Goal: Task Accomplishment & Management: Use online tool/utility

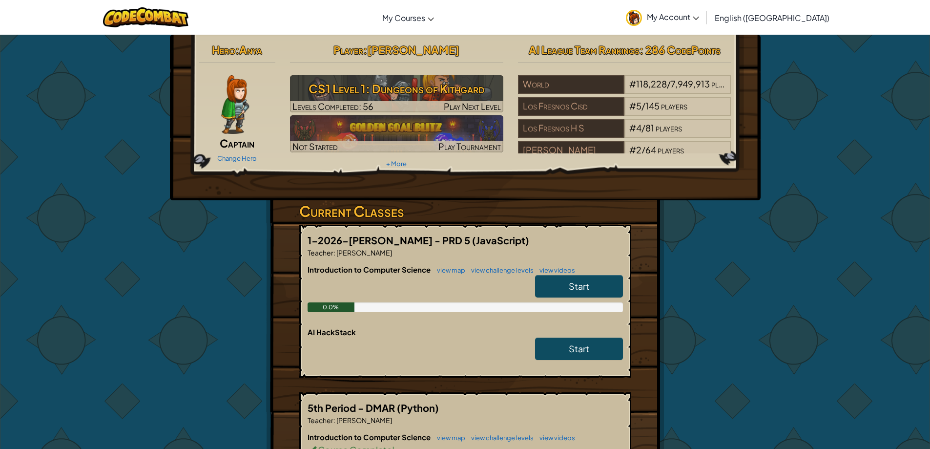
click at [563, 290] on link "Start" at bounding box center [579, 286] width 88 height 22
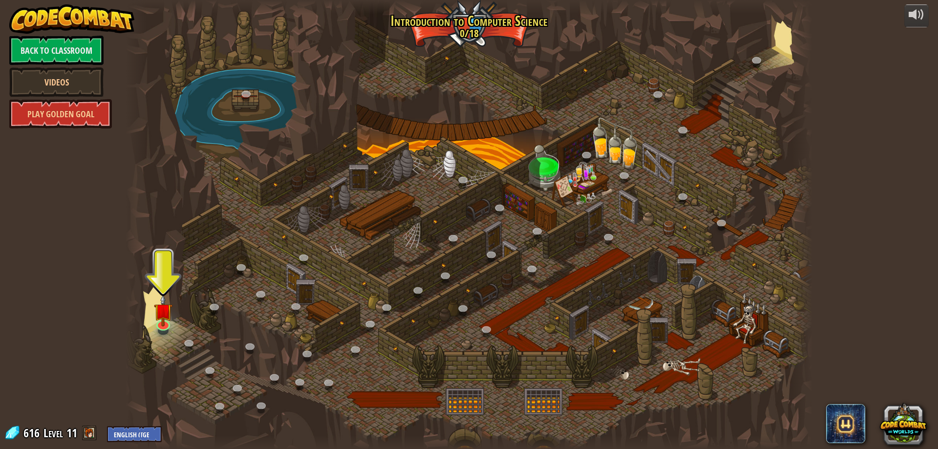
drag, startPoint x: 158, startPoint y: 343, endPoint x: 181, endPoint y: 360, distance: 28.2
click at [180, 361] on div at bounding box center [468, 224] width 687 height 449
click at [167, 319] on img at bounding box center [163, 303] width 19 height 42
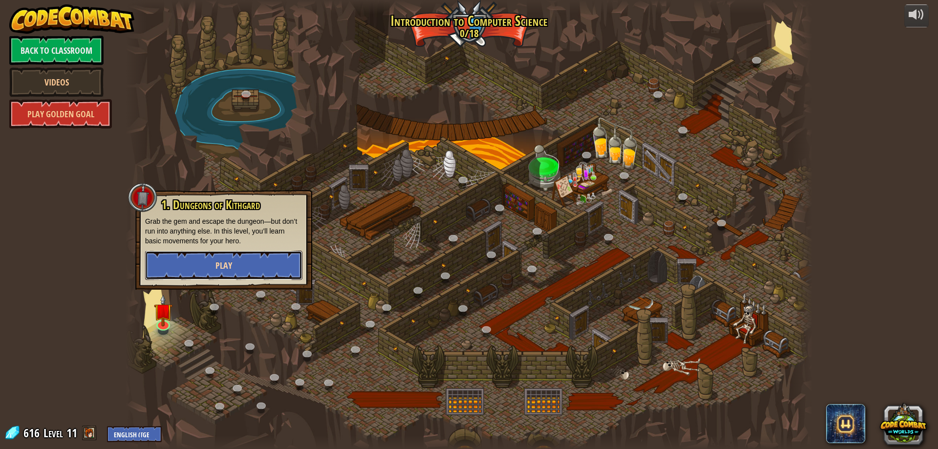
click at [254, 254] on button "Play" at bounding box center [223, 264] width 157 height 29
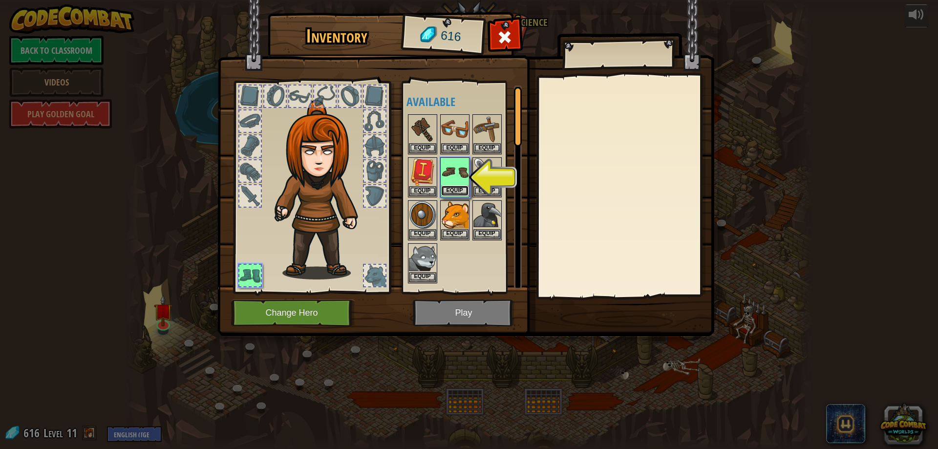
click at [457, 187] on button "Equip" at bounding box center [454, 191] width 27 height 10
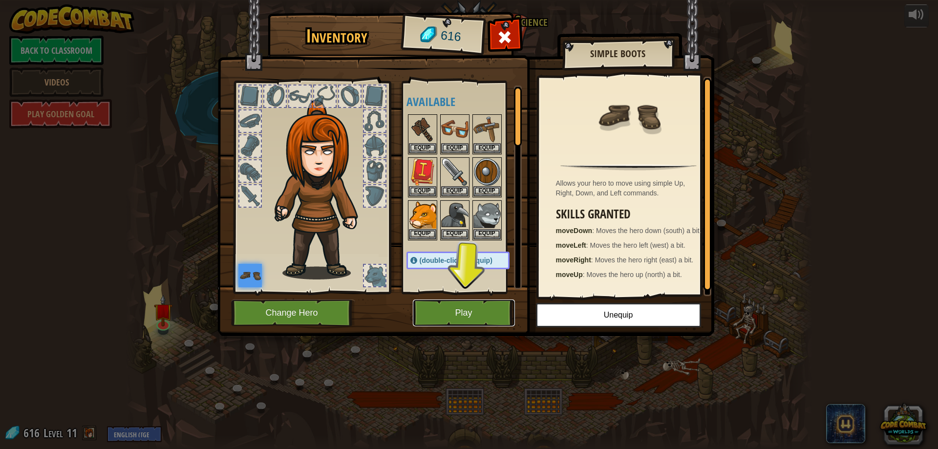
click at [471, 307] on button "Play" at bounding box center [464, 312] width 102 height 27
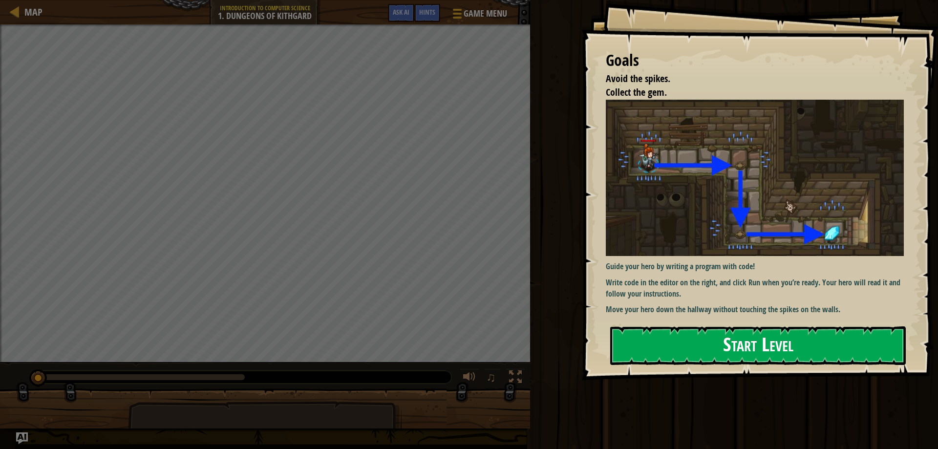
click at [749, 339] on button "Start Level" at bounding box center [757, 345] width 295 height 39
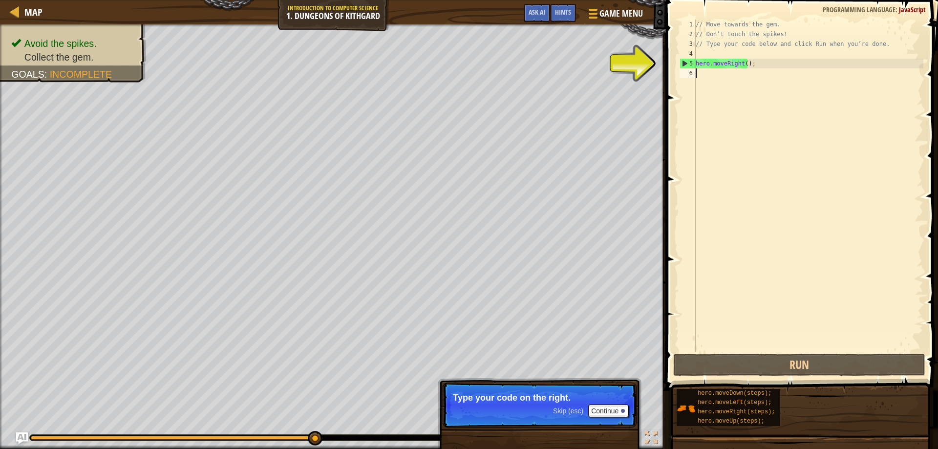
click at [701, 73] on div "// Move towards the gem. // Don’t touch the spikes! // Type your code below and…" at bounding box center [807, 196] width 229 height 352
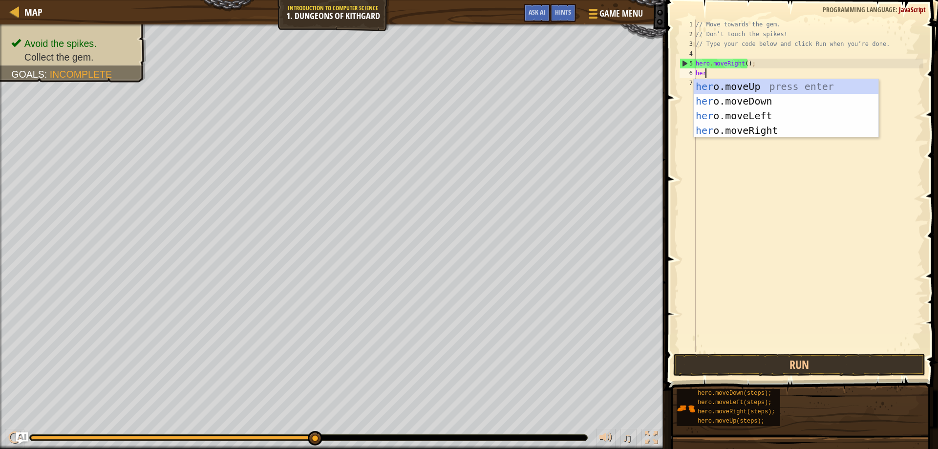
scroll to position [4, 0]
type textarea "hero"
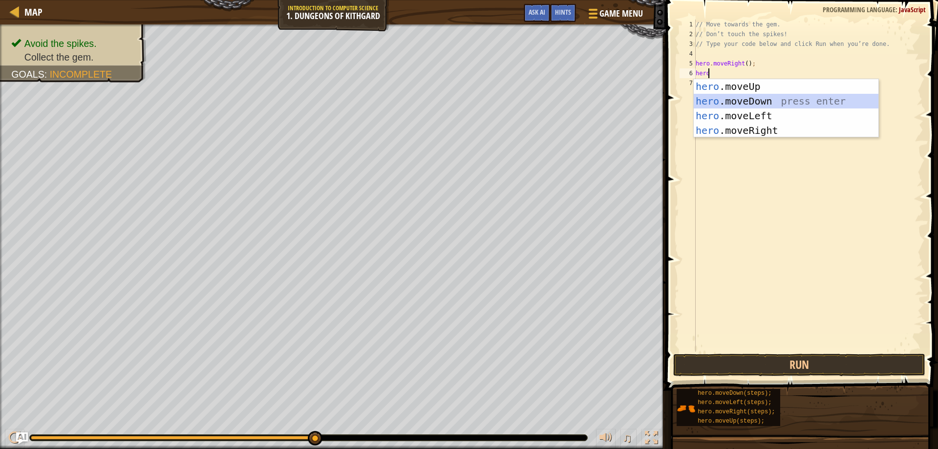
click at [744, 101] on div "hero .moveUp press enter hero .moveDown press enter hero .moveLeft press enter …" at bounding box center [785, 123] width 185 height 88
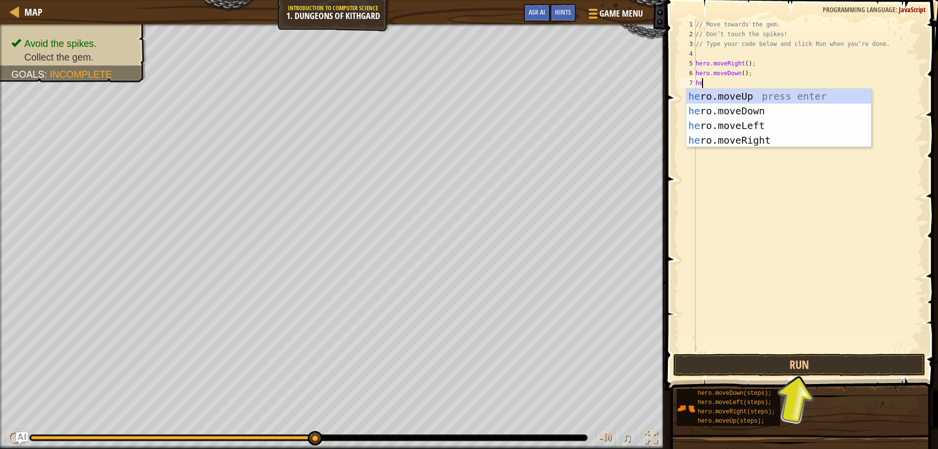
type textarea "her"
click at [764, 139] on div "her o.moveUp press enter her o.moveDown press enter her o.moveLeft press enter …" at bounding box center [785, 133] width 185 height 88
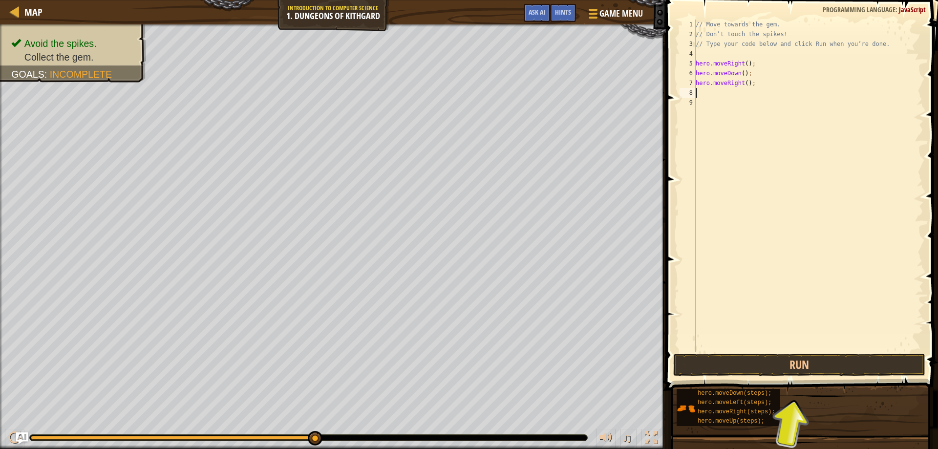
scroll to position [4, 0]
click at [794, 361] on button "Run" at bounding box center [799, 365] width 252 height 22
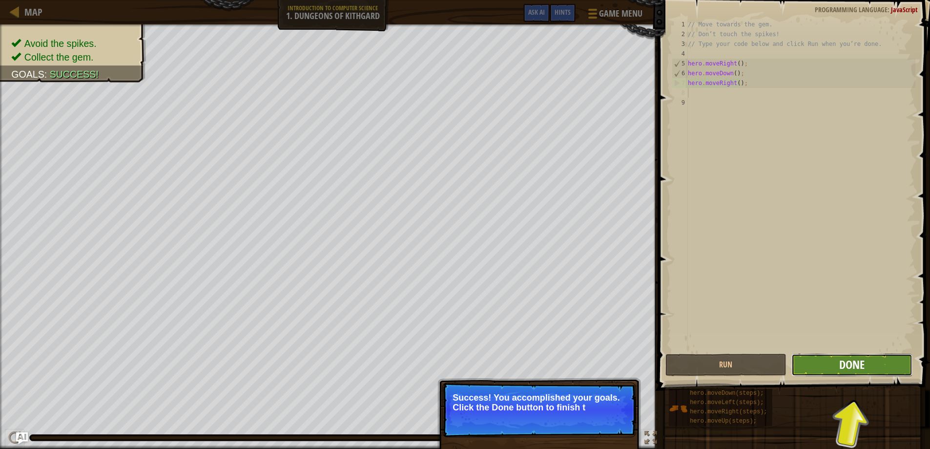
click at [869, 361] on button "Done" at bounding box center [852, 365] width 121 height 22
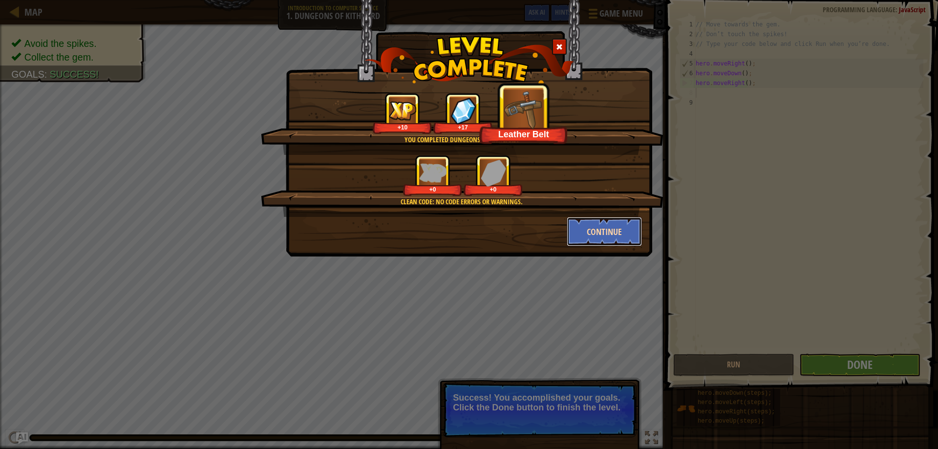
click at [596, 234] on button "Continue" at bounding box center [604, 231] width 76 height 29
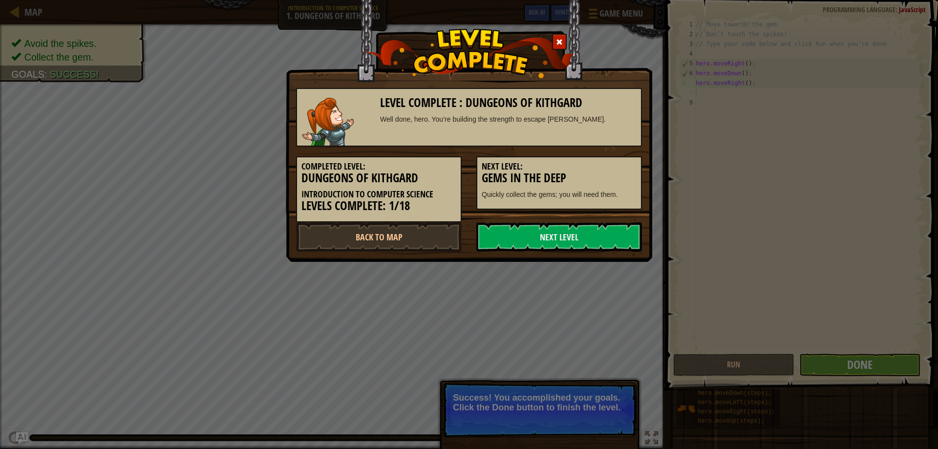
click at [596, 234] on link "Next Level" at bounding box center [559, 236] width 166 height 29
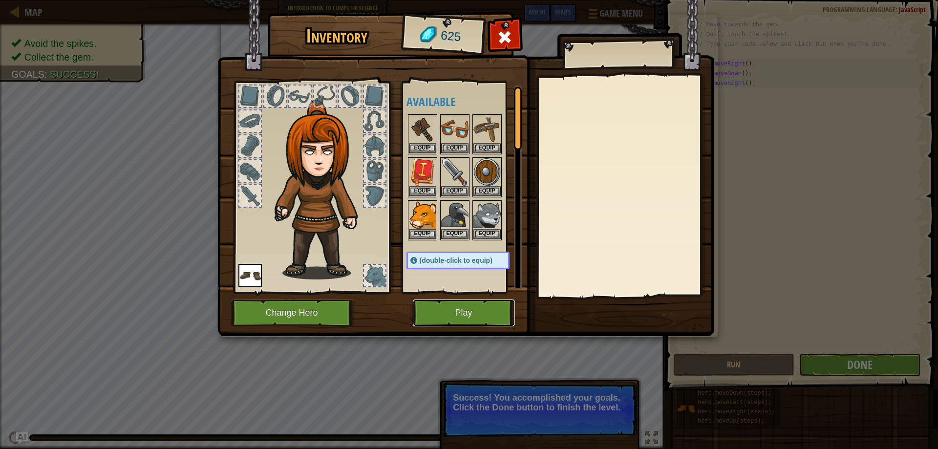
click at [472, 308] on button "Play" at bounding box center [464, 312] width 102 height 27
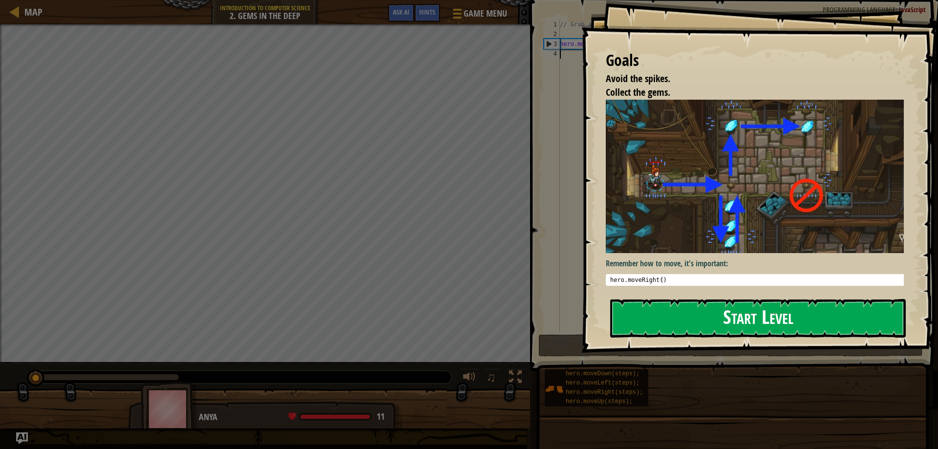
click at [757, 311] on button "Start Level" at bounding box center [757, 318] width 295 height 39
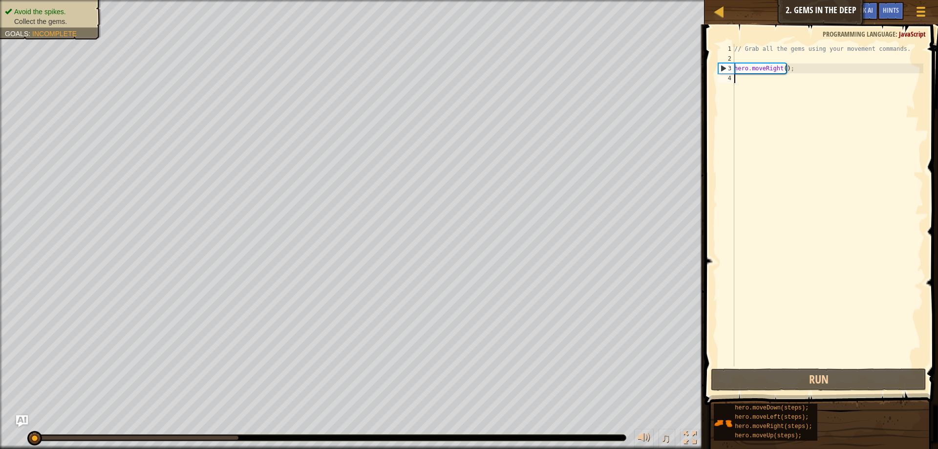
scroll to position [4, 0]
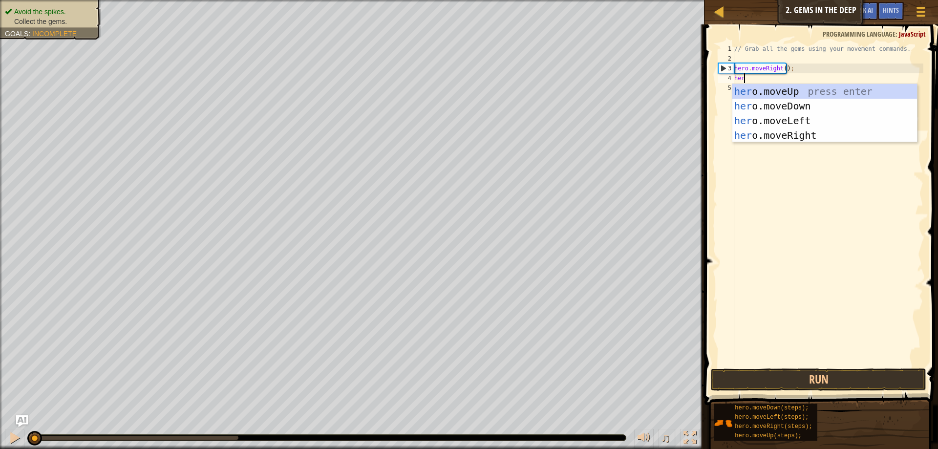
type textarea "hero"
click at [802, 102] on div "hero .moveUp press enter hero .moveDown press enter hero .moveLeft press enter …" at bounding box center [824, 128] width 185 height 88
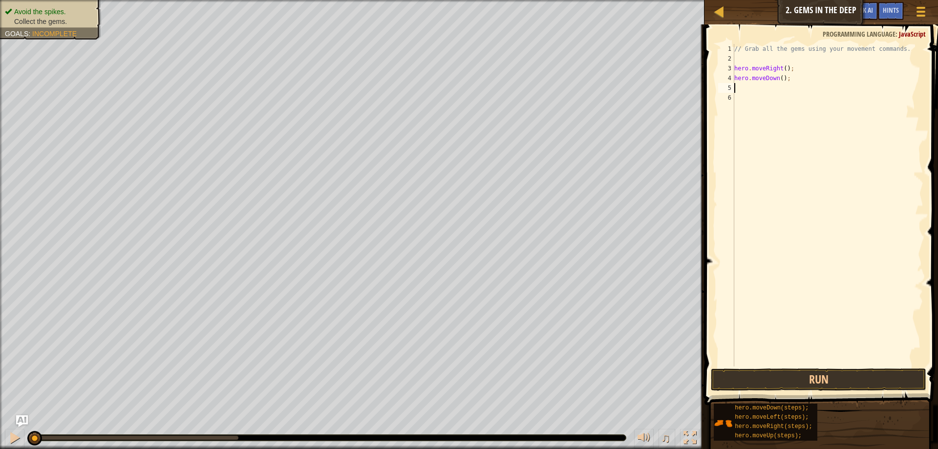
scroll to position [4, 0]
type textarea "h"
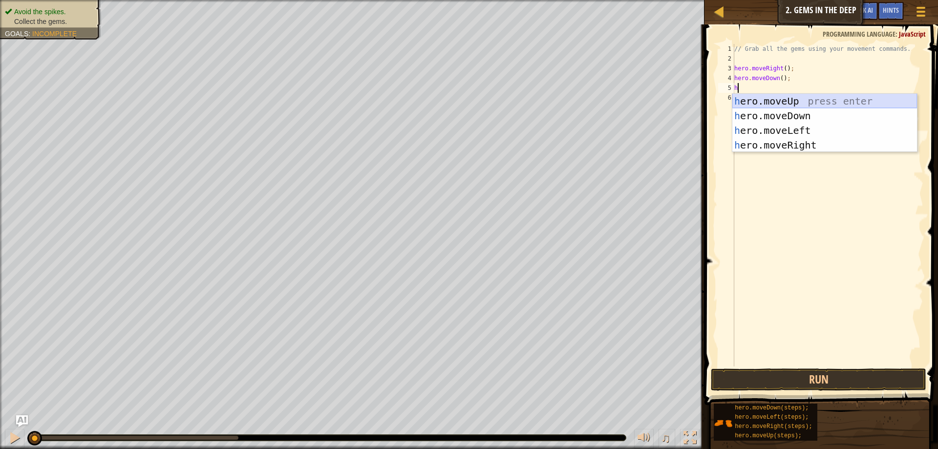
click at [773, 103] on div "h ero.moveUp press enter h ero.moveDown press enter h ero.moveLeft press enter …" at bounding box center [824, 138] width 185 height 88
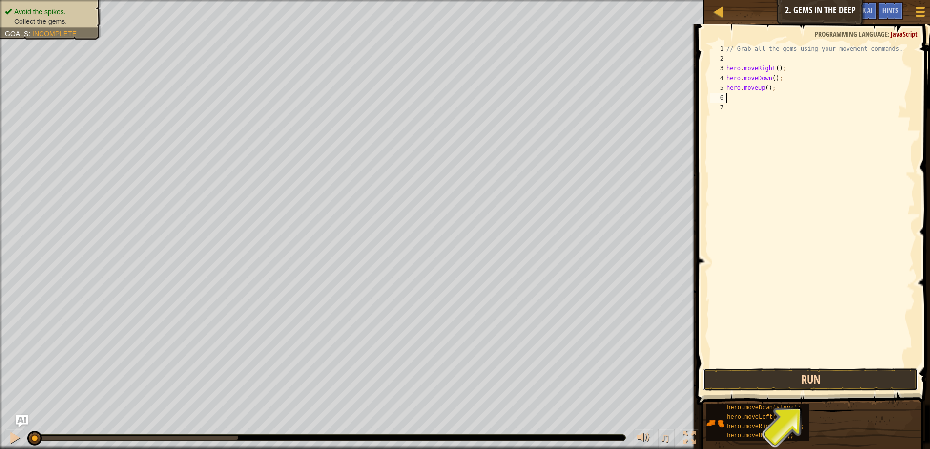
click at [855, 377] on button "Run" at bounding box center [810, 379] width 215 height 22
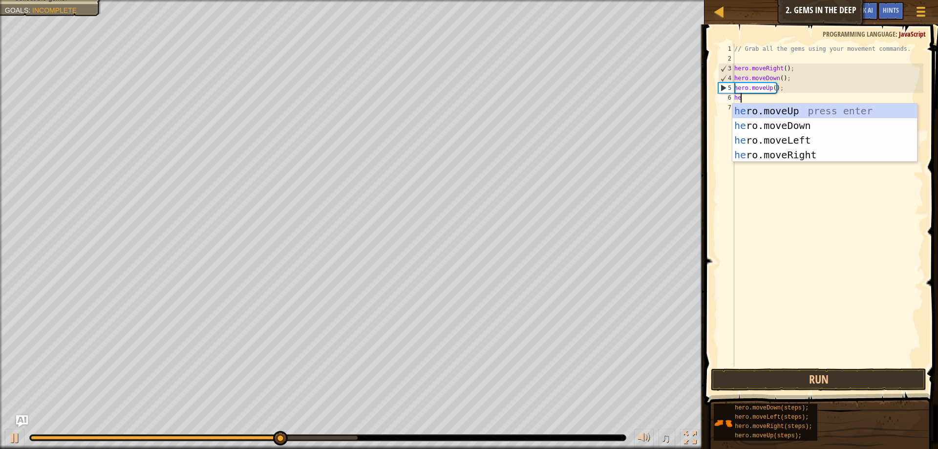
type textarea "her"
click at [805, 115] on div "her o.moveUp press enter her o.moveDown press enter her o.moveLeft press enter …" at bounding box center [824, 148] width 185 height 88
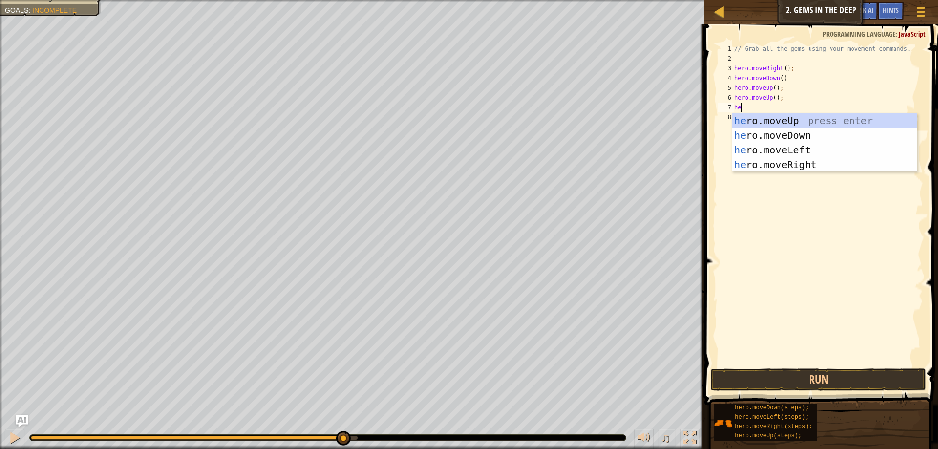
type textarea "her"
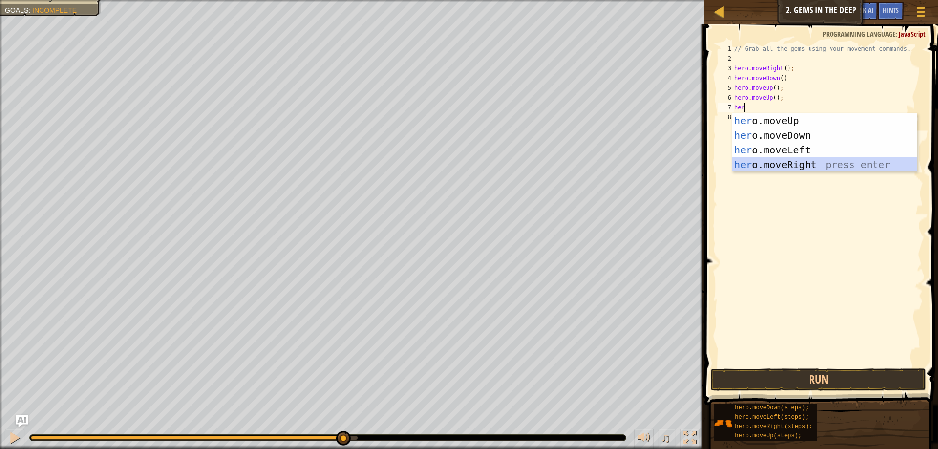
click at [823, 163] on div "her o.moveUp press enter her o.moveDown press enter her o.moveLeft press enter …" at bounding box center [824, 157] width 185 height 88
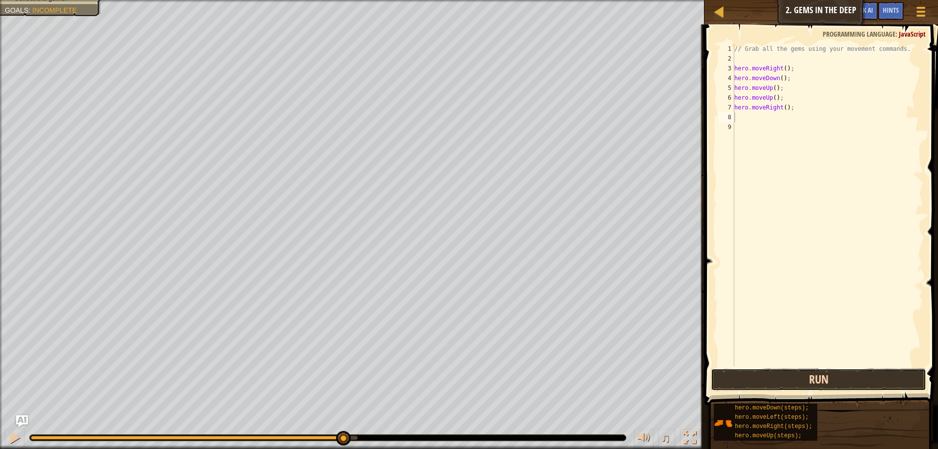
click at [825, 378] on button "Run" at bounding box center [817, 379] width 215 height 22
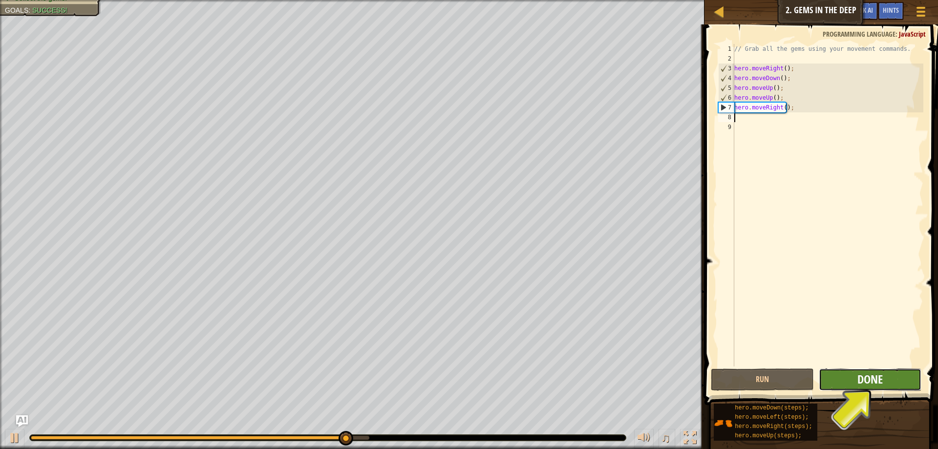
click at [858, 376] on span "Done" at bounding box center [869, 379] width 25 height 16
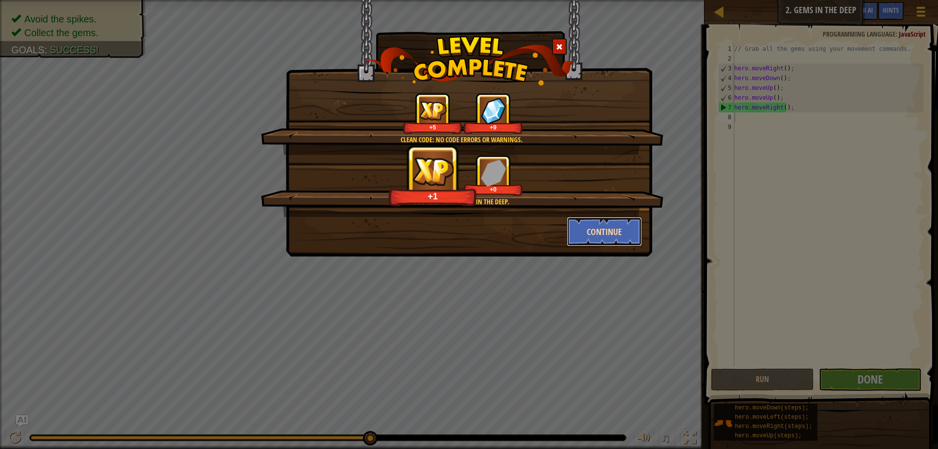
click at [621, 226] on button "Continue" at bounding box center [604, 231] width 76 height 29
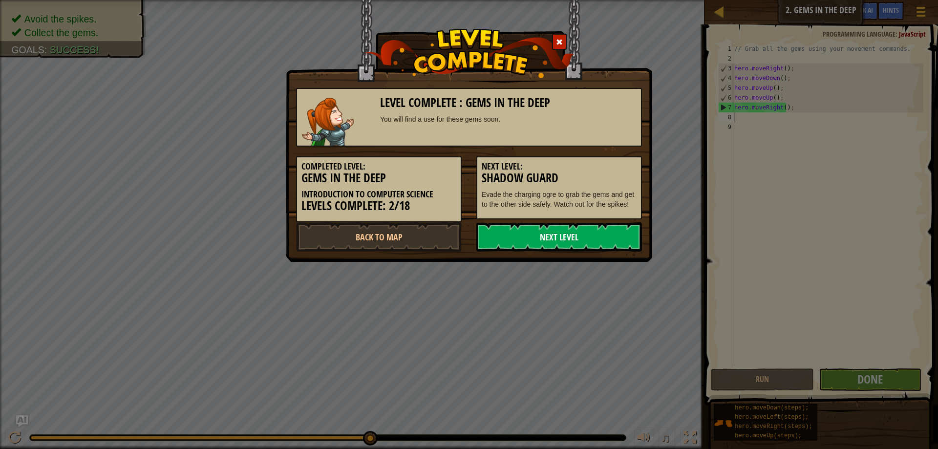
click at [577, 234] on link "Next Level" at bounding box center [559, 236] width 166 height 29
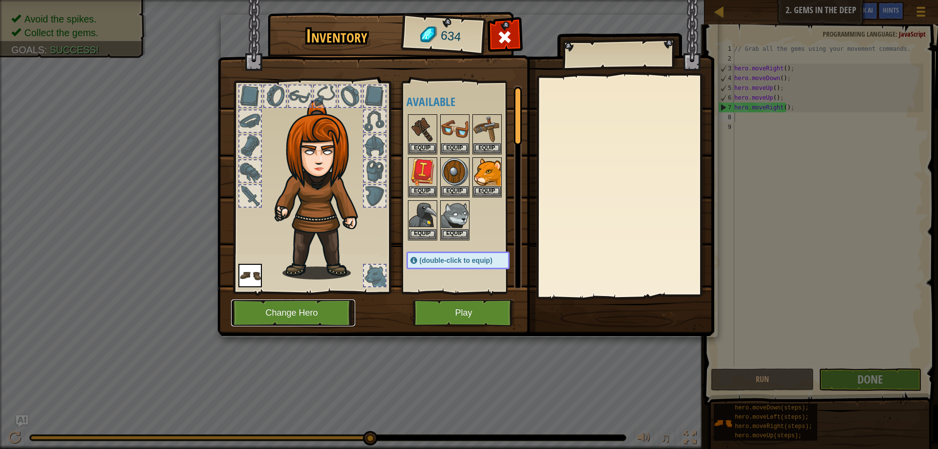
click at [323, 310] on button "Change Hero" at bounding box center [293, 312] width 124 height 27
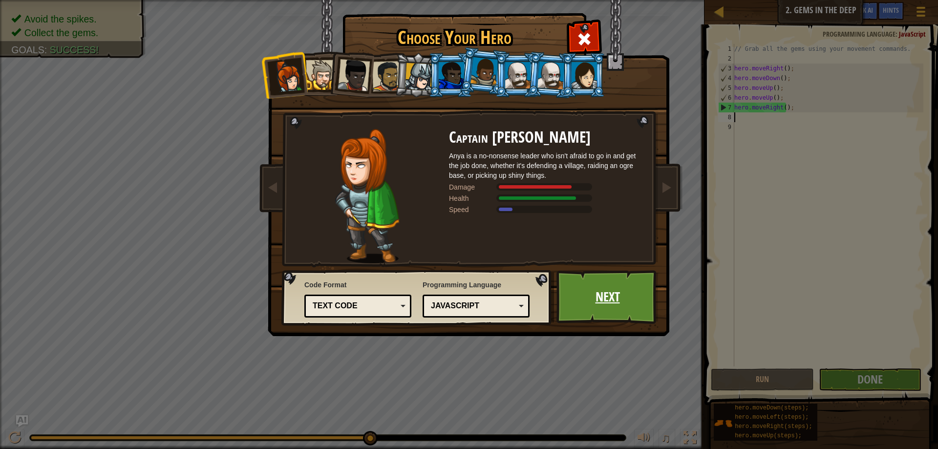
click at [597, 292] on link "Next" at bounding box center [607, 297] width 102 height 54
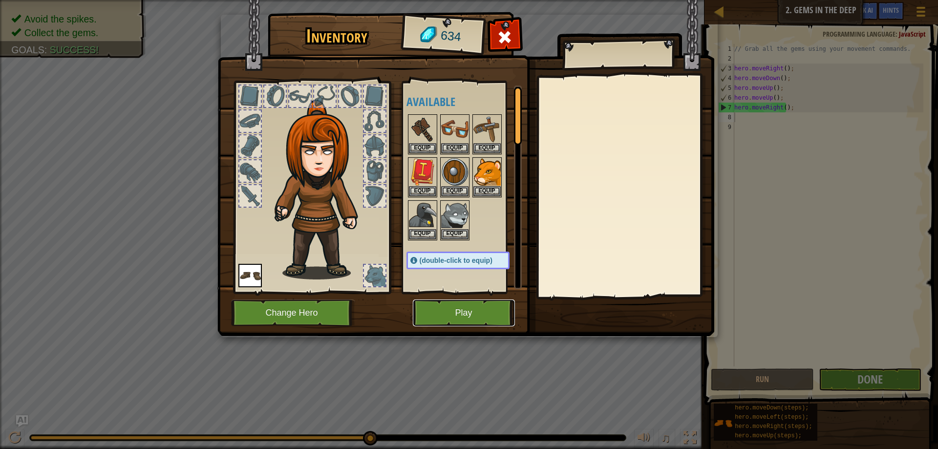
click at [494, 313] on button "Play" at bounding box center [464, 312] width 102 height 27
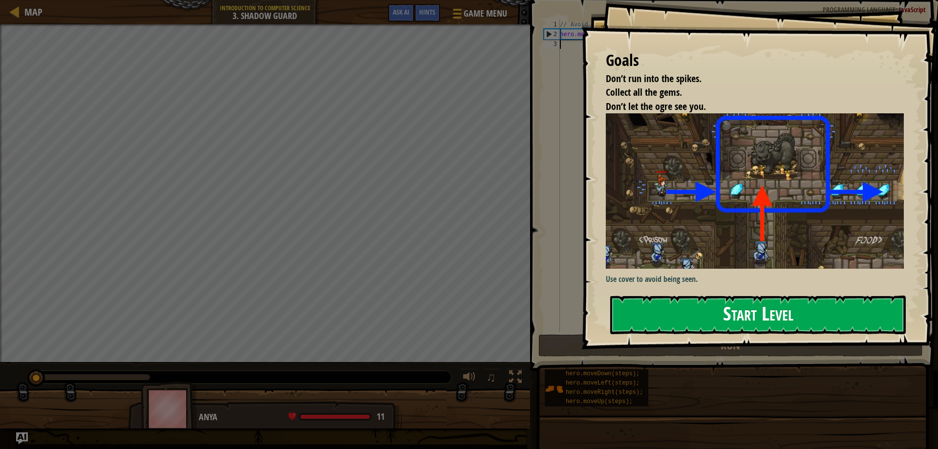
click at [731, 311] on button "Start Level" at bounding box center [757, 314] width 295 height 39
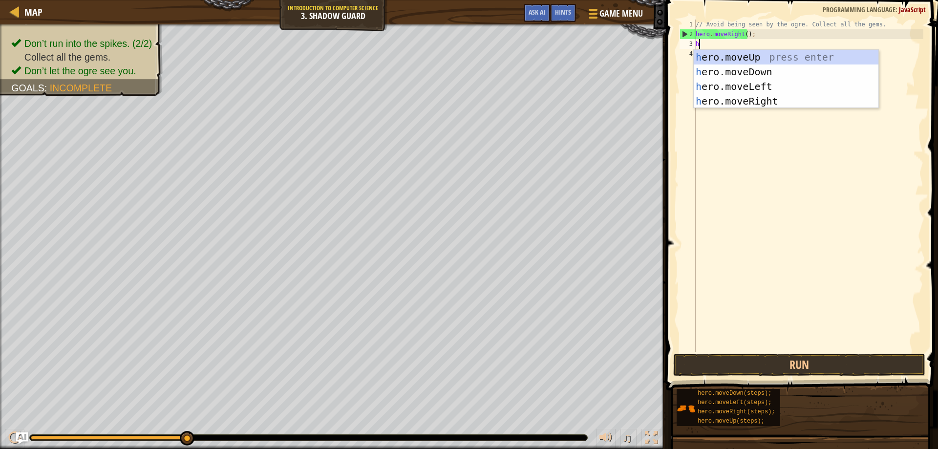
scroll to position [4, 0]
type textarea "her"
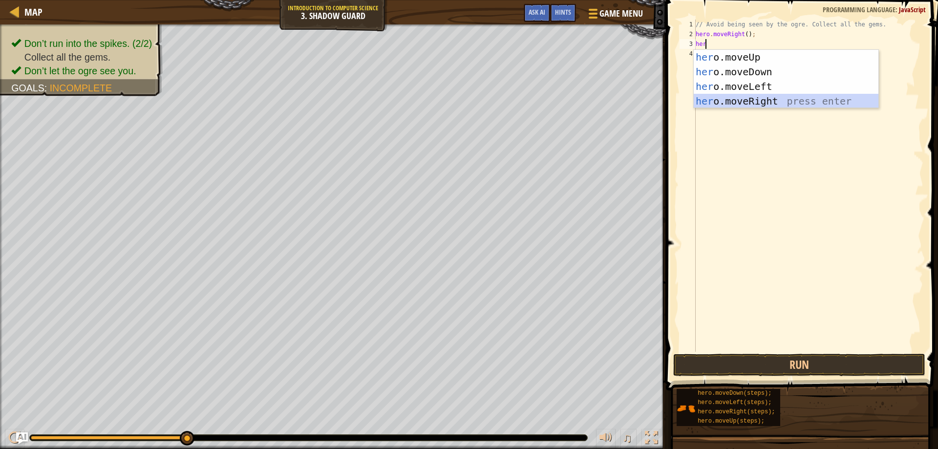
click at [757, 102] on div "her o.moveUp press enter her o.moveDown press enter her o.moveLeft press enter …" at bounding box center [785, 94] width 185 height 88
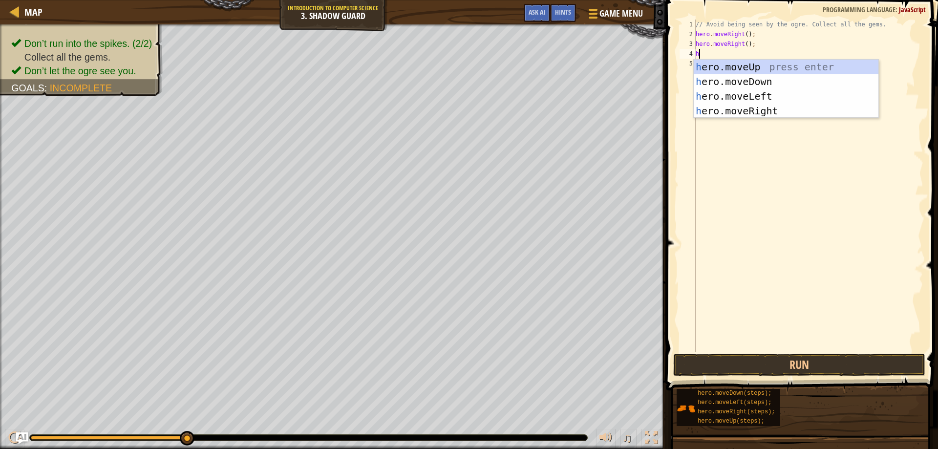
type textarea "her"
click at [733, 111] on div "her o.moveUp press enter her o.moveDown press enter her o.moveLeft press enter …" at bounding box center [785, 104] width 185 height 88
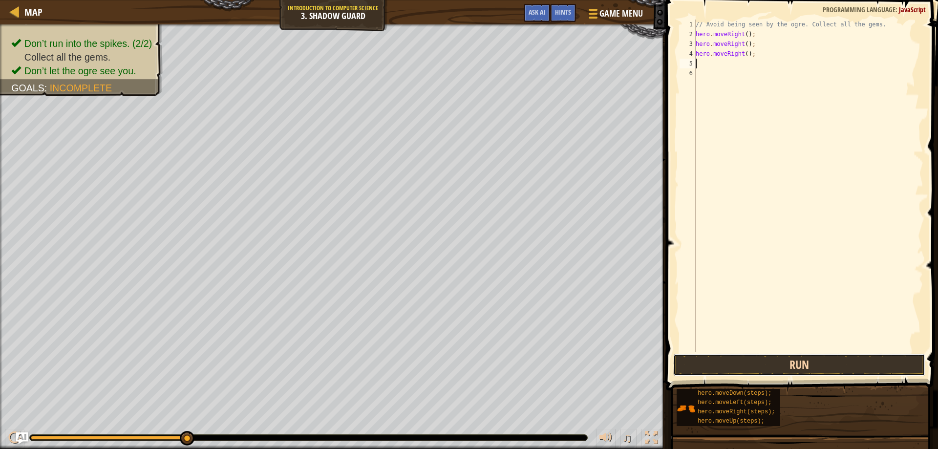
click at [799, 357] on button "Run" at bounding box center [799, 365] width 252 height 22
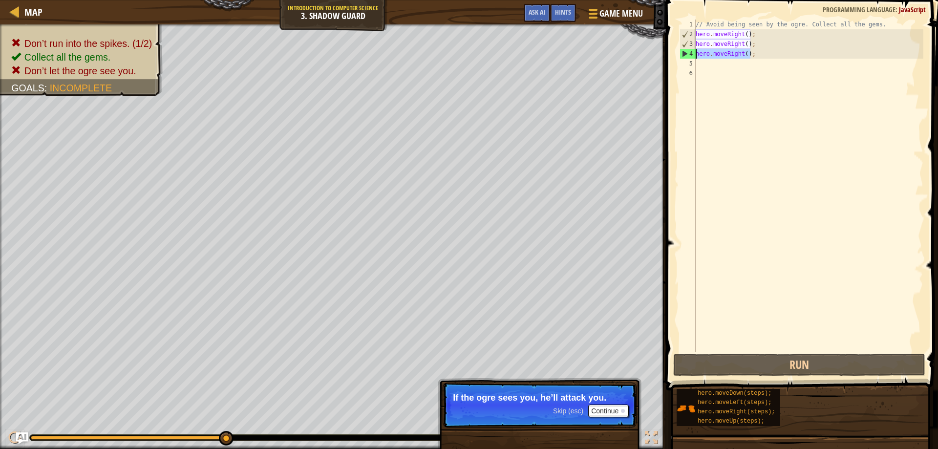
drag, startPoint x: 750, startPoint y: 53, endPoint x: 695, endPoint y: 55, distance: 54.7
click at [695, 55] on div "// Avoid being seen by the ogre. Collect all the gems. hero . moveRight ( ) ; h…" at bounding box center [807, 196] width 229 height 352
type textarea "hero.moveRight();"
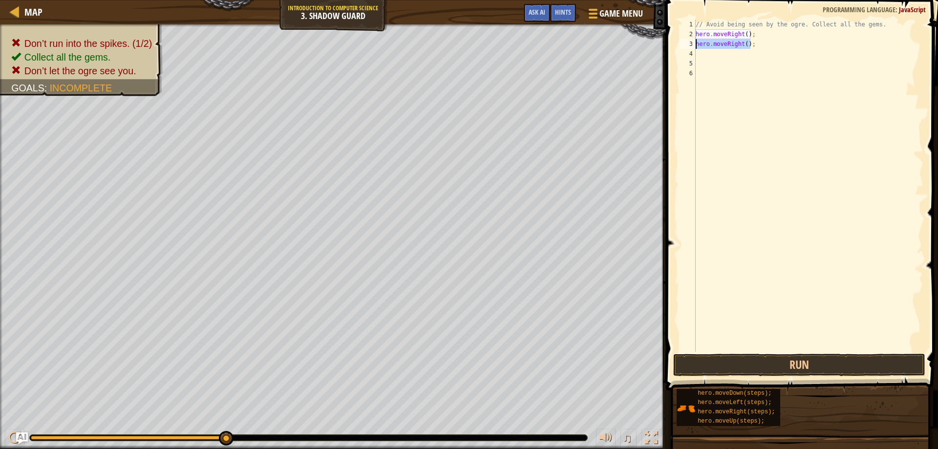
drag, startPoint x: 756, startPoint y: 41, endPoint x: 694, endPoint y: 44, distance: 62.6
click at [694, 44] on div "1 2 3 4 5 6 // Avoid being seen by the ogre. Collect all the gems. hero . moveR…" at bounding box center [800, 186] width 246 height 332
type textarea "hero.moveRight();"
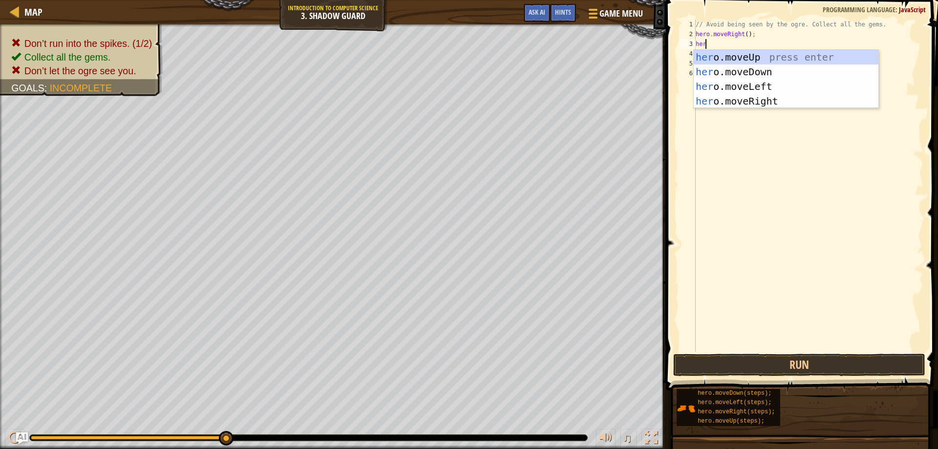
scroll to position [4, 0]
type textarea "hero"
click at [778, 57] on div "hero .moveUp press enter hero .moveDown press enter hero .moveLeft press enter …" at bounding box center [785, 94] width 185 height 88
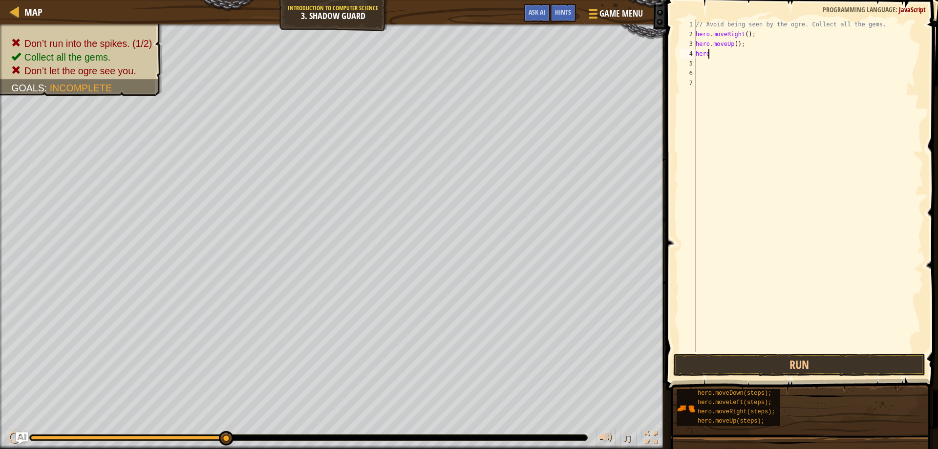
click at [714, 54] on div "// Avoid being seen by the ogre. Collect all the gems. hero . moveRight ( ) ; h…" at bounding box center [807, 196] width 229 height 352
type textarea "h"
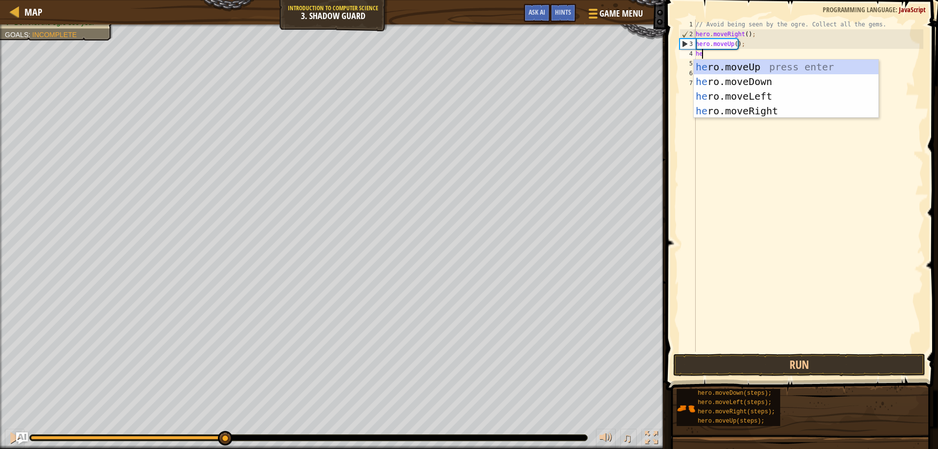
type textarea "her"
click at [739, 105] on div "her o.moveUp press enter her o.moveDown press enter her o.moveLeft press enter …" at bounding box center [785, 104] width 185 height 88
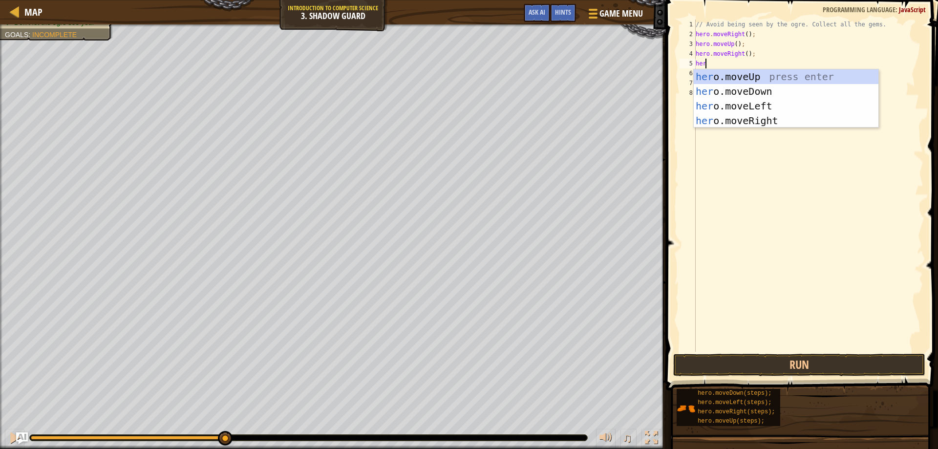
type textarea "hero"
click at [730, 93] on div "hero .moveUp press enter hero .moveDown press enter hero .moveLeft press enter …" at bounding box center [785, 113] width 185 height 88
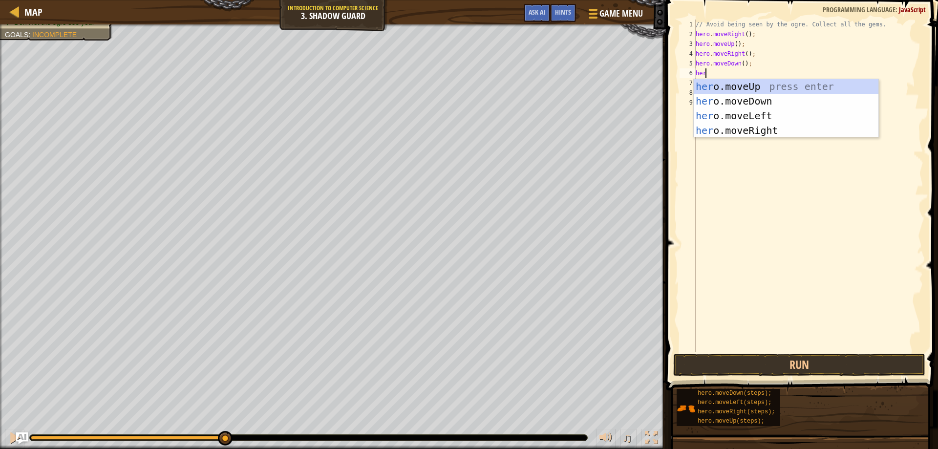
type textarea "hero"
click at [746, 134] on div "hero .moveUp press enter hero .moveDown press enter hero .moveLeft press enter …" at bounding box center [785, 123] width 185 height 88
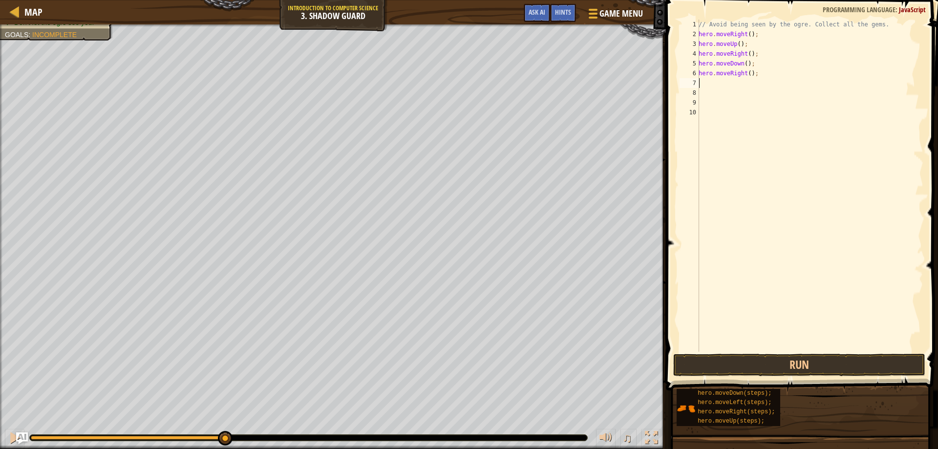
scroll to position [4, 0]
click at [780, 360] on button "Run" at bounding box center [799, 365] width 252 height 22
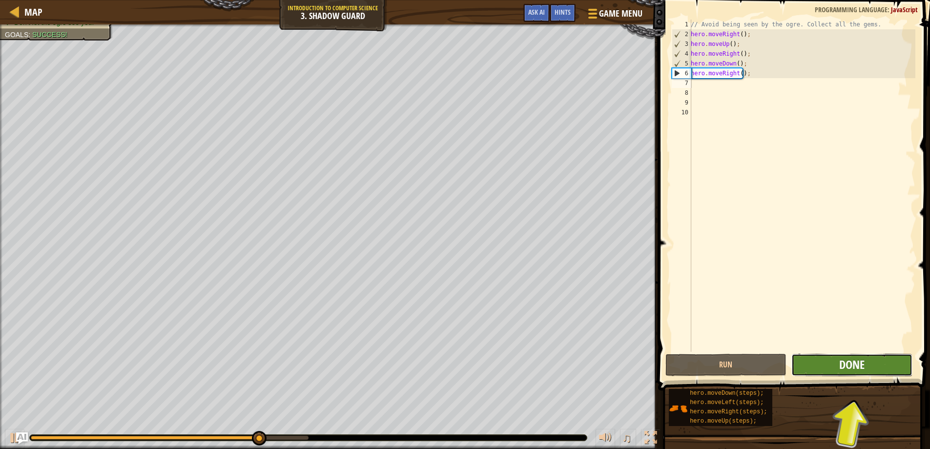
click at [852, 366] on span "Done" at bounding box center [851, 364] width 25 height 16
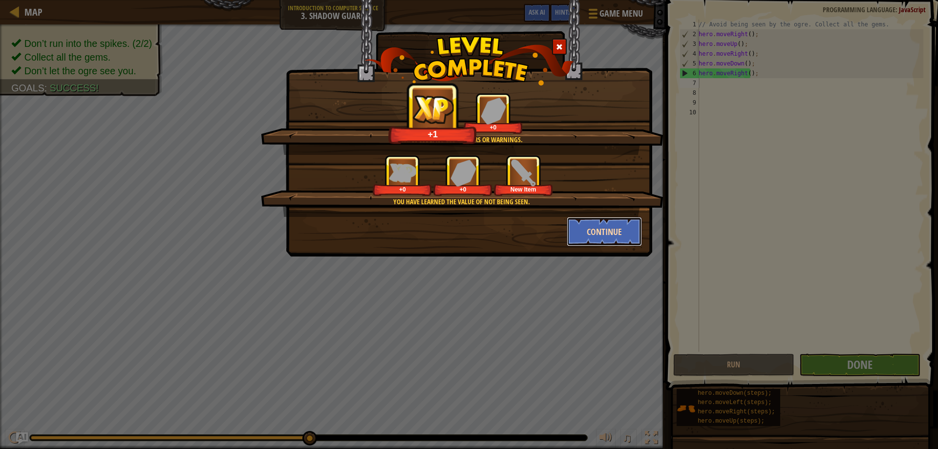
click at [624, 228] on button "Continue" at bounding box center [604, 231] width 76 height 29
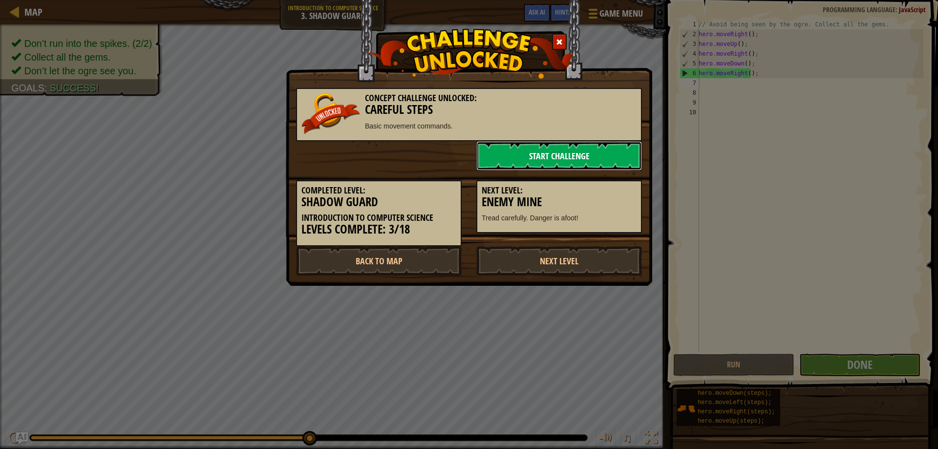
click at [536, 155] on link "Start Challenge" at bounding box center [559, 155] width 166 height 29
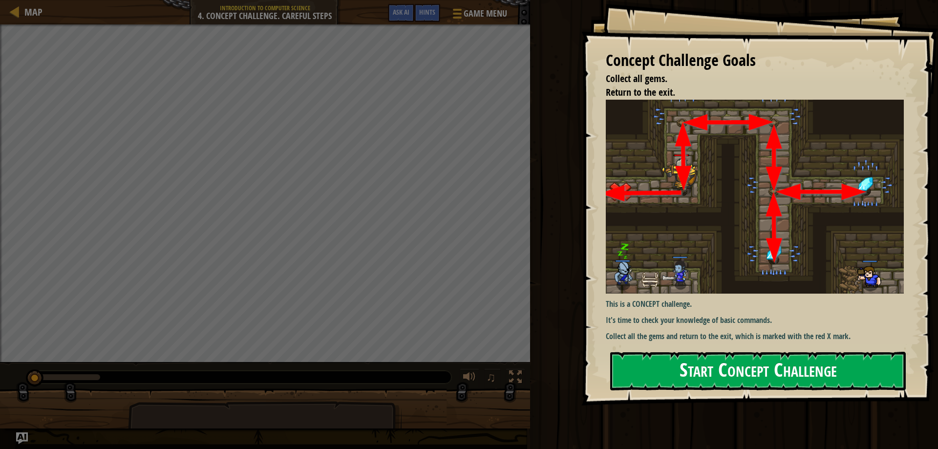
click at [817, 372] on button "Start Concept Challenge" at bounding box center [757, 371] width 295 height 39
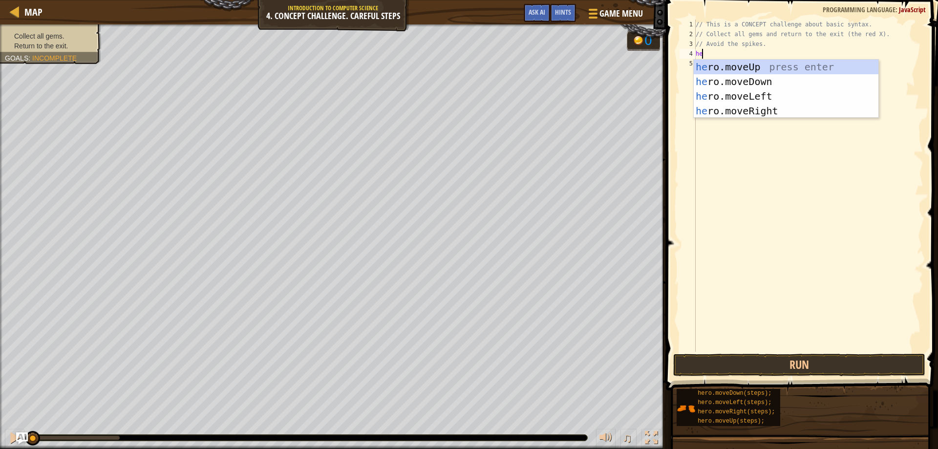
scroll to position [4, 0]
type textarea "hero"
click at [756, 63] on div "hero .moveUp press enter hero .moveDown press enter hero .moveLeft press enter …" at bounding box center [785, 104] width 185 height 88
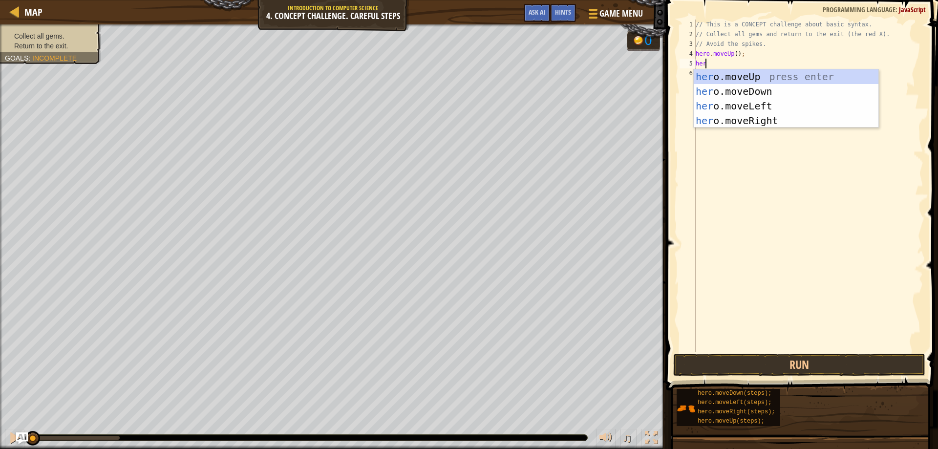
type textarea "hero"
click at [774, 119] on div "hero .moveUp press enter hero .moveDown press enter hero .moveLeft press enter …" at bounding box center [785, 113] width 185 height 88
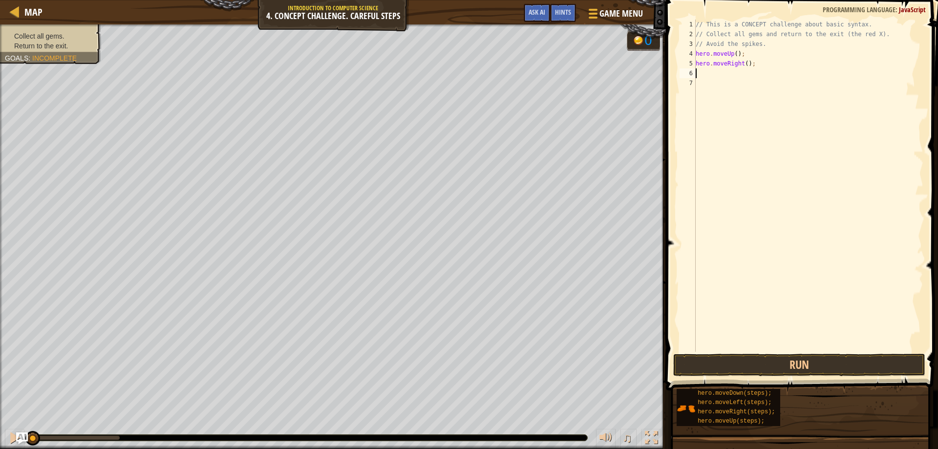
scroll to position [4, 0]
type textarea "g"
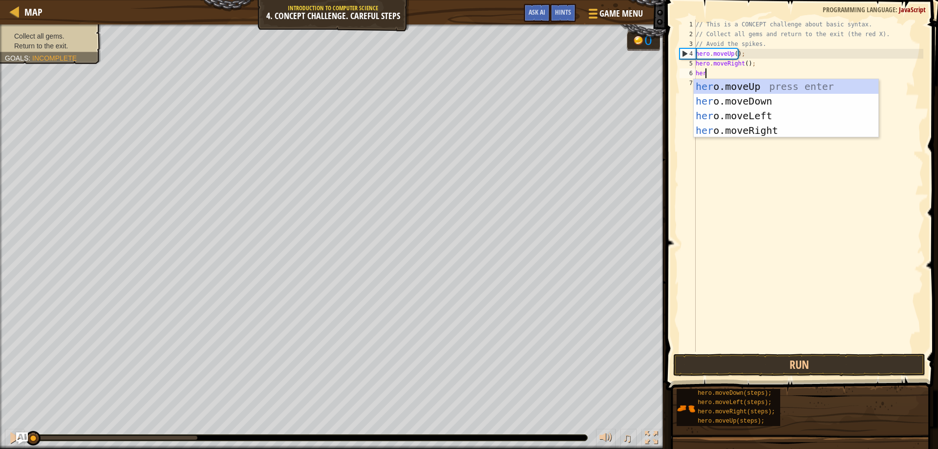
scroll to position [4, 0]
type textarea "hero"
click at [733, 96] on div "hero .moveUp press enter hero .moveDown press enter hero .moveLeft press enter …" at bounding box center [785, 123] width 185 height 88
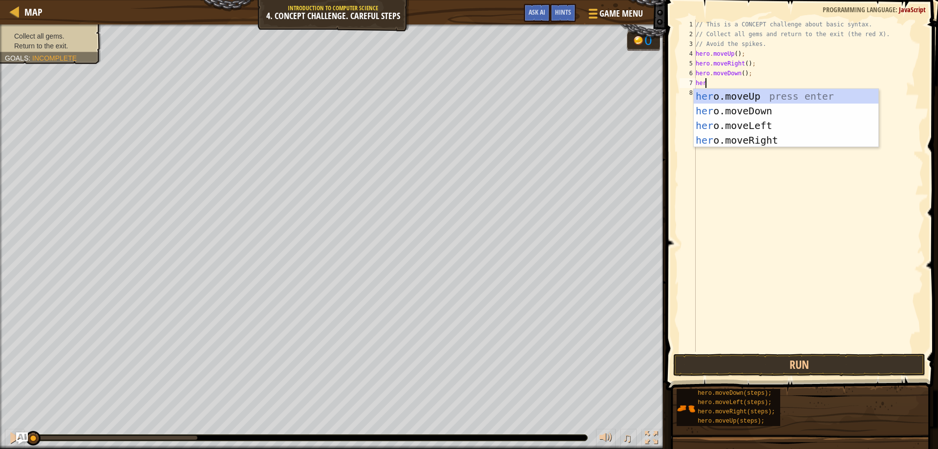
type textarea "hero"
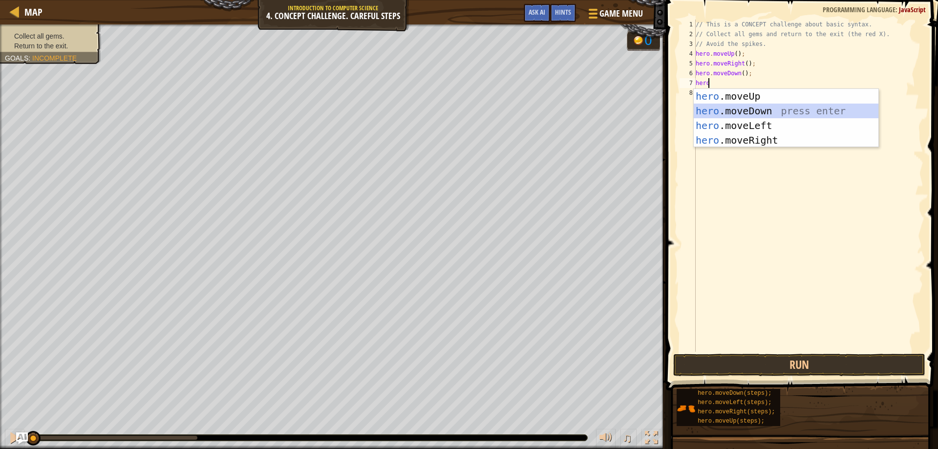
click at [748, 109] on div "hero .moveUp press enter hero .moveDown press enter hero .moveLeft press enter …" at bounding box center [785, 133] width 185 height 88
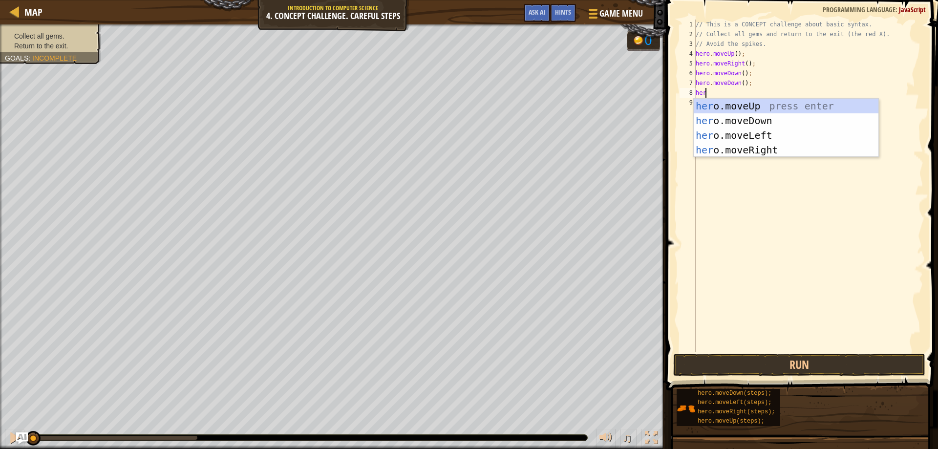
type textarea "hero"
click at [770, 105] on div "hero .moveUp press enter hero .moveDown press enter hero .moveLeft press enter …" at bounding box center [785, 143] width 185 height 88
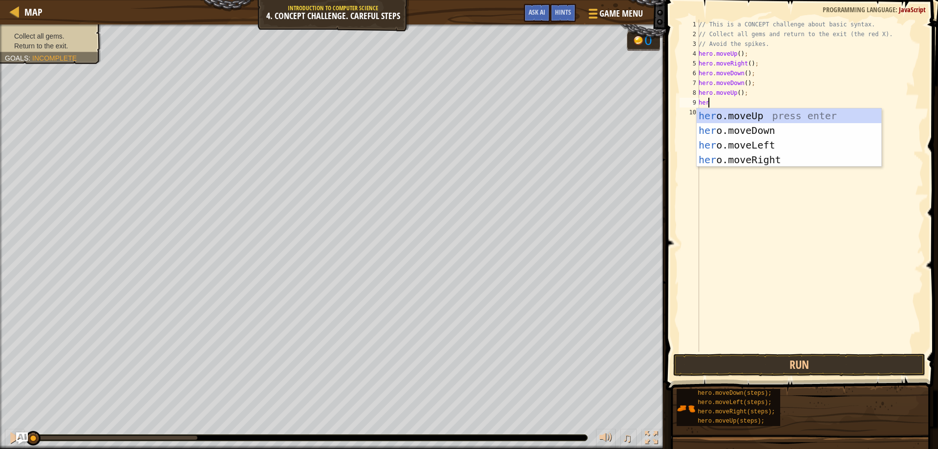
type textarea "hero"
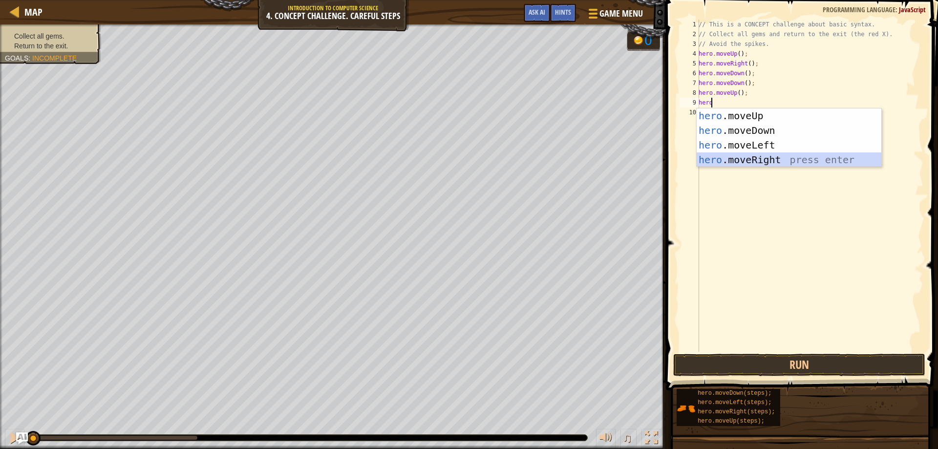
click at [759, 154] on div "hero .moveUp press enter hero .moveDown press enter hero .moveLeft press enter …" at bounding box center [788, 152] width 185 height 88
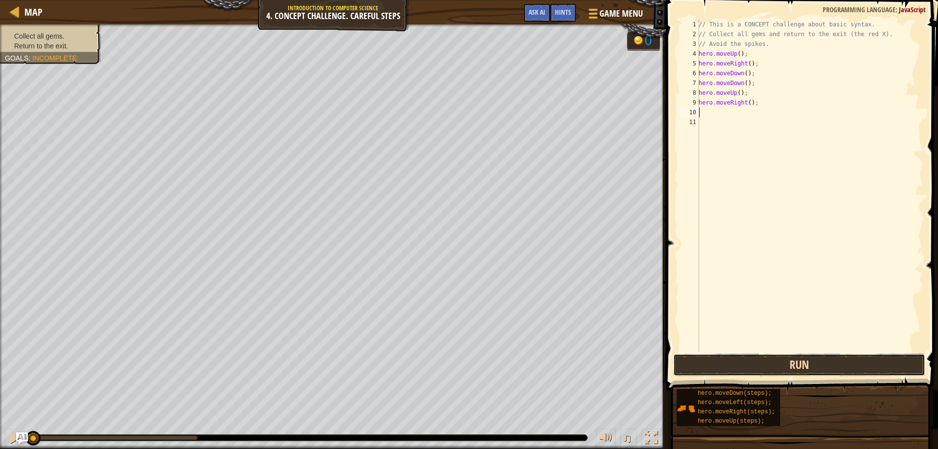
click at [817, 361] on button "Run" at bounding box center [799, 365] width 252 height 22
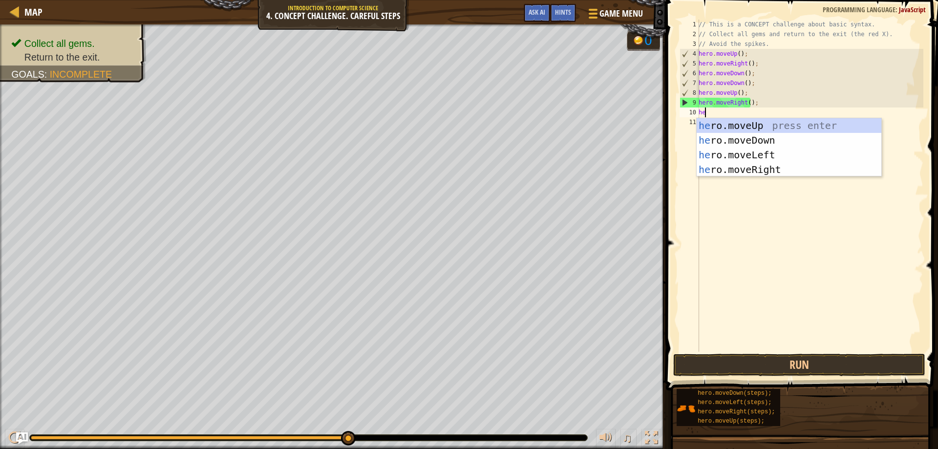
type textarea "her"
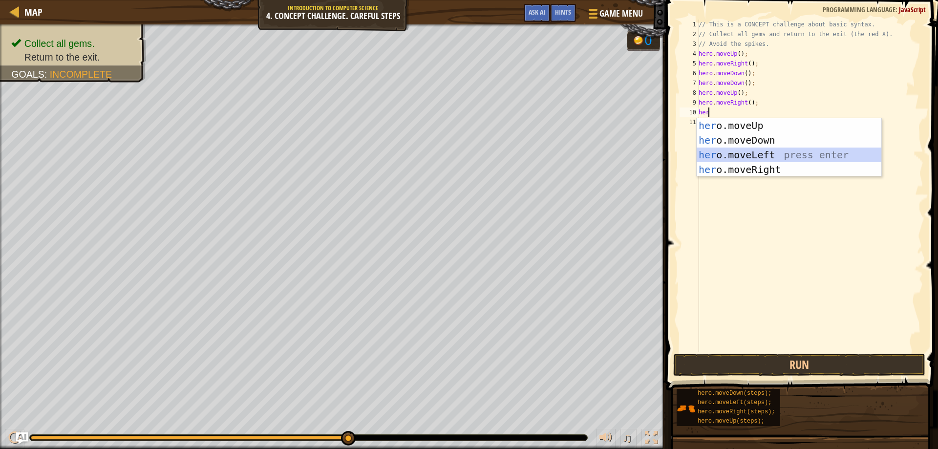
click at [778, 153] on div "her o.moveUp press enter her o.moveDown press enter her o.moveLeft press enter …" at bounding box center [788, 162] width 185 height 88
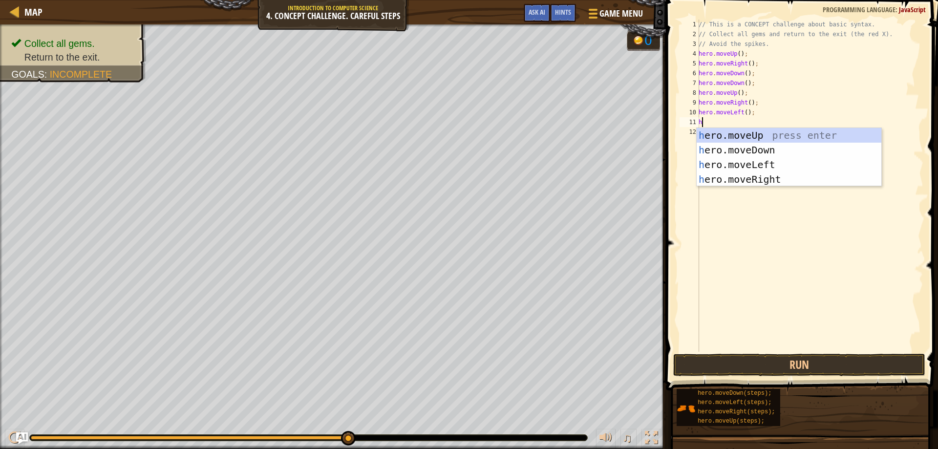
type textarea "he"
click at [740, 136] on div "he ro.moveUp press enter he ro.moveDown press enter he ro.moveLeft press enter …" at bounding box center [788, 172] width 185 height 88
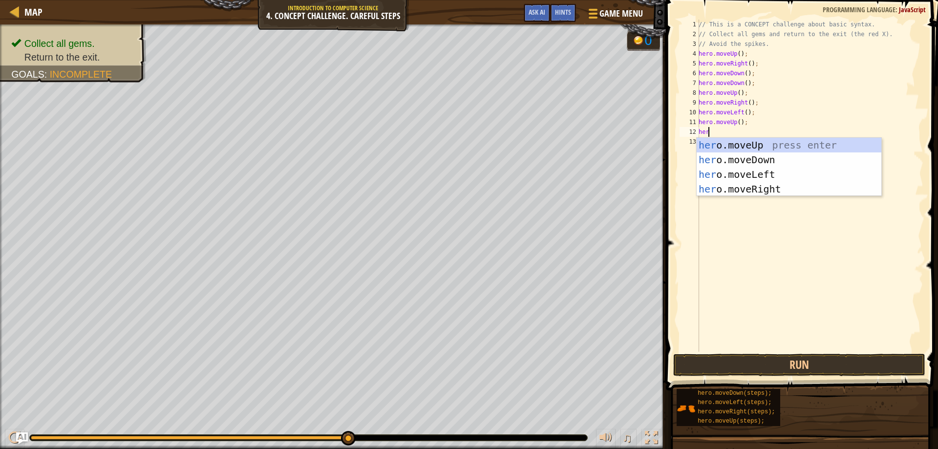
scroll to position [4, 0]
type textarea "hero"
click at [773, 189] on div "hero .moveUp press enter hero .moveDown press enter hero .moveLeft press enter …" at bounding box center [788, 182] width 185 height 88
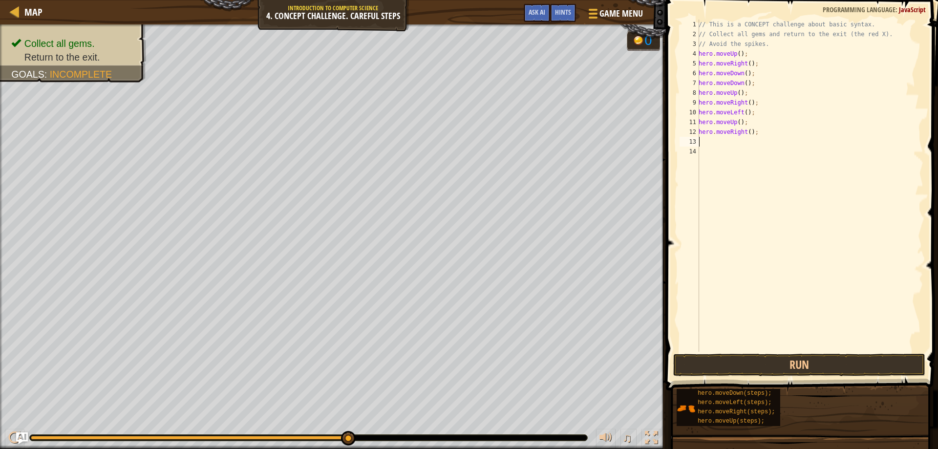
click at [743, 132] on div "// This is a CONCEPT challenge about basic syntax. // Collect all gems and retu…" at bounding box center [809, 196] width 227 height 352
click at [795, 145] on div "hero.moveL eft press enter" at bounding box center [788, 160] width 185 height 44
type textarea "hero.moveLeft();"
click at [797, 365] on button "Run" at bounding box center [799, 365] width 252 height 22
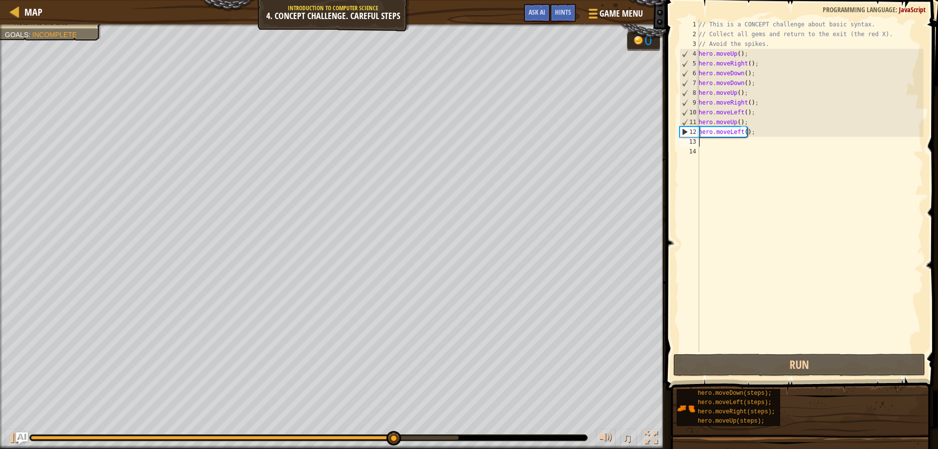
click at [706, 144] on div "// This is a CONCEPT challenge about basic syntax. // Collect all gems and retu…" at bounding box center [809, 196] width 227 height 352
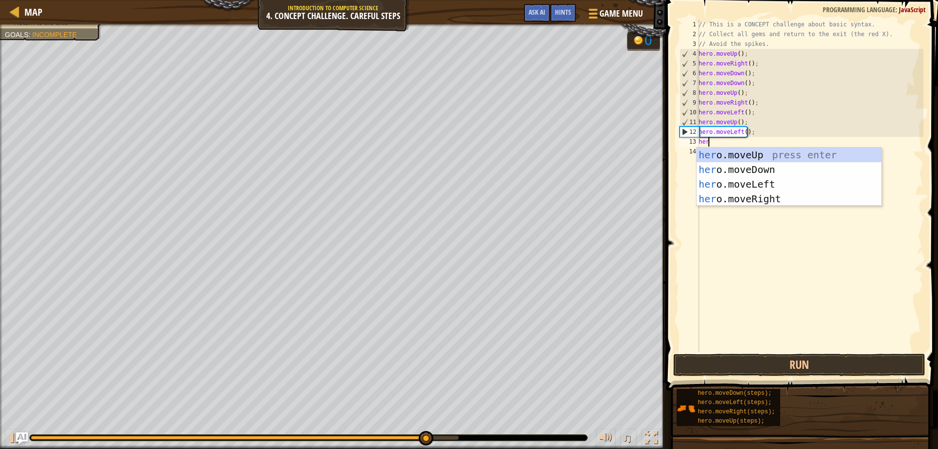
scroll to position [4, 0]
type textarea "hero"
click at [769, 166] on div "hero .moveUp press enter hero .moveDown press enter hero .moveLeft press enter …" at bounding box center [788, 191] width 185 height 88
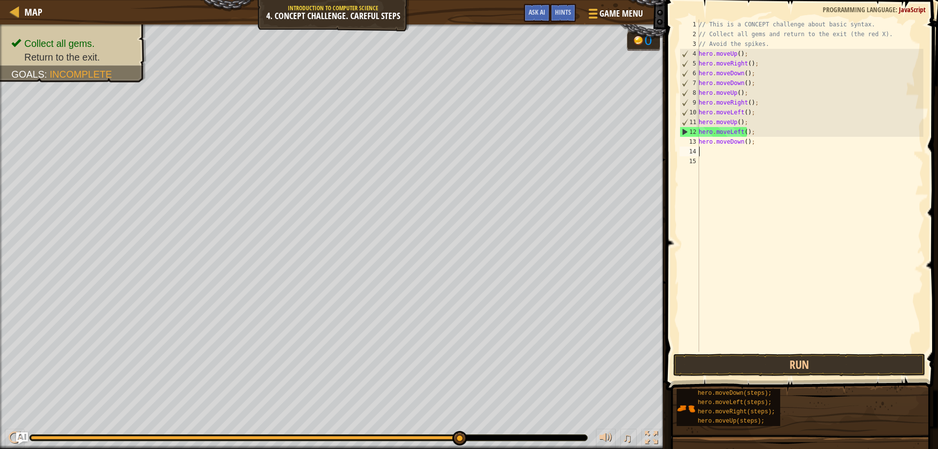
scroll to position [4, 0]
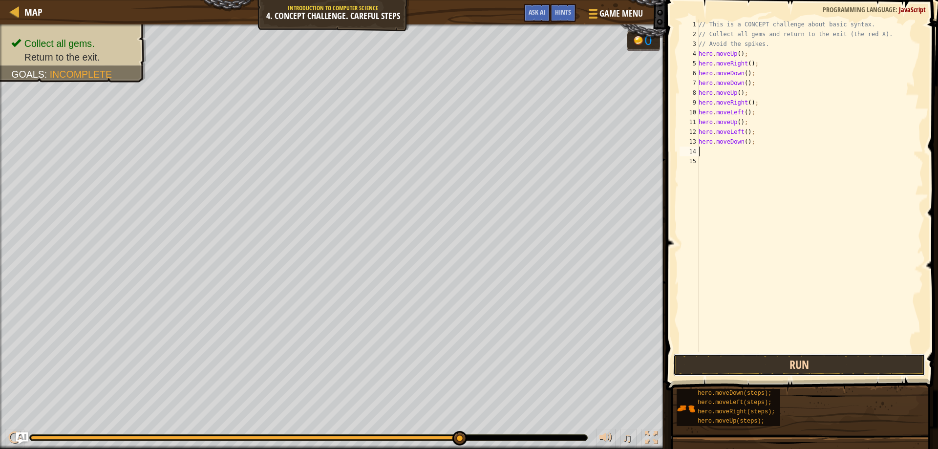
click at [815, 367] on button "Run" at bounding box center [799, 365] width 252 height 22
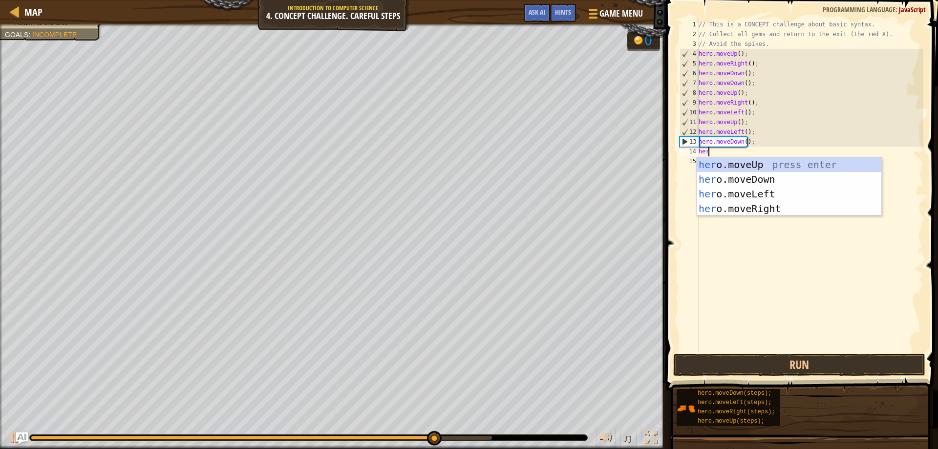
scroll to position [4, 0]
type textarea "hero"
click at [735, 189] on div "hero .moveUp press enter hero .moveDown press enter hero .moveLeft press enter …" at bounding box center [788, 201] width 185 height 88
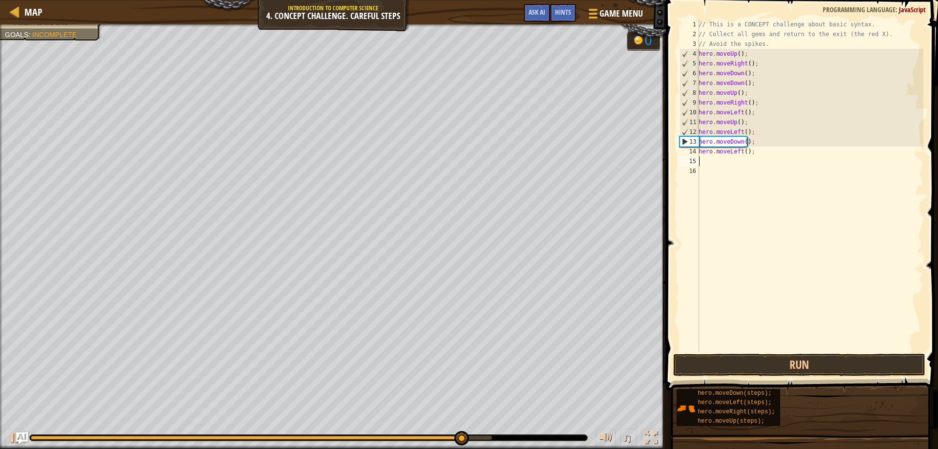
scroll to position [4, 0]
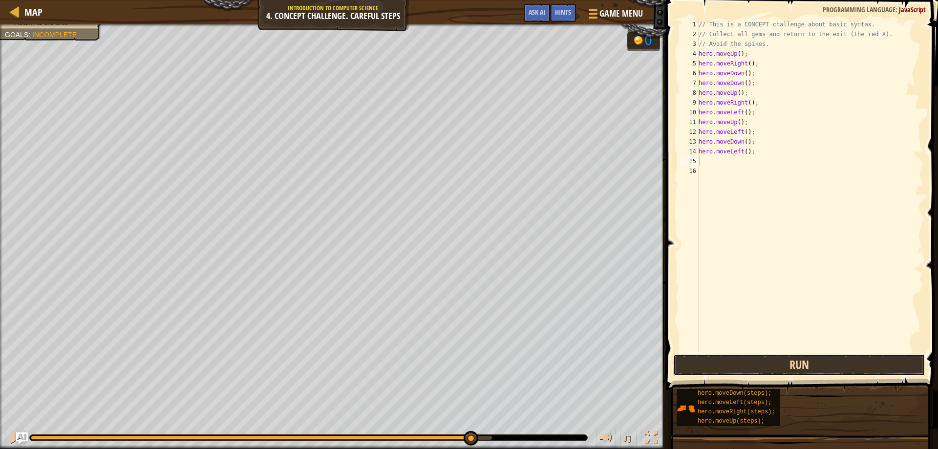
click at [757, 359] on button "Run" at bounding box center [799, 365] width 252 height 22
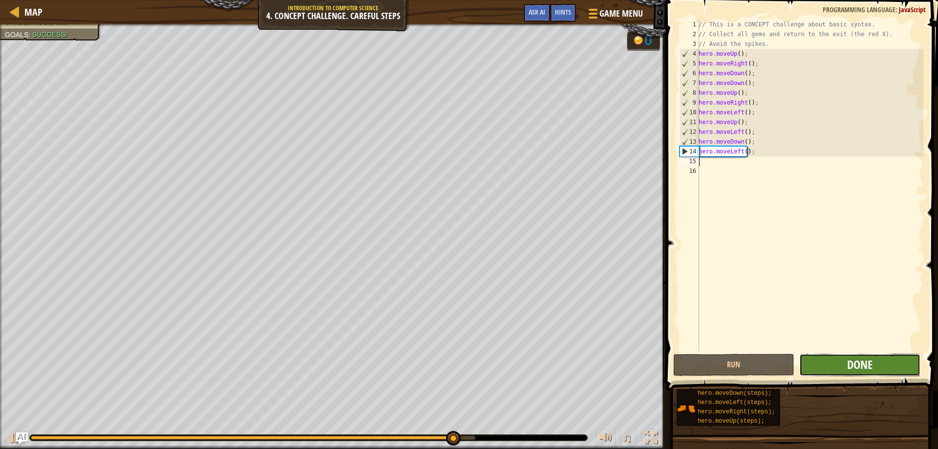
click at [860, 370] on span "Done" at bounding box center [859, 364] width 25 height 16
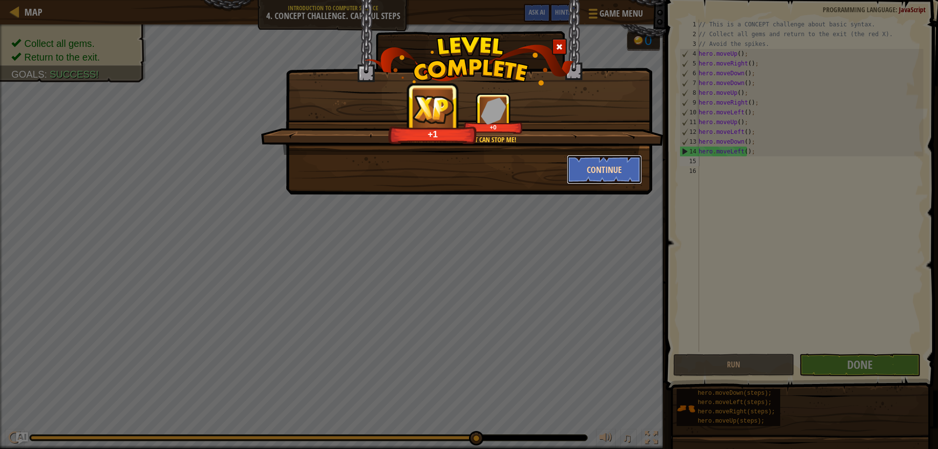
click at [601, 167] on button "Continue" at bounding box center [604, 169] width 76 height 29
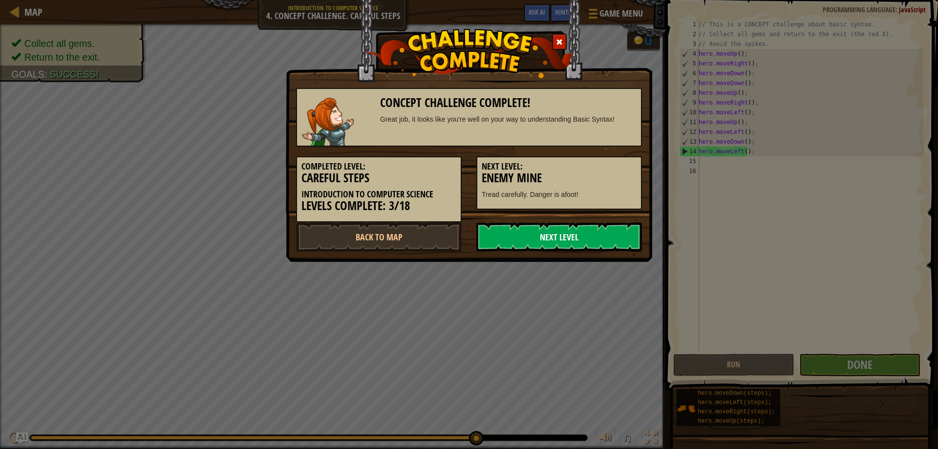
click at [609, 235] on link "Next Level" at bounding box center [559, 236] width 166 height 29
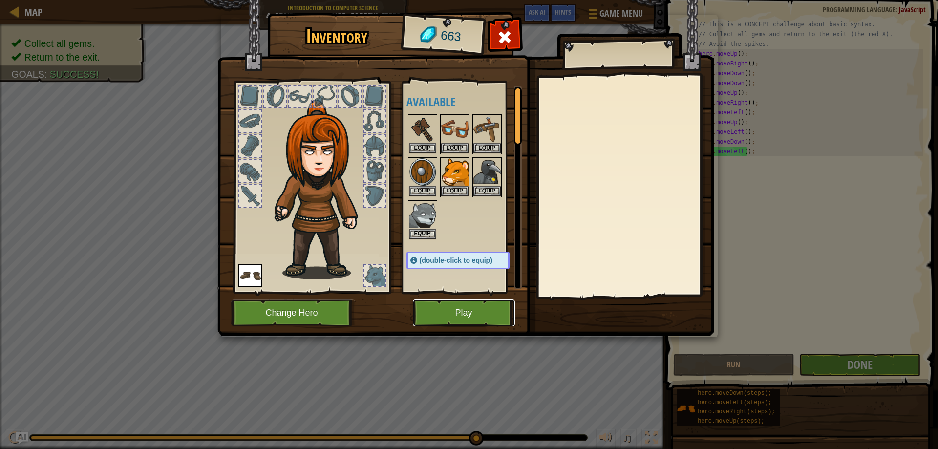
click at [474, 316] on button "Play" at bounding box center [464, 312] width 102 height 27
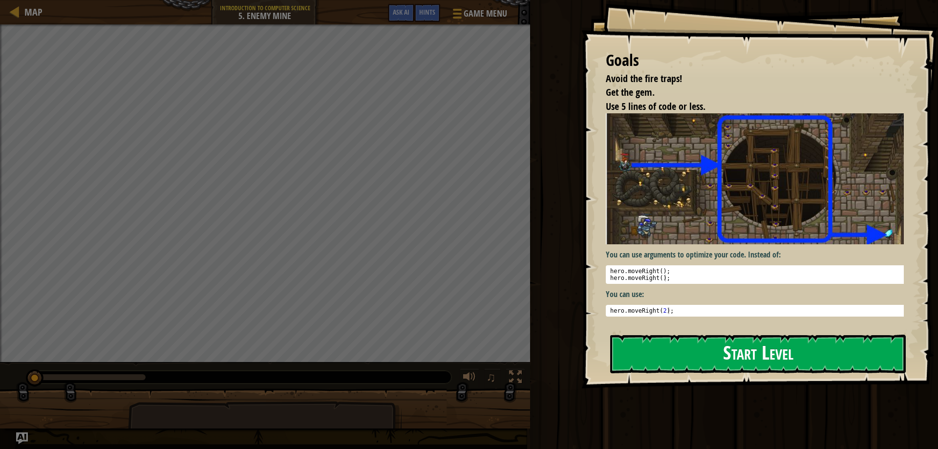
click at [771, 358] on button "Start Level" at bounding box center [757, 353] width 295 height 39
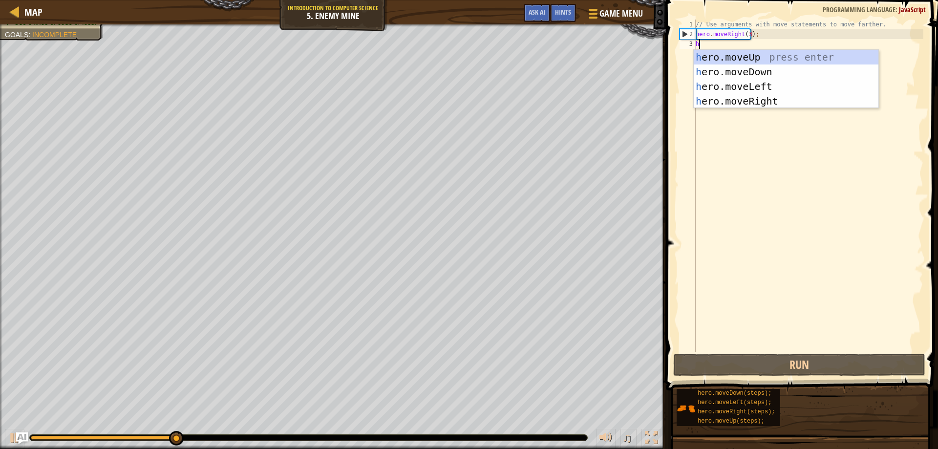
scroll to position [4, 0]
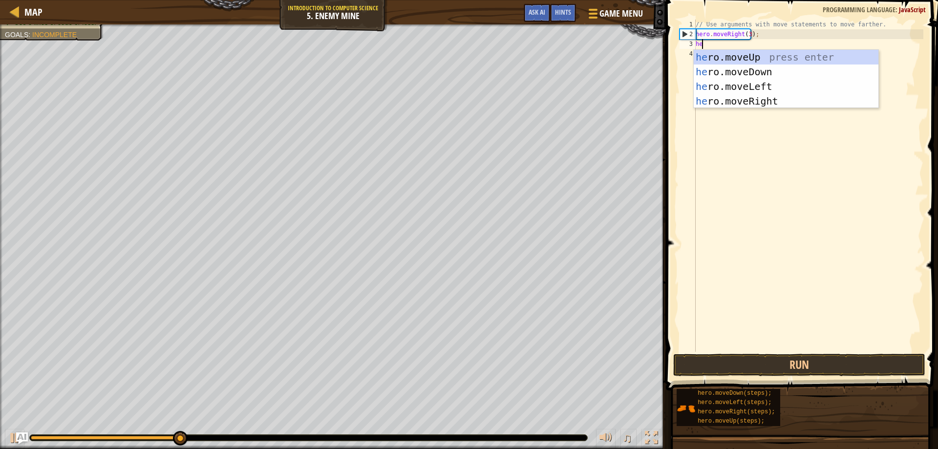
type textarea "her"
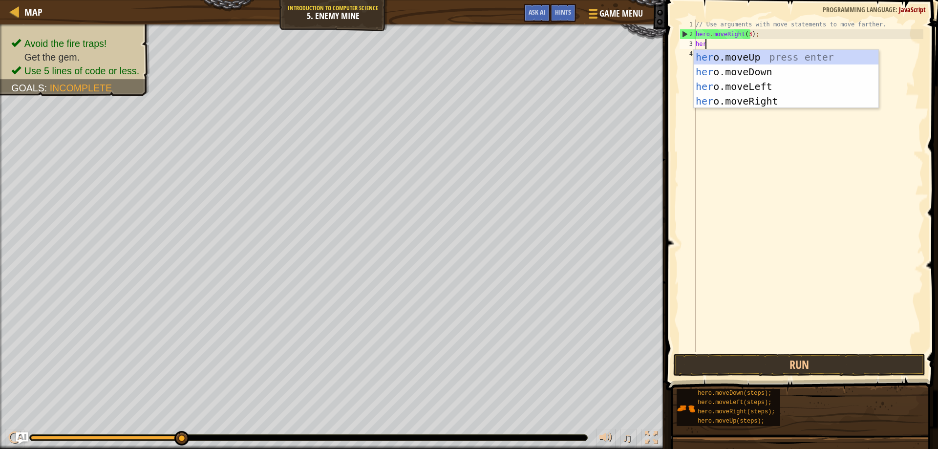
scroll to position [4, 0]
click at [782, 55] on div "her o.moveUp press enter her o.moveDown press enter her o.moveLeft press enter …" at bounding box center [785, 94] width 185 height 88
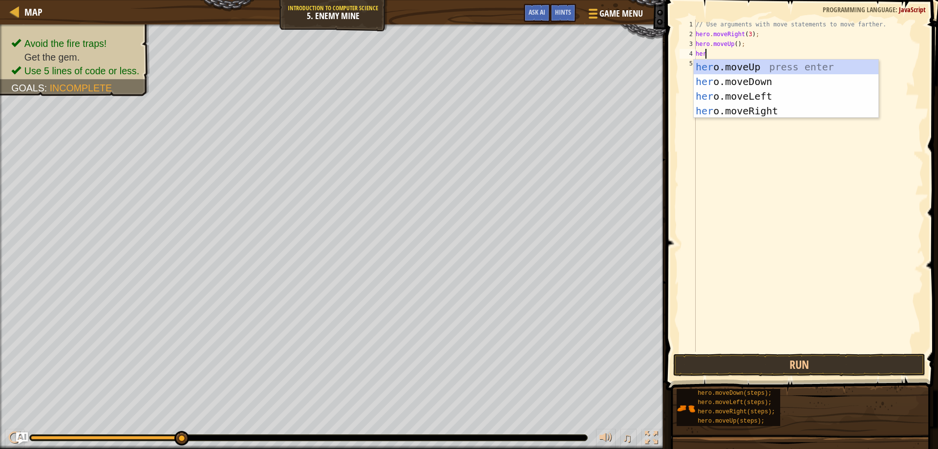
type textarea "hero"
click at [754, 107] on div "hero .moveUp press enter hero .moveDown press enter hero .moveLeft press enter …" at bounding box center [785, 104] width 185 height 88
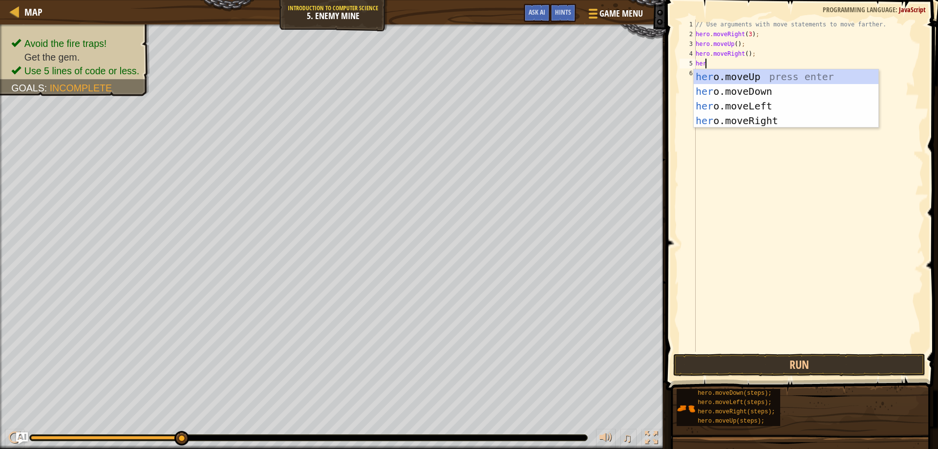
type textarea "hero"
click at [766, 91] on div "hero .moveUp press enter hero .moveDown press enter hero .moveLeft press enter …" at bounding box center [785, 113] width 185 height 88
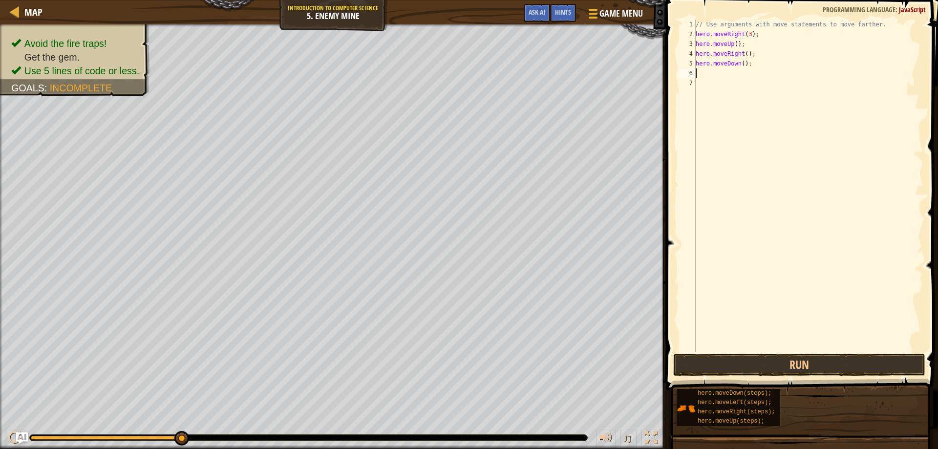
click at [741, 64] on div "// Use arguments with move statements to move farther. hero . moveRight ( 3 ) ;…" at bounding box center [807, 196] width 229 height 352
type textarea "hero.moveDown(4);"
click at [697, 74] on div "// Use arguments with move statements to move farther. hero . moveRight ( 3 ) ;…" at bounding box center [807, 196] width 229 height 352
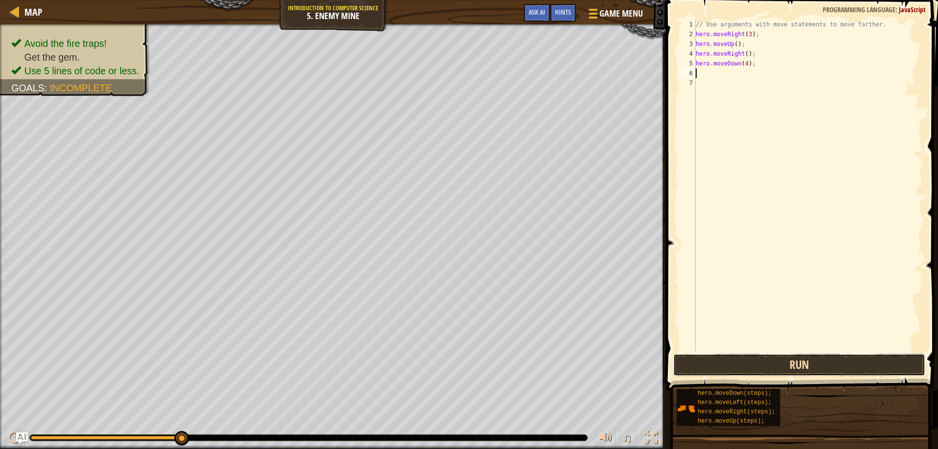
click at [792, 364] on button "Run" at bounding box center [799, 365] width 252 height 22
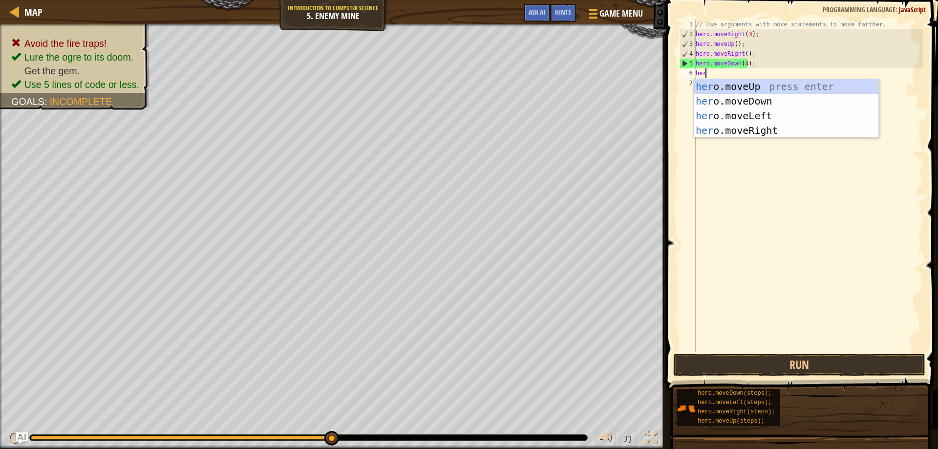
scroll to position [4, 0]
type textarea "hero"
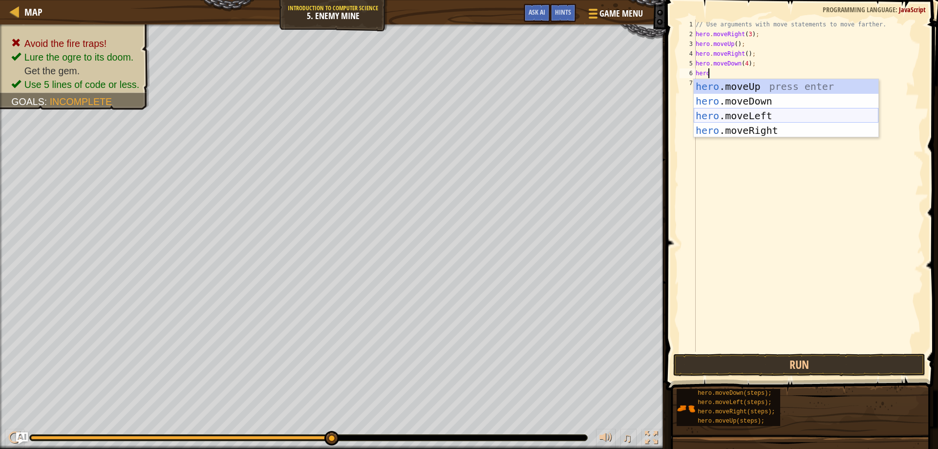
click at [770, 113] on div "hero .moveUp press enter hero .moveDown press enter hero .moveLeft press enter …" at bounding box center [785, 123] width 185 height 88
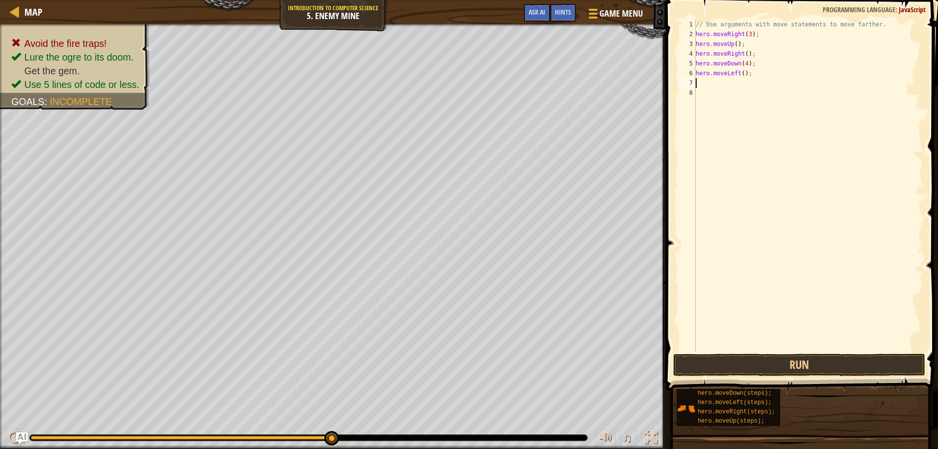
scroll to position [4, 0]
click at [745, 63] on div "// Use arguments with move statements to move farther. hero . moveRight ( 3 ) ;…" at bounding box center [807, 196] width 229 height 352
click at [754, 360] on button "Run" at bounding box center [799, 365] width 252 height 22
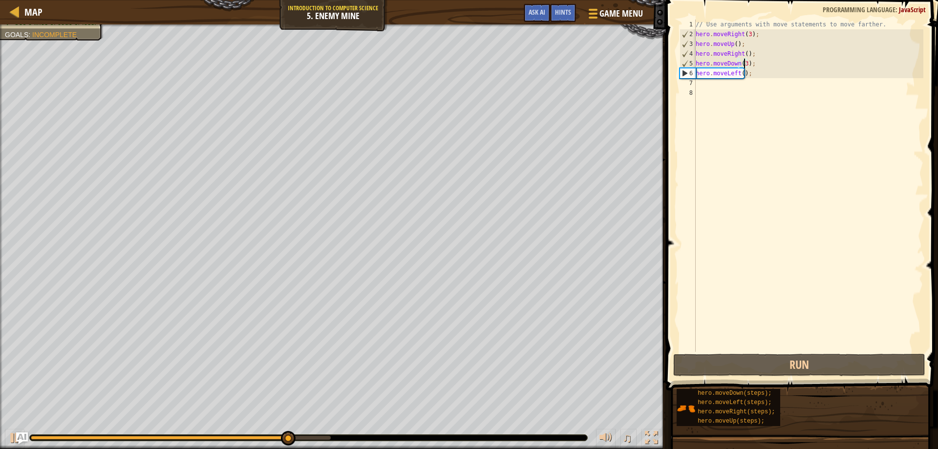
click at [735, 71] on div "// Use arguments with move statements to move farther. hero . moveRight ( 3 ) ;…" at bounding box center [807, 196] width 229 height 352
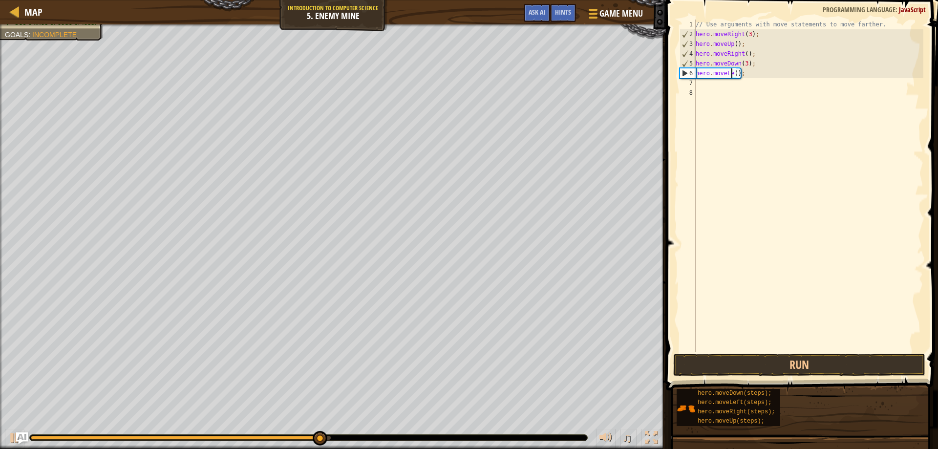
scroll to position [4, 3]
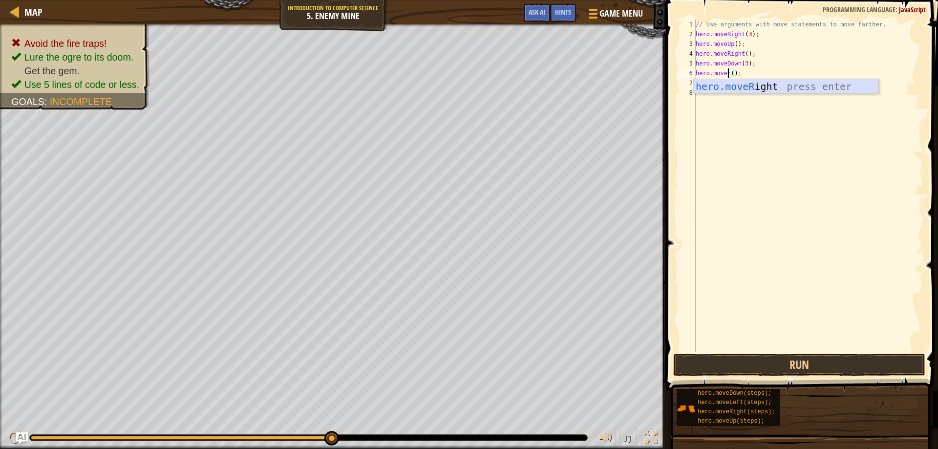
click at [820, 82] on div "hero.moveR ight press enter" at bounding box center [785, 101] width 185 height 44
click at [814, 360] on button "Run" at bounding box center [799, 365] width 252 height 22
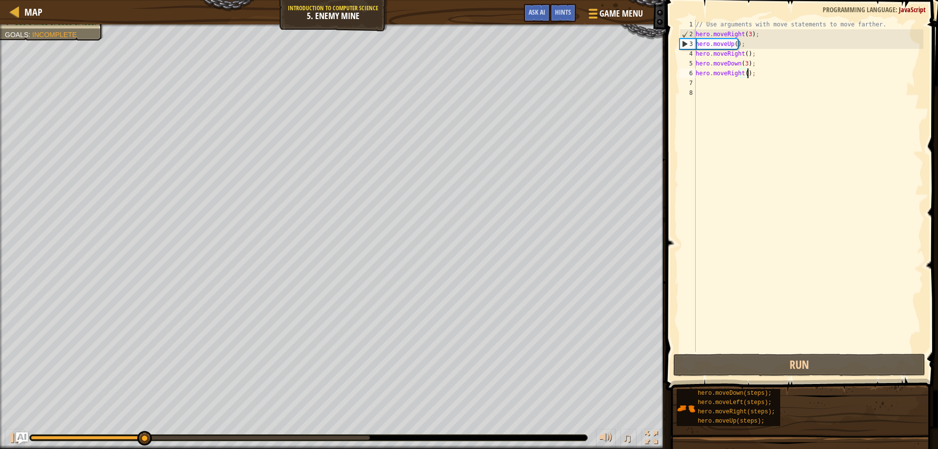
click at [743, 73] on div "// Use arguments with move statements to move farther. hero . moveRight ( 3 ) ;…" at bounding box center [807, 196] width 229 height 352
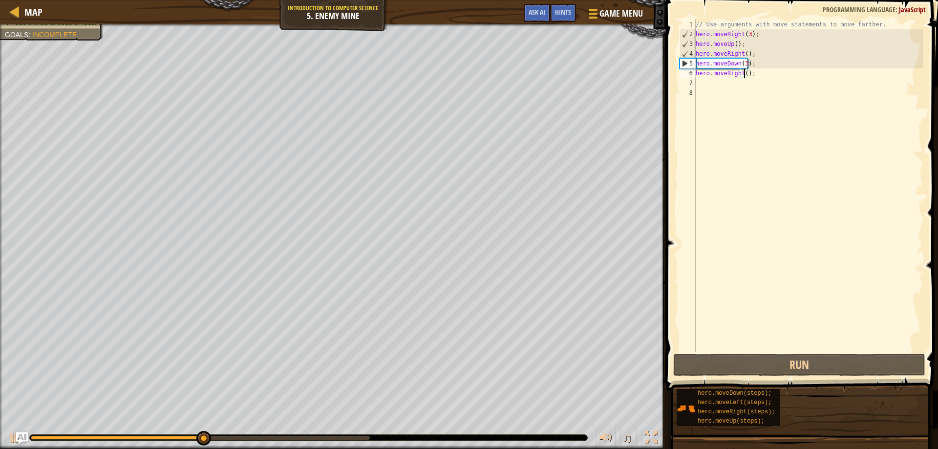
scroll to position [4, 4]
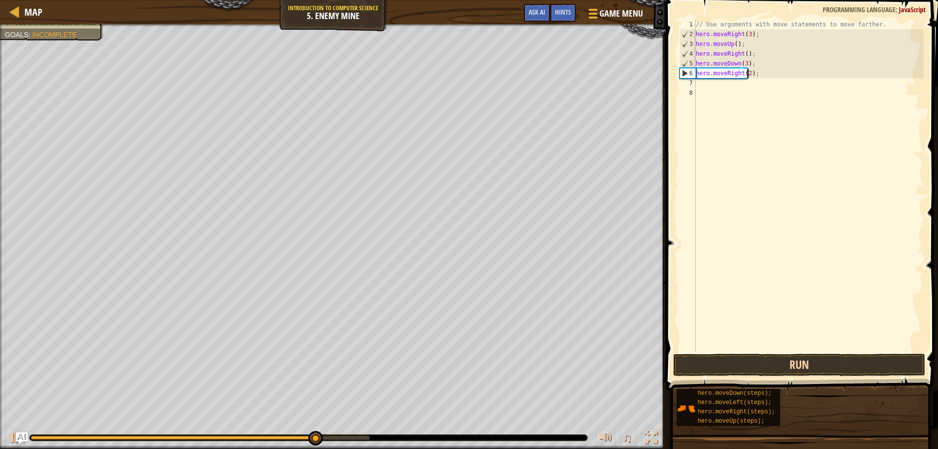
type textarea "hero.moveRight(2);"
click at [835, 365] on button "Run" at bounding box center [799, 365] width 252 height 22
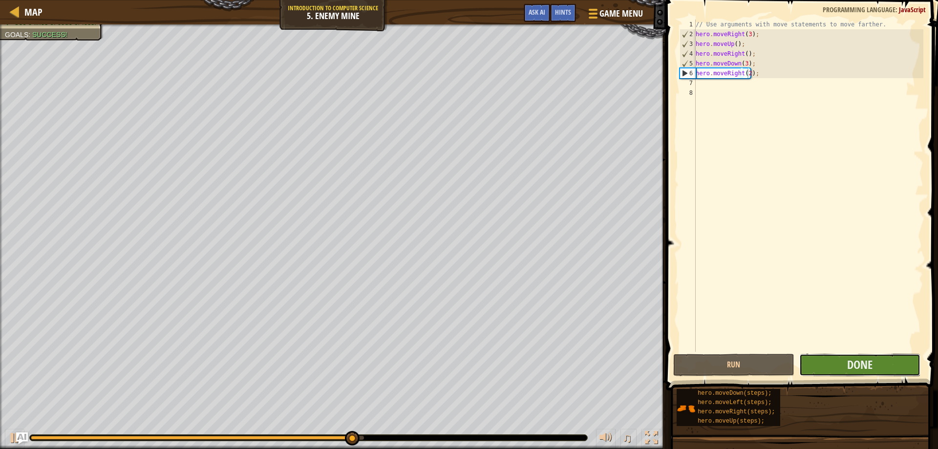
click at [833, 366] on button "Done" at bounding box center [859, 365] width 121 height 22
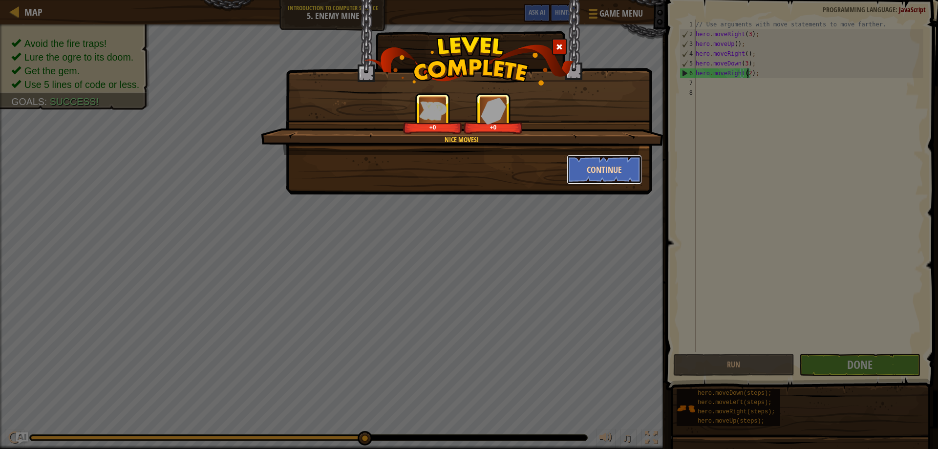
click at [620, 168] on button "Continue" at bounding box center [604, 169] width 76 height 29
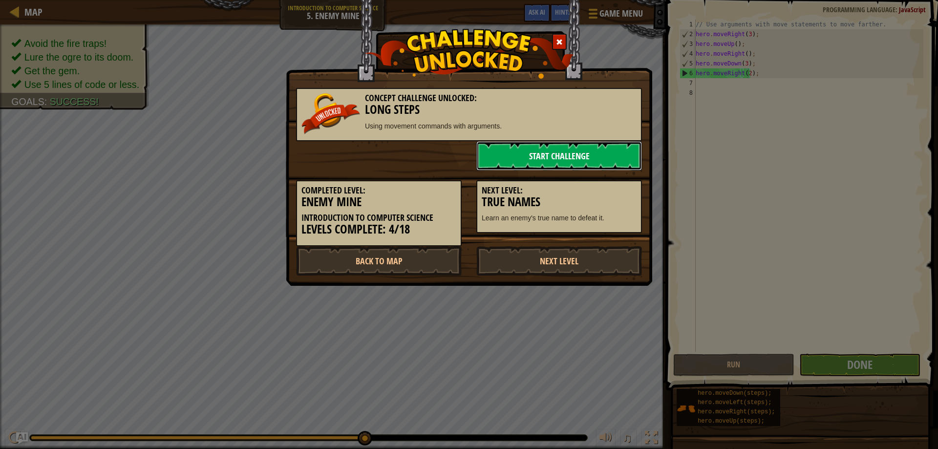
click at [601, 154] on link "Start Challenge" at bounding box center [559, 155] width 166 height 29
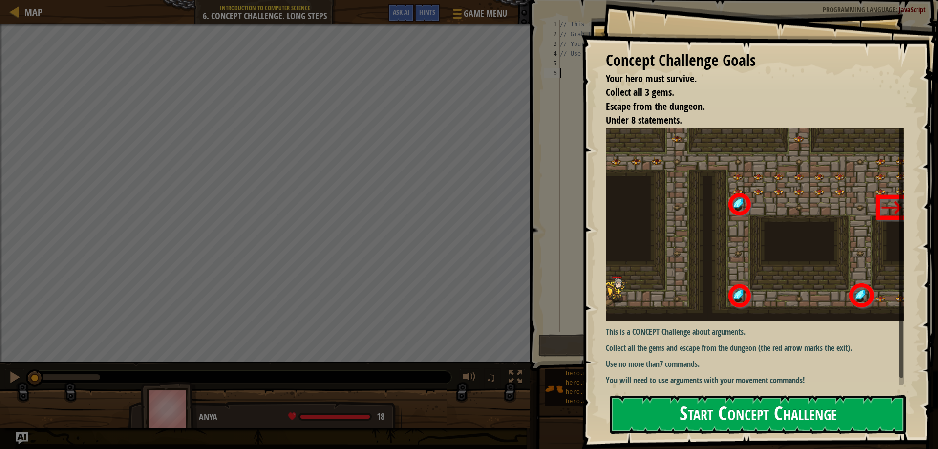
click at [822, 411] on button "Start Concept Challenge" at bounding box center [757, 414] width 295 height 39
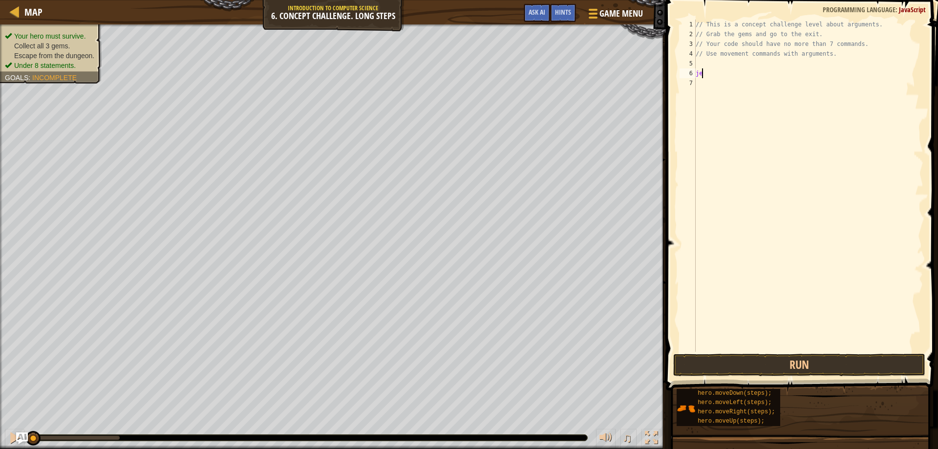
scroll to position [4, 0]
type textarea "j"
type textarea "h"
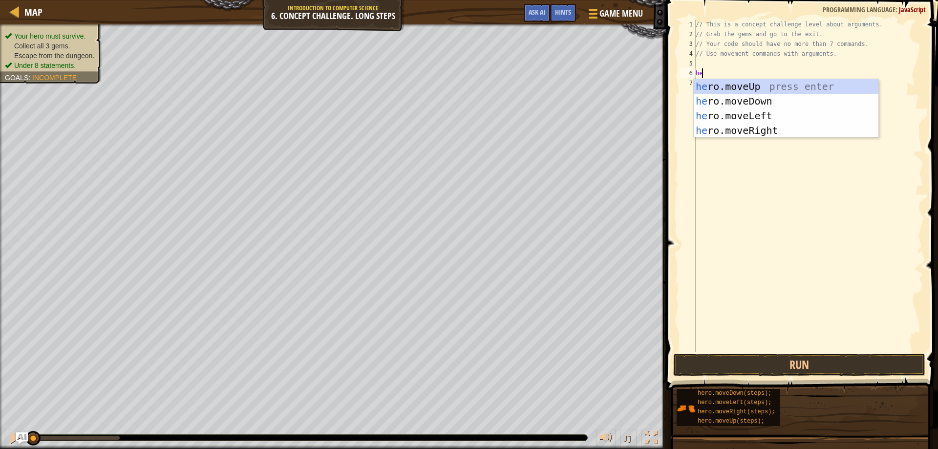
scroll to position [4, 0]
type textarea "hero"
click at [759, 128] on div "hero .moveUp press enter hero .moveDown press enter hero .moveLeft press enter …" at bounding box center [785, 123] width 185 height 88
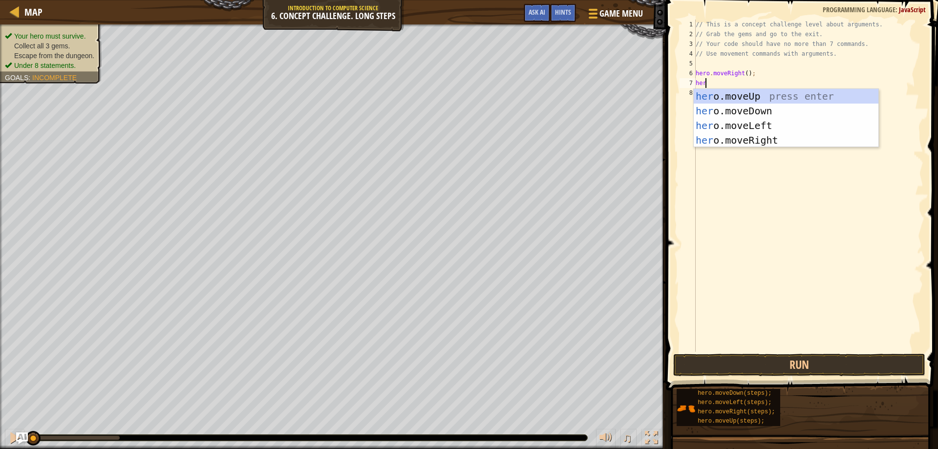
type textarea "hero"
click at [736, 95] on div "hero .moveUp press enter hero .moveDown press enter hero .moveLeft press enter …" at bounding box center [785, 133] width 185 height 88
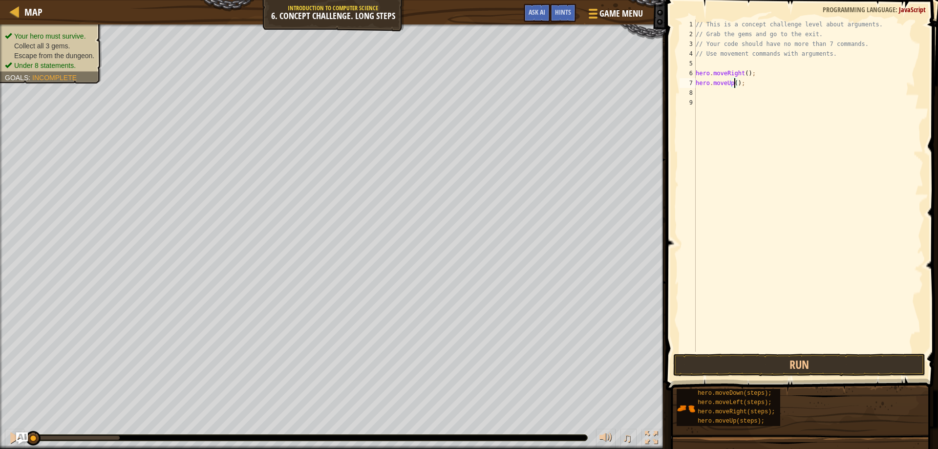
click at [733, 81] on div "// This is a concept challenge level about arguments. // Grab the gems and go t…" at bounding box center [807, 196] width 229 height 352
type textarea "hero.moveUp(3);"
click at [703, 96] on div "// This is a concept challenge level about arguments. // Grab the gems and go t…" at bounding box center [807, 196] width 229 height 352
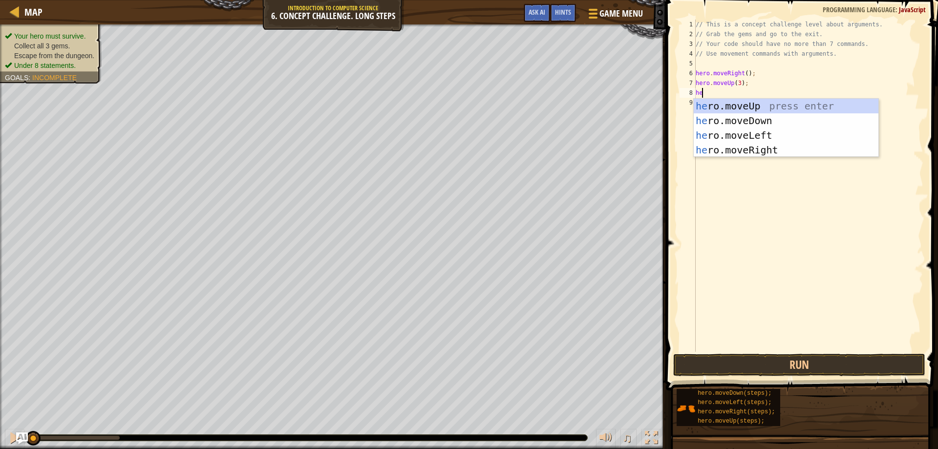
scroll to position [4, 0]
type textarea "hero"
click at [773, 148] on div "hero .moveUp press enter hero .moveDown press enter hero .moveLeft press enter …" at bounding box center [785, 143] width 185 height 88
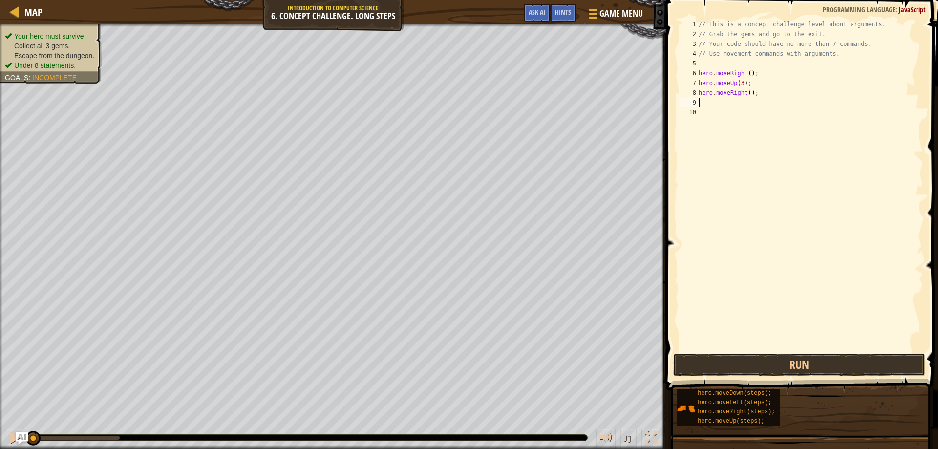
scroll to position [4, 0]
click at [748, 94] on div "// This is a concept challenge level about arguments. // Grab the gems and go t…" at bounding box center [809, 196] width 227 height 352
type textarea "hero.moveRight(2);"
click at [712, 104] on div "// This is a concept challenge level about arguments. // Grab the gems and go t…" at bounding box center [809, 196] width 227 height 352
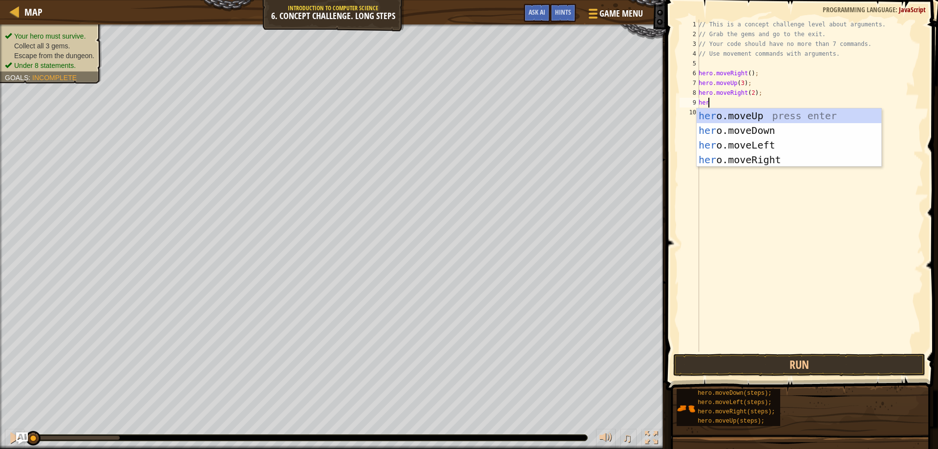
scroll to position [4, 0]
type textarea "hero"
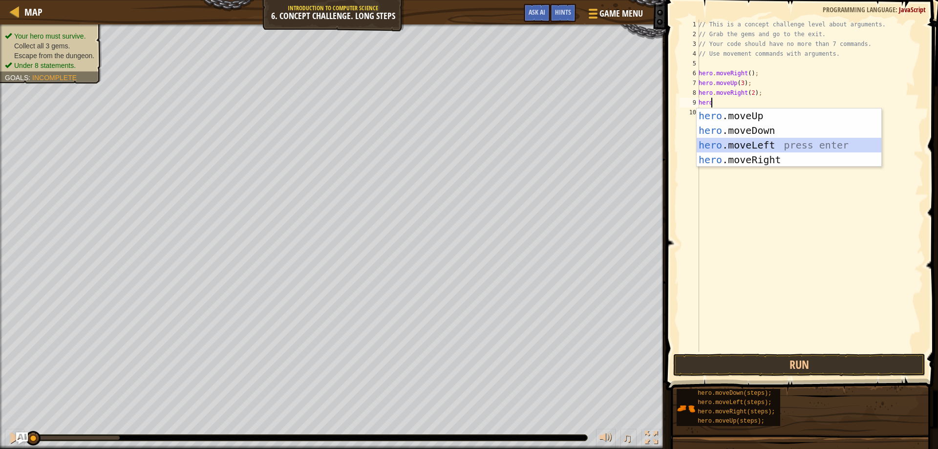
click at [765, 144] on div "hero .moveUp press enter hero .moveDown press enter hero .moveLeft press enter …" at bounding box center [788, 152] width 185 height 88
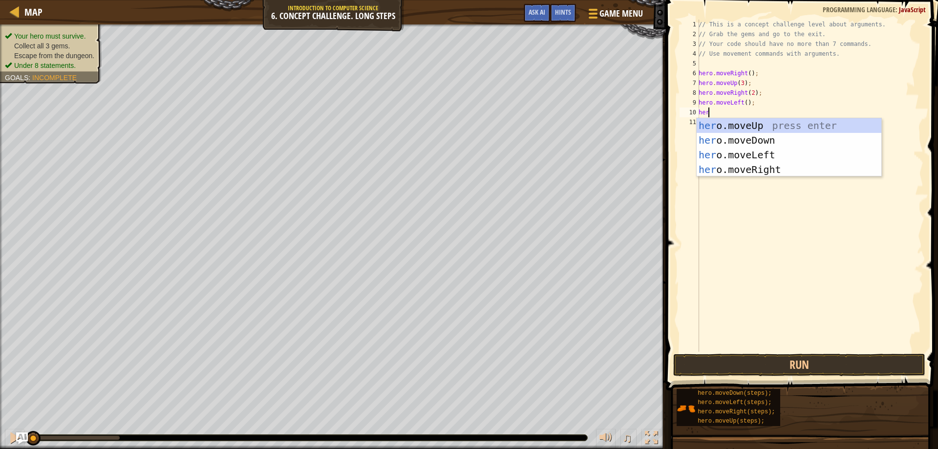
type textarea "hero"
click at [769, 127] on div "hero .moveUp press enter hero .moveDown press enter hero .moveLeft press enter …" at bounding box center [788, 162] width 185 height 88
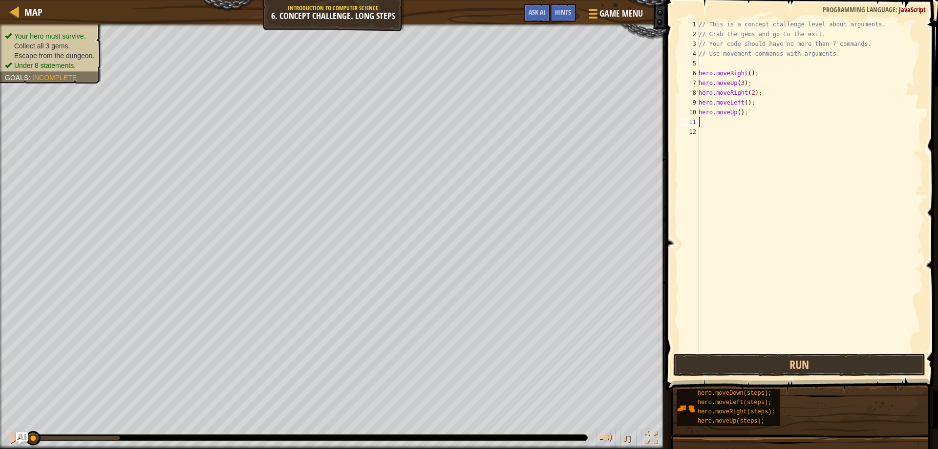
scroll to position [4, 0]
click at [737, 114] on div "// This is a concept challenge level about arguments. // Grab the gems and go t…" at bounding box center [809, 196] width 227 height 352
type textarea "hero.moveUp(2);"
click at [704, 124] on div "// This is a concept challenge level about arguments. // Grab the gems and go t…" at bounding box center [809, 196] width 227 height 352
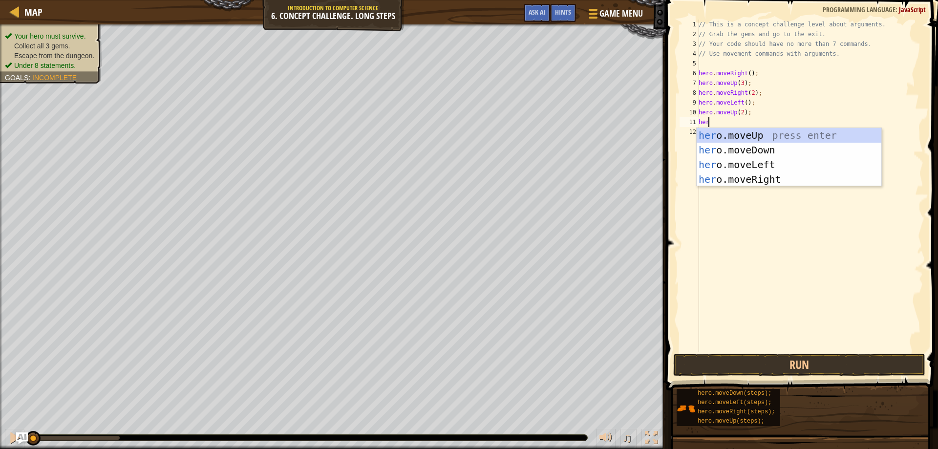
scroll to position [4, 0]
type textarea "hero"
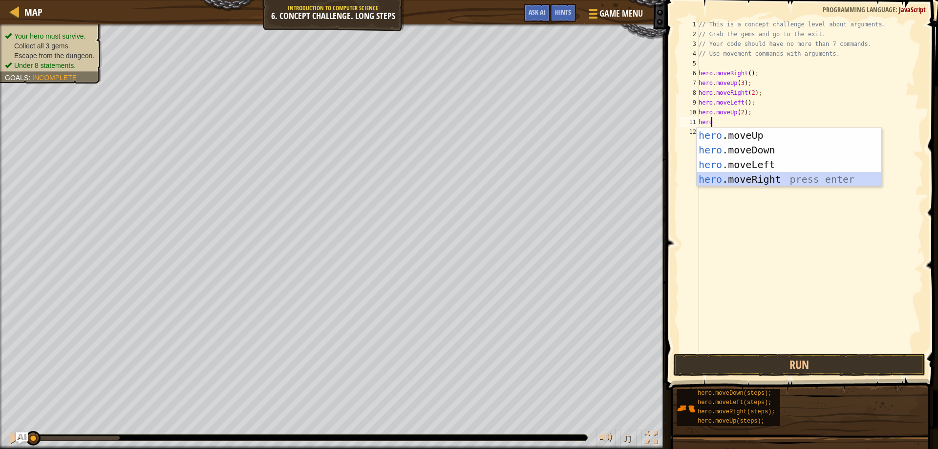
click at [751, 177] on div "hero .moveUp press enter hero .moveDown press enter hero .moveLeft press enter …" at bounding box center [788, 172] width 185 height 88
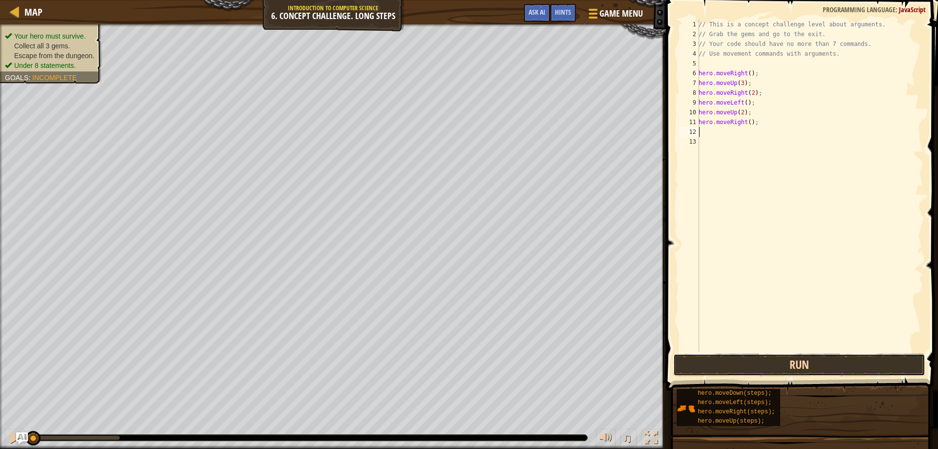
click at [801, 363] on button "Run" at bounding box center [799, 365] width 252 height 22
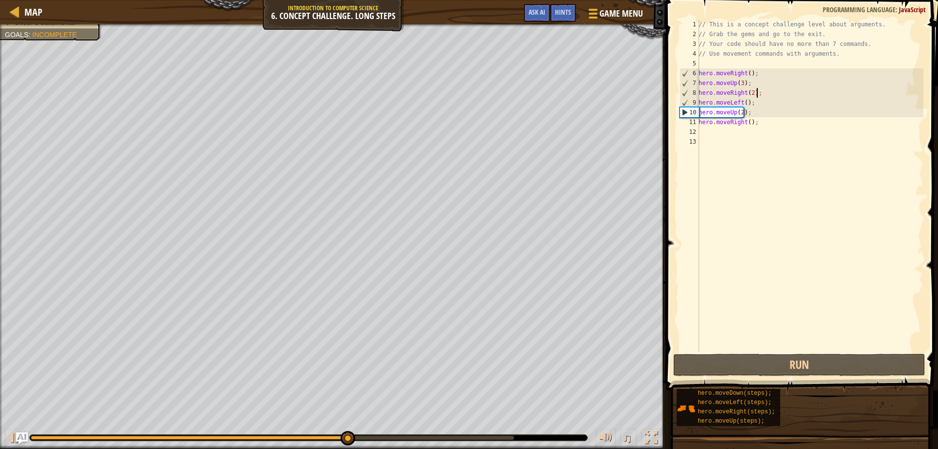
click at [757, 92] on div "// This is a concept challenge level about arguments. // Grab the gems and go t…" at bounding box center [809, 196] width 227 height 352
type textarea "hero.moveRight(2);"
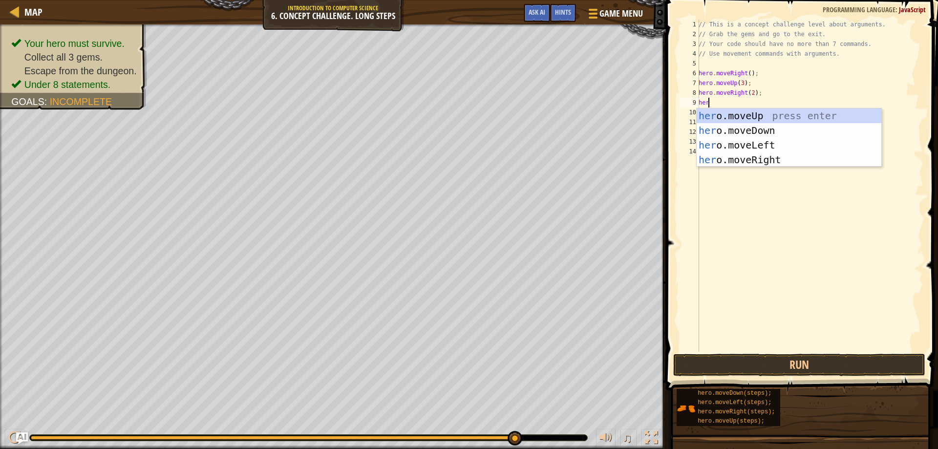
scroll to position [4, 0]
type textarea "hero"
click at [750, 125] on div "hero .moveUp press enter hero .moveDown press enter hero .moveLeft press enter …" at bounding box center [788, 152] width 185 height 88
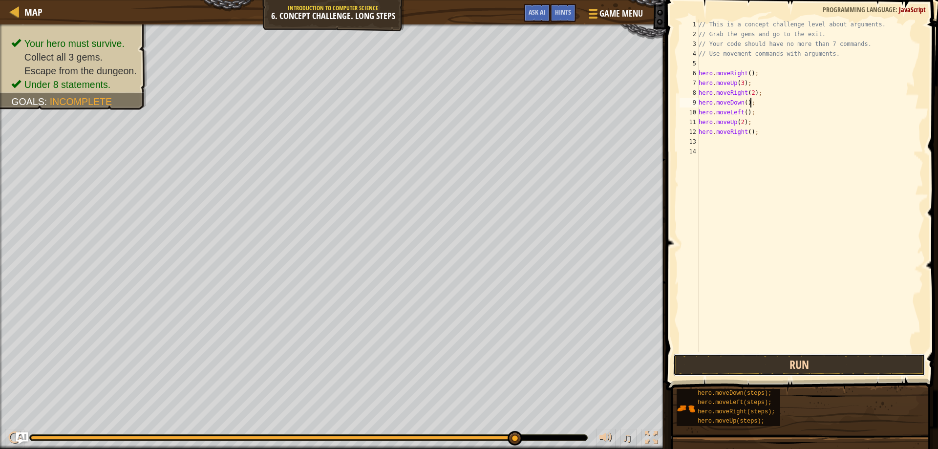
click at [736, 359] on button "Run" at bounding box center [799, 365] width 252 height 22
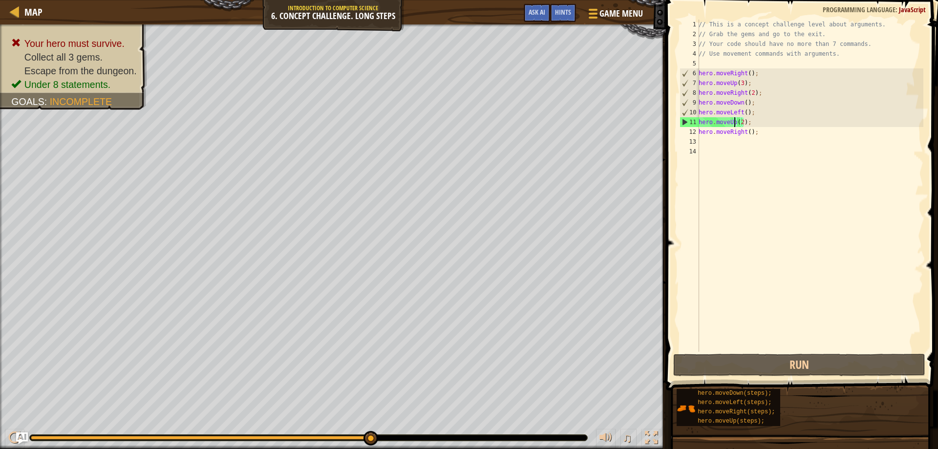
click at [733, 122] on div "// This is a concept challenge level about arguments. // Grab the gems and go t…" at bounding box center [809, 196] width 227 height 352
click at [743, 102] on div "// This is a concept challenge level about arguments. // Grab the gems and go t…" at bounding box center [809, 196] width 227 height 352
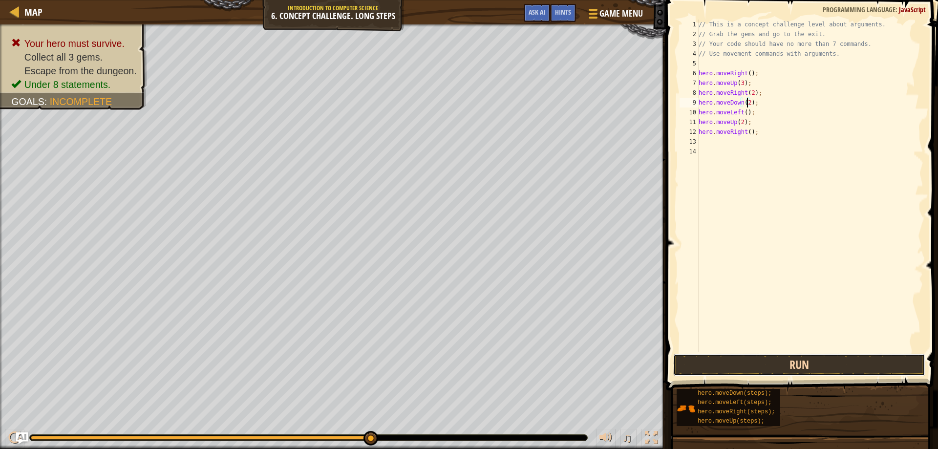
click at [859, 362] on button "Run" at bounding box center [799, 365] width 252 height 22
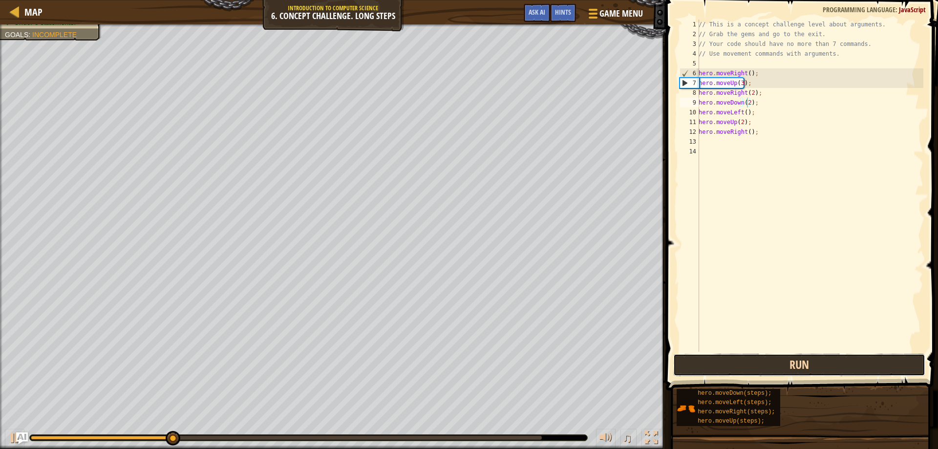
click at [827, 361] on button "Run" at bounding box center [799, 365] width 252 height 22
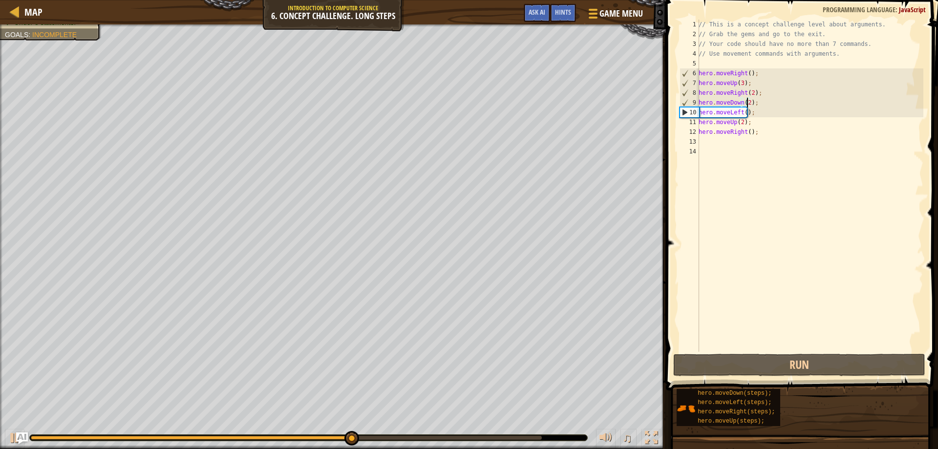
click at [747, 104] on div "// This is a concept challenge level about arguments. // Grab the gems and go t…" at bounding box center [809, 196] width 227 height 352
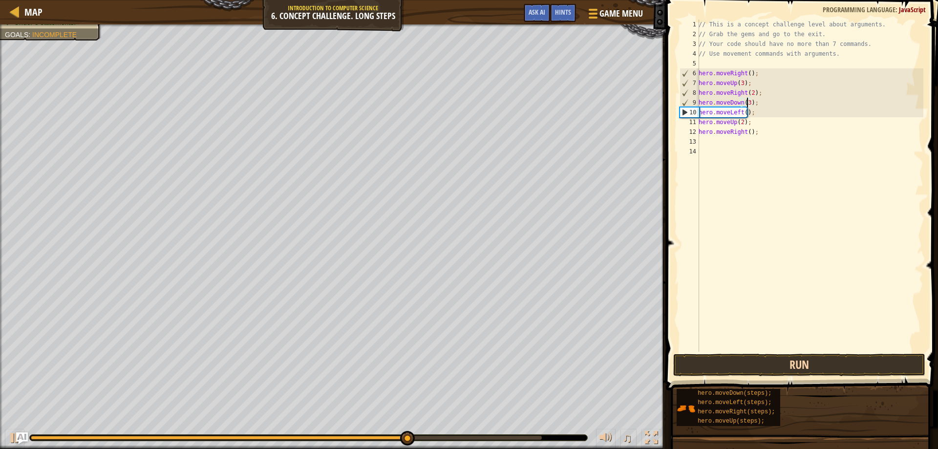
type textarea "hero.moveDown(3);"
click at [798, 359] on button "Run" at bounding box center [799, 365] width 252 height 22
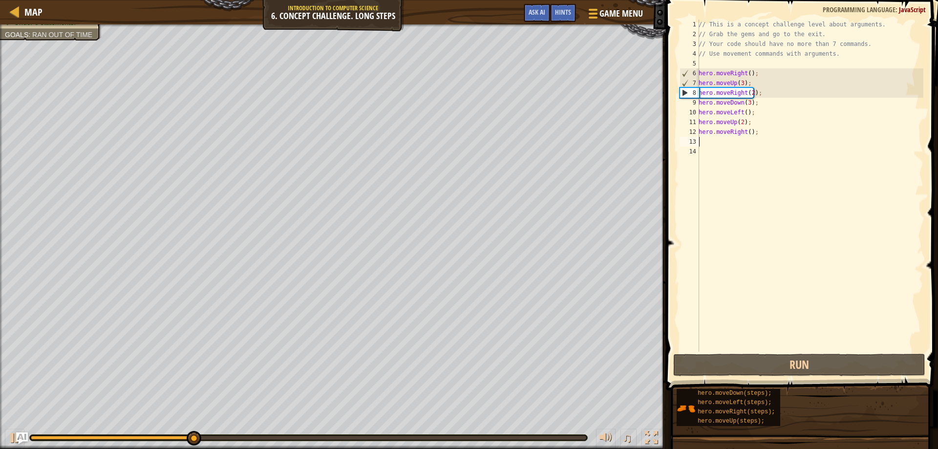
click at [722, 142] on div "// This is a concept challenge level about arguments. // Grab the gems and go t…" at bounding box center [809, 196] width 227 height 352
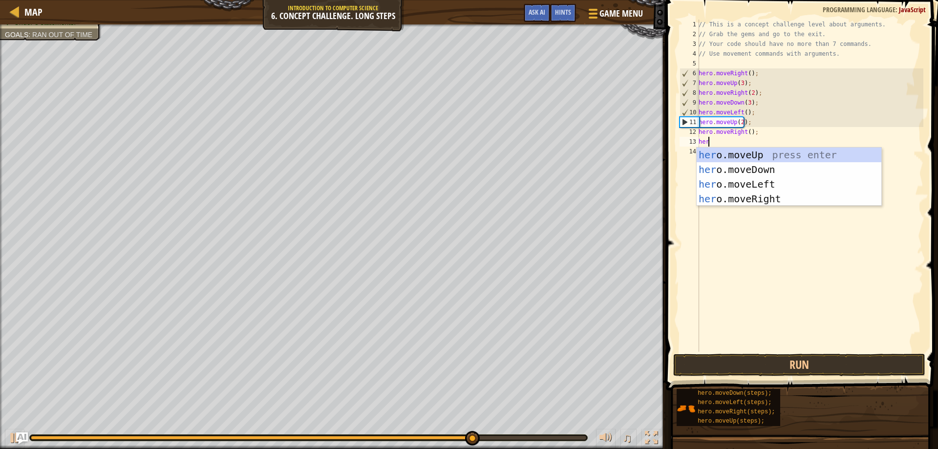
scroll to position [4, 0]
type textarea "h"
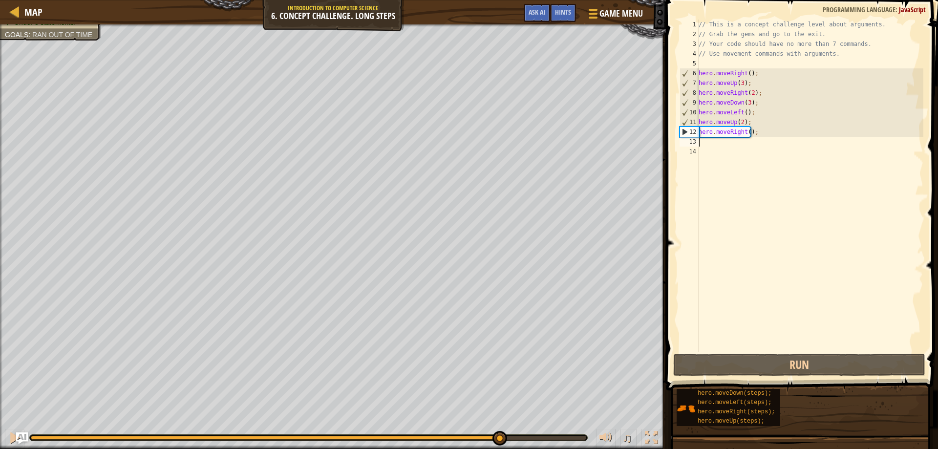
click at [745, 134] on div "// This is a concept challenge level about arguments. // Grab the gems and go t…" at bounding box center [809, 196] width 227 height 352
type textarea "hero.moveRight(2);"
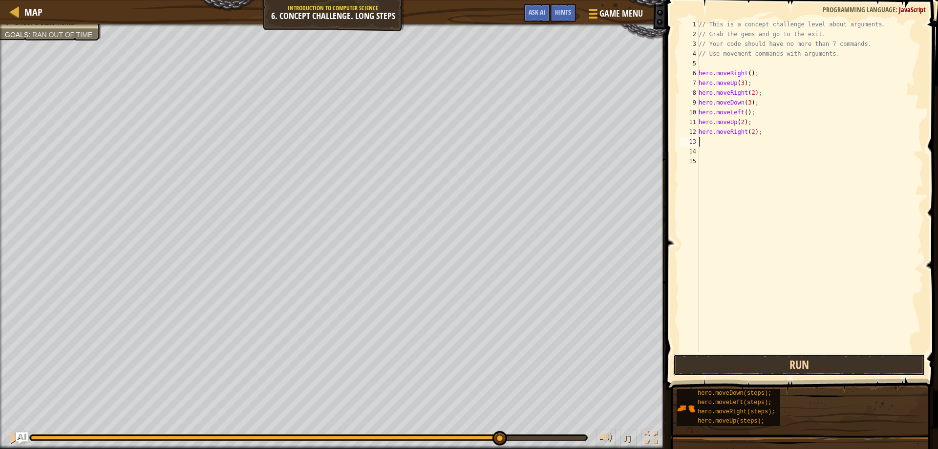
click at [795, 365] on button "Run" at bounding box center [799, 365] width 252 height 22
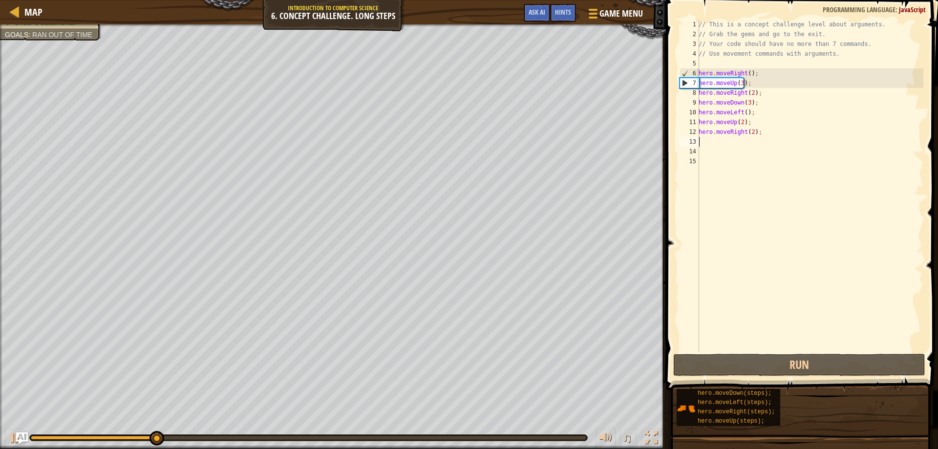
click at [750, 134] on div "// This is a concept challenge level about arguments. // Grab the gems and go t…" at bounding box center [809, 196] width 227 height 352
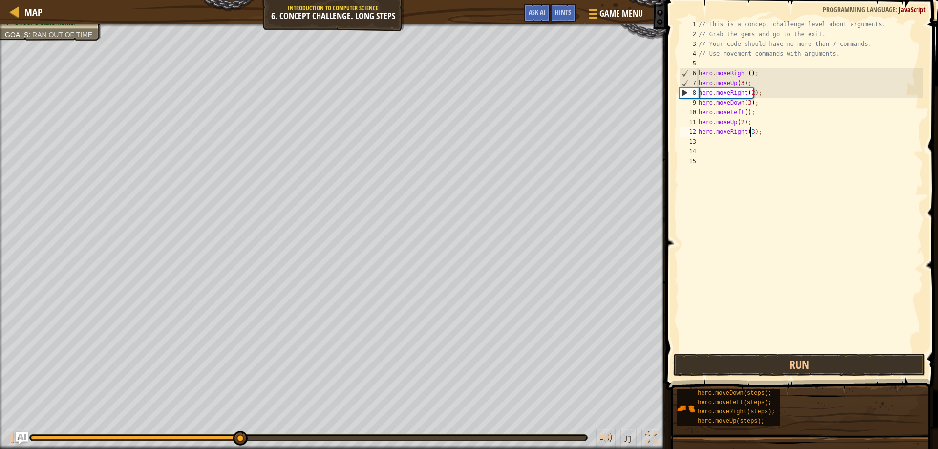
scroll to position [4, 4]
type textarea "hero.moveRight(3);"
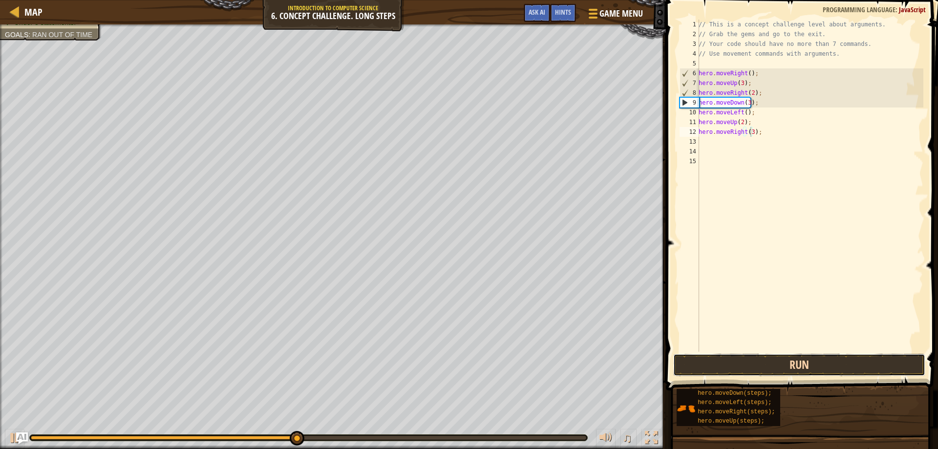
click at [785, 367] on button "Run" at bounding box center [799, 365] width 252 height 22
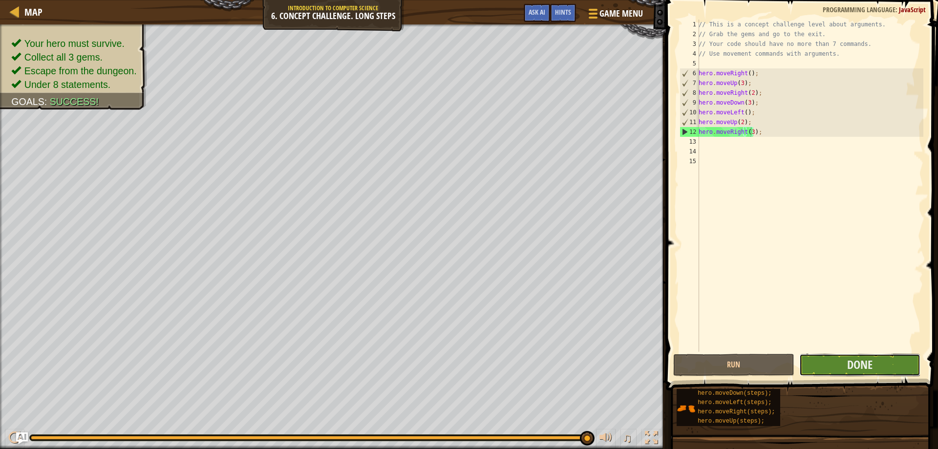
click at [851, 355] on button "Done" at bounding box center [859, 365] width 121 height 22
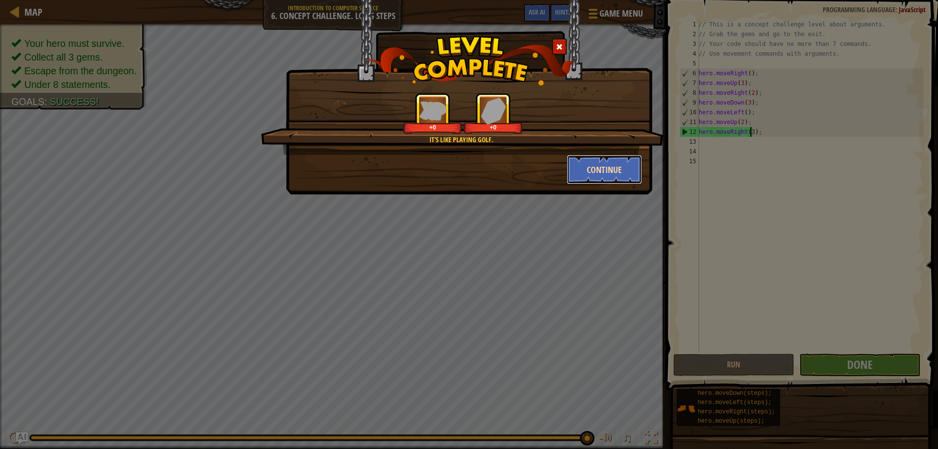
click at [591, 167] on button "Continue" at bounding box center [604, 169] width 76 height 29
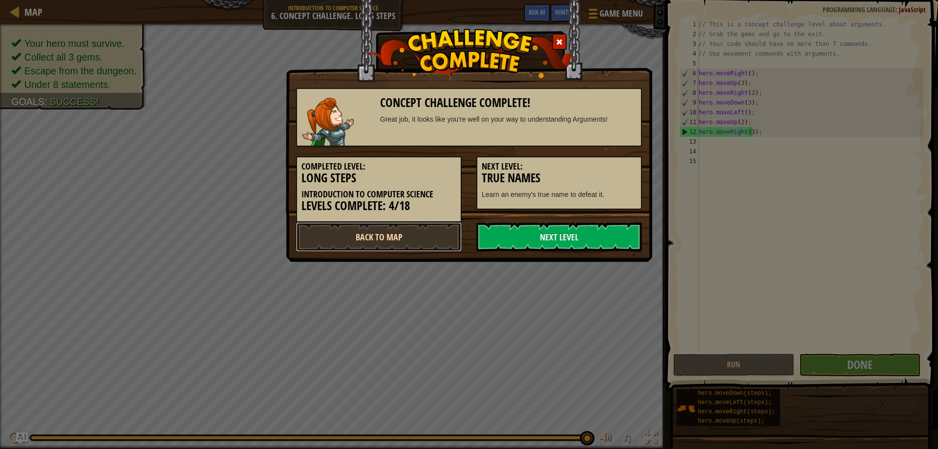
click at [373, 236] on link "Back to Map" at bounding box center [379, 236] width 166 height 29
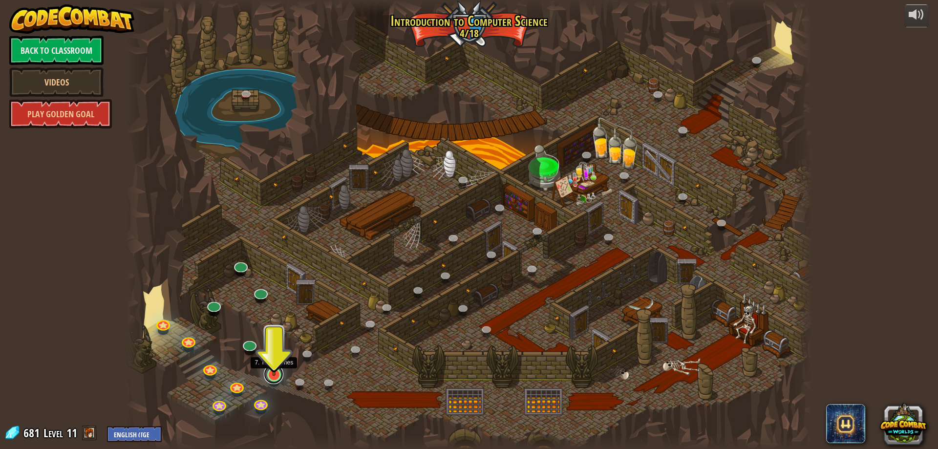
click at [274, 377] on link at bounding box center [274, 374] width 20 height 20
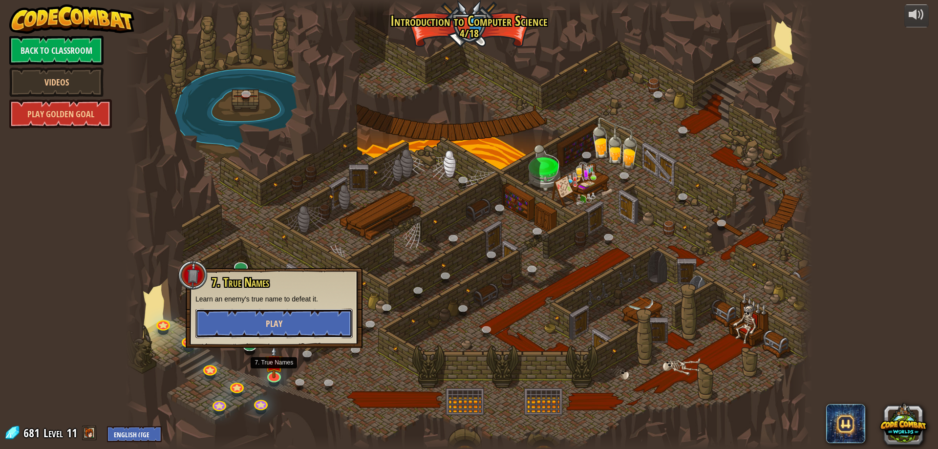
click at [307, 326] on button "Play" at bounding box center [273, 323] width 157 height 29
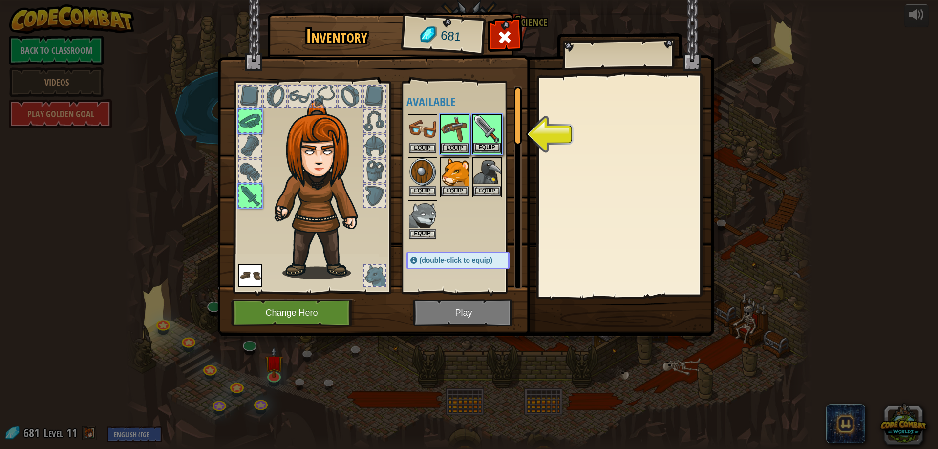
click at [489, 141] on img at bounding box center [486, 128] width 27 height 27
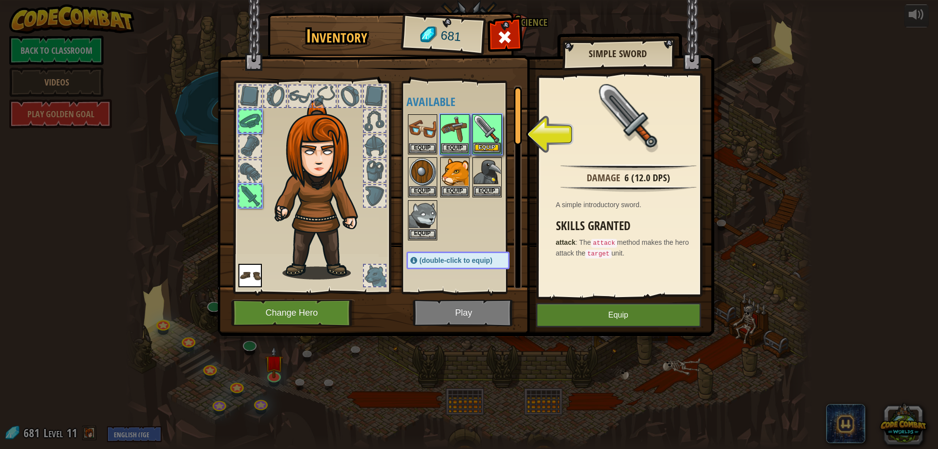
click at [480, 140] on img at bounding box center [486, 128] width 27 height 27
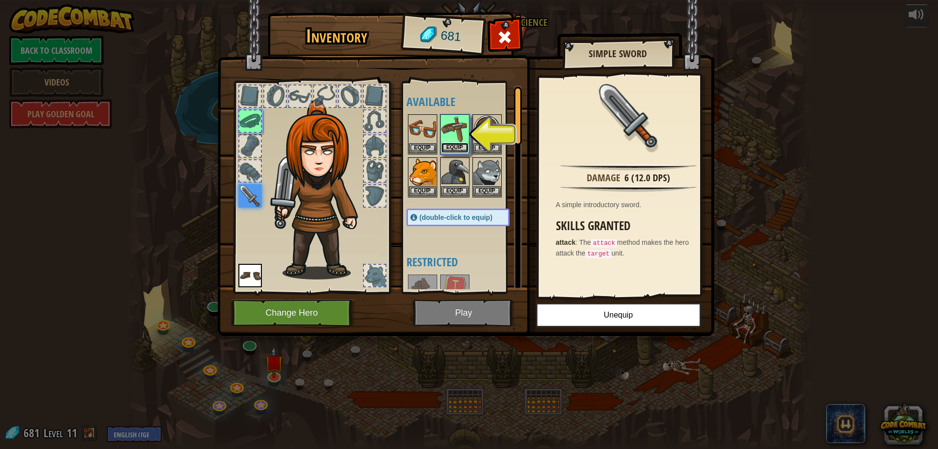
click at [450, 145] on button "Equip" at bounding box center [454, 148] width 27 height 10
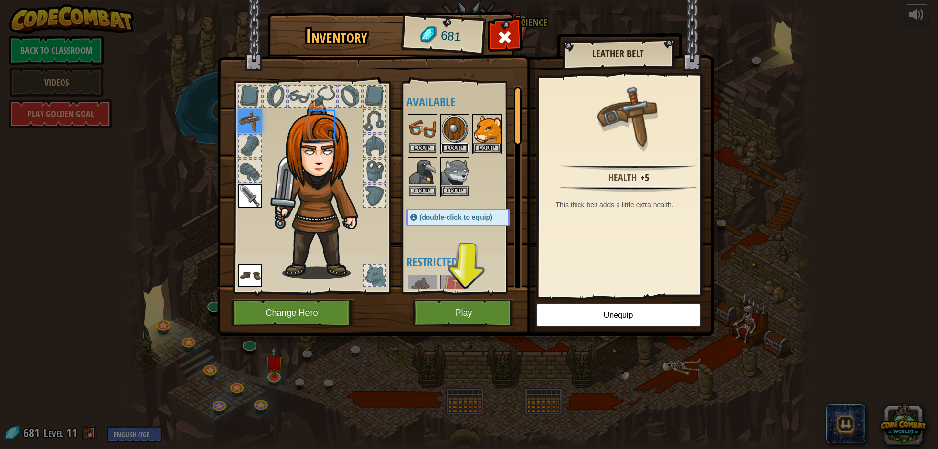
click at [450, 145] on button "Equip" at bounding box center [454, 148] width 27 height 10
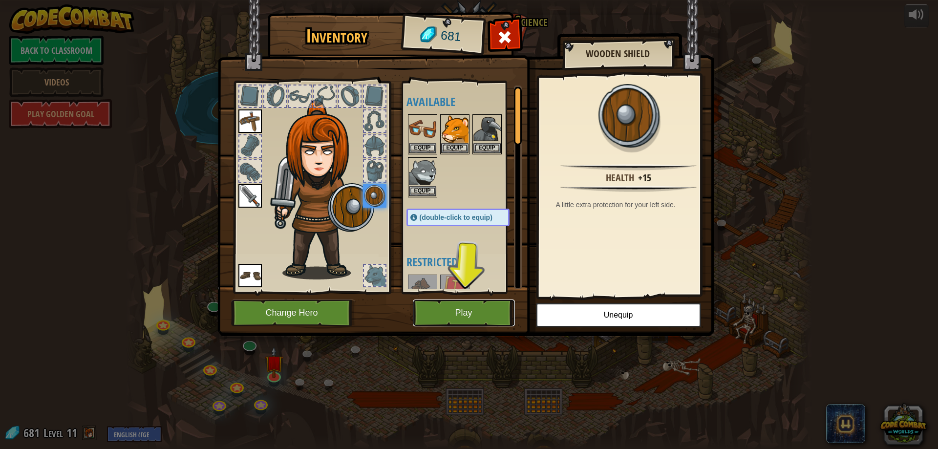
click at [463, 310] on button "Play" at bounding box center [464, 312] width 102 height 27
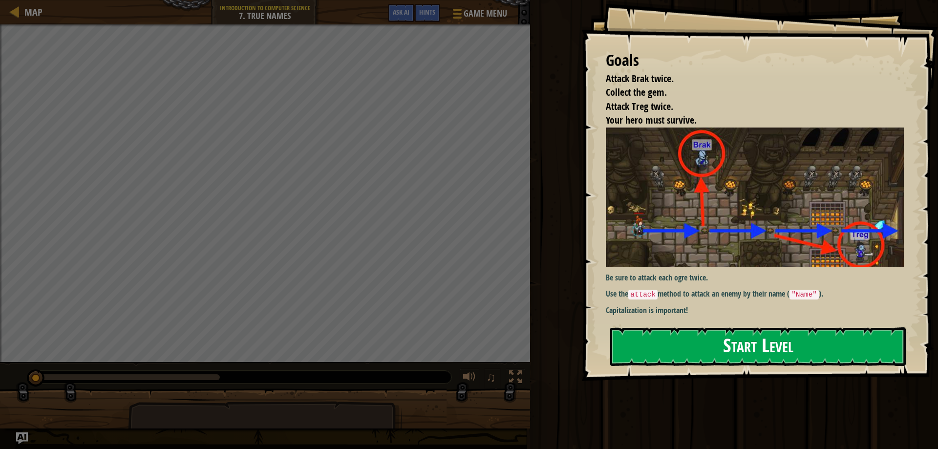
click at [711, 346] on button "Start Level" at bounding box center [757, 346] width 295 height 39
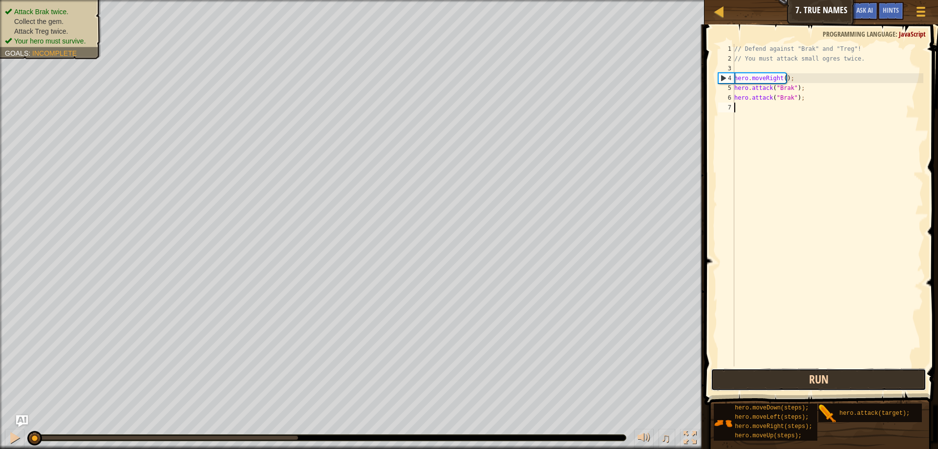
click at [814, 375] on button "Run" at bounding box center [817, 379] width 215 height 22
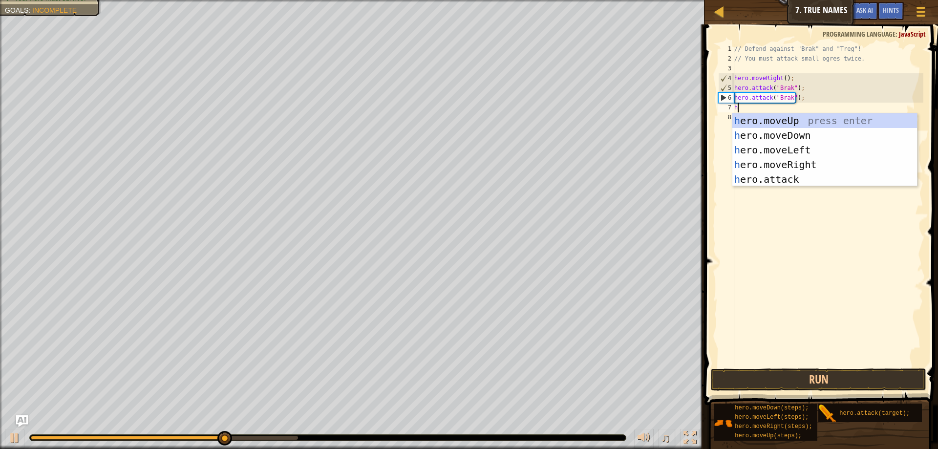
scroll to position [4, 0]
type textarea "hero"
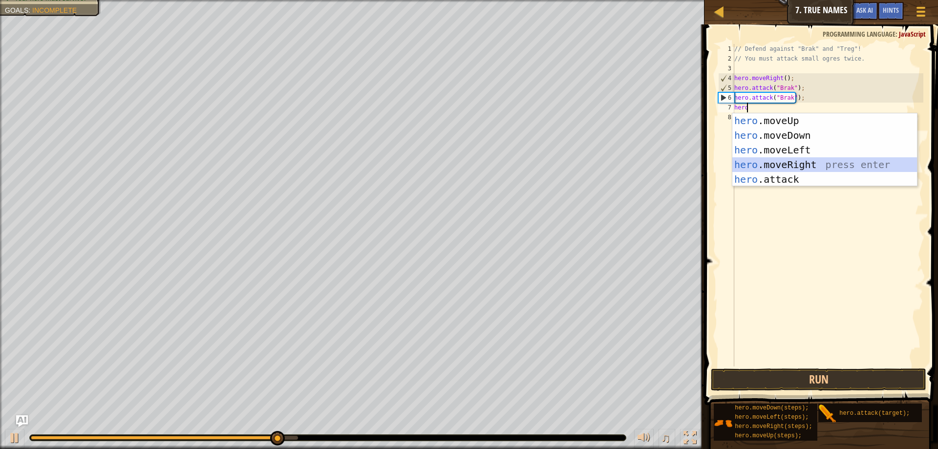
click at [779, 163] on div "hero .moveUp press enter hero .moveDown press enter hero .moveLeft press enter …" at bounding box center [824, 164] width 185 height 103
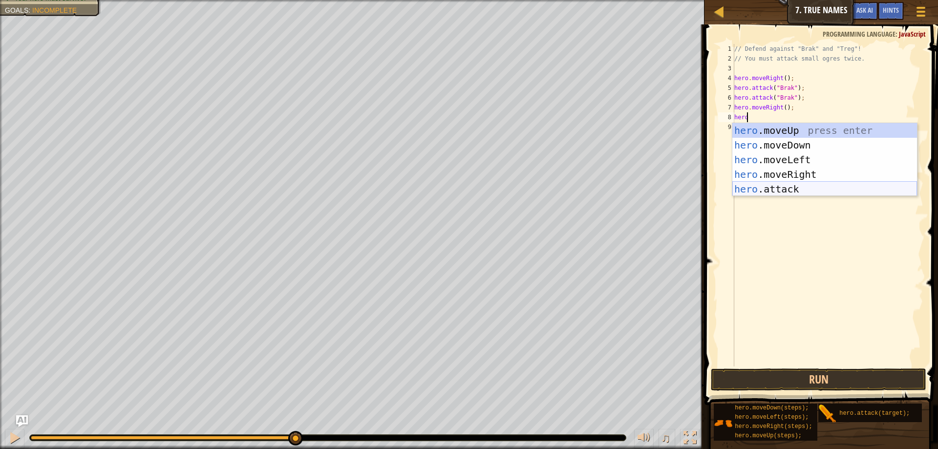
click at [791, 189] on div "hero .moveUp press enter hero .moveDown press enter hero .moveLeft press enter …" at bounding box center [824, 174] width 185 height 103
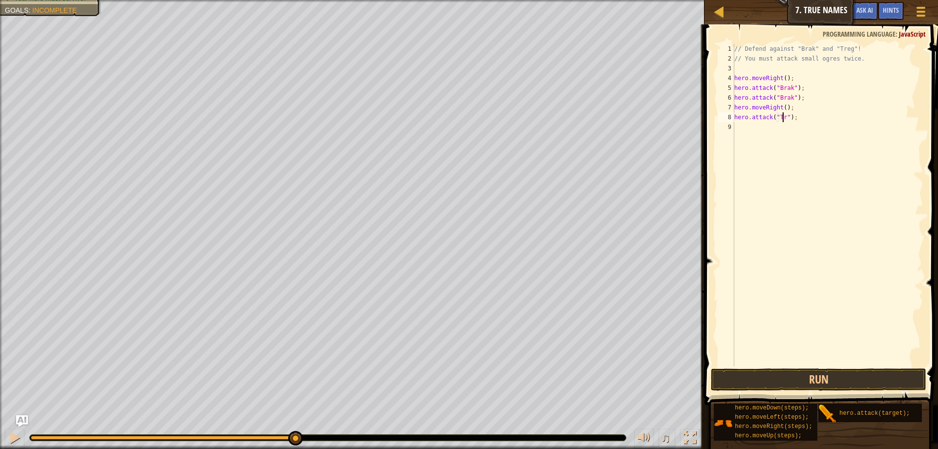
scroll to position [4, 4]
type textarea "hero.attack("Treg");"
click at [737, 125] on div "// Defend against "Brak" and "Treg"! // You must attack small ogres twice. hero…" at bounding box center [827, 215] width 191 height 342
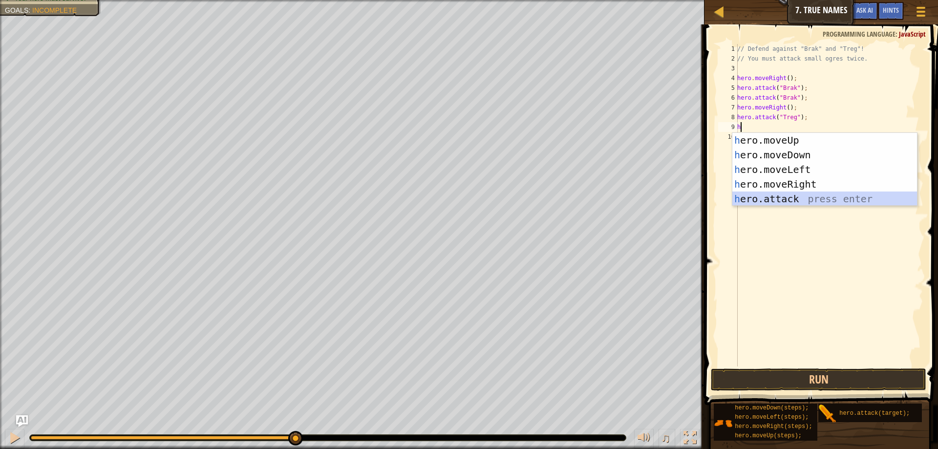
click at [750, 197] on div "h ero.moveUp press enter h ero.moveDown press enter h ero.moveLeft press enter …" at bounding box center [824, 184] width 185 height 103
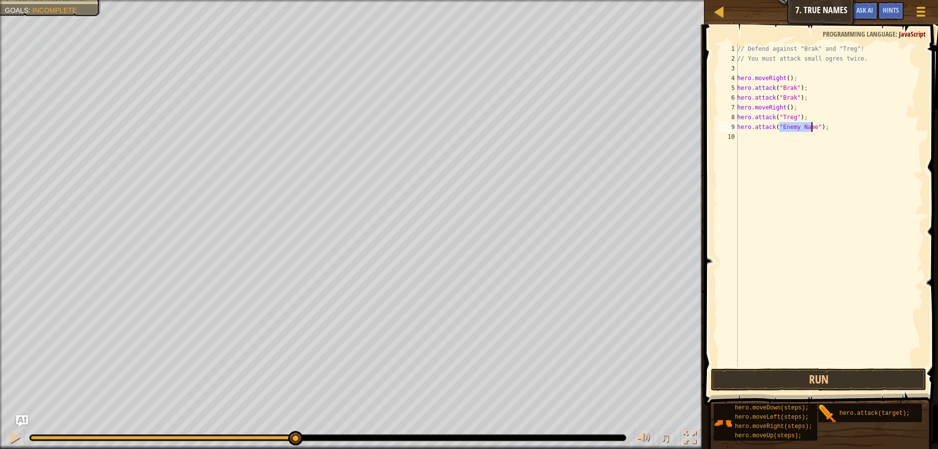
scroll to position [4, 3]
type textarea "hero.attack("Treg");"
click at [747, 135] on div "// Defend against "Brak" and "Treg"! // You must attack small ogres twice. hero…" at bounding box center [829, 215] width 188 height 342
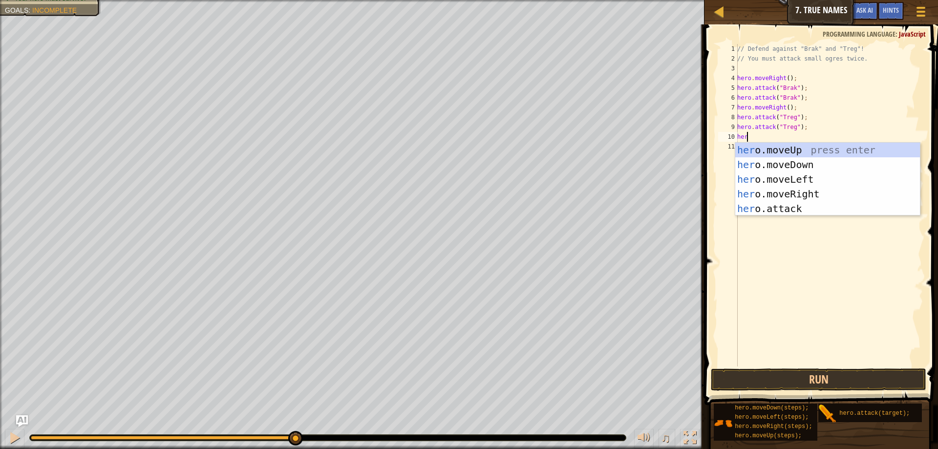
type textarea "hero"
click at [844, 190] on div "hero .moveUp press enter hero .moveDown press enter hero .moveLeft press enter …" at bounding box center [827, 194] width 185 height 103
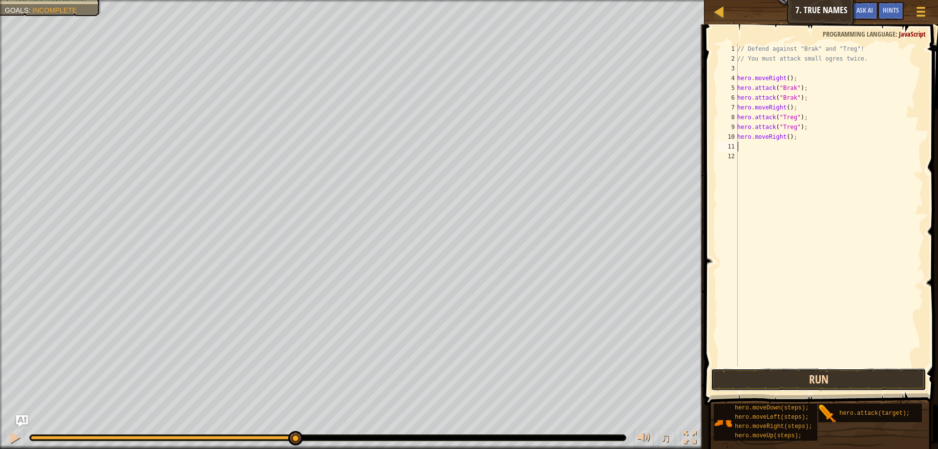
click at [819, 377] on button "Run" at bounding box center [817, 379] width 215 height 22
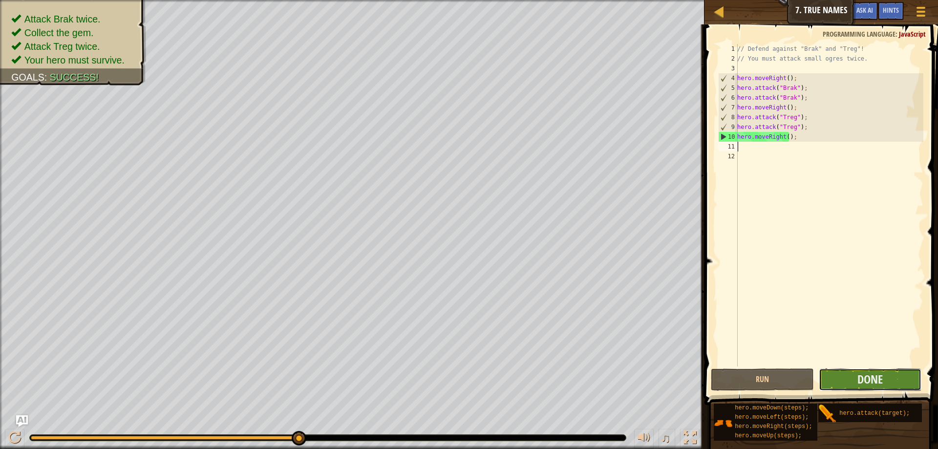
click at [841, 379] on button "Done" at bounding box center [869, 379] width 103 height 22
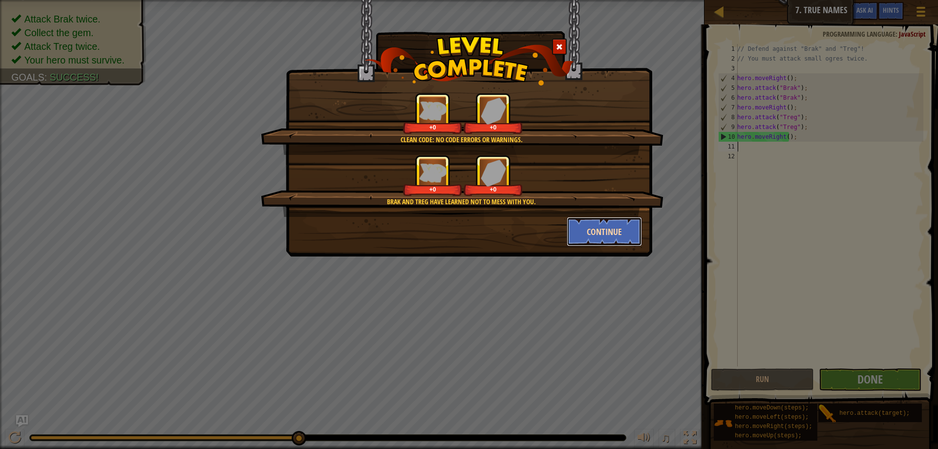
click at [621, 232] on button "Continue" at bounding box center [604, 231] width 76 height 29
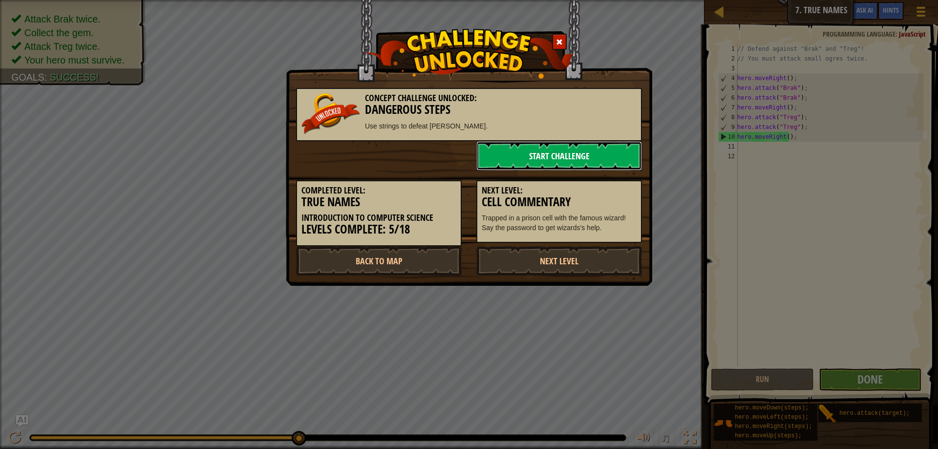
click at [529, 149] on link "Start Challenge" at bounding box center [559, 155] width 166 height 29
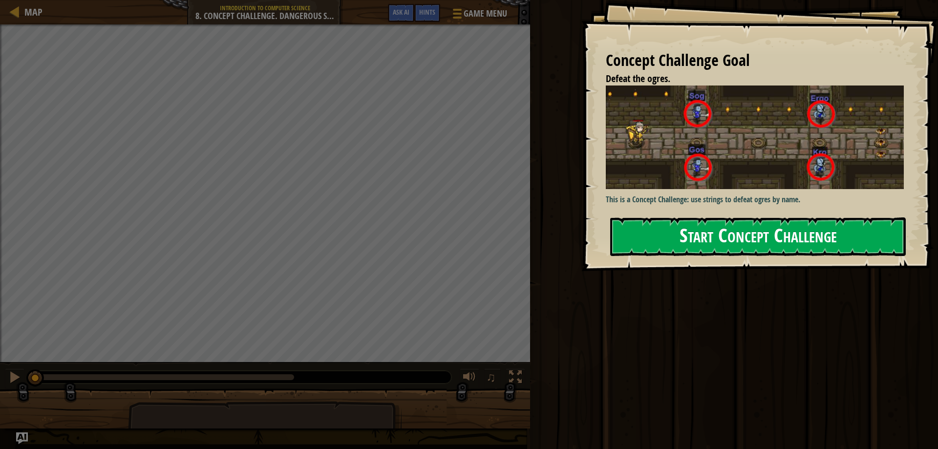
click at [673, 233] on button "Start Concept Challenge" at bounding box center [757, 236] width 295 height 39
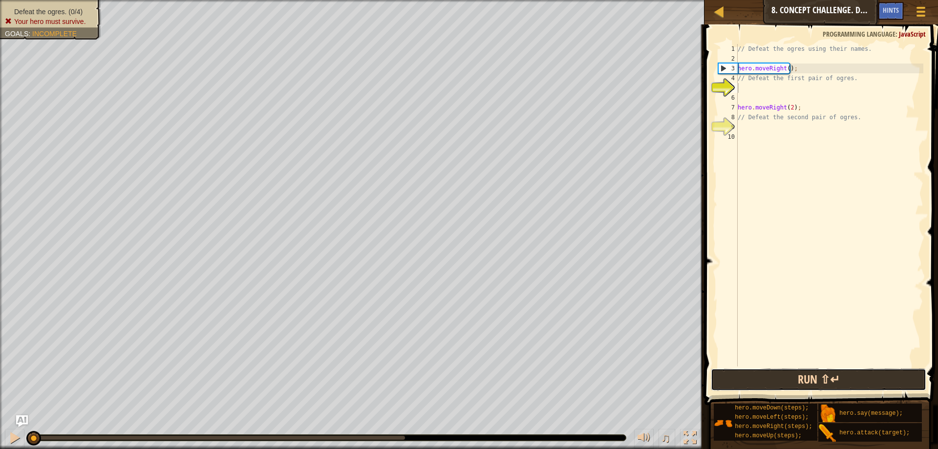
click at [854, 376] on button "Run ⇧↵" at bounding box center [817, 379] width 215 height 22
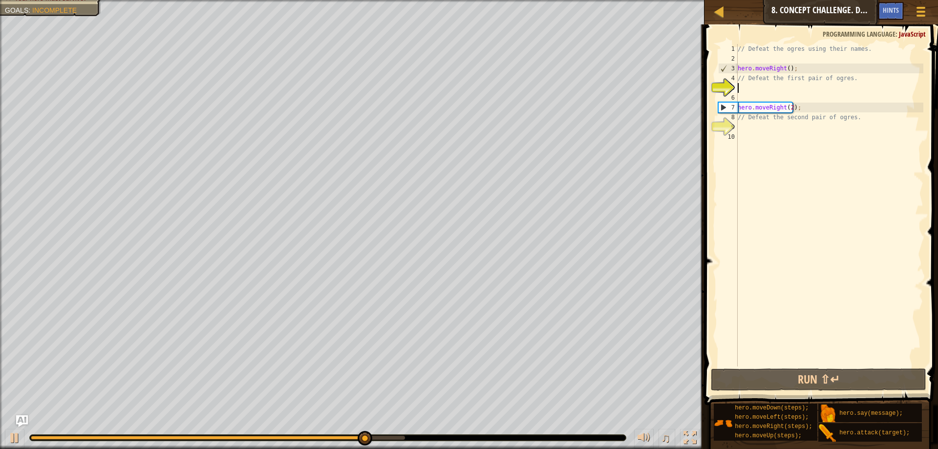
type textarea "j"
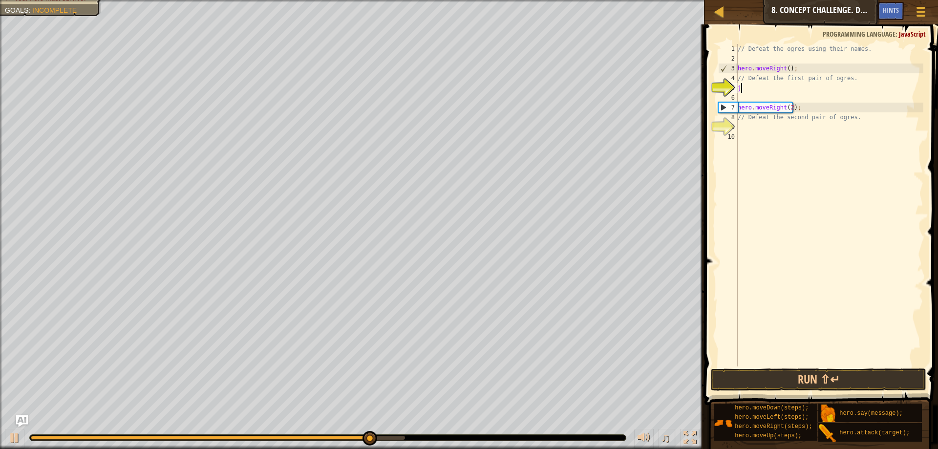
scroll to position [4, 0]
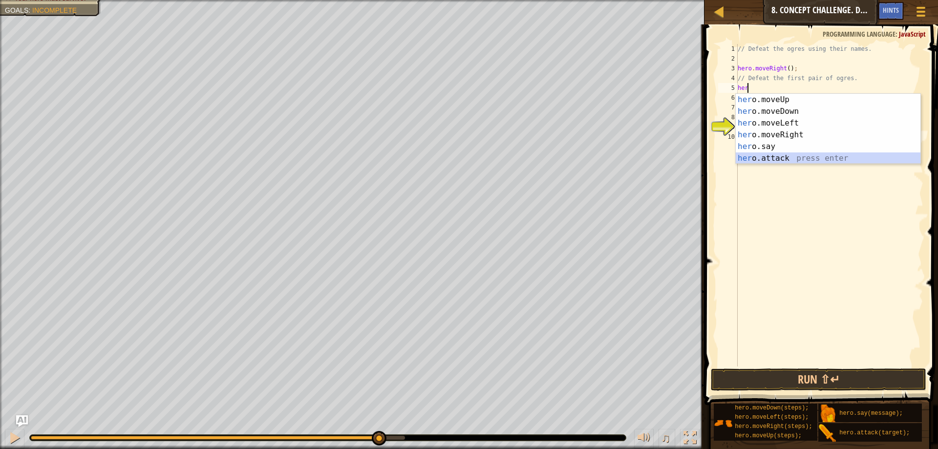
click at [792, 154] on div "her o.moveUp press enter her o.moveDown press enter her o.moveLeft press enter …" at bounding box center [827, 141] width 185 height 94
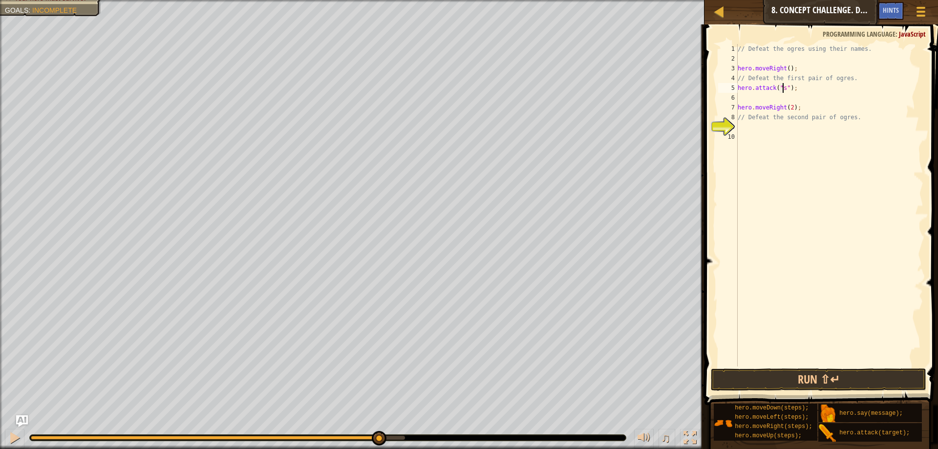
scroll to position [4, 4]
type textarea "hero.attack("sog");"
click at [744, 102] on div "// Defeat the ogres using their names. hero . moveRight ( ) ; // Defeat the fir…" at bounding box center [829, 215] width 188 height 342
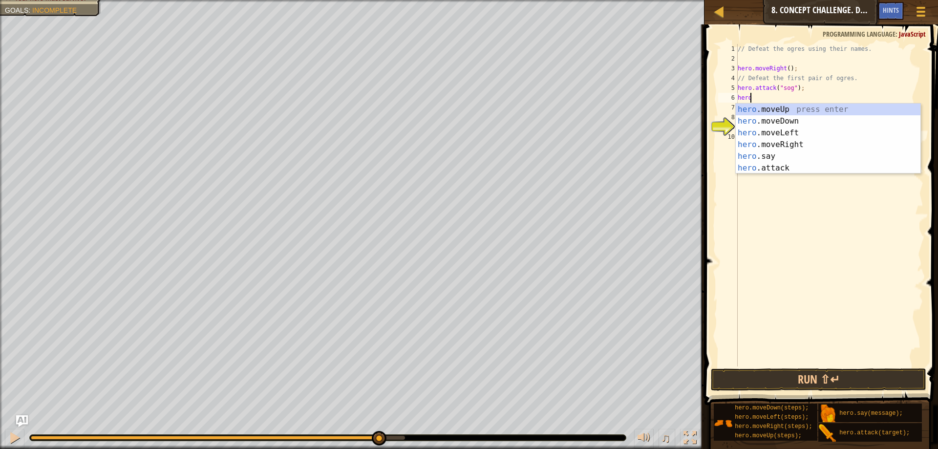
scroll to position [4, 0]
click at [787, 163] on div "hero .moveUp press enter hero .moveDown press enter hero .moveLeft press enter …" at bounding box center [827, 151] width 185 height 94
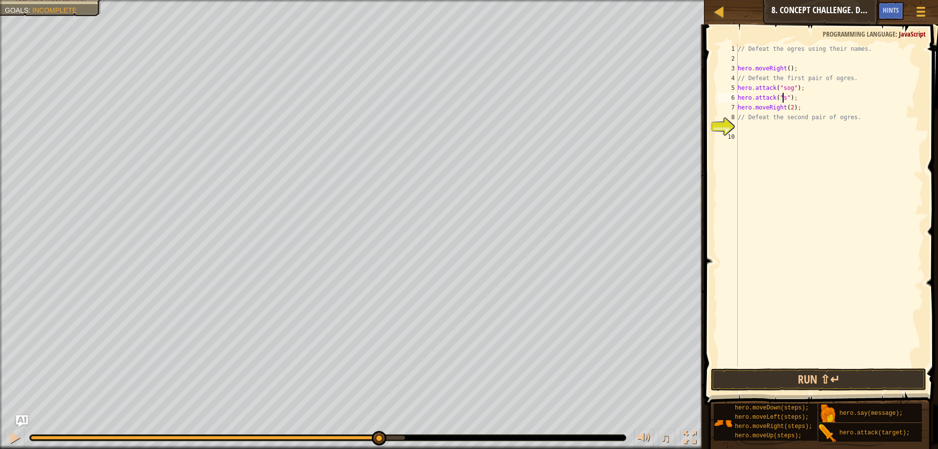
scroll to position [4, 4]
type textarea "hero.attack("sog");"
click at [800, 98] on div "// Defeat the ogres using their names. hero . moveRight ( ) ; // Defeat the fir…" at bounding box center [829, 215] width 188 height 342
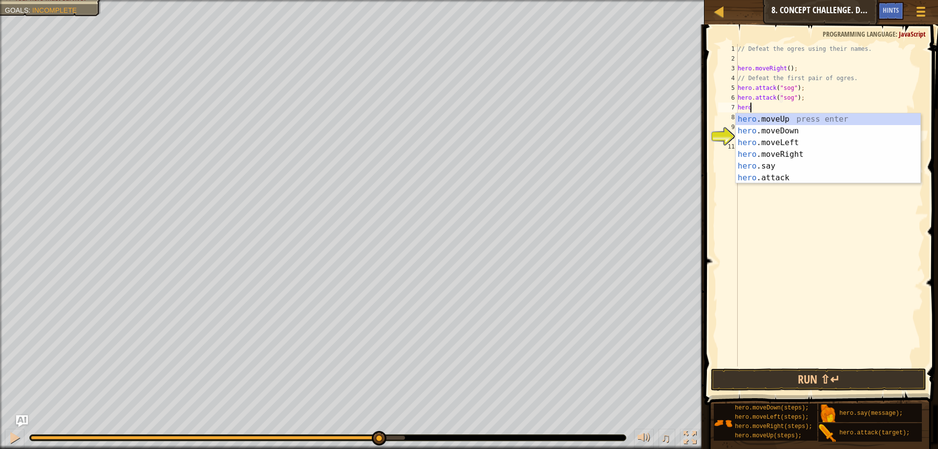
scroll to position [4, 0]
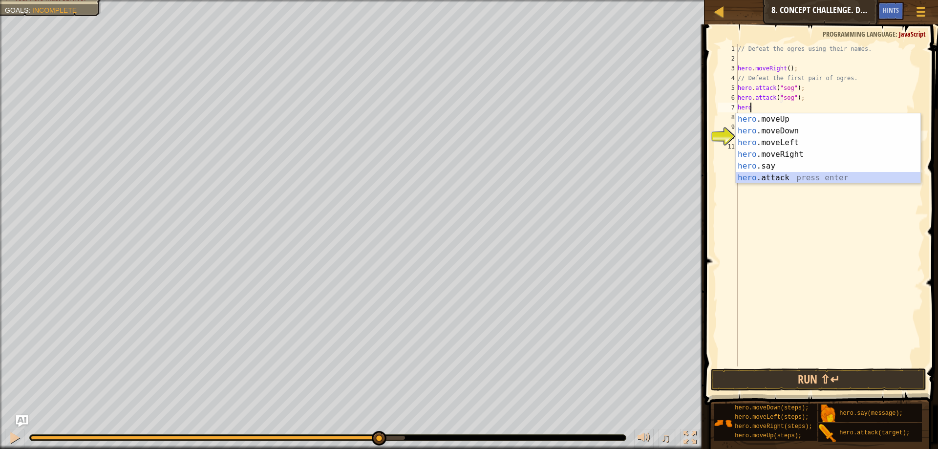
click at [789, 172] on div "hero .moveUp press enter hero .moveDown press enter hero .moveLeft press enter …" at bounding box center [827, 160] width 185 height 94
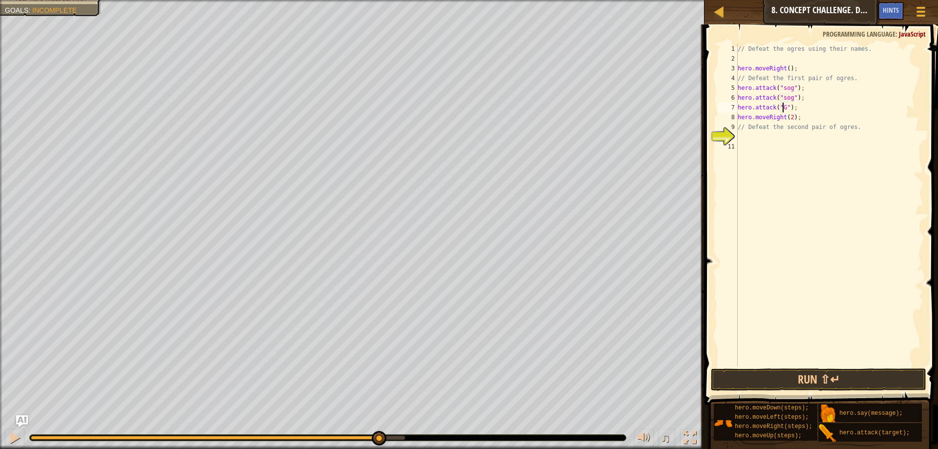
scroll to position [4, 4]
click at [783, 98] on div "// Defeat the ogres using their names. hero . moveRight ( ) ; // Defeat the fir…" at bounding box center [829, 215] width 188 height 342
click at [781, 90] on div "// Defeat the ogres using their names. hero . moveRight ( ) ; // Defeat the fir…" at bounding box center [829, 215] width 188 height 342
click at [801, 107] on div "// Defeat the ogres using their names. hero . moveRight ( ) ; // Defeat the fir…" at bounding box center [829, 215] width 188 height 342
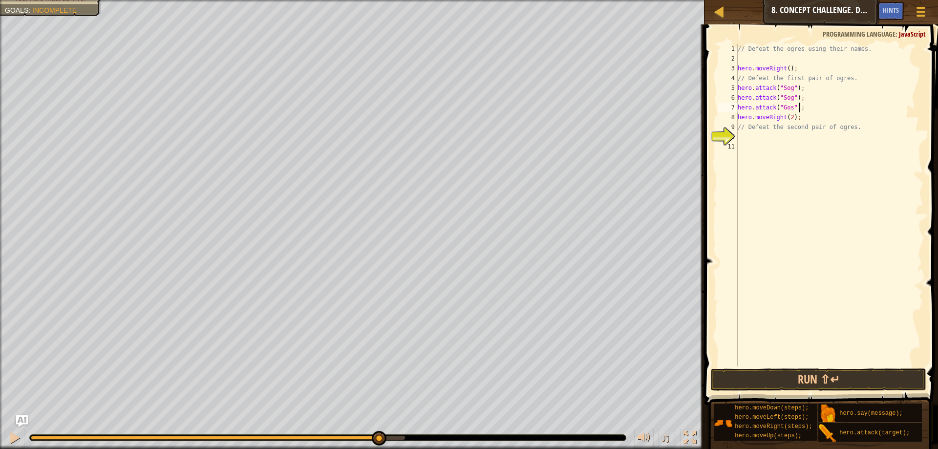
type textarea "hero.attack("Gos");"
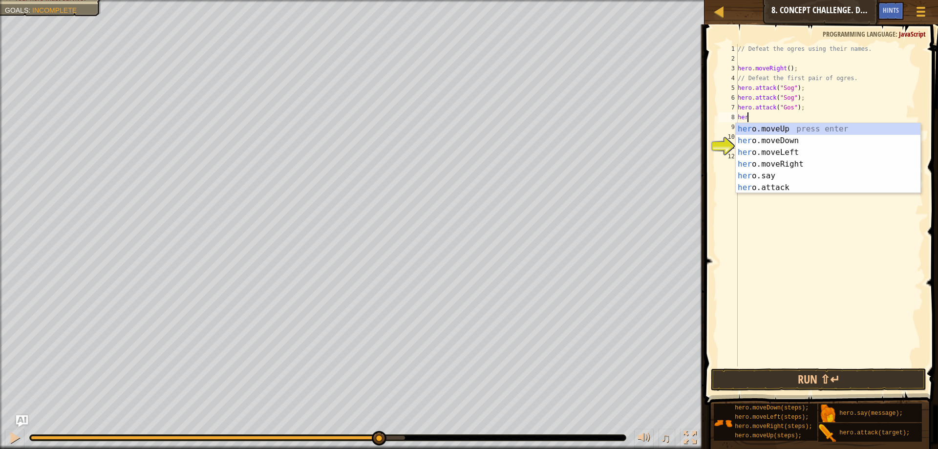
scroll to position [4, 0]
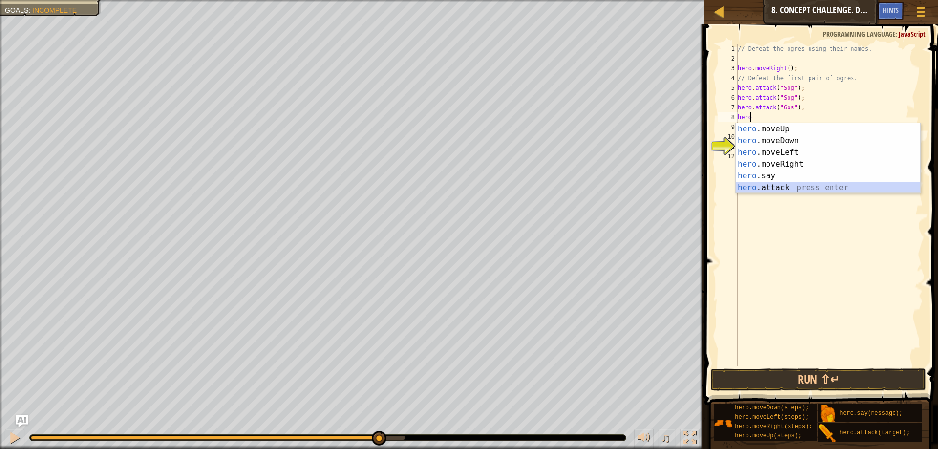
click at [793, 189] on div "hero .moveUp press enter hero .moveDown press enter hero .moveLeft press enter …" at bounding box center [827, 170] width 185 height 94
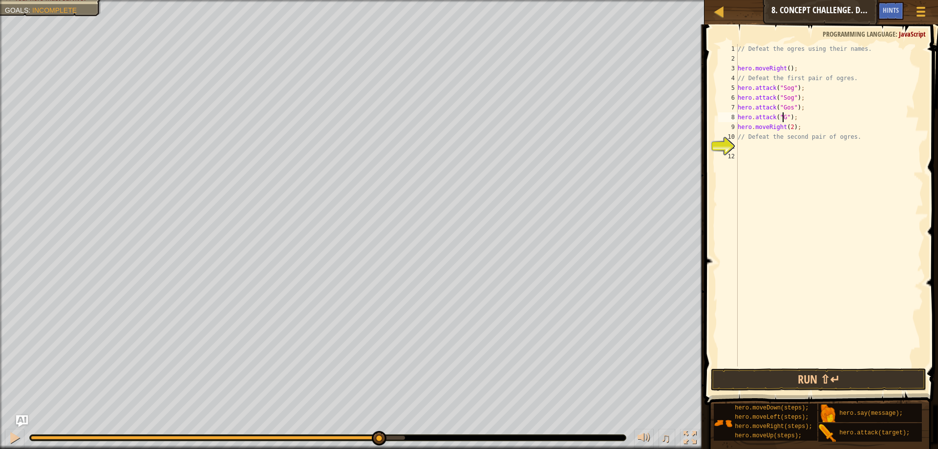
scroll to position [4, 4]
type textarea "hero.attack("Gos");"
click at [748, 149] on div "// Defeat the ogres using their names. hero . moveRight ( ) ; // Defeat the fir…" at bounding box center [829, 215] width 188 height 342
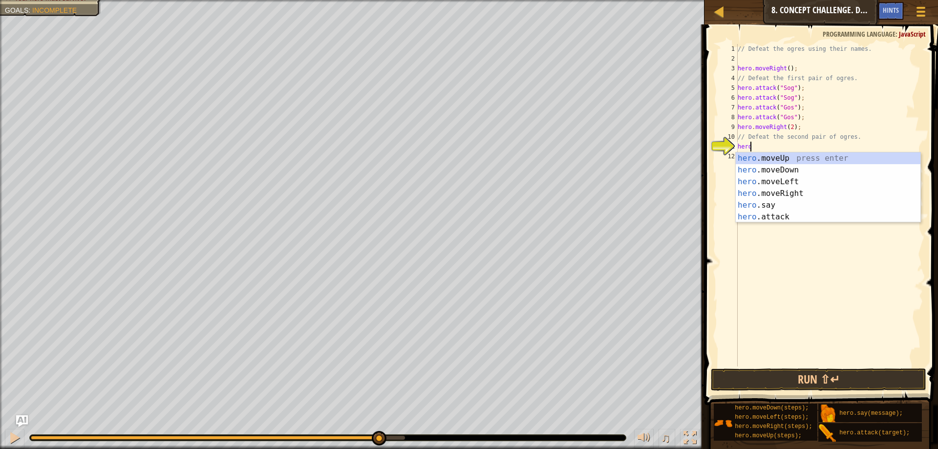
scroll to position [4, 0]
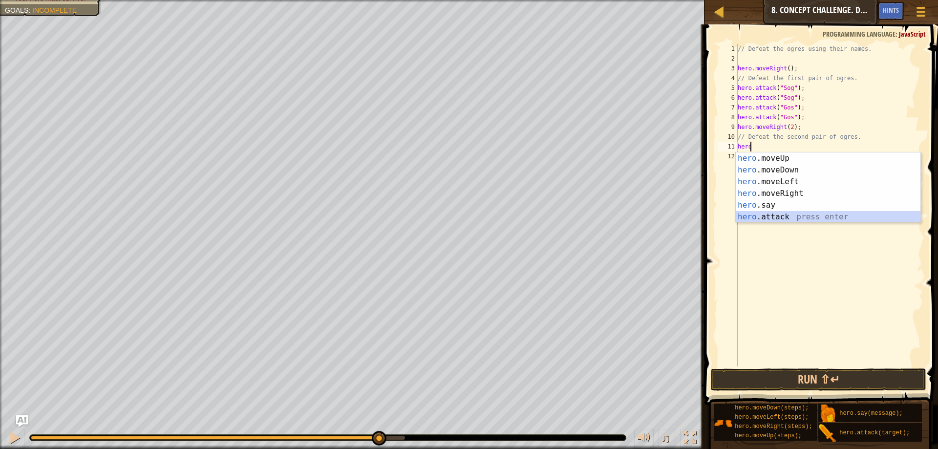
click at [785, 211] on div "hero .moveUp press enter hero .moveDown press enter hero .moveLeft press enter …" at bounding box center [827, 199] width 185 height 94
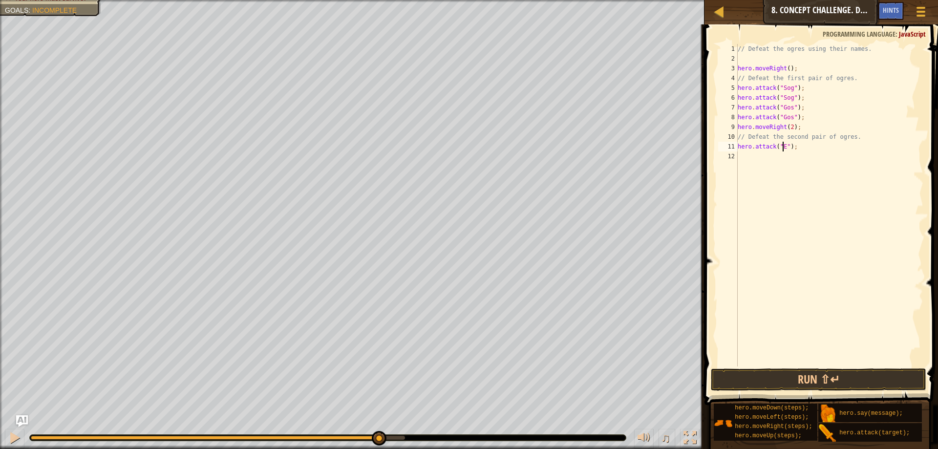
scroll to position [4, 4]
type textarea "hero.attack("Ergo");"
click at [752, 158] on div "// Defeat the ogres using their names. hero . moveRight ( ) ; // Defeat the fir…" at bounding box center [829, 215] width 188 height 342
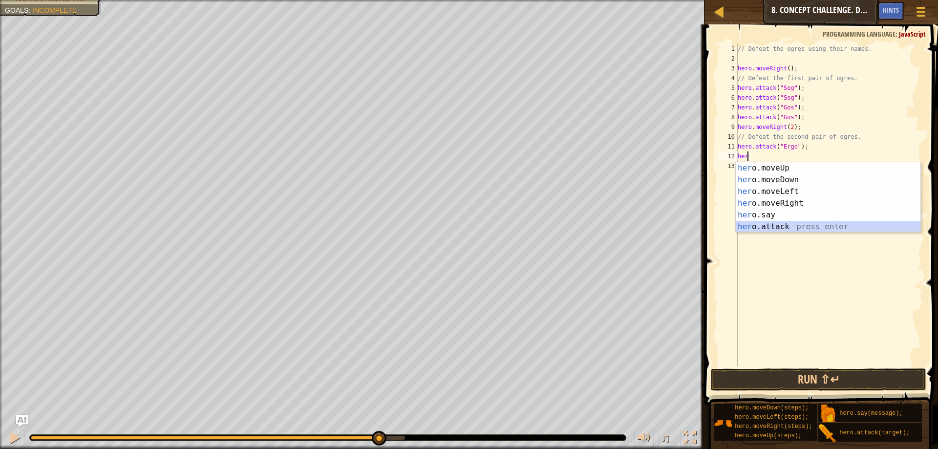
click at [783, 230] on div "her o.moveUp press enter her o.moveDown press enter her o.moveLeft press enter …" at bounding box center [827, 209] width 185 height 94
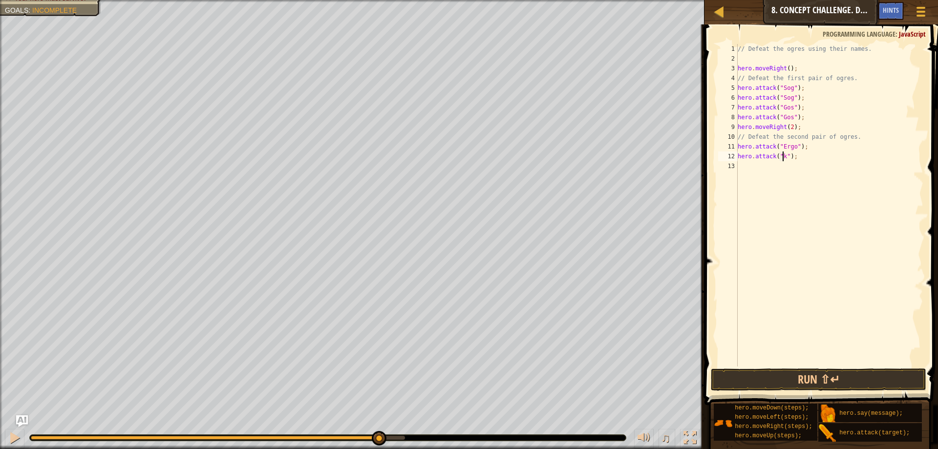
scroll to position [4, 4]
type textarea "hero.attack("kro");"
click at [758, 167] on div "// Defeat the ogres using their names. hero . moveRight ( ) ; // Defeat the fir…" at bounding box center [829, 215] width 188 height 342
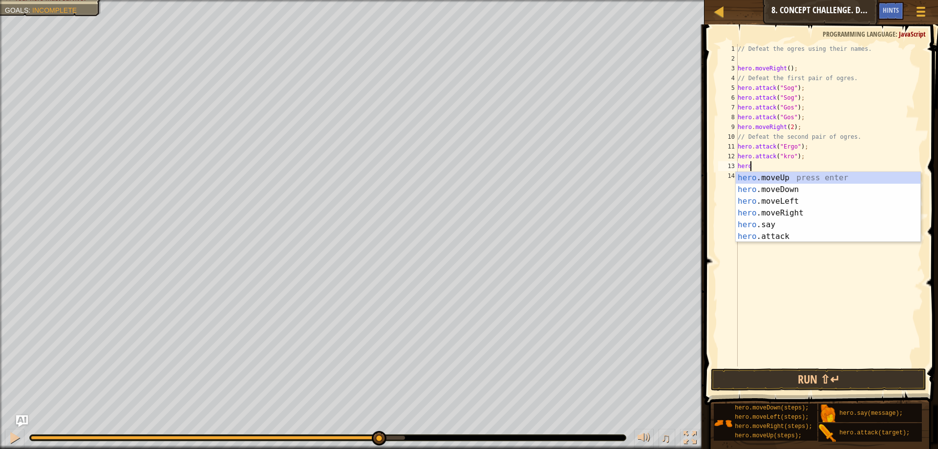
scroll to position [4, 0]
click at [789, 234] on div "hero .moveUp press enter hero .moveDown press enter hero .moveLeft press enter …" at bounding box center [827, 219] width 185 height 94
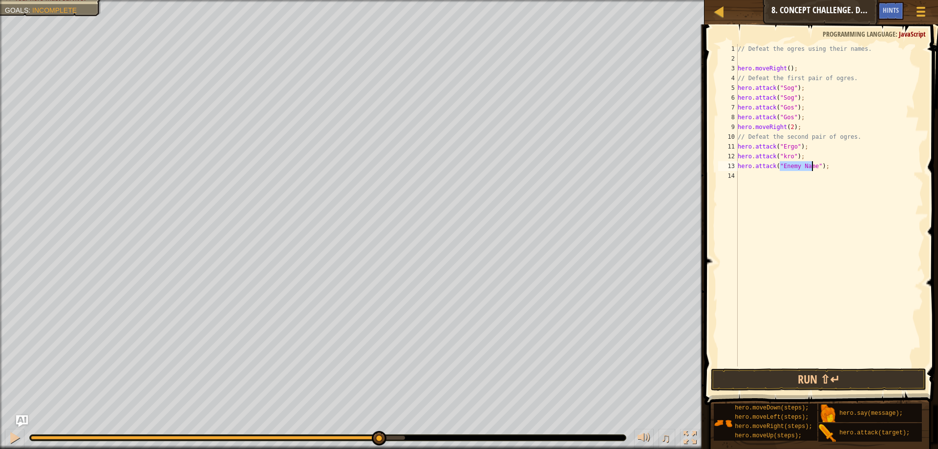
scroll to position [4, 3]
type textarea "hero.attack("Ergo");"
click at [755, 177] on div "// Defeat the ogres using their names. hero . moveRight ( ) ; // Defeat the fir…" at bounding box center [829, 215] width 188 height 342
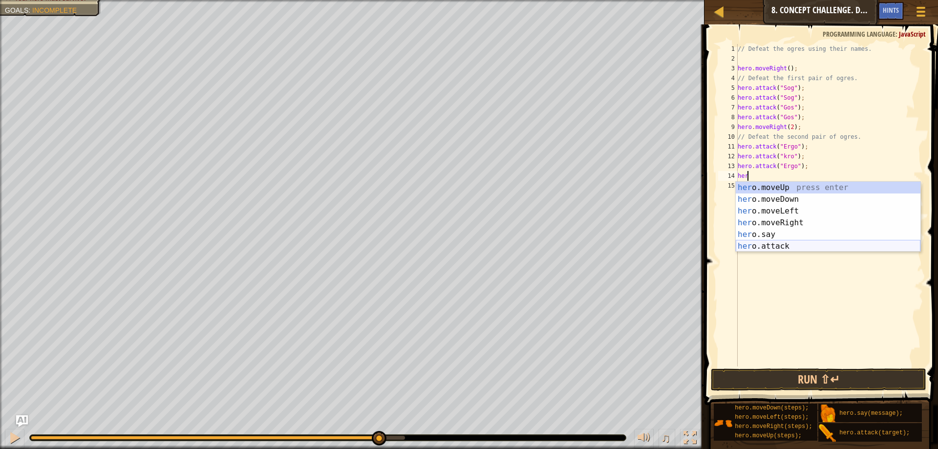
click at [750, 249] on div "her o.moveUp press enter her o.moveDown press enter her o.moveLeft press enter …" at bounding box center [827, 229] width 185 height 94
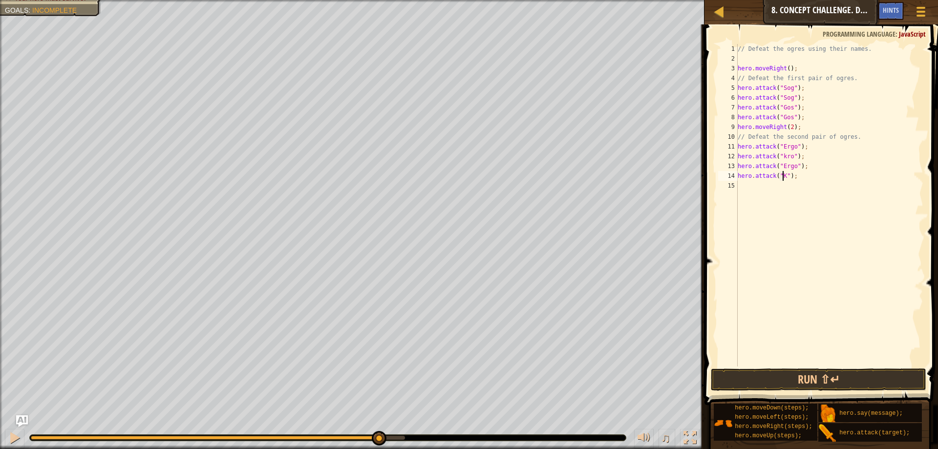
scroll to position [4, 4]
type textarea "hero.attack("Kro");"
click at [746, 187] on div "// Defeat the ogres using their names. hero . moveRight ( ) ; // Defeat the fir…" at bounding box center [829, 215] width 188 height 342
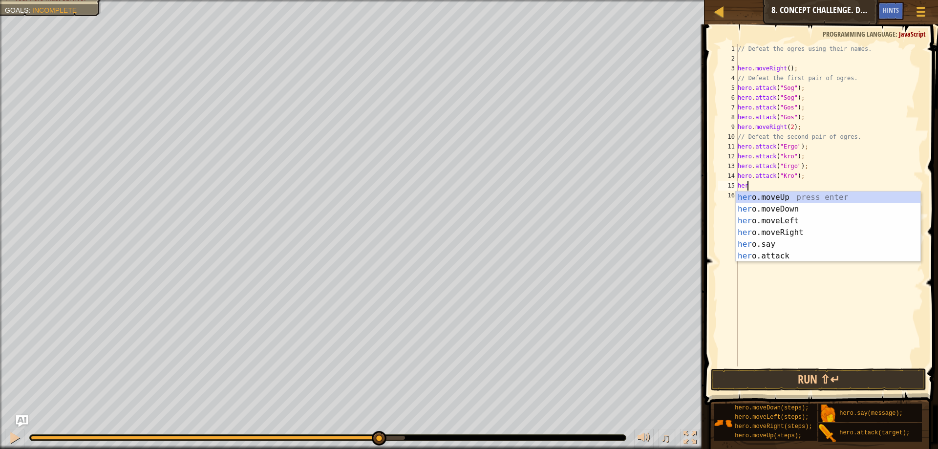
type textarea "hero"
click at [792, 209] on div "hero .moveUp press enter hero .moveDown press enter hero .moveLeft press enter …" at bounding box center [827, 238] width 185 height 94
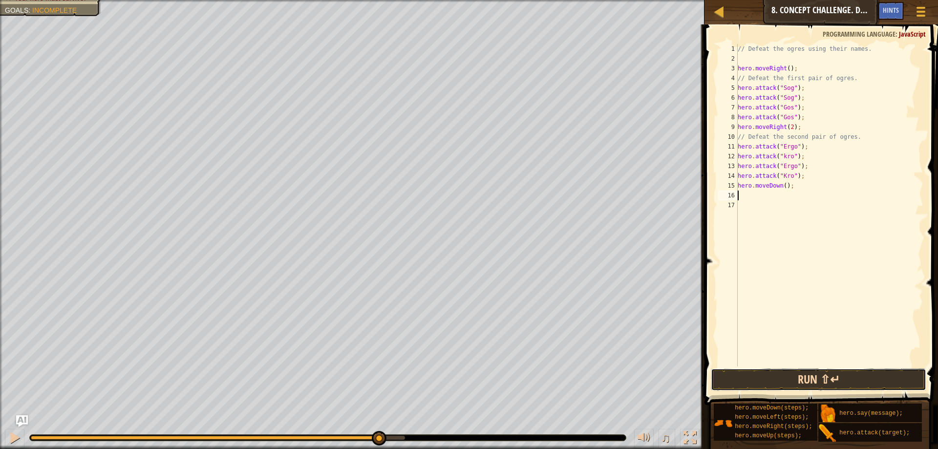
click at [869, 382] on button "Run ⇧↵" at bounding box center [817, 379] width 215 height 22
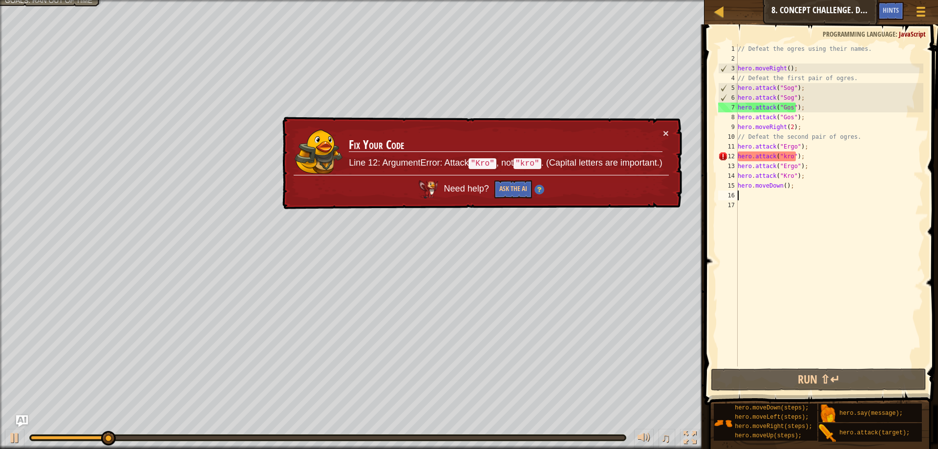
click at [781, 154] on div "// Defeat the ogres using their names. hero . moveRight ( ) ; // Defeat the fir…" at bounding box center [829, 215] width 188 height 342
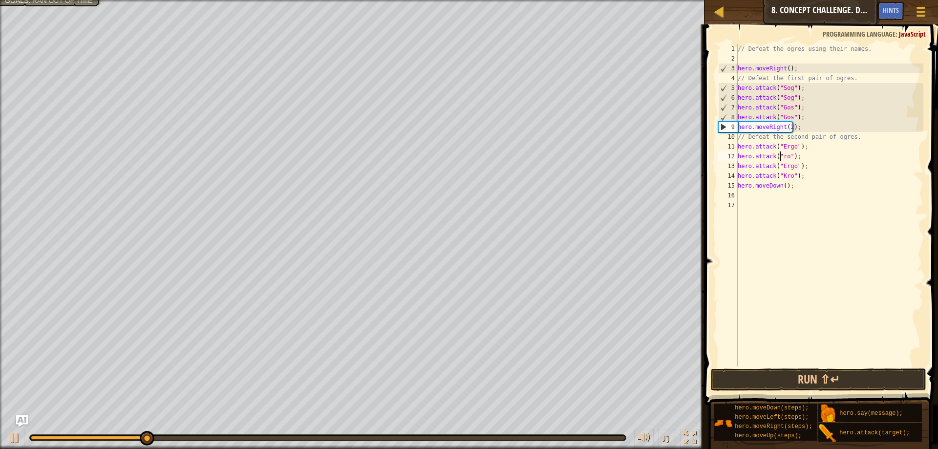
scroll to position [4, 3]
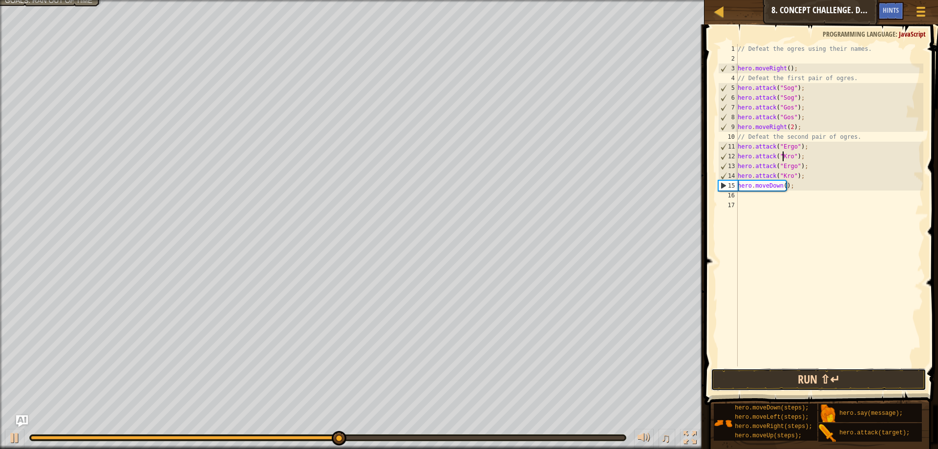
click at [824, 383] on button "Run ⇧↵" at bounding box center [817, 379] width 215 height 22
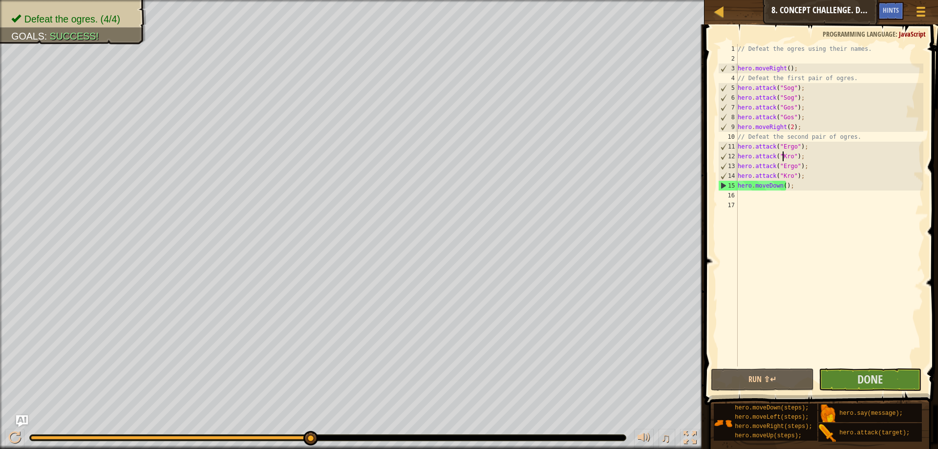
click at [802, 127] on div "// Defeat the ogres using their names. hero . moveRight ( ) ; // Defeat the fir…" at bounding box center [829, 215] width 188 height 342
type textarea "hero.moveRight(2);"
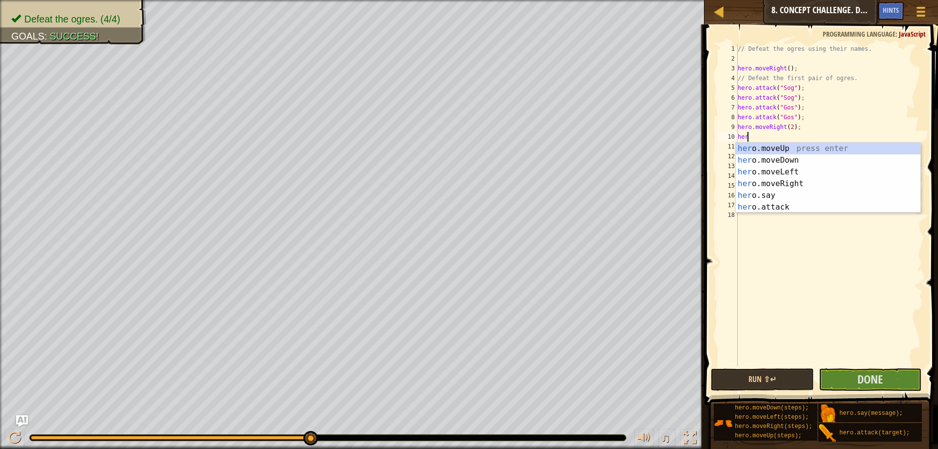
type textarea "hero"
click at [787, 160] on div "hero .moveUp press enter hero .moveDown press enter hero .moveLeft press enter …" at bounding box center [827, 190] width 185 height 94
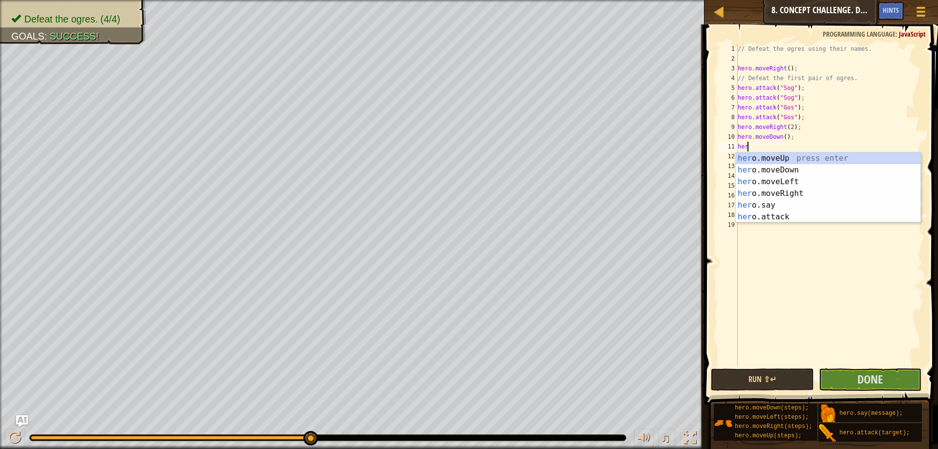
type textarea "hero"
click at [782, 160] on div "hero .moveUp press enter hero .moveDown press enter hero .moveLeft press enter …" at bounding box center [827, 199] width 185 height 94
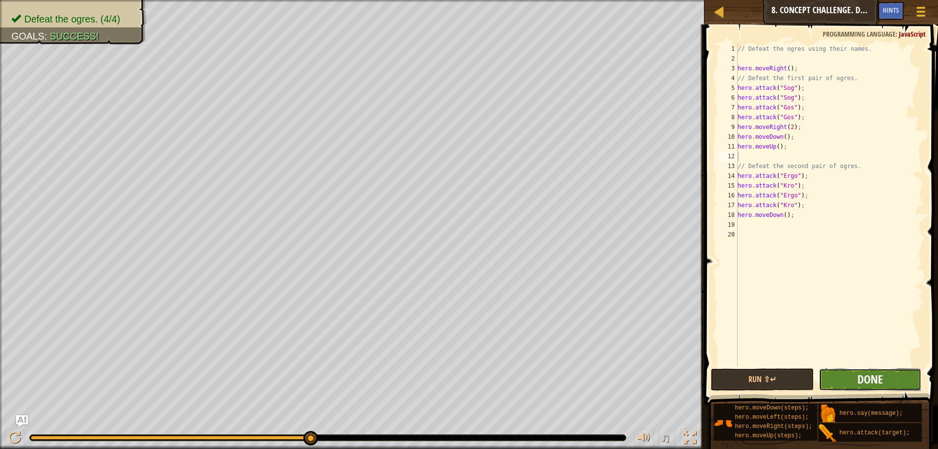
click at [869, 376] on span "Done" at bounding box center [869, 379] width 25 height 16
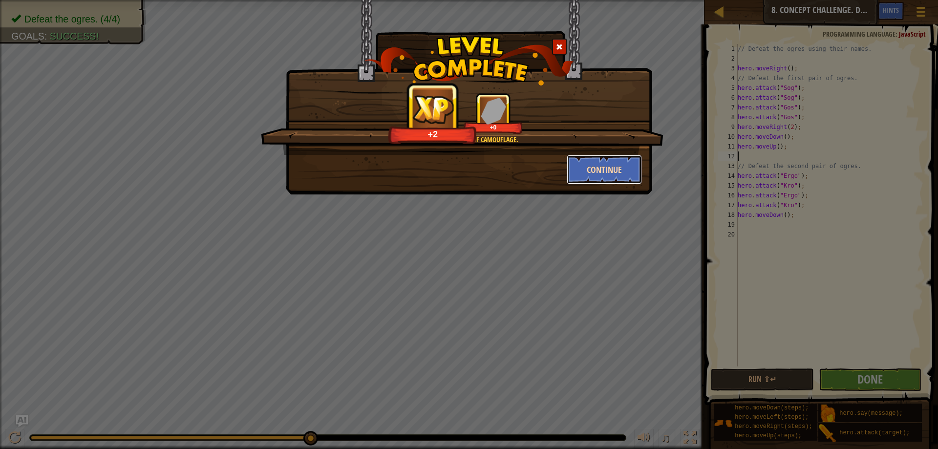
click at [618, 163] on button "Continue" at bounding box center [604, 169] width 76 height 29
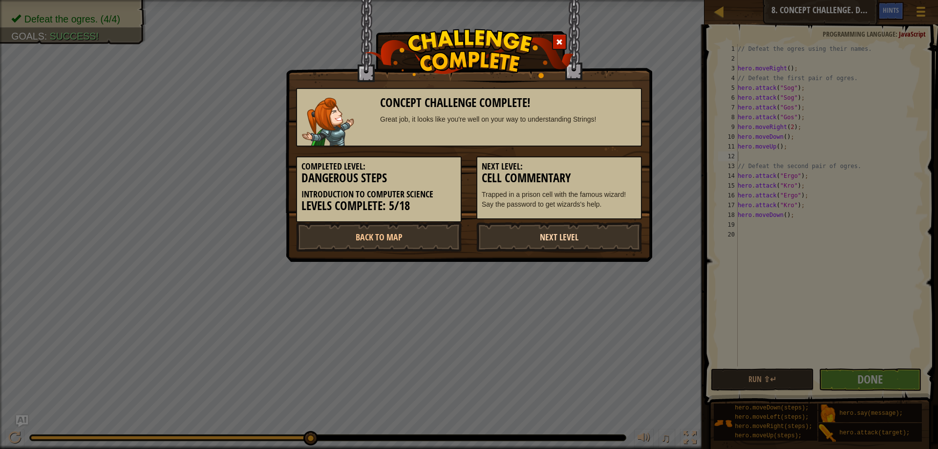
click at [564, 239] on link "Next Level" at bounding box center [559, 236] width 166 height 29
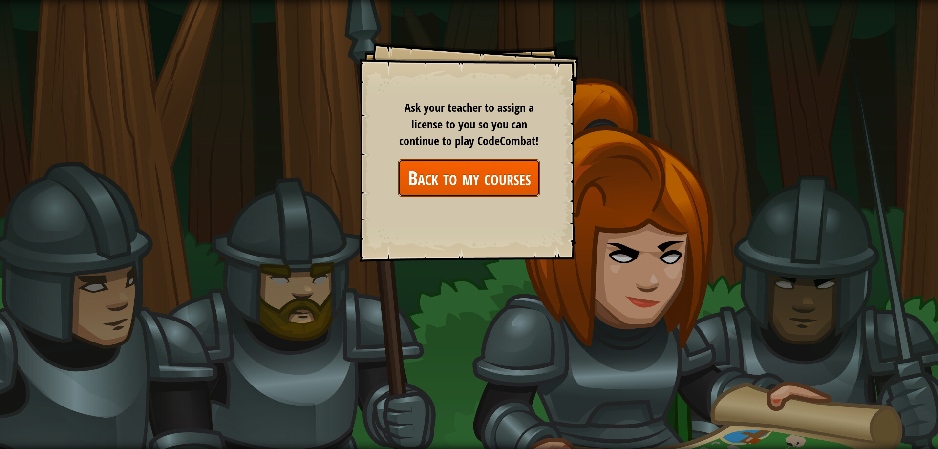
click at [497, 178] on link "Back to my courses" at bounding box center [469, 178] width 142 height 38
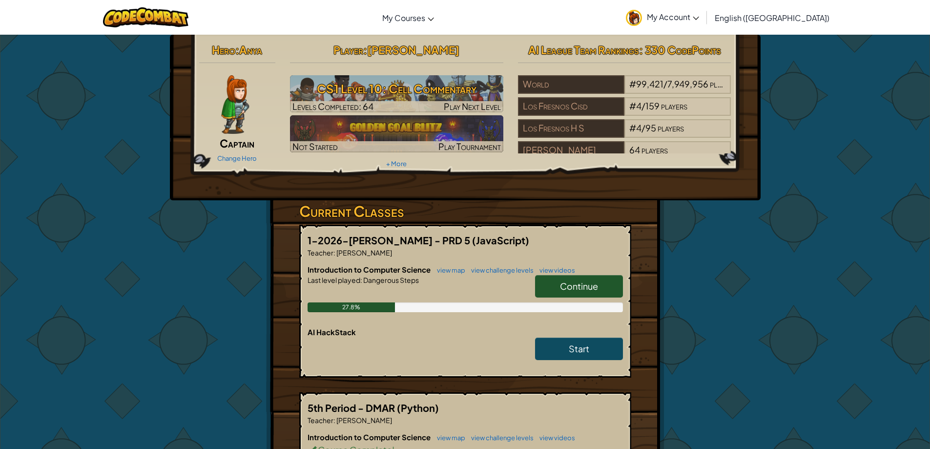
click at [589, 282] on span "Continue" at bounding box center [579, 285] width 38 height 11
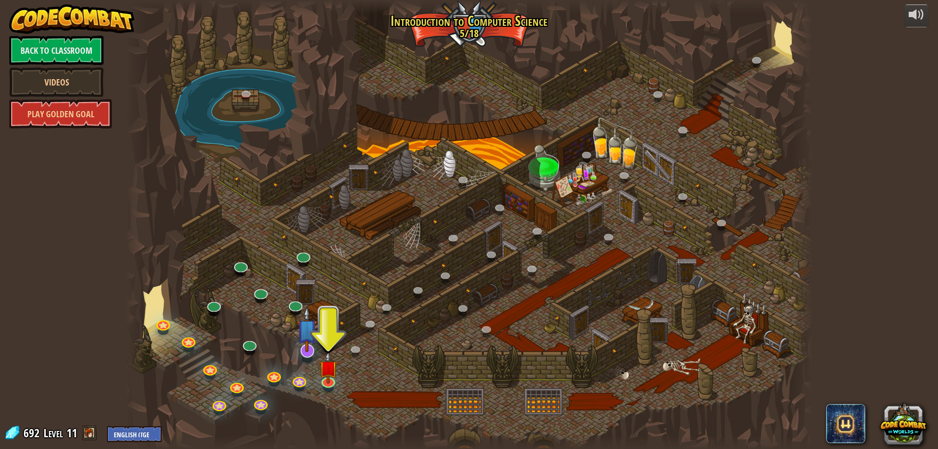
click at [304, 350] on img at bounding box center [307, 329] width 20 height 46
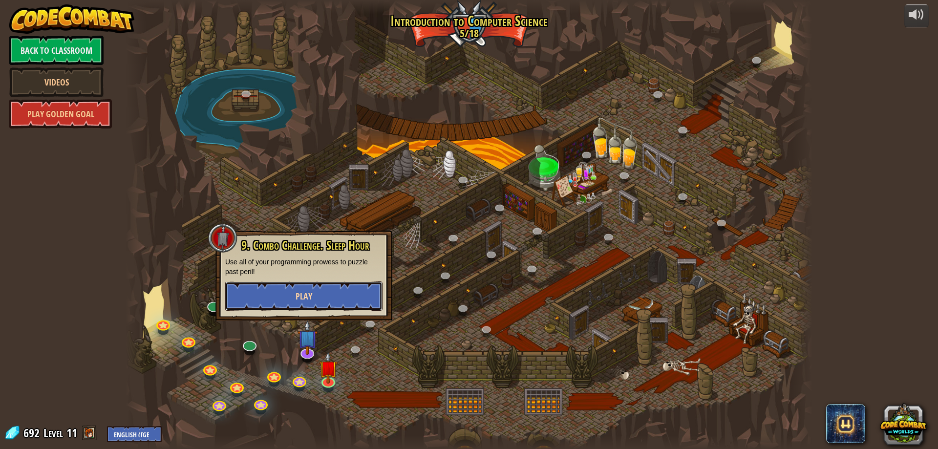
click at [323, 296] on button "Play" at bounding box center [303, 295] width 157 height 29
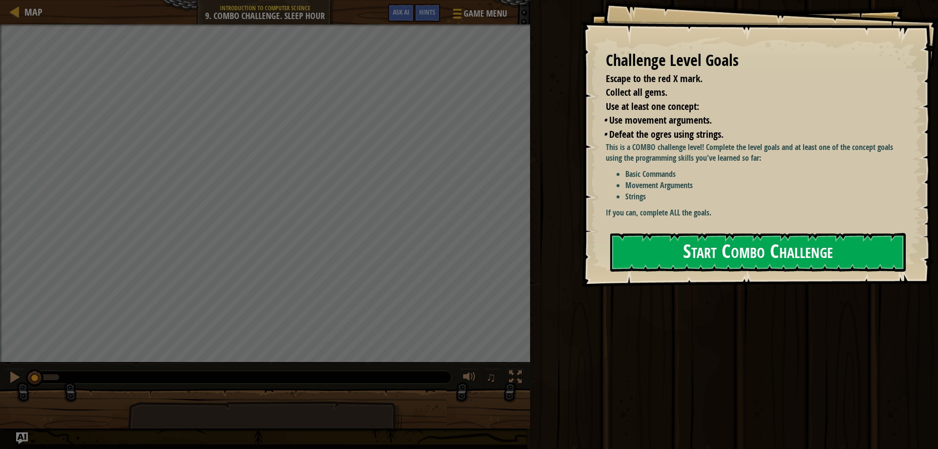
click at [712, 258] on button "Start Combo Challenge" at bounding box center [757, 252] width 295 height 39
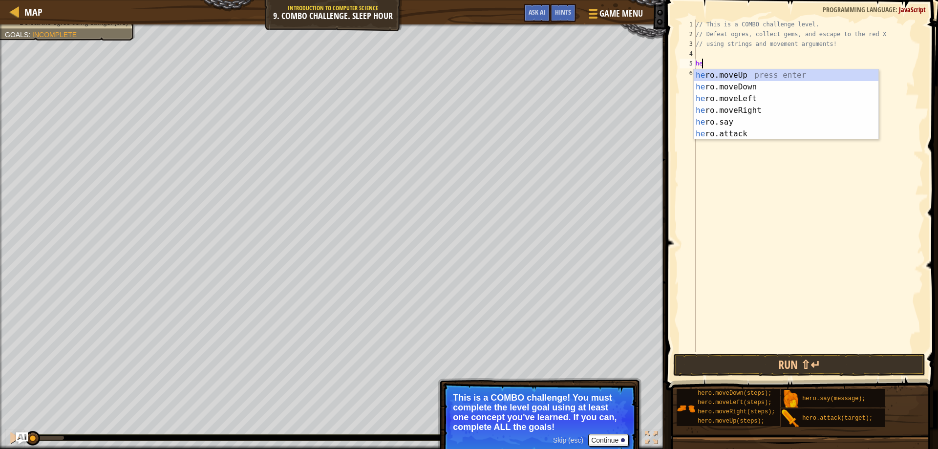
scroll to position [4, 0]
type textarea "hero"
click at [751, 81] on div "hero .moveUp press enter hero .moveDown press enter hero .moveLeft press enter …" at bounding box center [785, 116] width 185 height 94
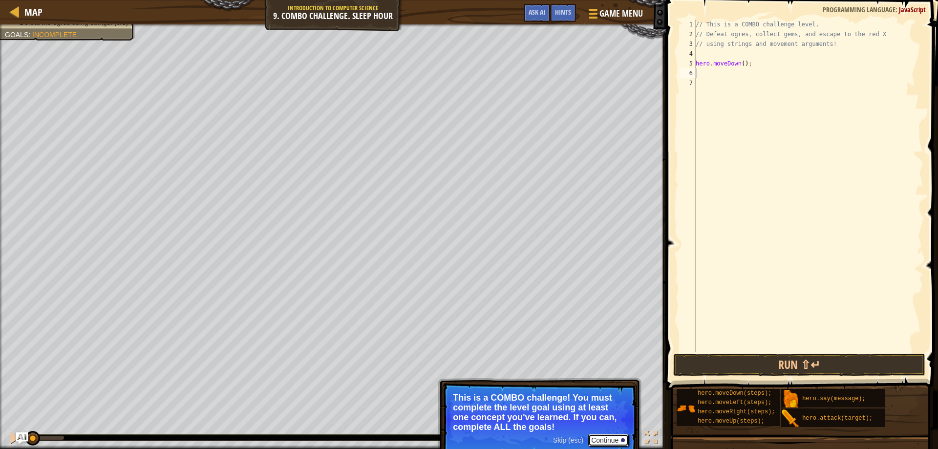
click at [608, 440] on button "Continue" at bounding box center [608, 440] width 41 height 13
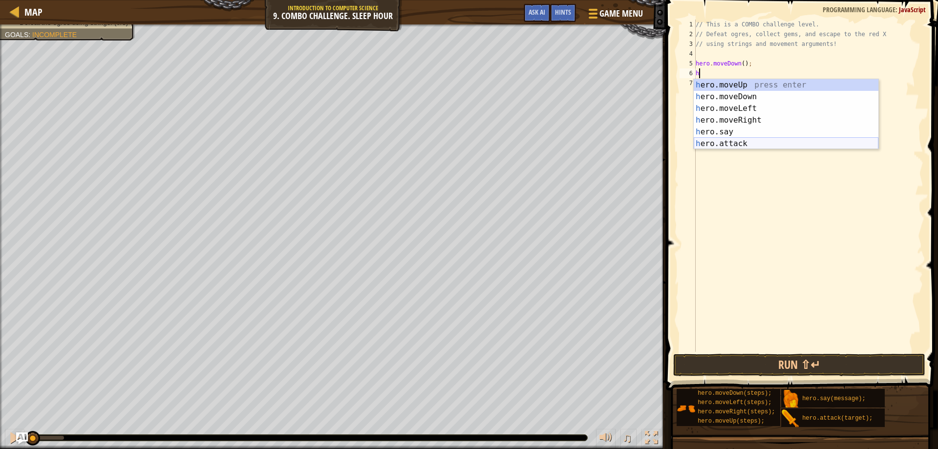
click at [729, 144] on div "h ero.moveUp press enter h ero.moveDown press enter h ero.moveLeft press enter …" at bounding box center [785, 126] width 185 height 94
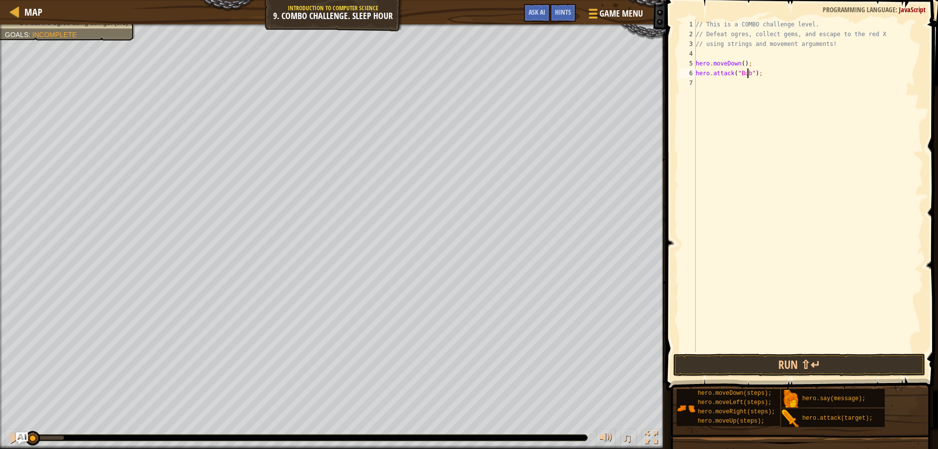
scroll to position [4, 5]
type textarea "hero.attack("Bubble");"
click at [701, 81] on div "// This is a COMBO challenge level. // Defeat ogres, collect gems, and escape t…" at bounding box center [807, 196] width 229 height 352
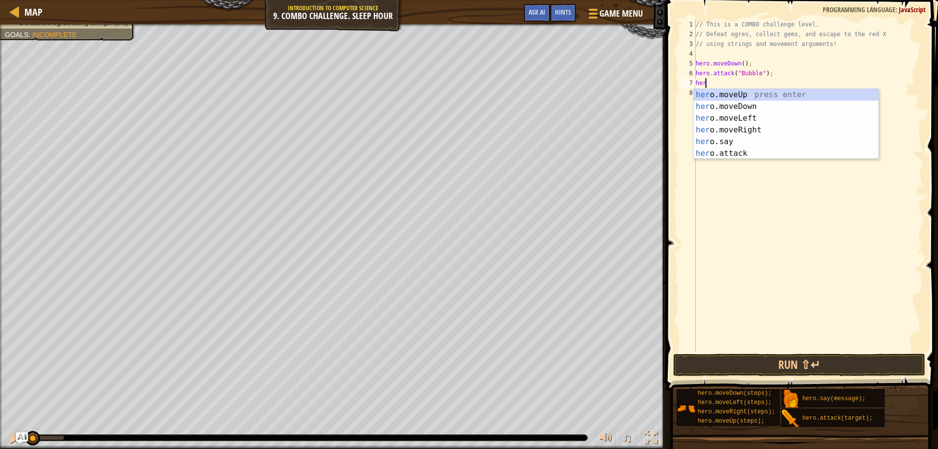
scroll to position [4, 0]
type textarea "hero"
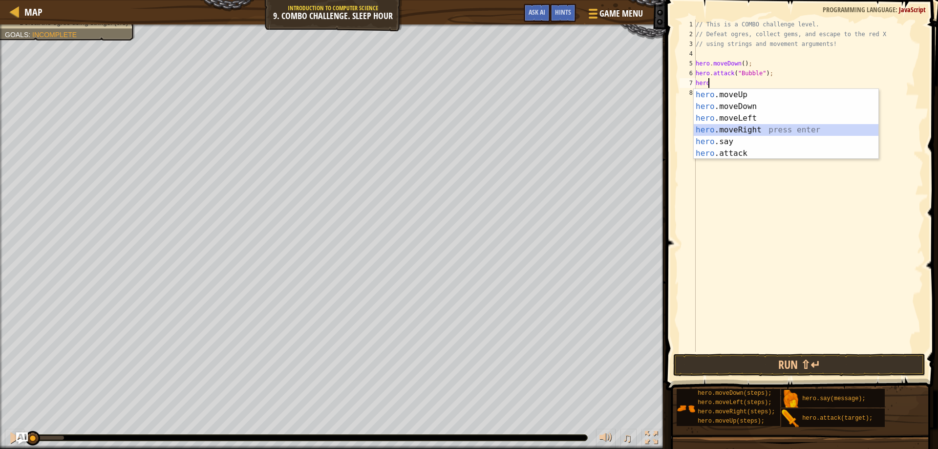
click at [752, 126] on div "hero .moveUp press enter hero .moveDown press enter hero .moveLeft press enter …" at bounding box center [785, 136] width 185 height 94
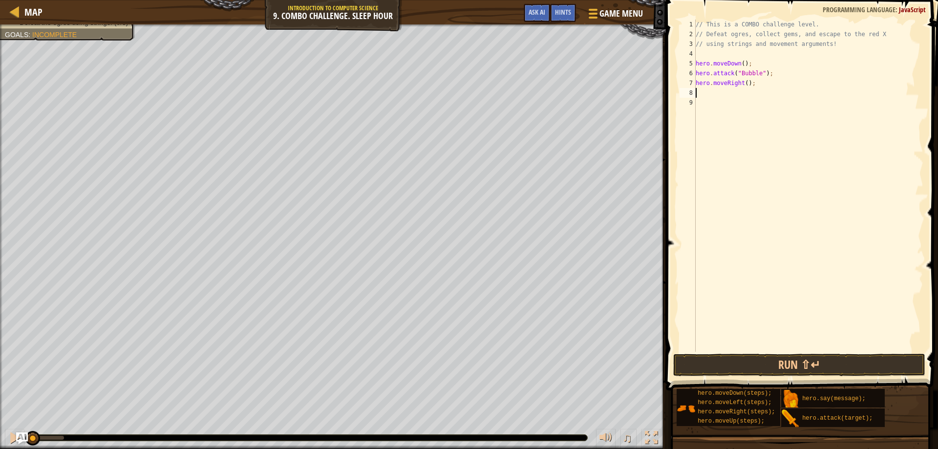
click at [744, 83] on div "// This is a COMBO challenge level. // Defeat ogres, collect gems, and escape t…" at bounding box center [807, 196] width 229 height 352
type textarea "hero.moveRight(2);"
click at [821, 367] on button "Run ⇧↵" at bounding box center [799, 365] width 252 height 22
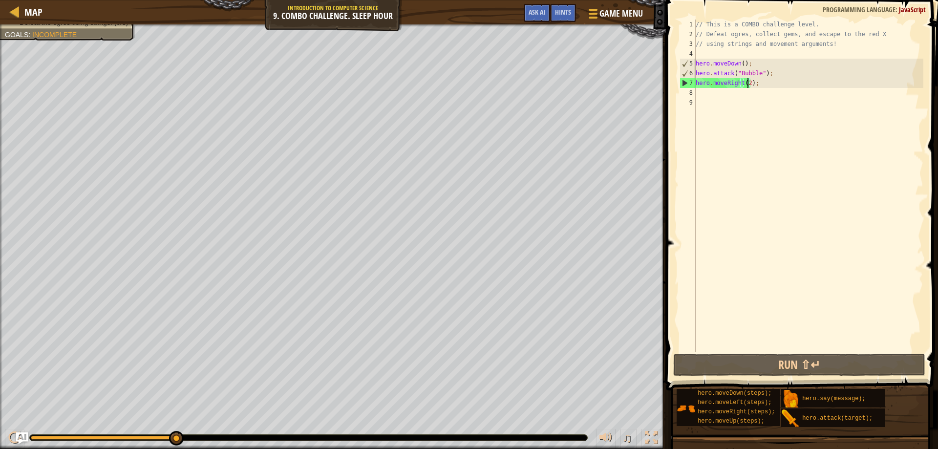
click at [728, 95] on div "// This is a COMBO challenge level. // Defeat ogres, collect gems, and escape t…" at bounding box center [807, 196] width 229 height 352
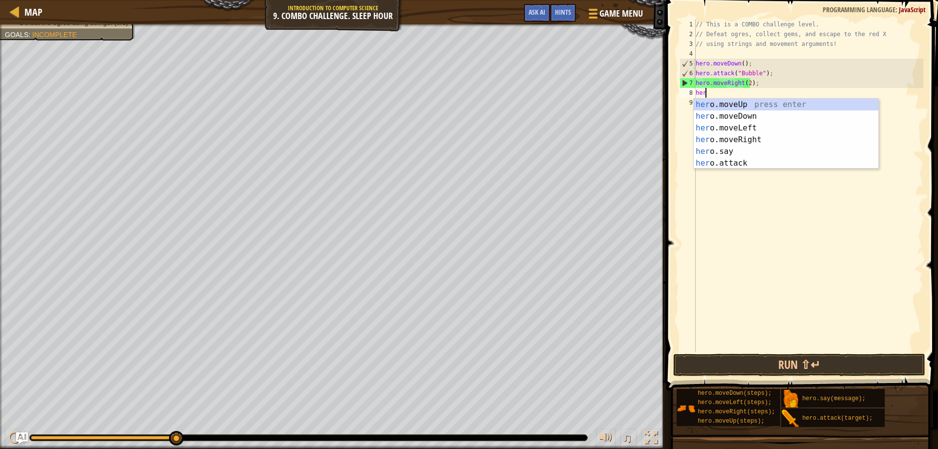
scroll to position [4, 0]
type textarea "hero"
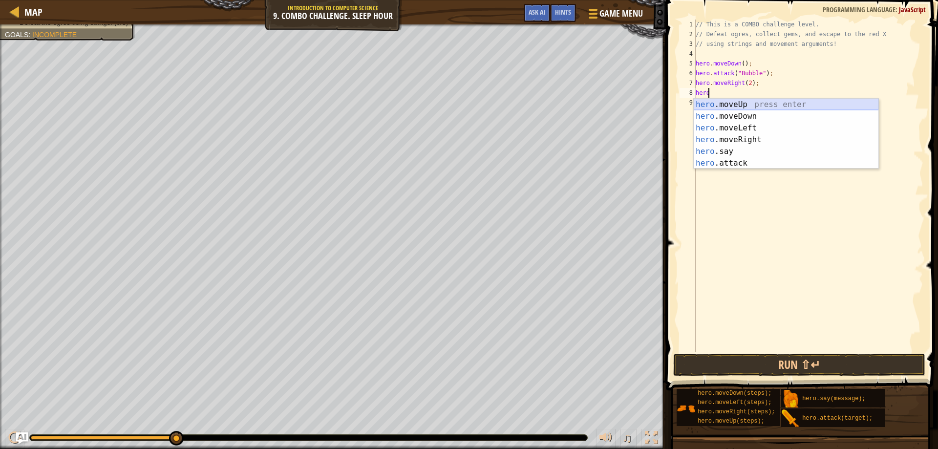
click at [740, 104] on div "hero .moveUp press enter hero .moveDown press enter hero .moveLeft press enter …" at bounding box center [785, 146] width 185 height 94
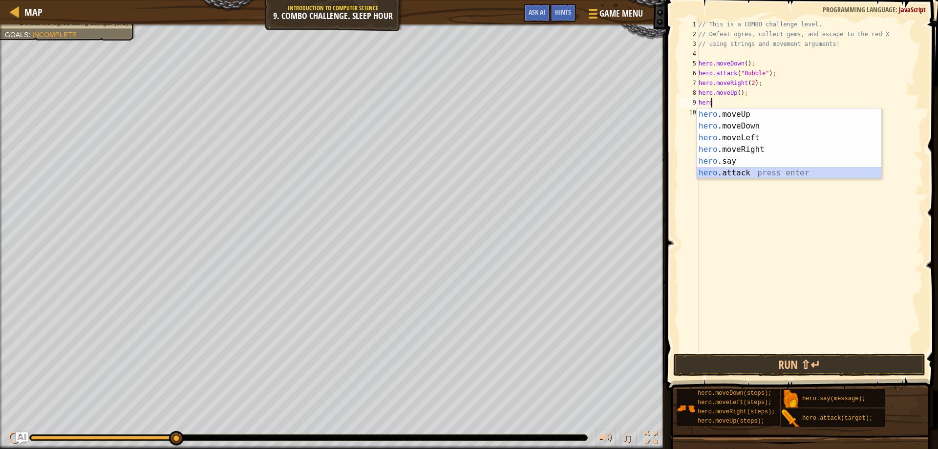
click at [744, 175] on div "hero .moveUp press enter hero .moveDown press enter hero .moveLeft press enter …" at bounding box center [788, 155] width 185 height 94
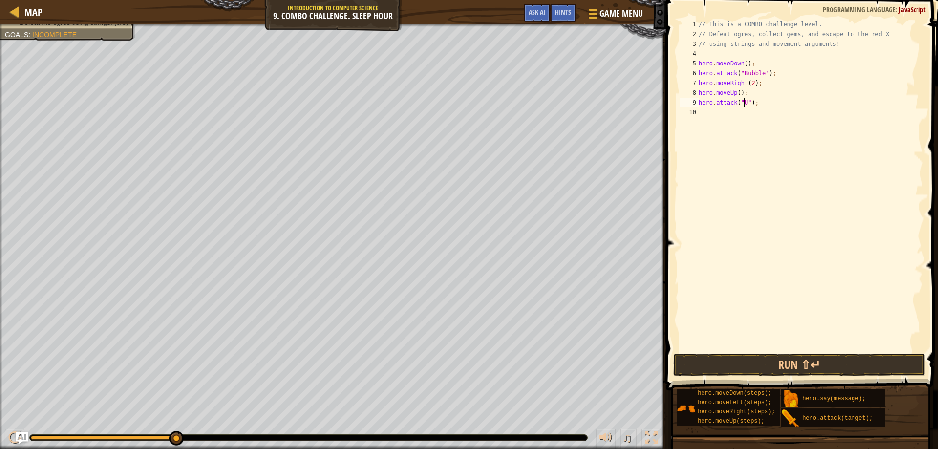
scroll to position [4, 4]
type textarea "hero.attack("Ursa");"
click at [700, 114] on div "// This is a COMBO challenge level. // Defeat ogres, collect gems, and escape t…" at bounding box center [809, 196] width 227 height 352
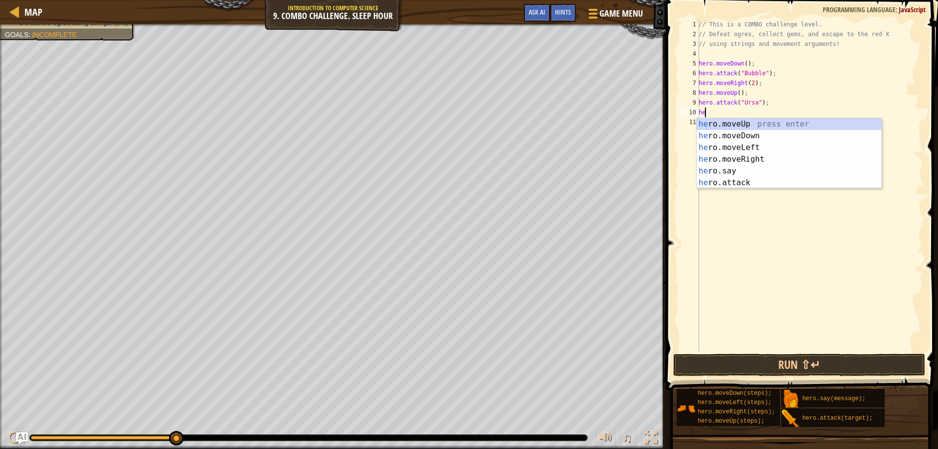
scroll to position [4, 0]
click at [751, 183] on div "hero .moveUp press enter hero .moveDown press enter hero .moveLeft press enter …" at bounding box center [788, 165] width 185 height 94
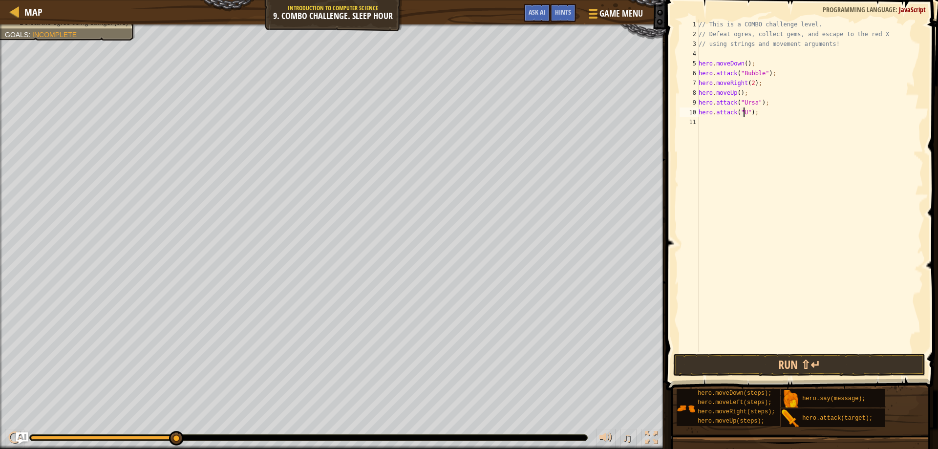
scroll to position [4, 4]
type textarea "hero.attack("Ursa");"
click at [707, 121] on div "// This is a COMBO challenge level. // Defeat ogres, collect gems, and escape t…" at bounding box center [809, 196] width 227 height 352
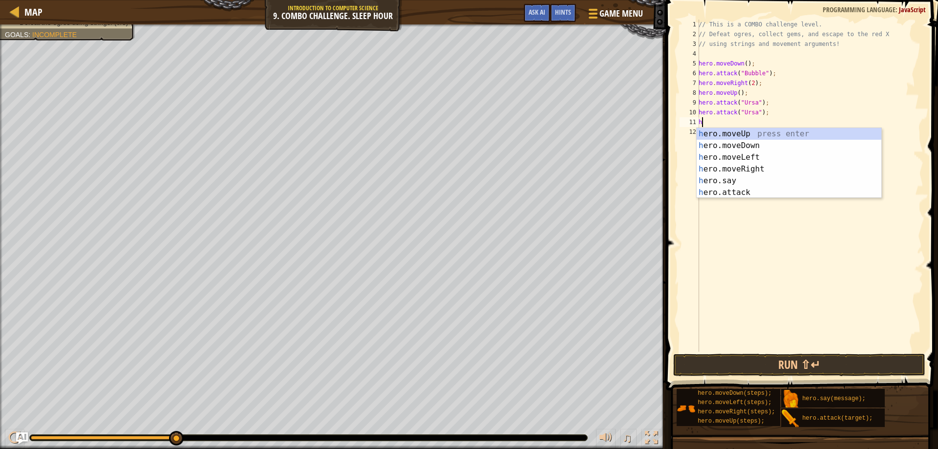
type textarea "her"
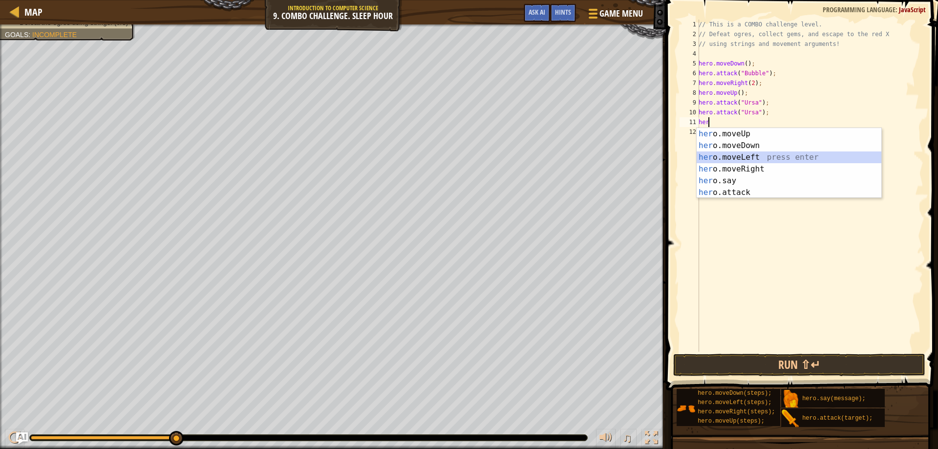
click at [749, 156] on div "her o.moveUp press enter her o.moveDown press enter her o.moveLeft press enter …" at bounding box center [788, 175] width 185 height 94
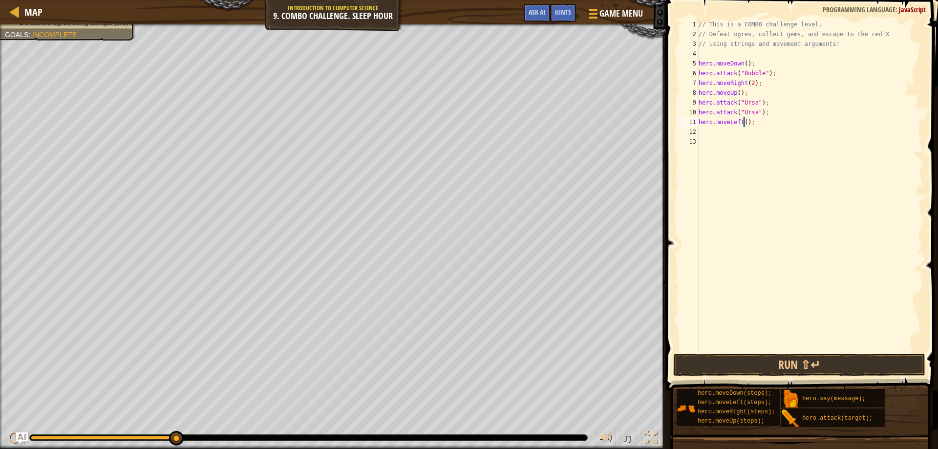
click at [743, 123] on div "// This is a COMBO challenge level. // Defeat ogres, collect gems, and escape t…" at bounding box center [809, 196] width 227 height 352
type textarea "hero.moveLeft(2);"
click at [705, 132] on div "// This is a COMBO challenge level. // Defeat ogres, collect gems, and escape t…" at bounding box center [809, 196] width 227 height 352
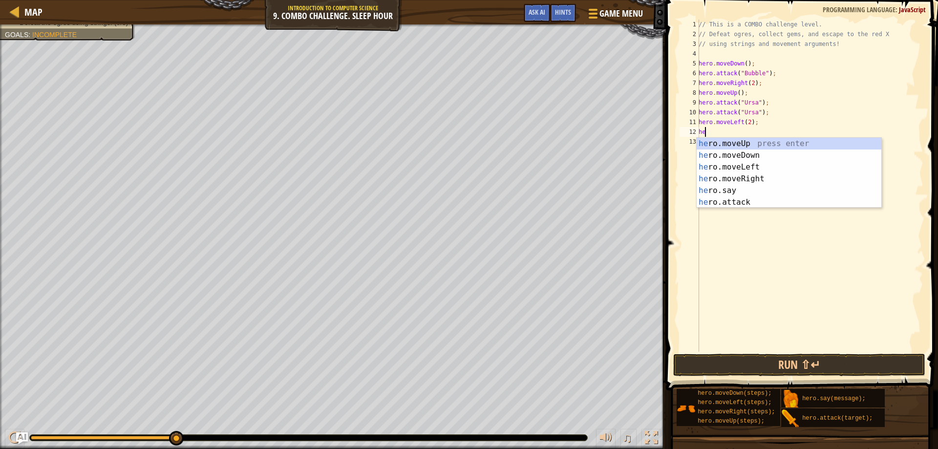
scroll to position [4, 0]
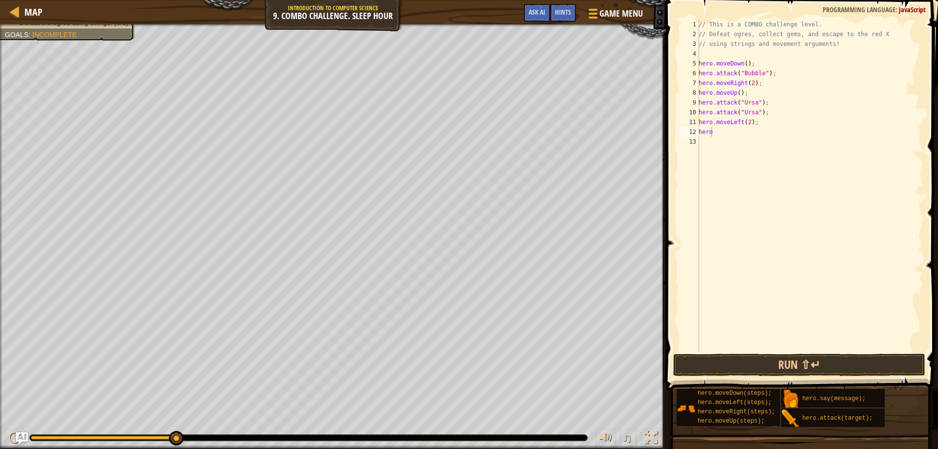
click at [806, 0] on body "Map Introduction to Computer Science 9. Combo Challenge. Sleep Hour Game Menu D…" at bounding box center [469, 0] width 938 height 0
click at [727, 131] on div "// This is a COMBO challenge level. // Defeat ogres, collect gems, and escape t…" at bounding box center [809, 196] width 227 height 352
type textarea "hero."
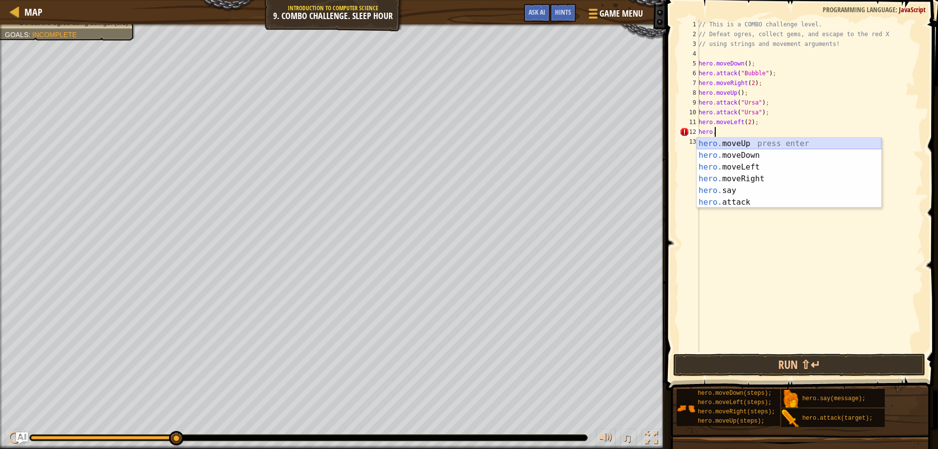
click at [766, 147] on div "hero. moveUp press enter hero. moveDown press enter hero. moveLeft press enter …" at bounding box center [788, 185] width 185 height 94
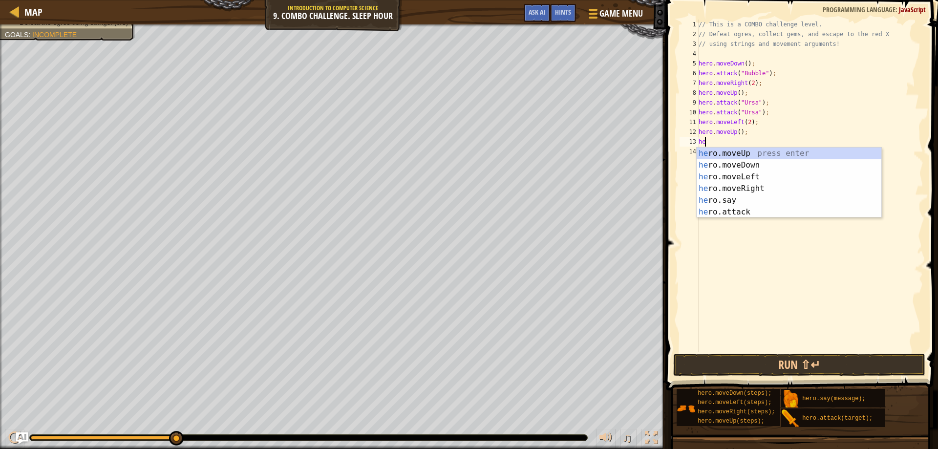
scroll to position [4, 0]
click at [759, 209] on div "her o.moveUp press enter her o.moveDown press enter her o.moveLeft press enter …" at bounding box center [788, 194] width 185 height 94
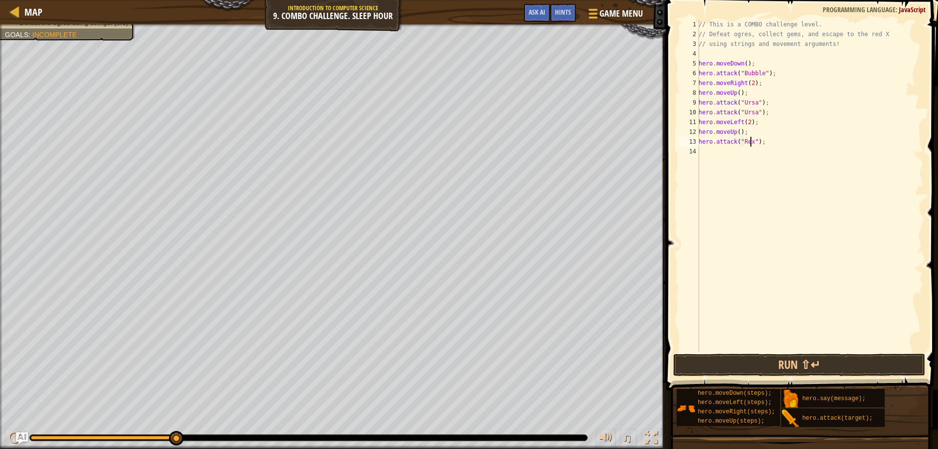
scroll to position [4, 5]
type textarea "hero.attack("Rexxar");"
click at [704, 153] on div "// This is a COMBO challenge level. // Defeat ogres, collect gems, and escape t…" at bounding box center [809, 196] width 227 height 352
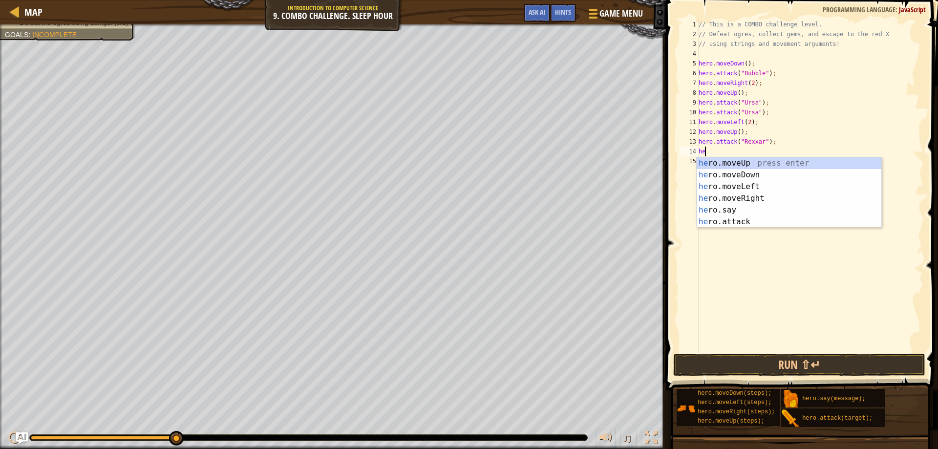
scroll to position [4, 0]
click at [770, 224] on div "hero .moveUp press enter hero .moveDown press enter hero .moveLeft press enter …" at bounding box center [788, 204] width 185 height 94
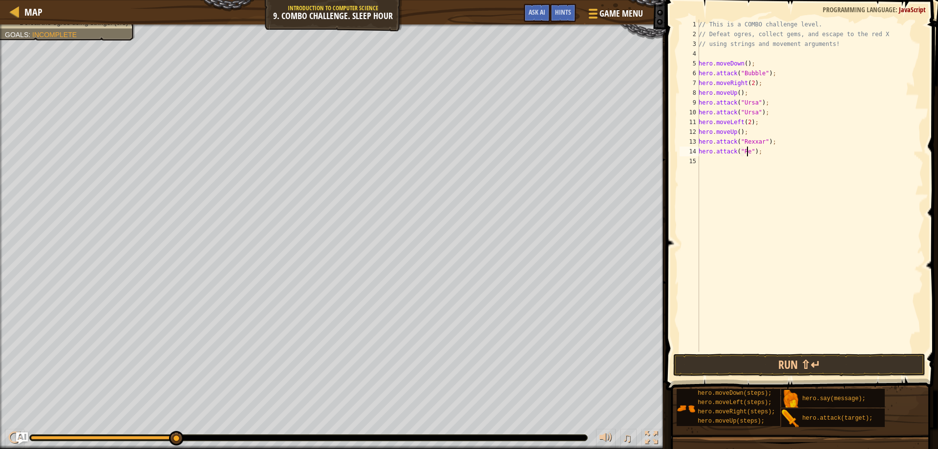
scroll to position [4, 4]
type textarea "hero.attack("Rexxar");"
click at [707, 161] on div "// This is a COMBO challenge level. // Defeat ogres, collect gems, and escape t…" at bounding box center [809, 196] width 227 height 352
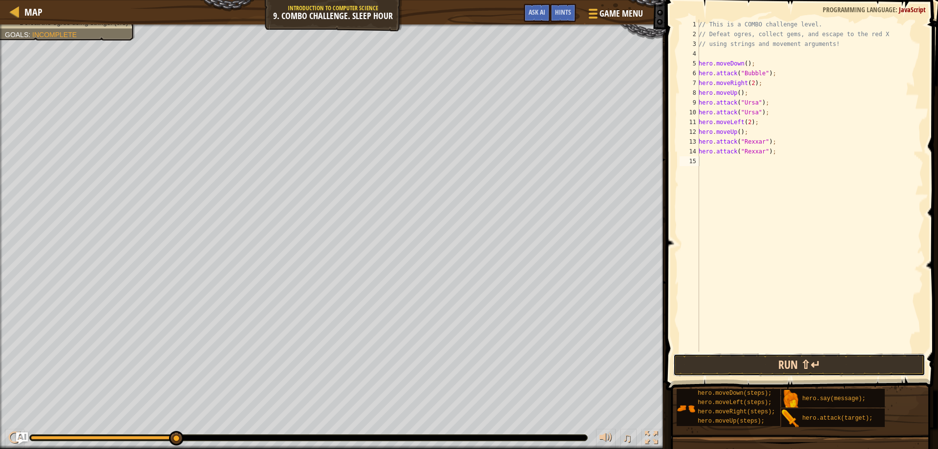
click at [830, 362] on button "Run ⇧↵" at bounding box center [799, 365] width 252 height 22
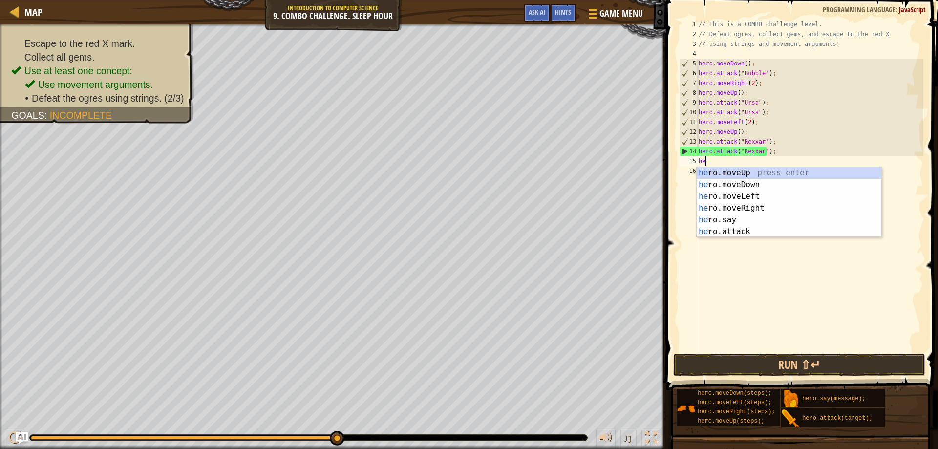
scroll to position [4, 0]
type textarea "hero"
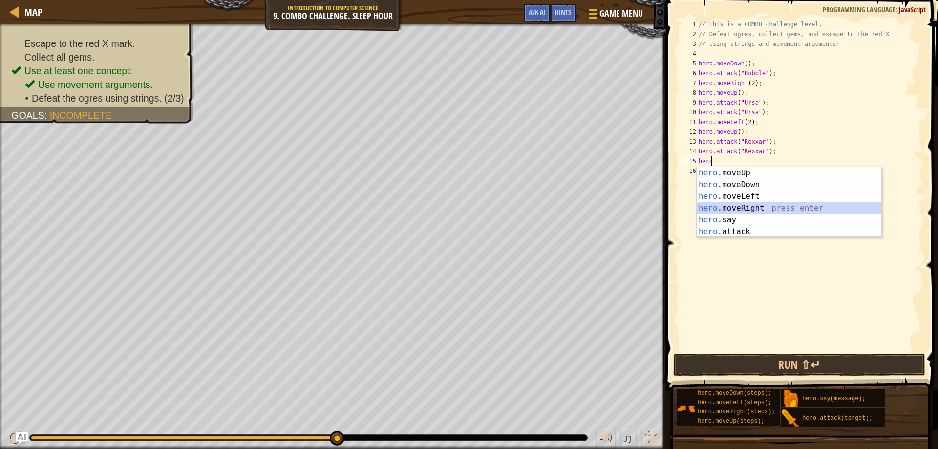
click at [748, 206] on div "hero .moveUp press enter hero .moveDown press enter hero .moveLeft press enter …" at bounding box center [788, 214] width 185 height 94
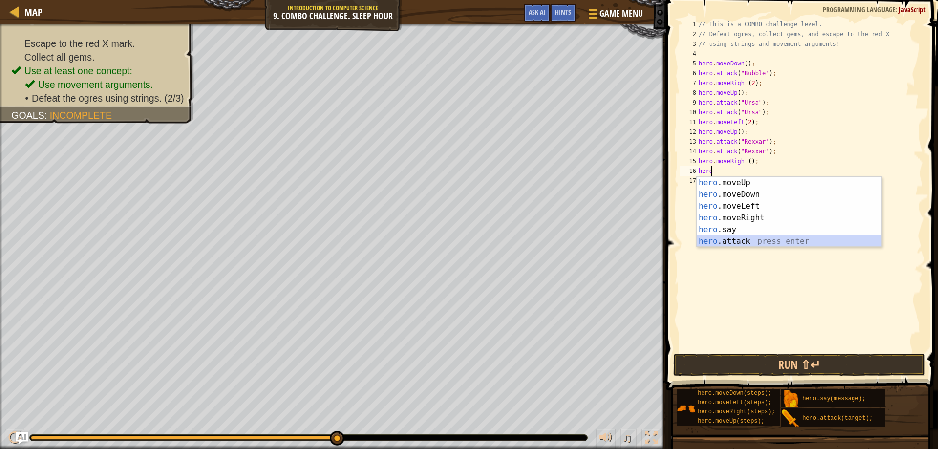
click at [735, 239] on div "hero .moveUp press enter hero .moveDown press enter hero .moveLeft press enter …" at bounding box center [788, 224] width 185 height 94
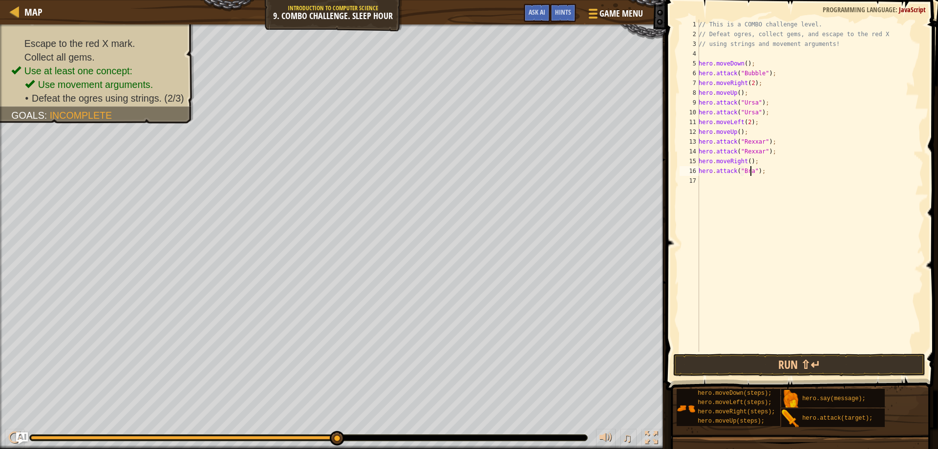
scroll to position [4, 5]
type textarea "hero.attack("[PERSON_NAME]");"
click at [703, 184] on div "// This is a COMBO challenge level. // Defeat ogres, collect gems, and escape t…" at bounding box center [809, 196] width 227 height 352
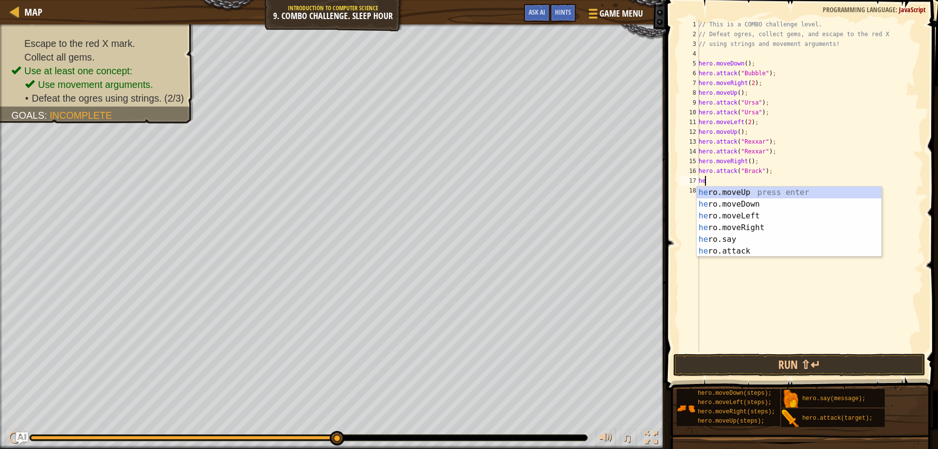
scroll to position [4, 0]
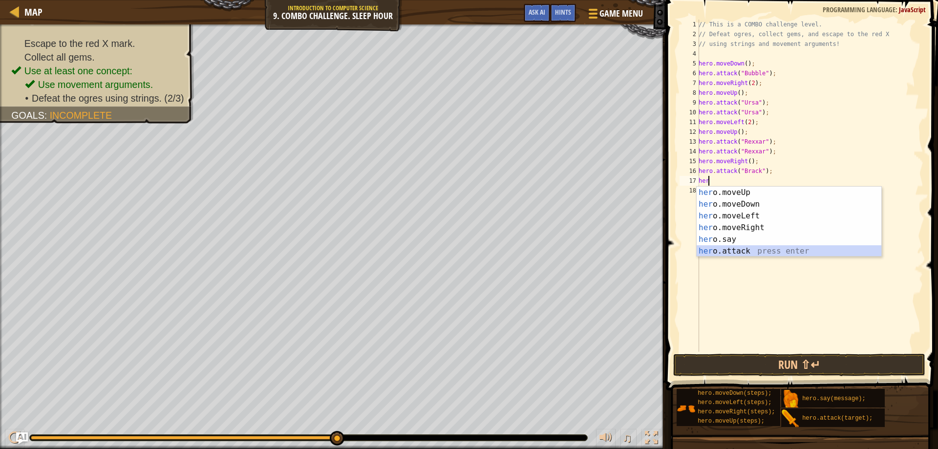
click at [726, 253] on div "her o.moveUp press enter her o.moveDown press enter her o.moveLeft press enter …" at bounding box center [788, 234] width 185 height 94
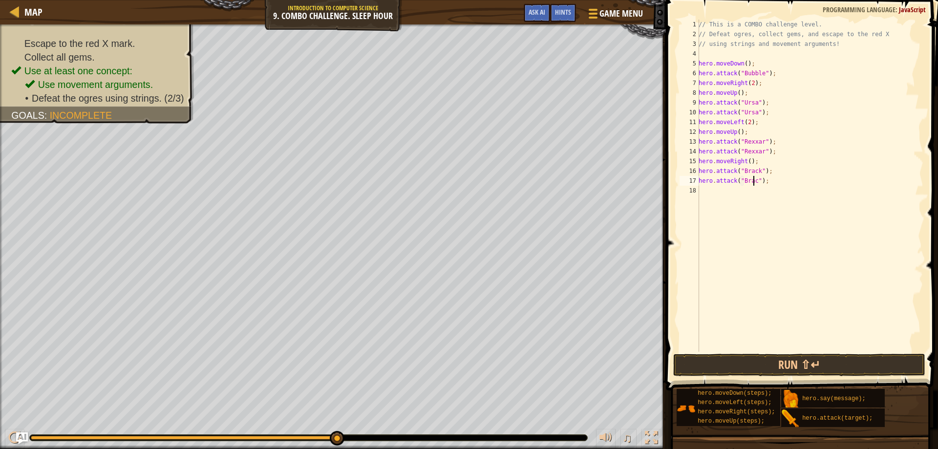
scroll to position [4, 5]
type textarea "hero.attack("[PERSON_NAME]");"
click at [711, 191] on div "// This is a COMBO challenge level. // Defeat ogres, collect gems, and escape t…" at bounding box center [809, 196] width 227 height 352
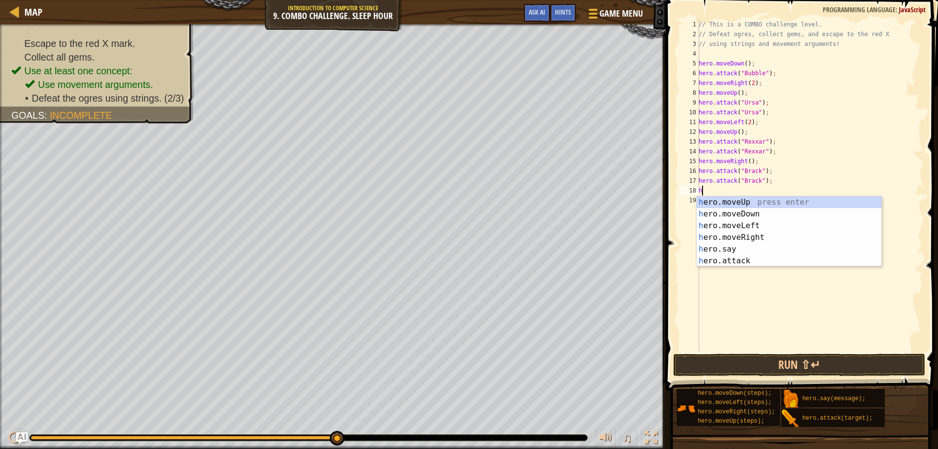
type textarea "her"
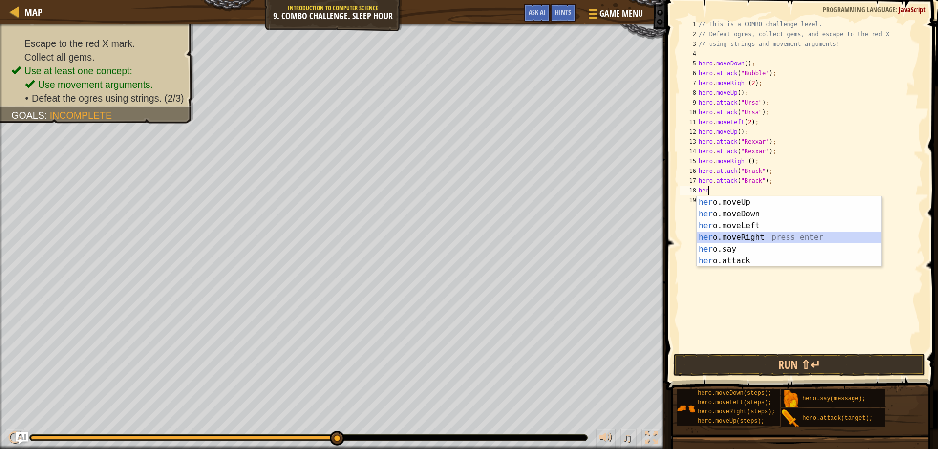
click at [751, 234] on div "her o.moveUp press enter her o.moveDown press enter her o.moveLeft press enter …" at bounding box center [788, 243] width 185 height 94
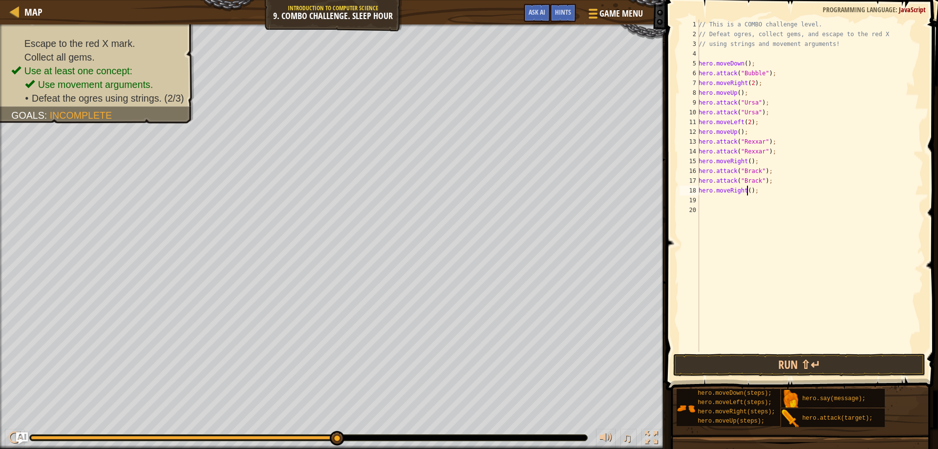
click at [747, 190] on div "// This is a COMBO challenge level. // Defeat ogres, collect gems, and escape t…" at bounding box center [809, 196] width 227 height 352
click at [812, 364] on button "Run ⇧↵" at bounding box center [799, 365] width 252 height 22
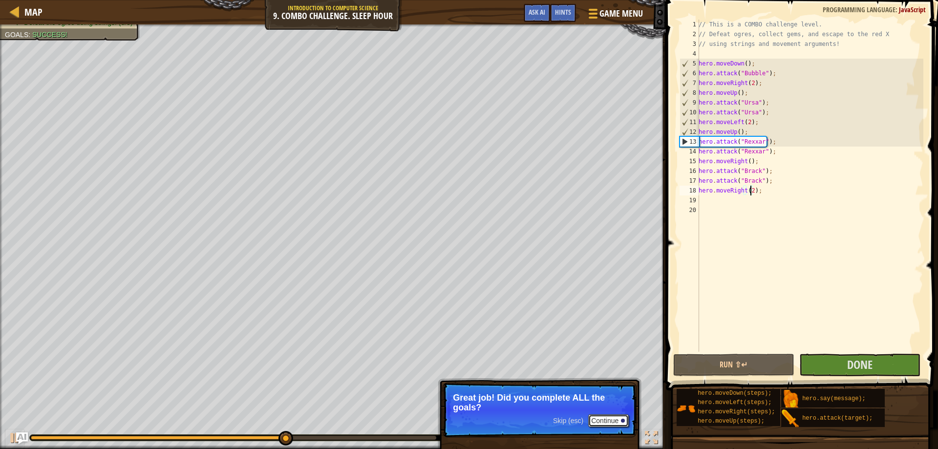
click at [608, 421] on button "Continue" at bounding box center [608, 420] width 41 height 13
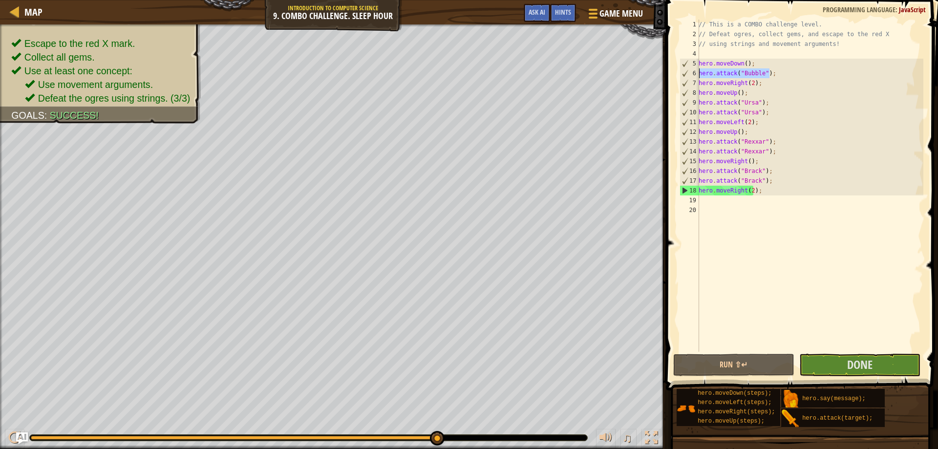
drag, startPoint x: 775, startPoint y: 73, endPoint x: 693, endPoint y: 72, distance: 82.0
click at [693, 72] on div "hero.moveRight(2); 1 2 3 4 5 6 7 8 9 10 11 12 13 14 15 16 17 18 19 20 // This i…" at bounding box center [800, 186] width 246 height 332
type textarea "hero.attack("Bubble");"
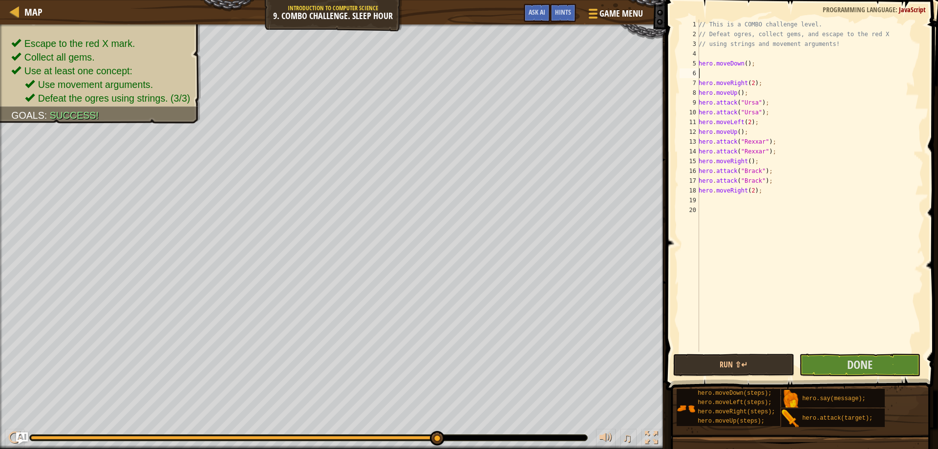
type textarea "hero.moveDown();"
click at [729, 368] on button "Run ⇧↵" at bounding box center [733, 365] width 121 height 22
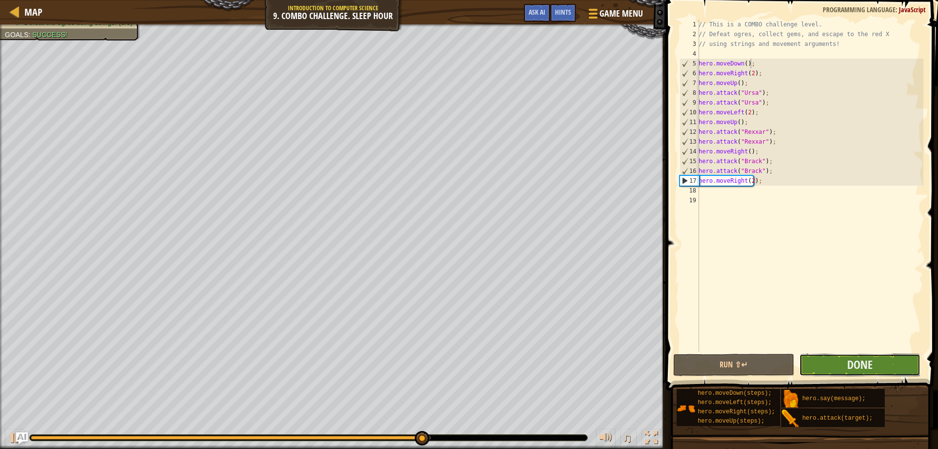
click at [815, 365] on button "Done" at bounding box center [859, 365] width 121 height 22
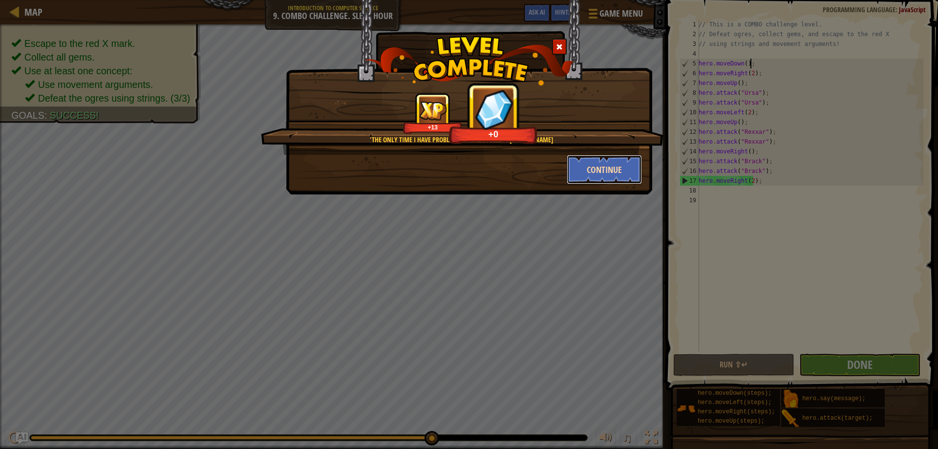
click at [604, 171] on button "Continue" at bounding box center [604, 169] width 76 height 29
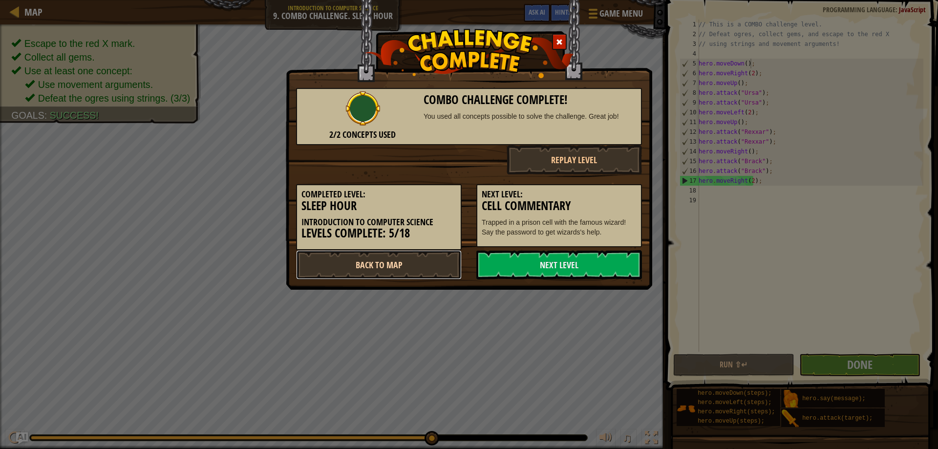
click at [384, 260] on link "Back to Map" at bounding box center [379, 264] width 166 height 29
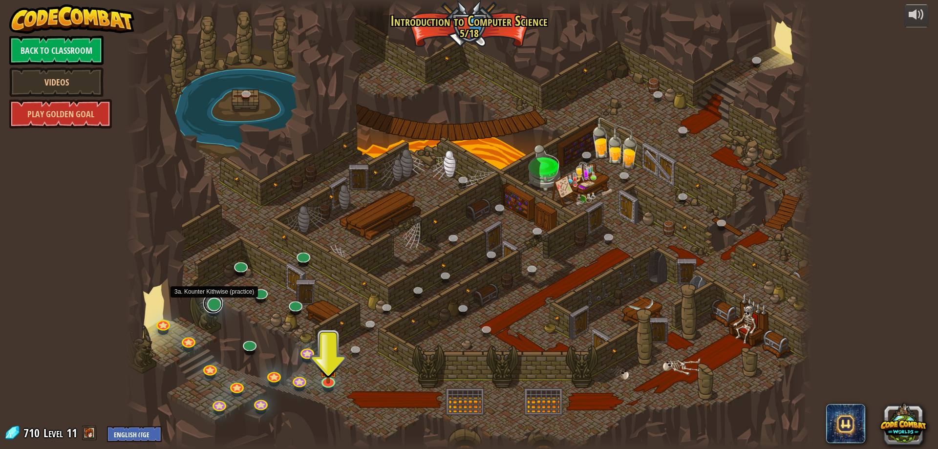
click at [212, 309] on link at bounding box center [213, 303] width 20 height 20
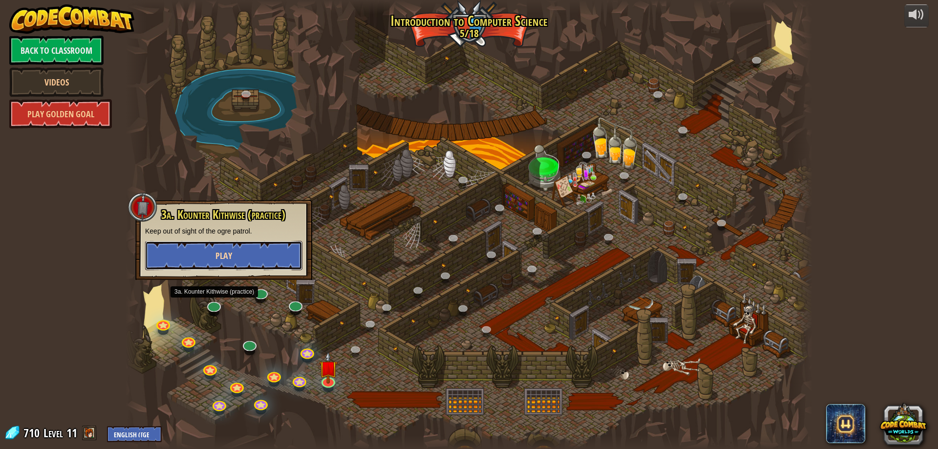
click at [224, 257] on span "Play" at bounding box center [223, 256] width 17 height 12
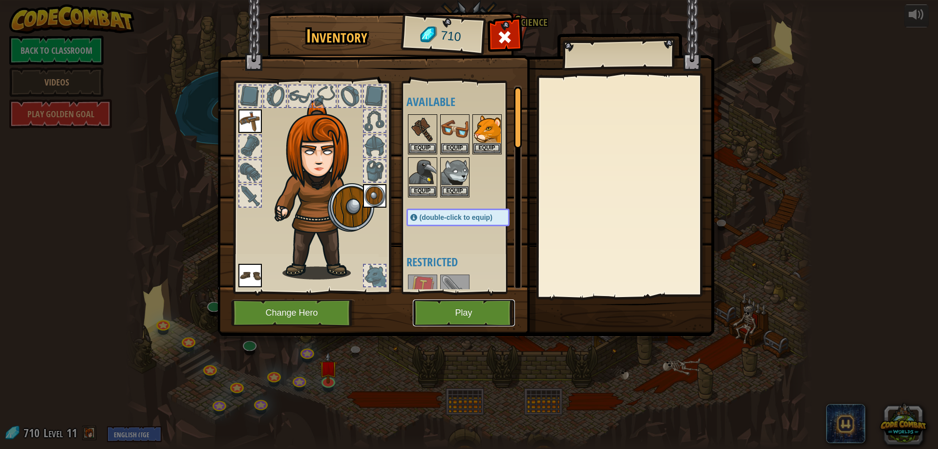
click at [455, 313] on button "Play" at bounding box center [464, 312] width 102 height 27
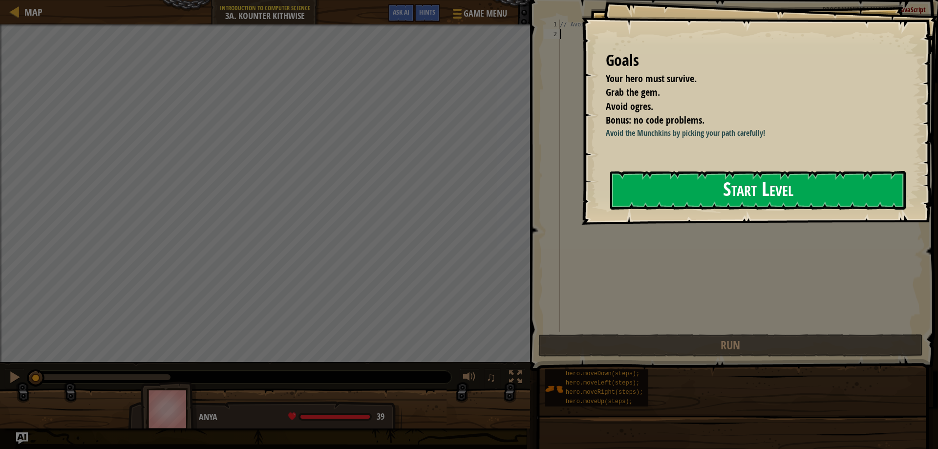
click at [682, 192] on button "Start Level" at bounding box center [757, 190] width 295 height 39
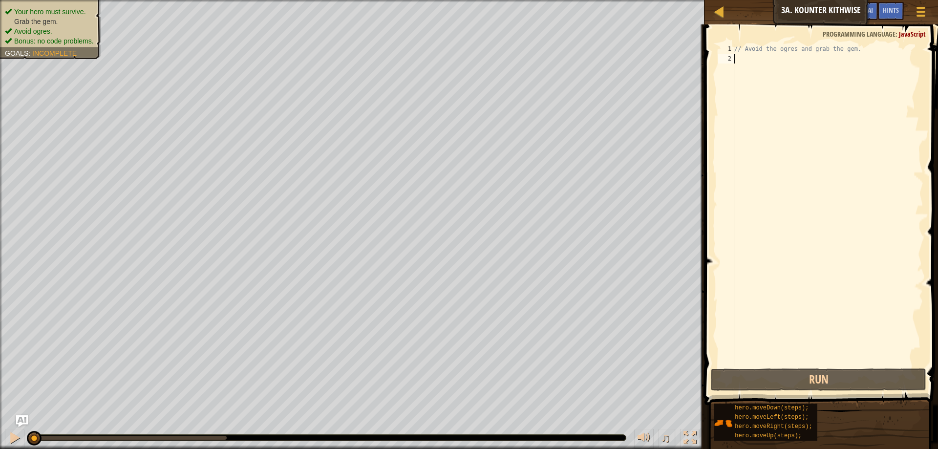
scroll to position [4, 0]
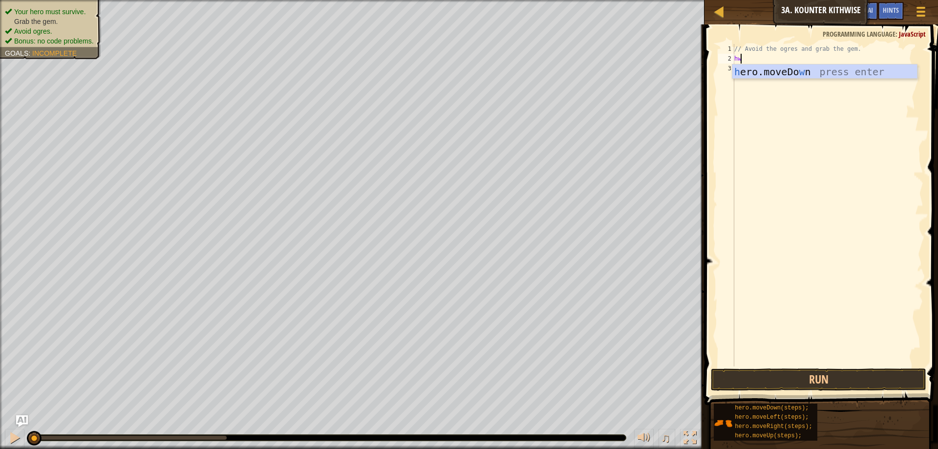
type textarea "h"
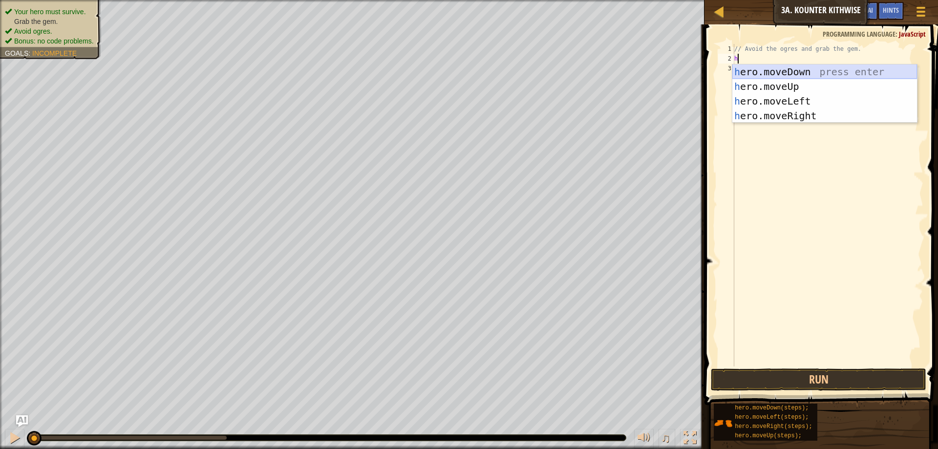
click at [785, 66] on div "h ero.moveDown press enter h ero.moveUp press enter h ero.moveLeft press enter …" at bounding box center [824, 108] width 185 height 88
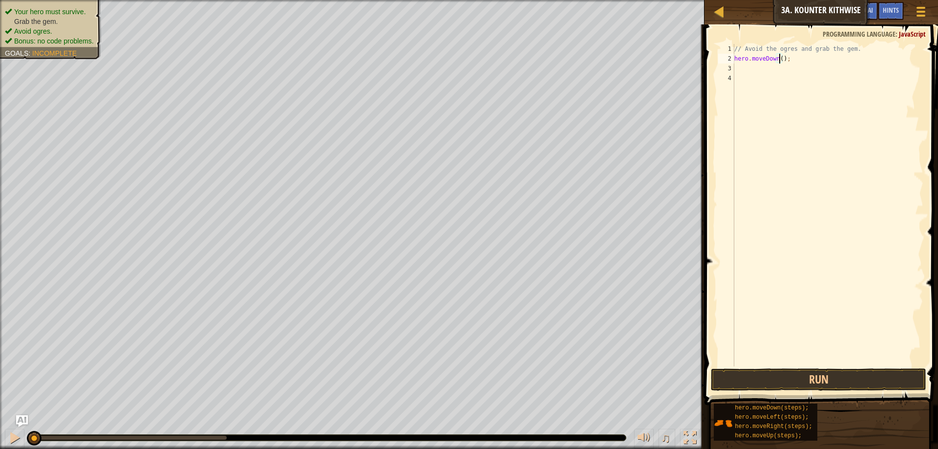
click at [779, 58] on div "// Avoid the ogres and grab the gem. hero . moveDown ( ) ;" at bounding box center [827, 215] width 191 height 342
type textarea "hero.moveDown(2);"
click at [744, 68] on div "// Avoid the ogres and grab the gem. hero . moveDown ( 2 ) ;" at bounding box center [827, 215] width 191 height 342
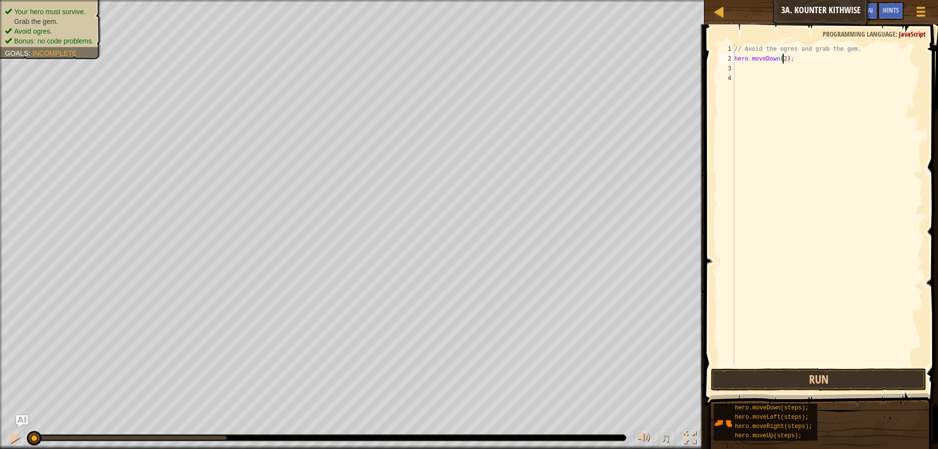
click at [783, 61] on div "// Avoid the ogres and grab the gem. hero . moveDown ( 2 ) ;" at bounding box center [827, 215] width 191 height 342
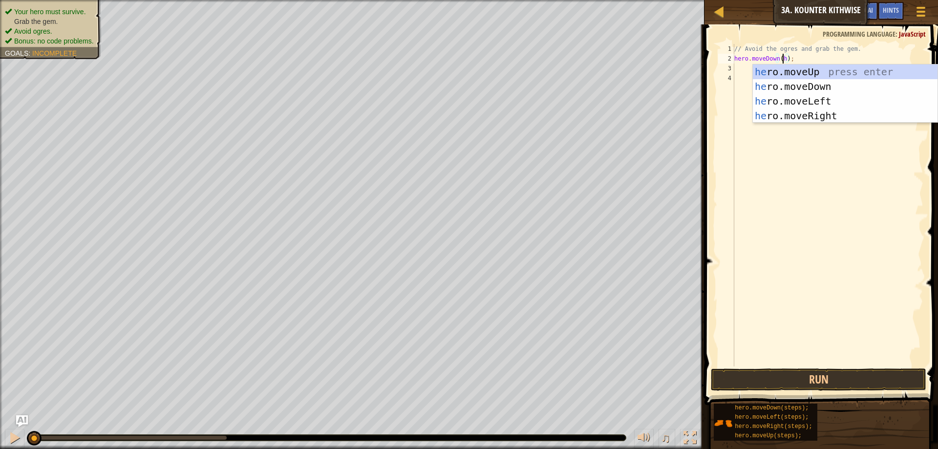
scroll to position [4, 4]
type textarea "hero.moveDown();"
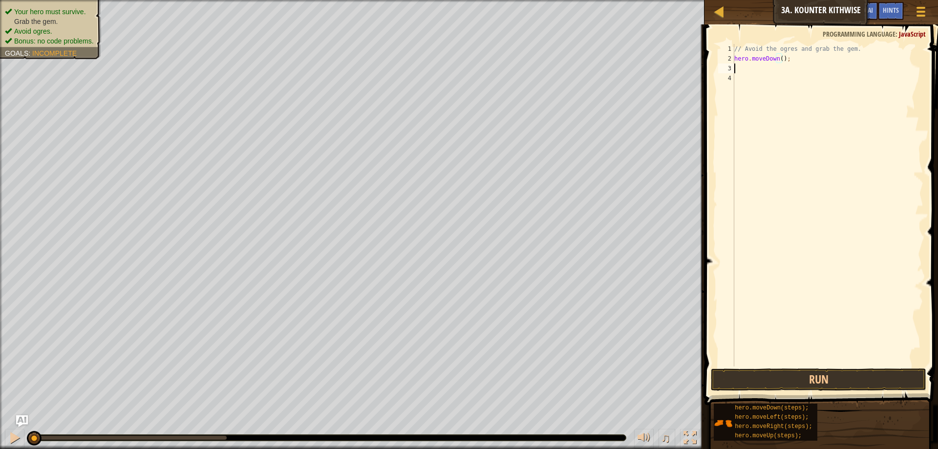
click at [737, 69] on div "// Avoid the ogres and grab the gem. hero . moveDown ( ) ;" at bounding box center [827, 215] width 191 height 342
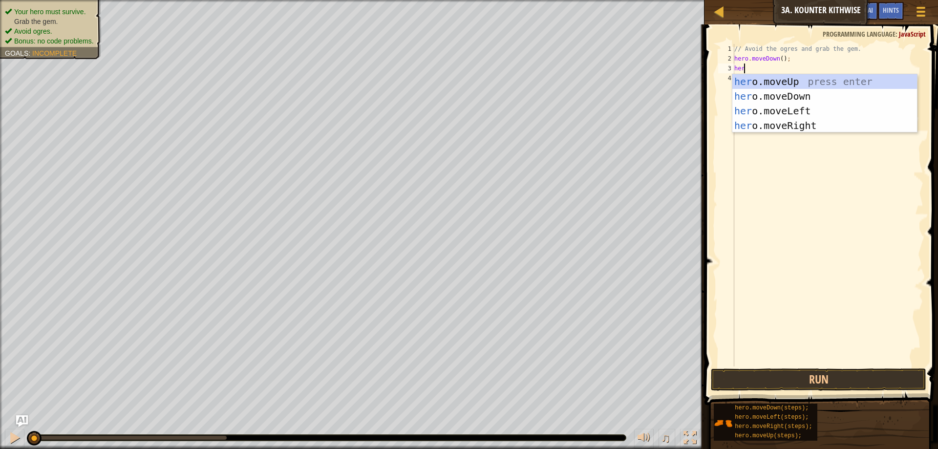
type textarea "hero"
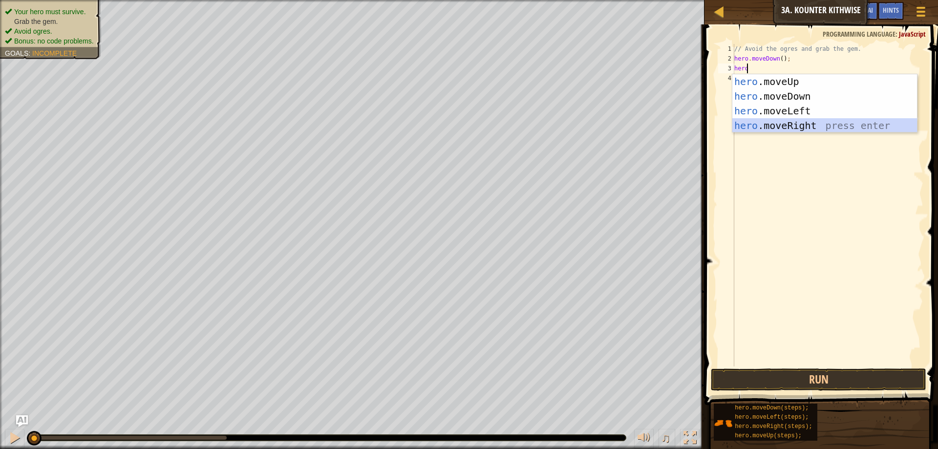
click at [794, 122] on div "hero .moveUp press enter hero .moveDown press enter hero .moveLeft press enter …" at bounding box center [824, 118] width 185 height 88
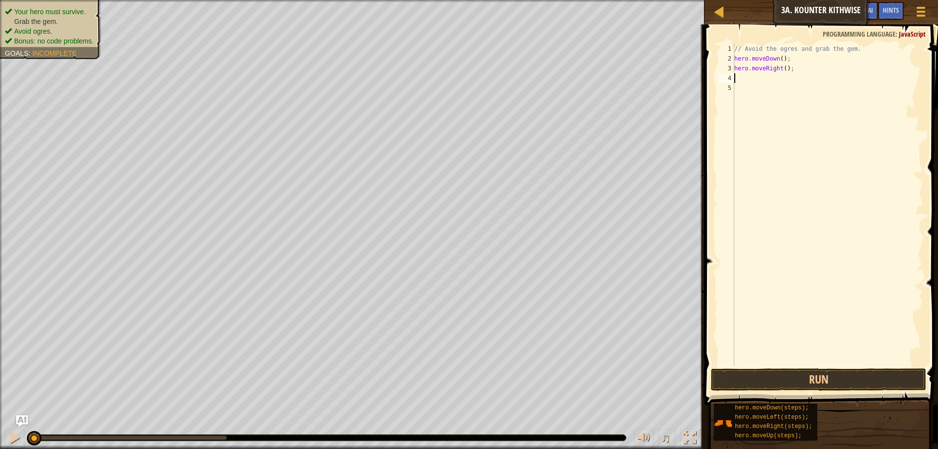
click at [781, 67] on div "// Avoid the ogres and grab the gem. hero . moveDown ( ) ; hero . moveRight ( )…" at bounding box center [827, 215] width 191 height 342
type textarea "hero.moveRight(2);"
drag, startPoint x: 855, startPoint y: 382, endPoint x: 858, endPoint y: 378, distance: 5.6
click at [855, 382] on button "Run" at bounding box center [817, 379] width 215 height 22
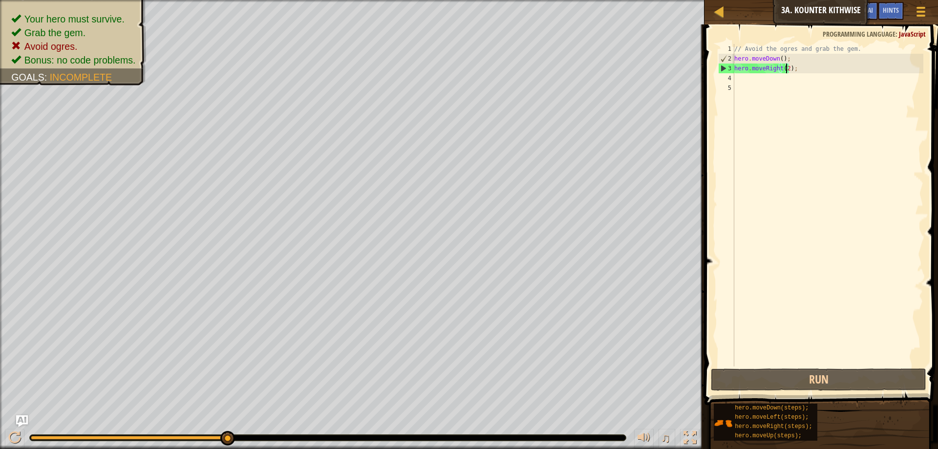
click at [744, 79] on div "// Avoid the ogres and grab the gem. hero . moveDown ( ) ; hero . moveRight ( 2…" at bounding box center [827, 215] width 191 height 342
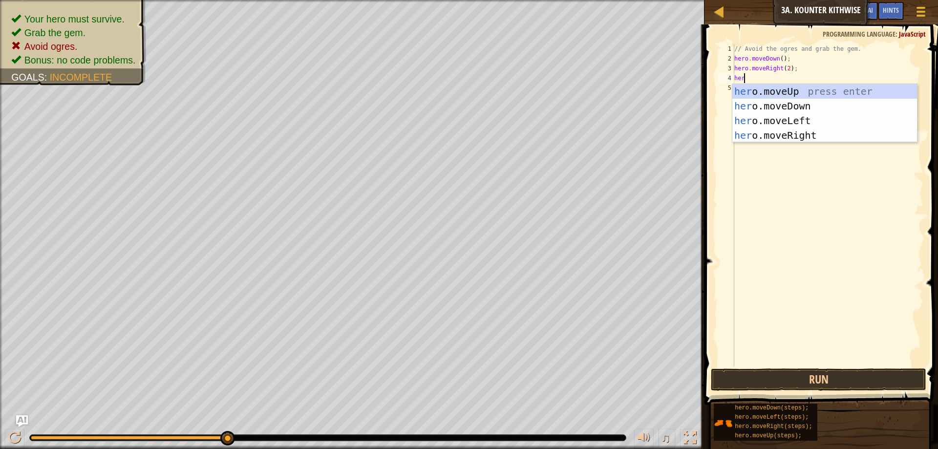
type textarea "h"
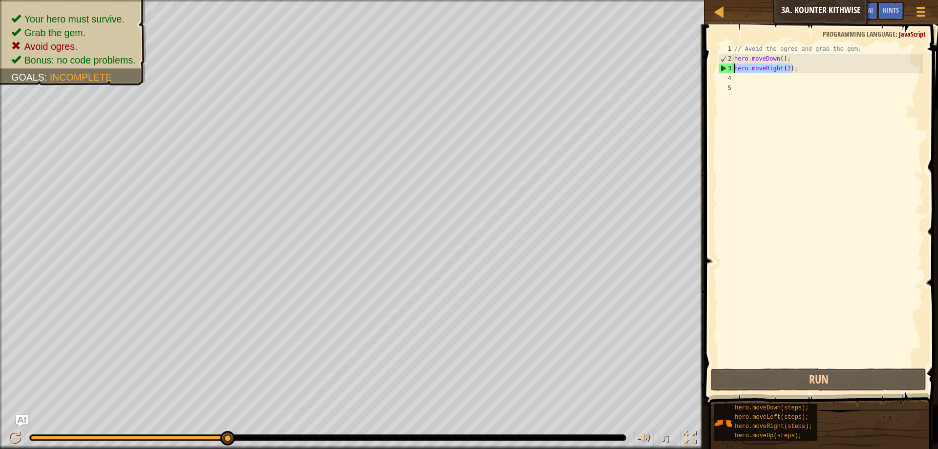
drag, startPoint x: 805, startPoint y: 72, endPoint x: 731, endPoint y: 72, distance: 73.2
click at [731, 72] on div "1 2 3 4 5 // Avoid the ogres and grab the gem. hero . moveDown ( ) ; hero . mov…" at bounding box center [819, 205] width 207 height 322
type textarea "hero.moveRight(2);"
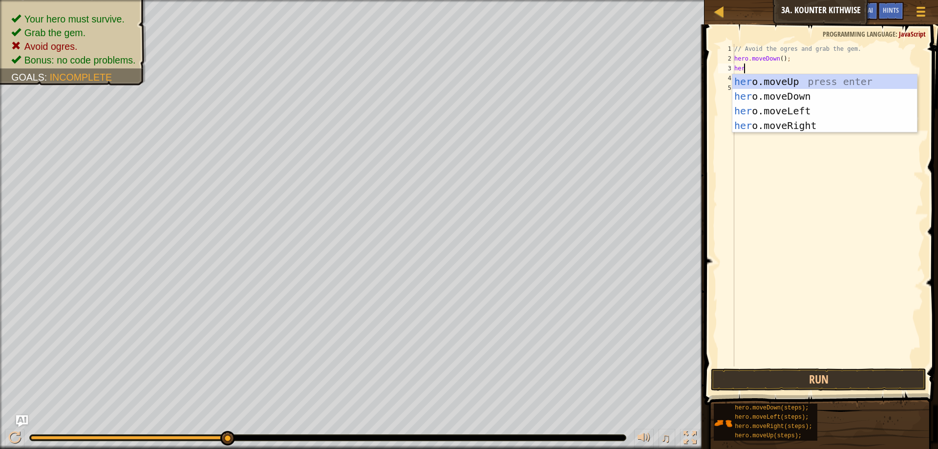
type textarea "hero"
click at [770, 126] on div "hero .moveUp press enter hero .moveDown press enter hero .moveLeft press enter …" at bounding box center [824, 118] width 185 height 88
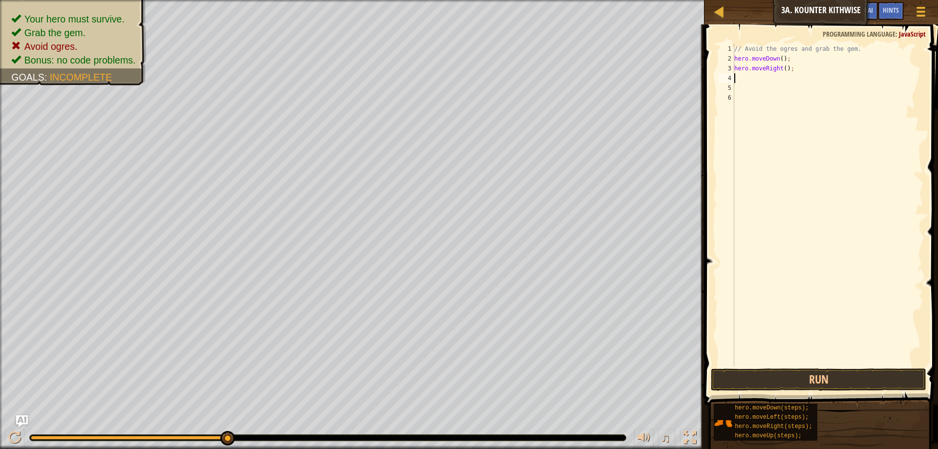
scroll to position [4, 0]
click at [821, 383] on button "Run" at bounding box center [817, 379] width 215 height 22
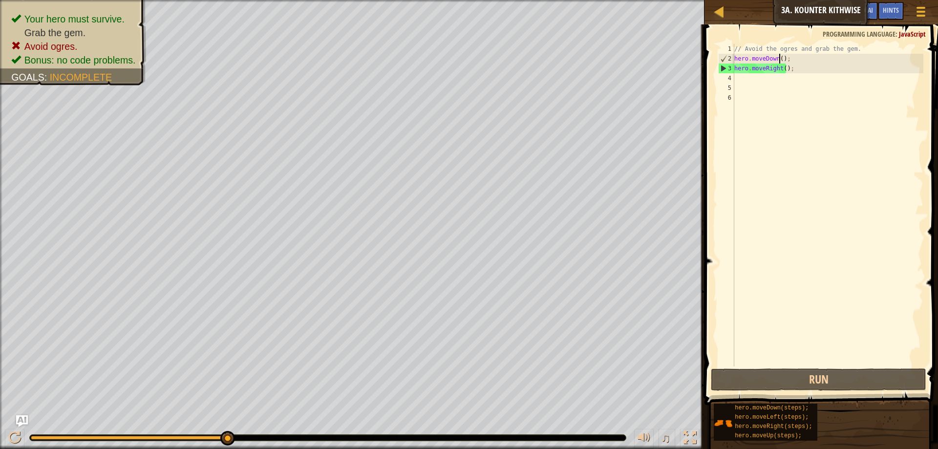
click at [778, 58] on div "// Avoid the ogres and grab the gem. hero . moveDown ( ) ; hero . moveRight ( )…" at bounding box center [827, 215] width 191 height 342
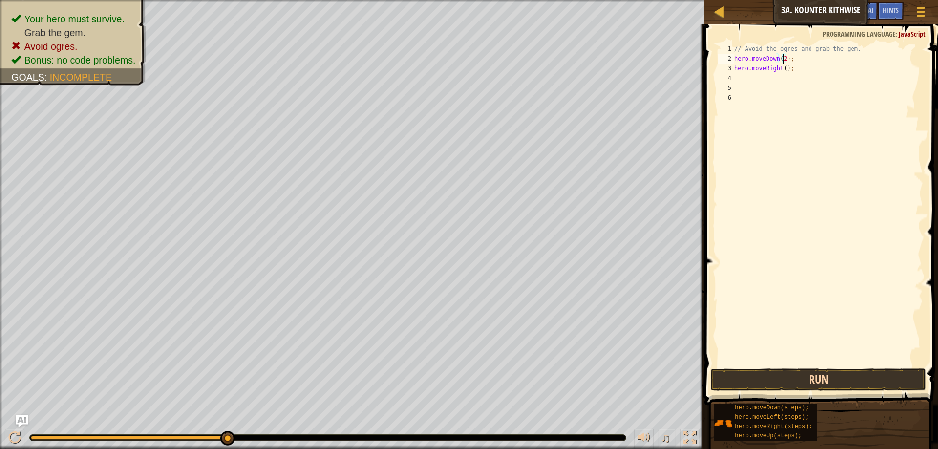
type textarea "hero.moveDown(2);"
click at [867, 377] on button "Run" at bounding box center [817, 379] width 215 height 22
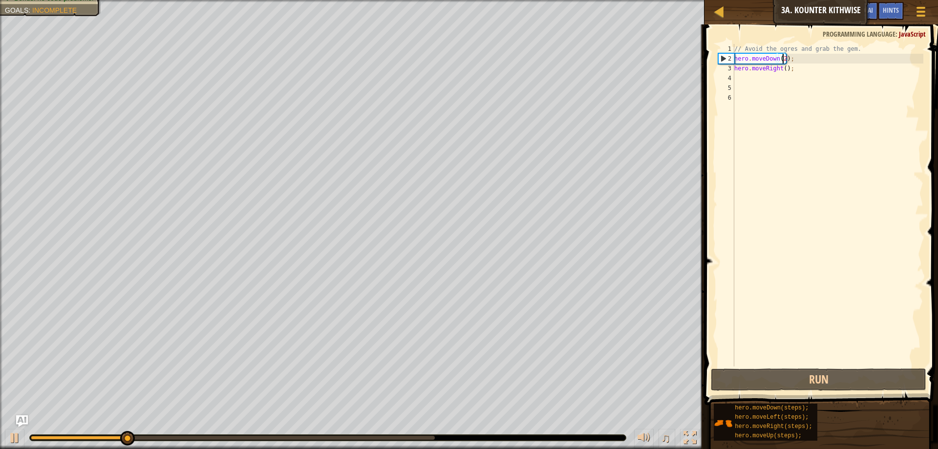
click at [756, 80] on div "// Avoid the ogres and grab the gem. hero . moveDown ( 2 ) ; hero . moveRight (…" at bounding box center [827, 215] width 191 height 342
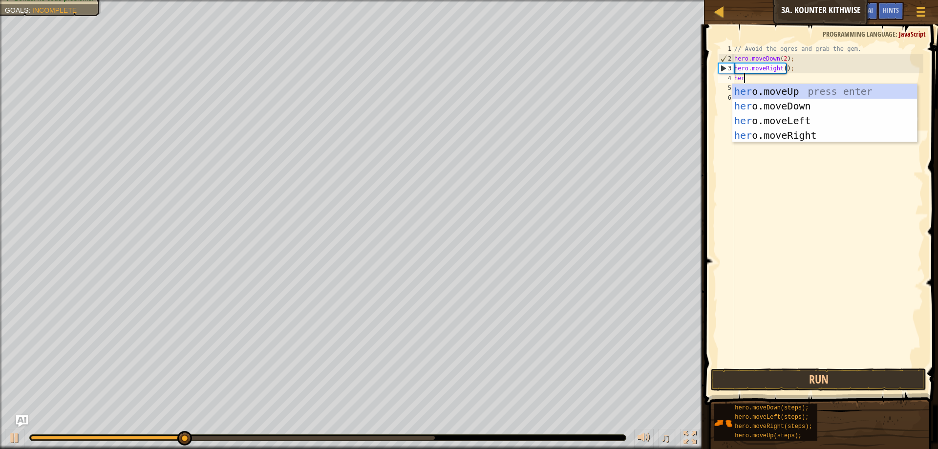
type textarea "herp"
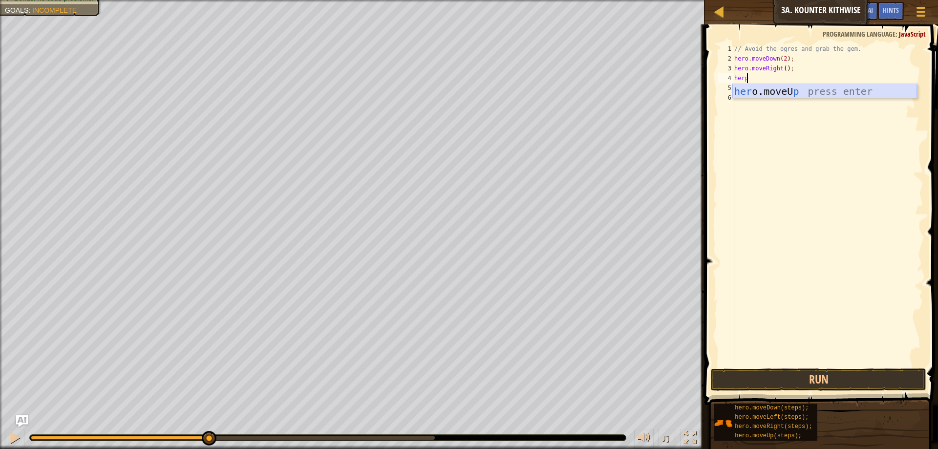
click at [790, 91] on div "her o.moveU p press enter" at bounding box center [824, 106] width 185 height 44
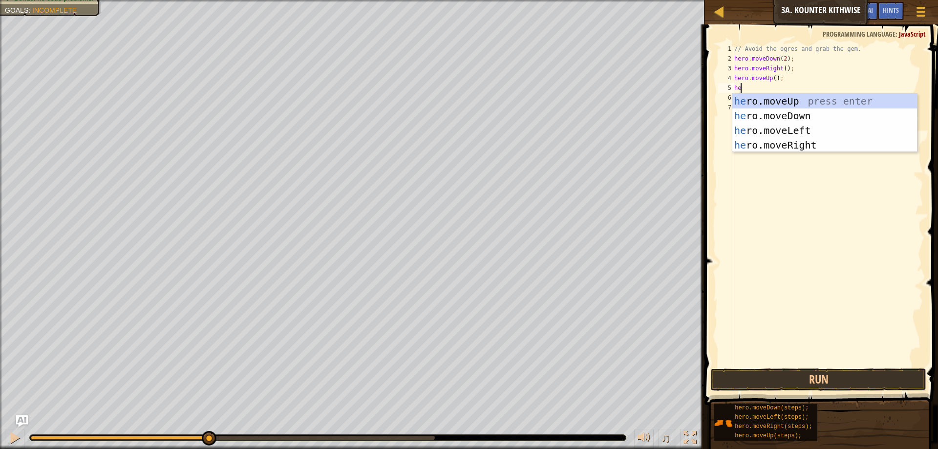
type textarea "hero"
click at [786, 146] on div "hero .moveUp press enter hero .moveDown press enter hero .moveLeft press enter …" at bounding box center [824, 138] width 185 height 88
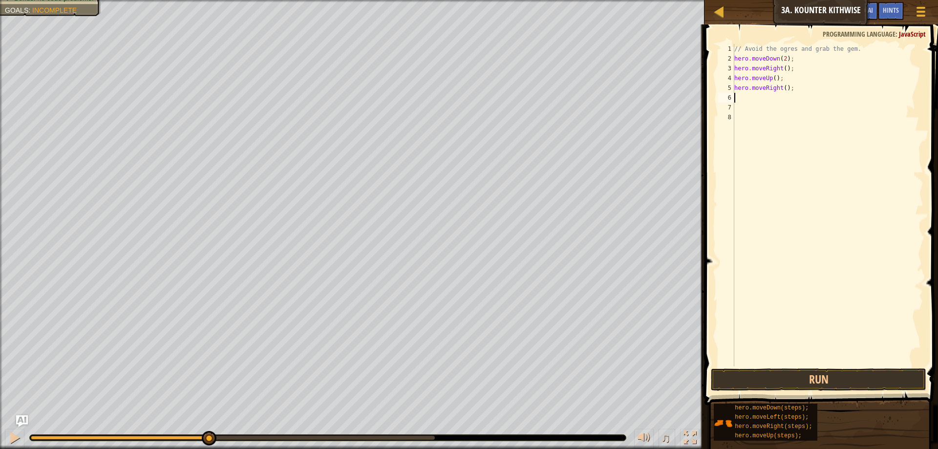
scroll to position [4, 0]
click at [837, 374] on button "Run" at bounding box center [817, 379] width 215 height 22
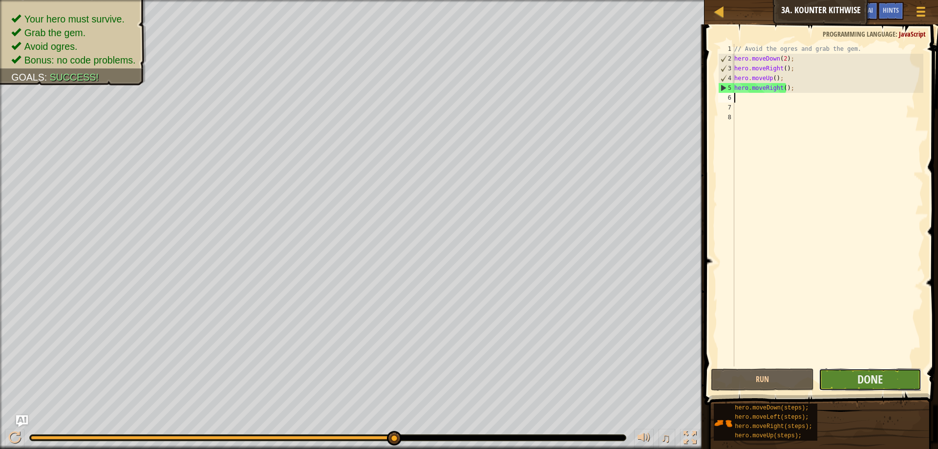
click at [902, 377] on button "Done" at bounding box center [869, 379] width 103 height 22
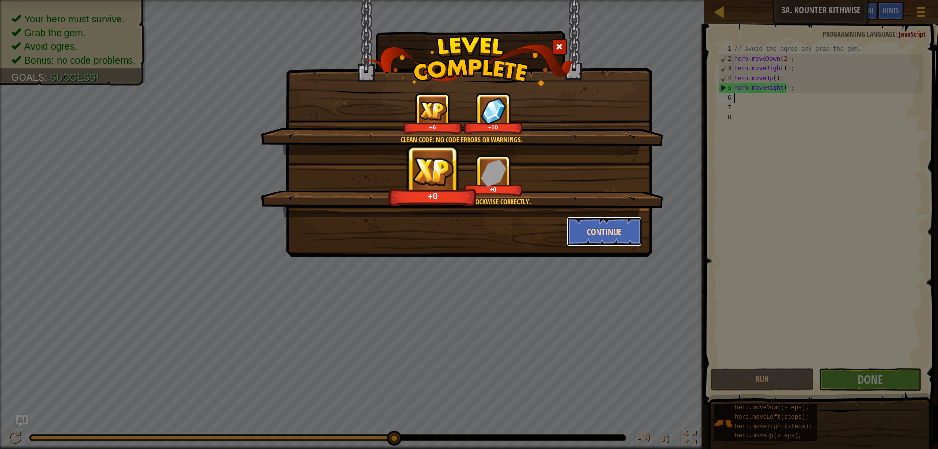
click at [615, 230] on button "Continue" at bounding box center [604, 231] width 76 height 29
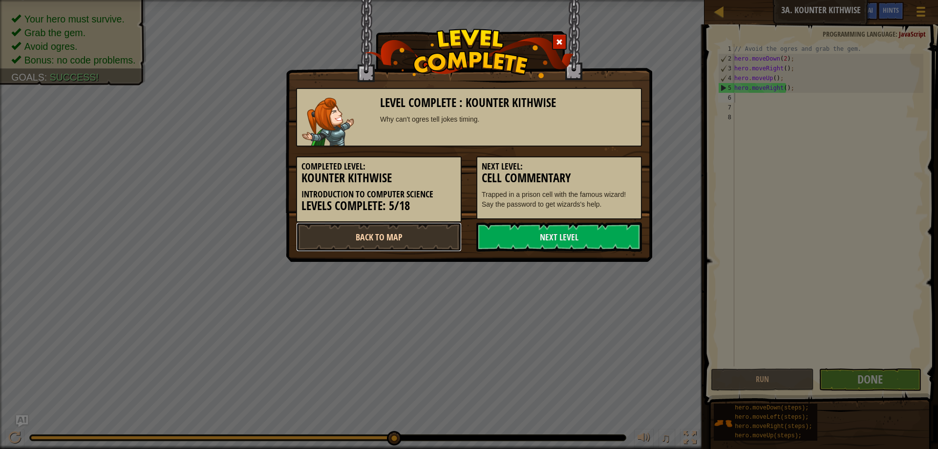
click at [436, 234] on link "Back to Map" at bounding box center [379, 236] width 166 height 29
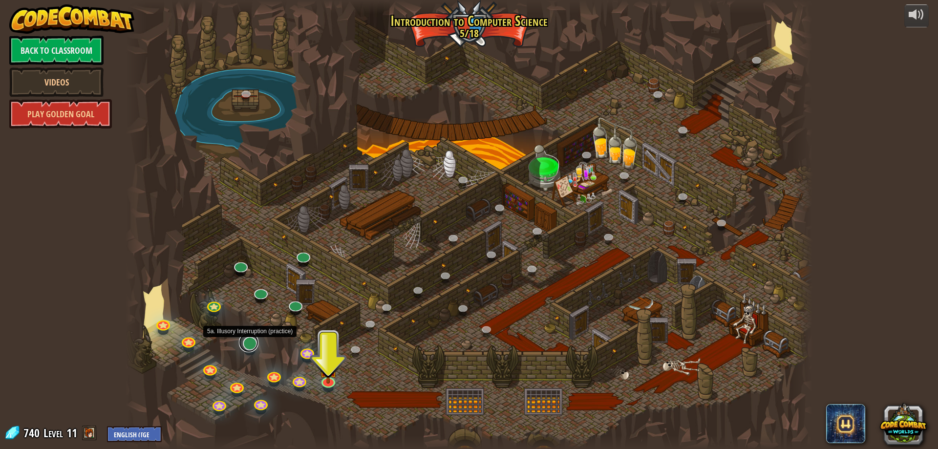
click at [251, 344] on link at bounding box center [249, 343] width 20 height 20
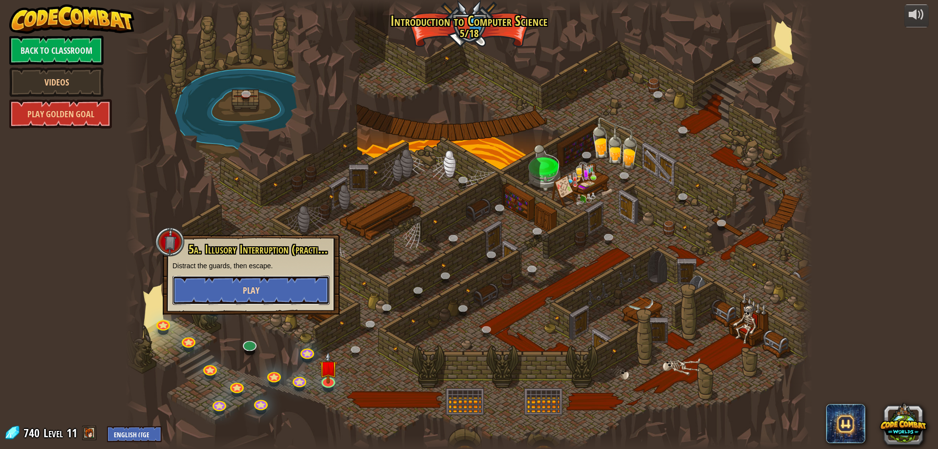
click at [256, 292] on span "Play" at bounding box center [251, 290] width 17 height 12
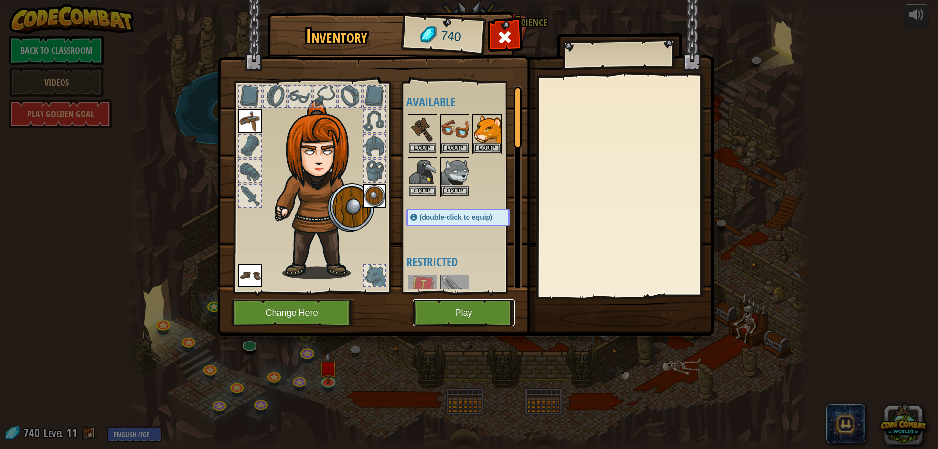
click at [469, 306] on button "Play" at bounding box center [464, 312] width 102 height 27
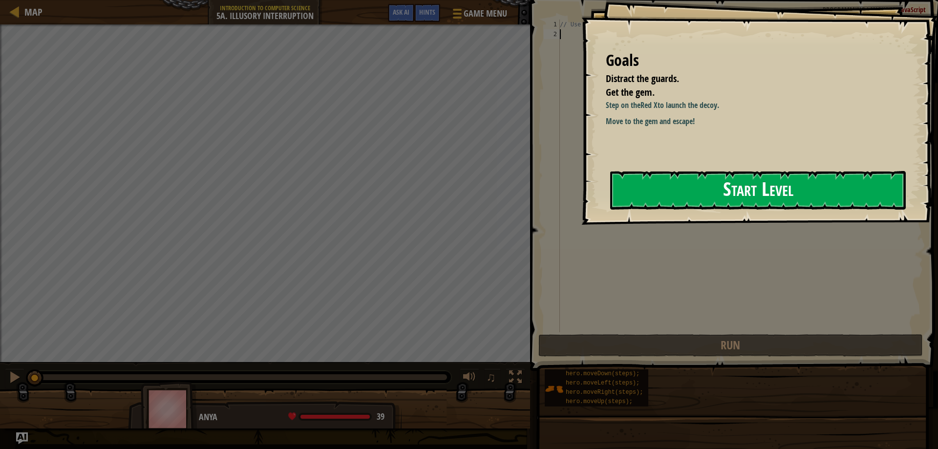
click at [737, 193] on button "Start Level" at bounding box center [757, 190] width 295 height 39
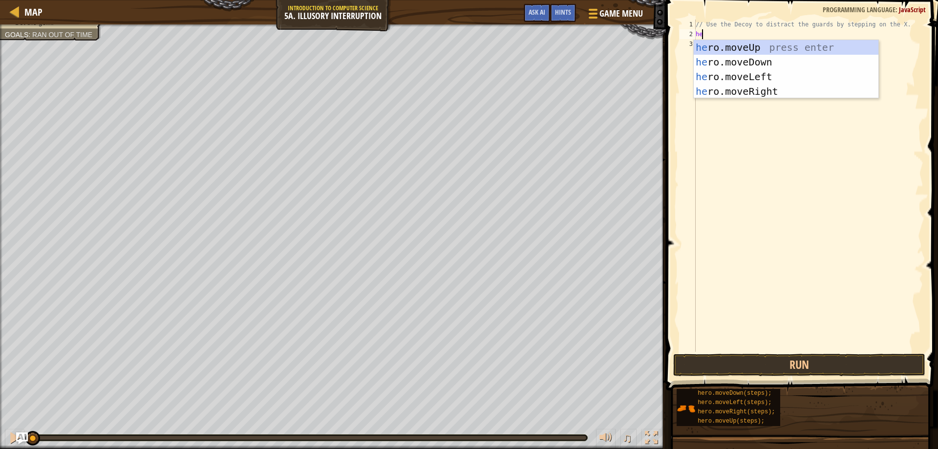
scroll to position [4, 0]
type textarea "hero"
click at [761, 93] on div "hero .moveUp press enter hero .moveDown press enter hero .moveLeft press enter …" at bounding box center [785, 84] width 185 height 88
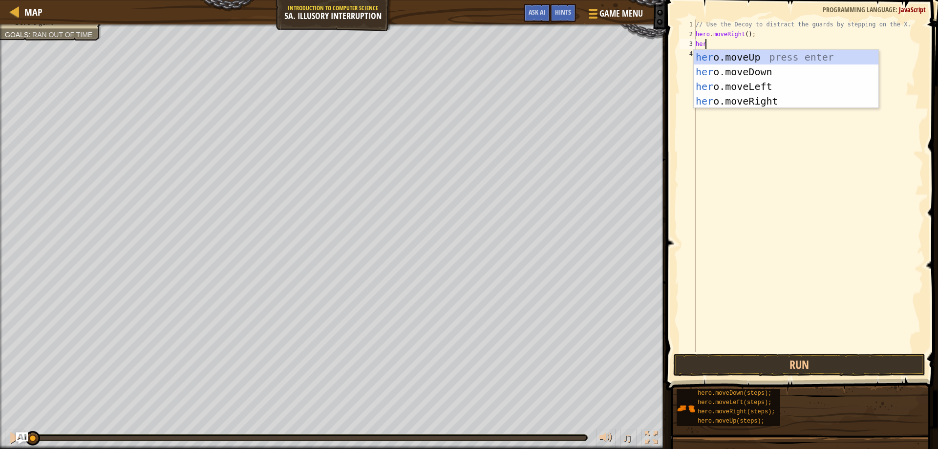
type textarea "hero"
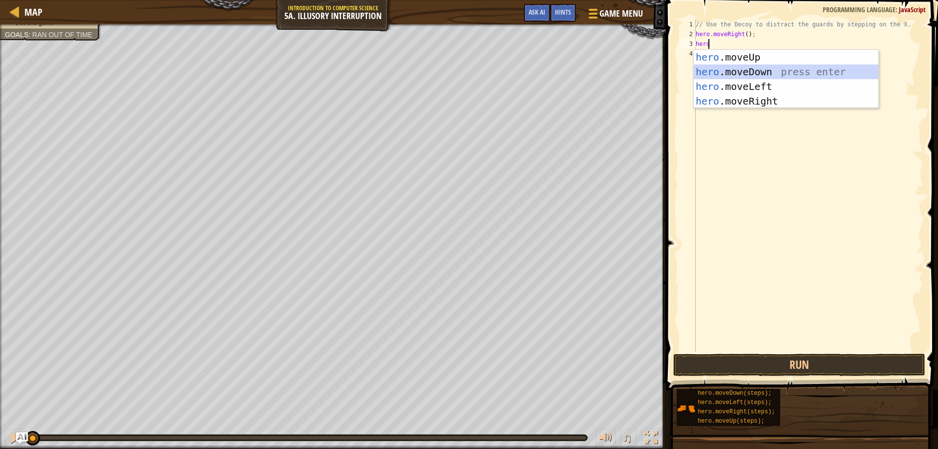
click at [734, 69] on div "hero .moveUp press enter hero .moveDown press enter hero .moveLeft press enter …" at bounding box center [785, 94] width 185 height 88
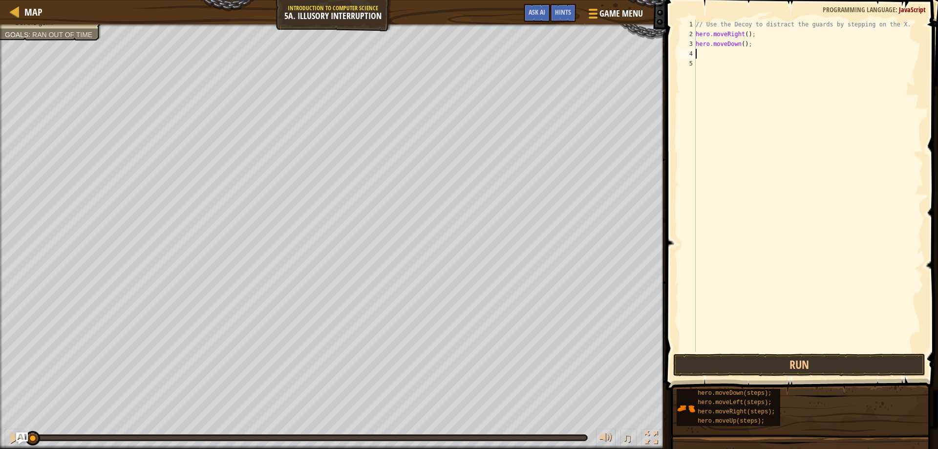
click at [740, 40] on div "// Use the Decoy to distract the guards by stepping on the X. hero . moveRight …" at bounding box center [807, 196] width 229 height 352
type textarea "hero.moveDown(2);"
click at [695, 54] on div "// Use the Decoy to distract the guards by stepping on the X. hero . moveRight …" at bounding box center [807, 196] width 229 height 352
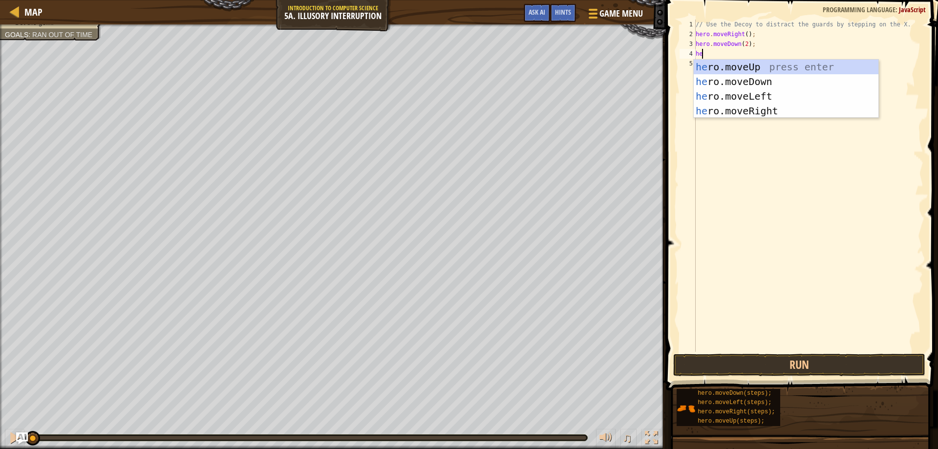
scroll to position [4, 0]
type textarea "hero"
click at [717, 63] on div "hero .moveUp press enter hero .moveDown press enter hero .moveLeft press enter …" at bounding box center [785, 104] width 185 height 88
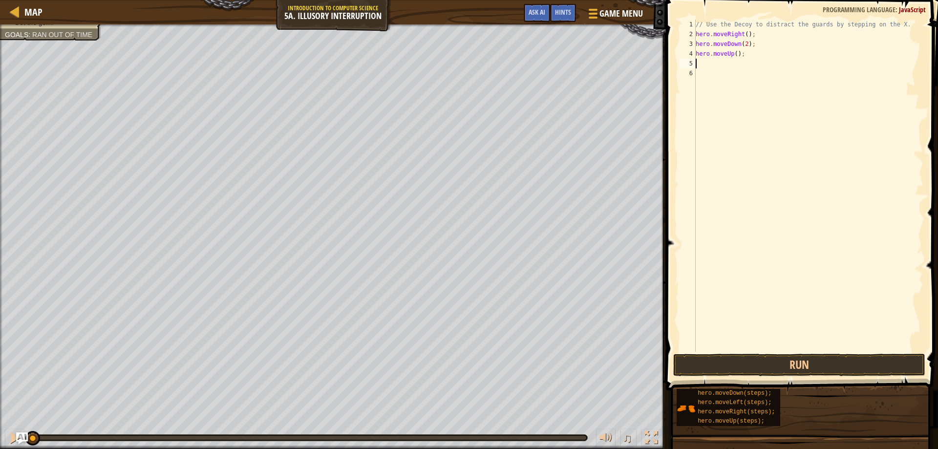
click at [733, 55] on div "// Use the Decoy to distract the guards by stepping on the X. hero . moveRight …" at bounding box center [807, 196] width 229 height 352
type textarea "hero.moveUp(2);"
click at [699, 63] on div "// Use the Decoy to distract the guards by stepping on the X. hero . moveRight …" at bounding box center [807, 196] width 229 height 352
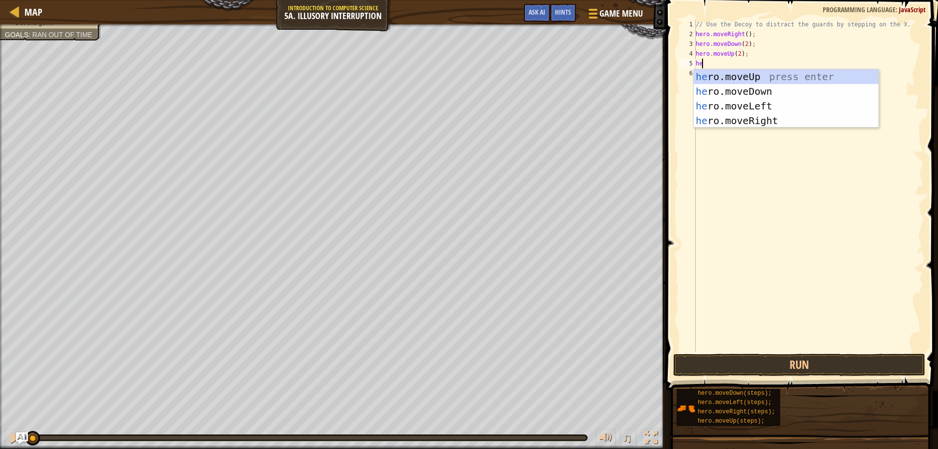
scroll to position [4, 0]
type textarea "hero"
click at [765, 109] on div "hero .moveUp press enter hero .moveDown press enter hero .moveLeft press enter …" at bounding box center [785, 113] width 185 height 88
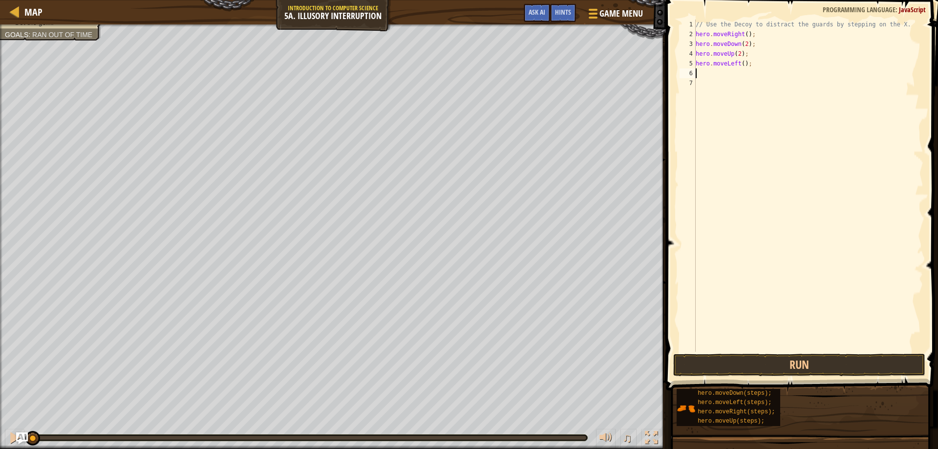
scroll to position [4, 0]
click at [734, 62] on div "// Use the Decoy to distract the guards by stepping on the X. hero . moveRight …" at bounding box center [807, 196] width 229 height 352
click at [789, 70] on div "hero.moveR ight press enter" at bounding box center [785, 91] width 185 height 44
click at [744, 62] on div "// Use the Decoy to distract the guards by stepping on the X. hero . moveRight …" at bounding box center [807, 196] width 229 height 352
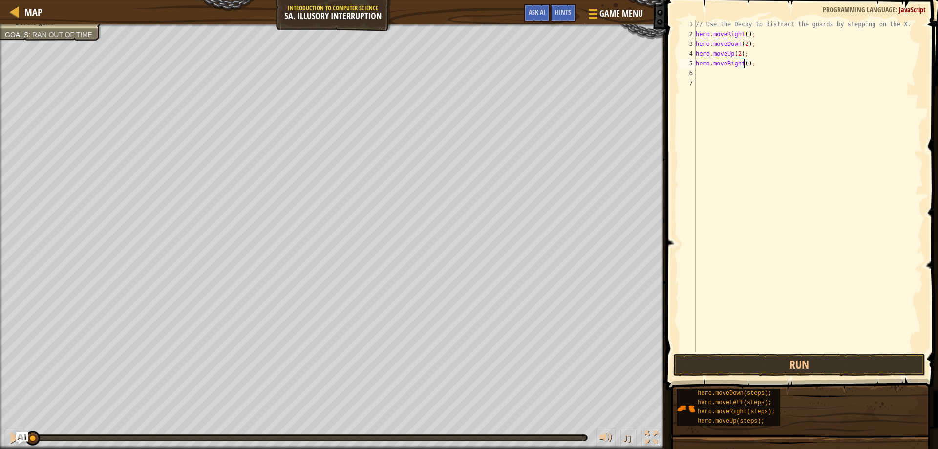
scroll to position [4, 4]
type textarea "hero.moveRight(3);"
click at [814, 362] on button "Run" at bounding box center [799, 365] width 252 height 22
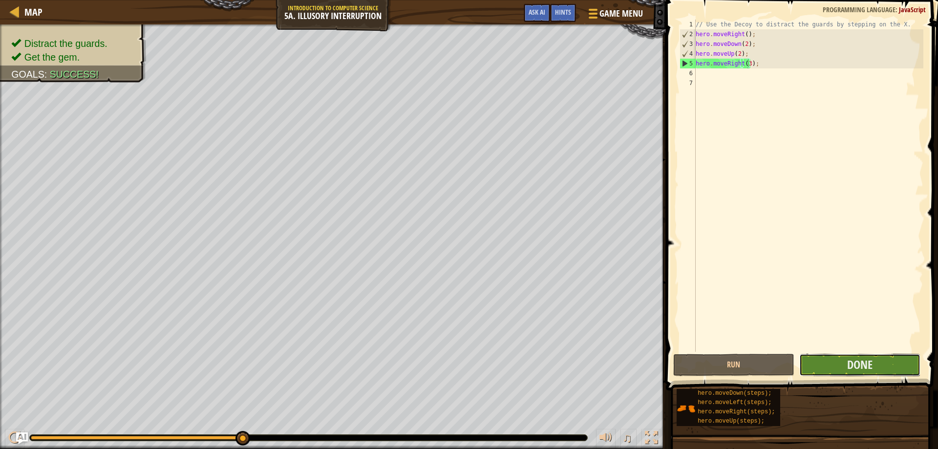
click at [841, 369] on button "Done" at bounding box center [859, 365] width 121 height 22
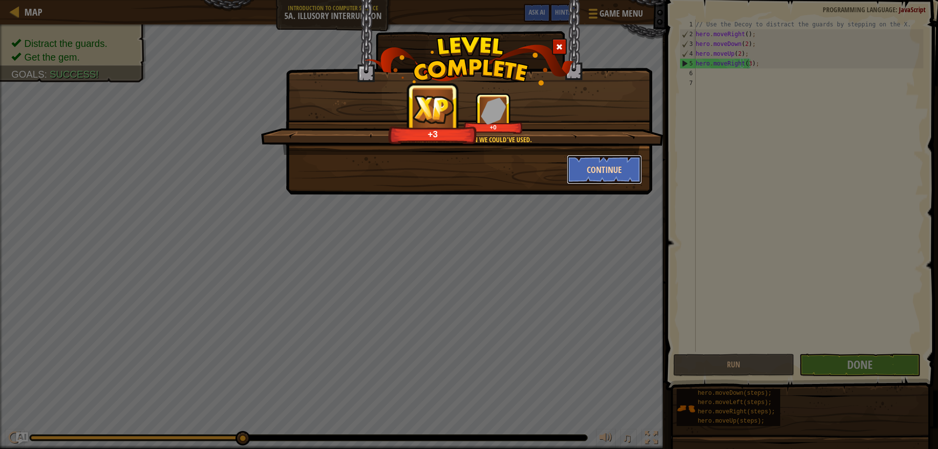
click at [609, 160] on button "Continue" at bounding box center [604, 169] width 76 height 29
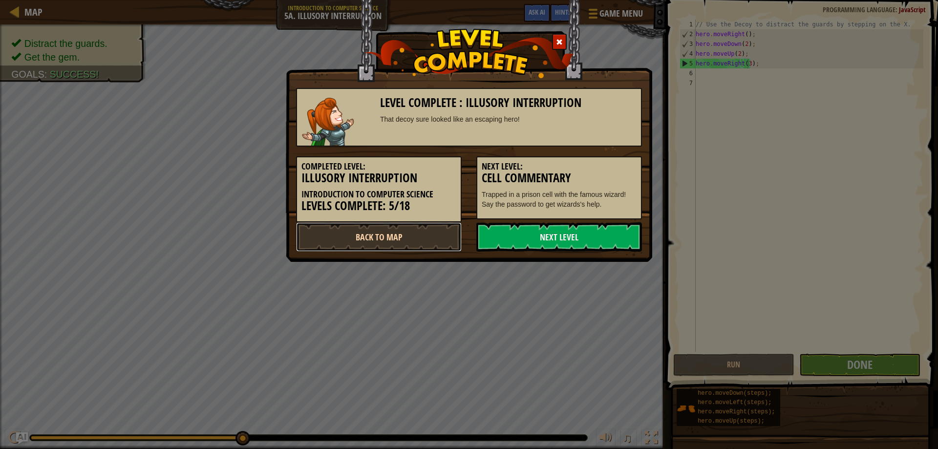
click at [351, 233] on link "Back to Map" at bounding box center [379, 236] width 166 height 29
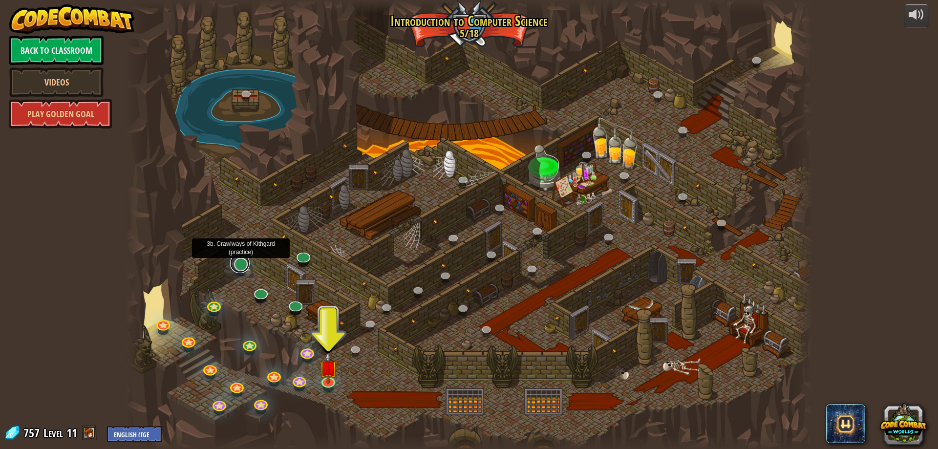
click at [244, 267] on link at bounding box center [240, 263] width 20 height 20
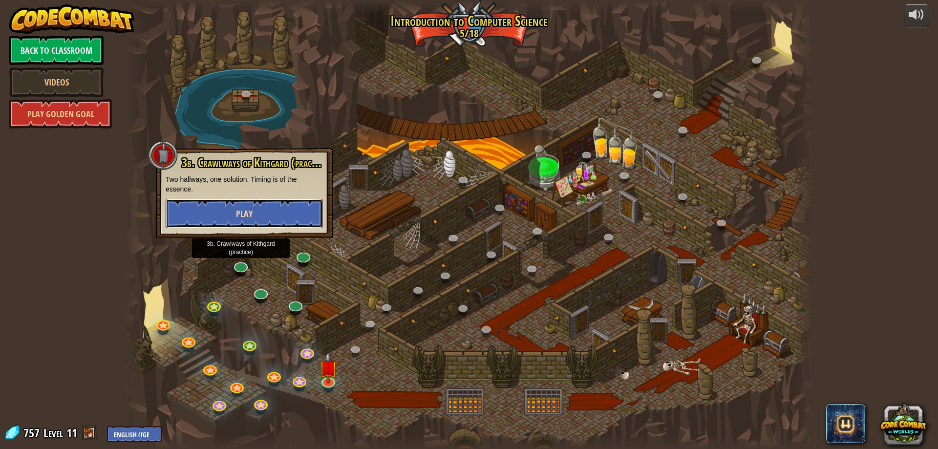
click at [260, 215] on button "Play" at bounding box center [244, 213] width 157 height 29
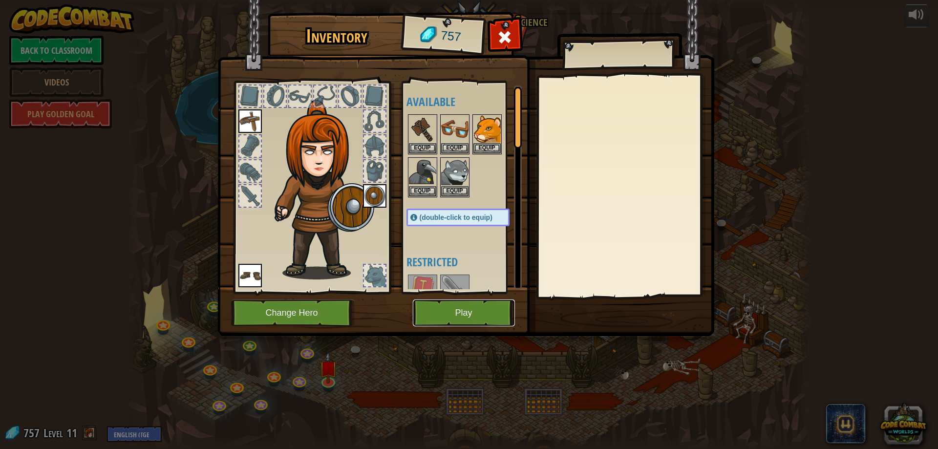
click at [451, 310] on button "Play" at bounding box center [464, 312] width 102 height 27
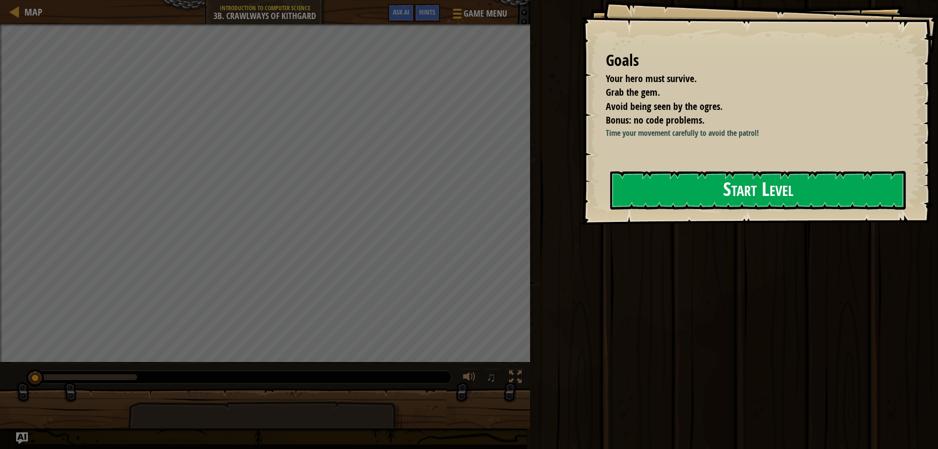
click at [859, 209] on button "Start Level" at bounding box center [757, 190] width 295 height 39
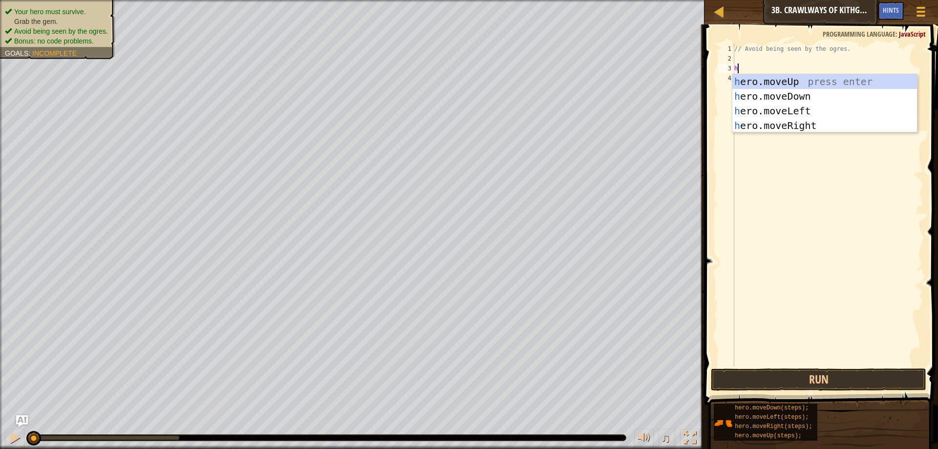
scroll to position [4, 0]
type textarea "hero"
click at [819, 124] on div "hero .moveUp press enter hero .moveDown press enter hero .moveLeft press enter …" at bounding box center [824, 118] width 185 height 88
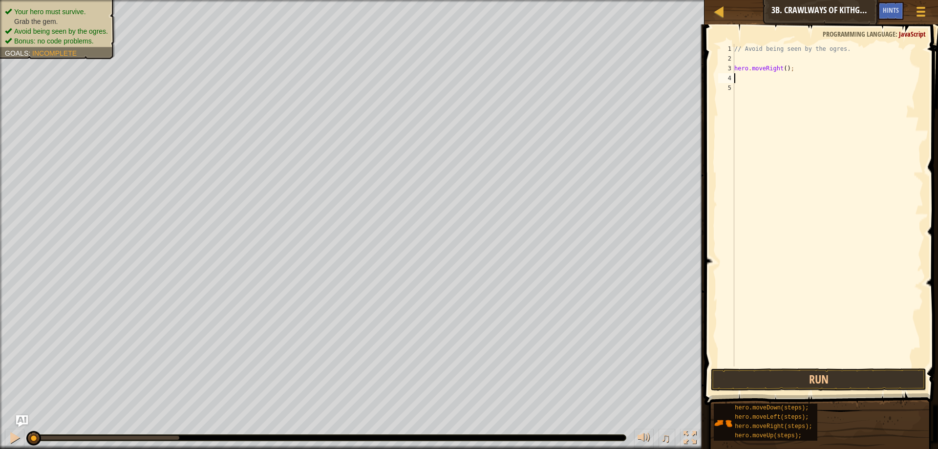
scroll to position [4, 0]
click at [782, 69] on div "// Avoid being seen by the ogres. hero . moveRight ( ) ;" at bounding box center [827, 215] width 191 height 342
click at [828, 374] on button "Run" at bounding box center [817, 379] width 215 height 22
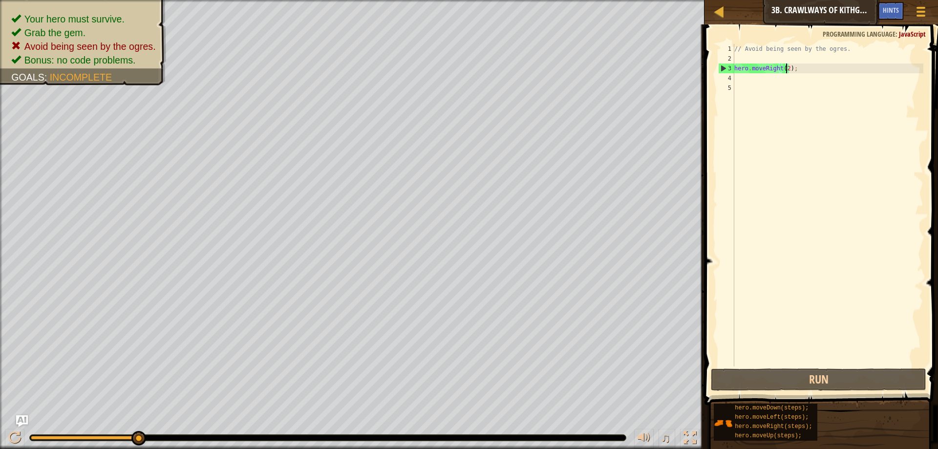
type textarea "hero.moveRight();"
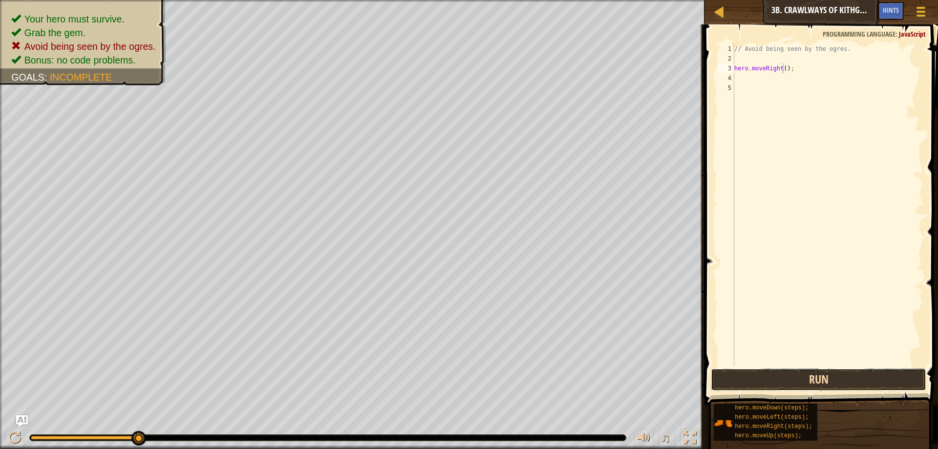
click at [871, 376] on button "Run" at bounding box center [817, 379] width 215 height 22
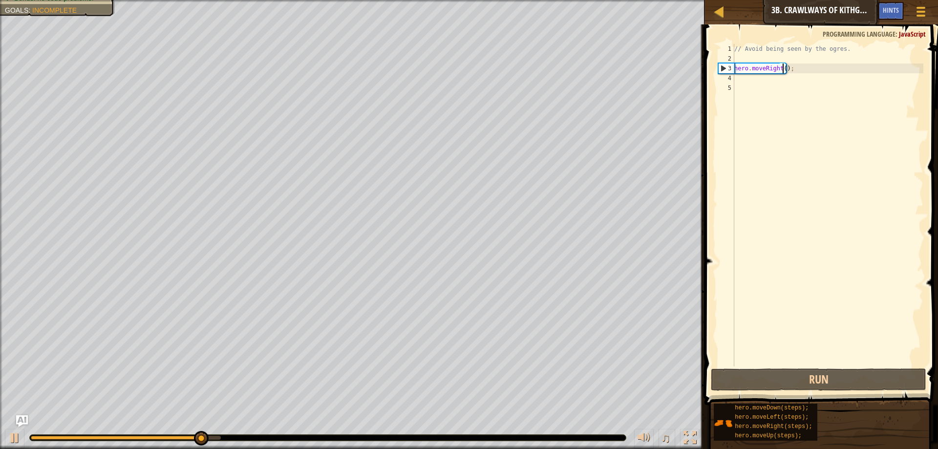
click at [743, 82] on div "// Avoid being seen by the ogres. hero . moveRight ( ) ;" at bounding box center [827, 215] width 191 height 342
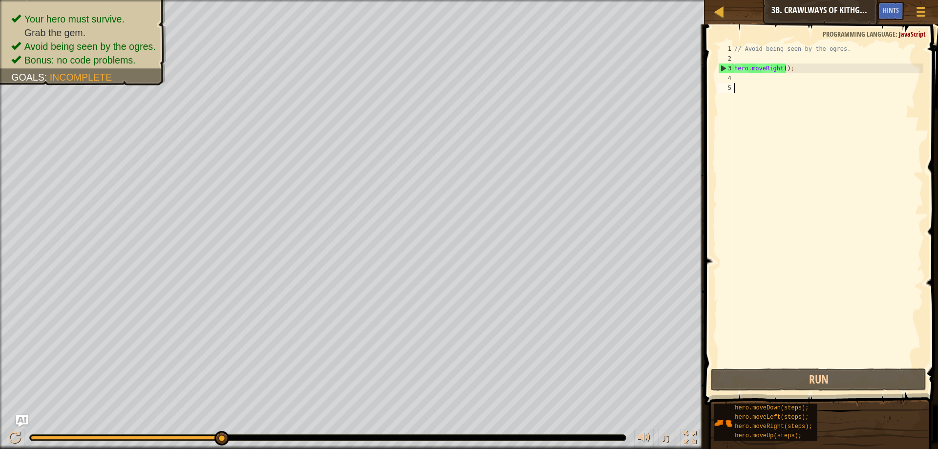
click at [742, 88] on div "// Avoid being seen by the ogres. hero . moveRight ( ) ;" at bounding box center [827, 215] width 191 height 342
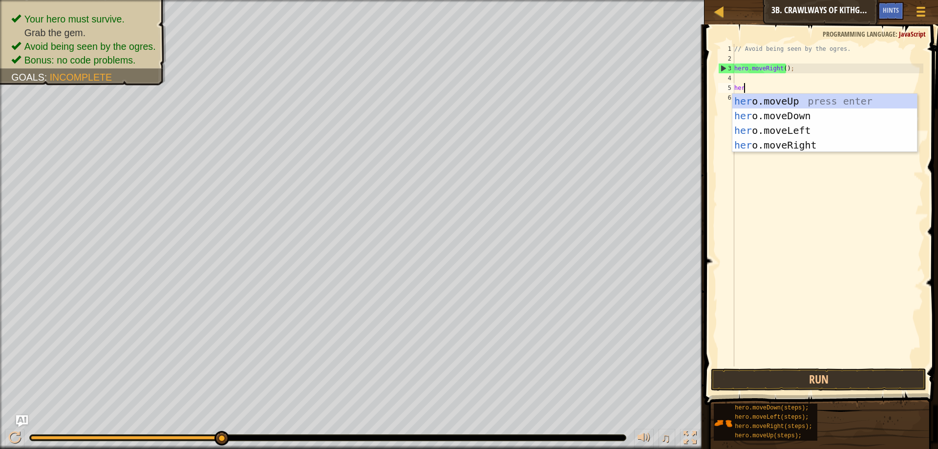
type textarea "hero"
click at [790, 144] on div "hero .moveUp press enter hero .moveDown press enter hero .moveLeft press enter …" at bounding box center [824, 138] width 185 height 88
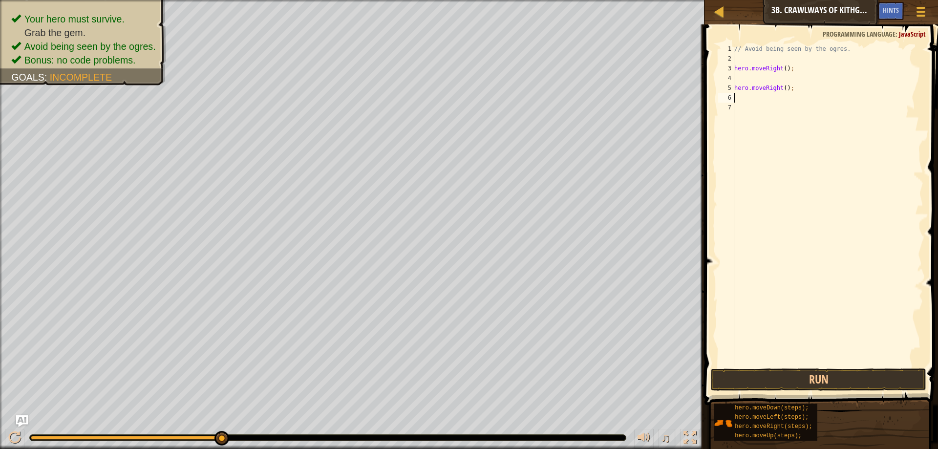
scroll to position [4, 0]
click at [836, 380] on button "Run" at bounding box center [817, 379] width 215 height 22
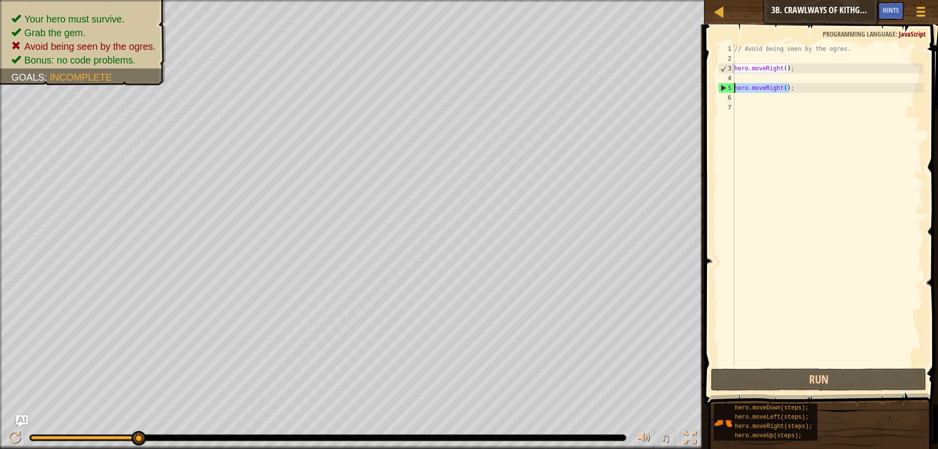
drag, startPoint x: 811, startPoint y: 87, endPoint x: 729, endPoint y: 85, distance: 81.6
click at [729, 85] on div "1 2 3 4 5 6 7 // Avoid being seen by the ogres. hero . moveRight ( ) ; hero . m…" at bounding box center [819, 205] width 207 height 322
type textarea "hero.moveRight();"
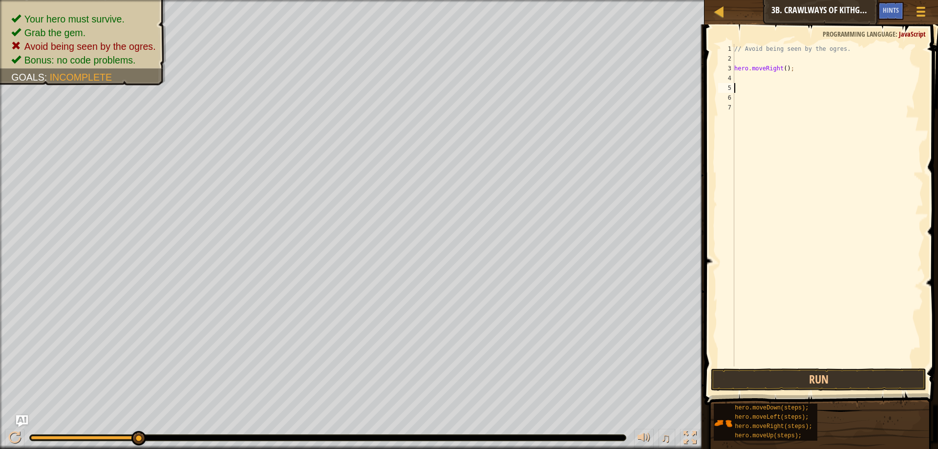
click at [737, 81] on div "// Avoid being seen by the ogres. hero . moveRight ( ) ;" at bounding box center [827, 215] width 191 height 342
type textarea "j"
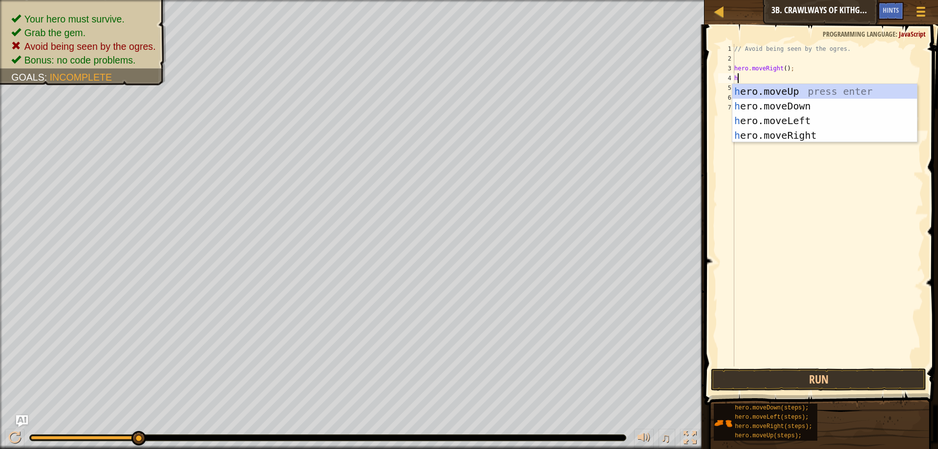
type textarea "her"
click at [798, 119] on div "her o.moveUp press enter her o.moveDown press enter her o.moveLeft press enter …" at bounding box center [824, 128] width 185 height 88
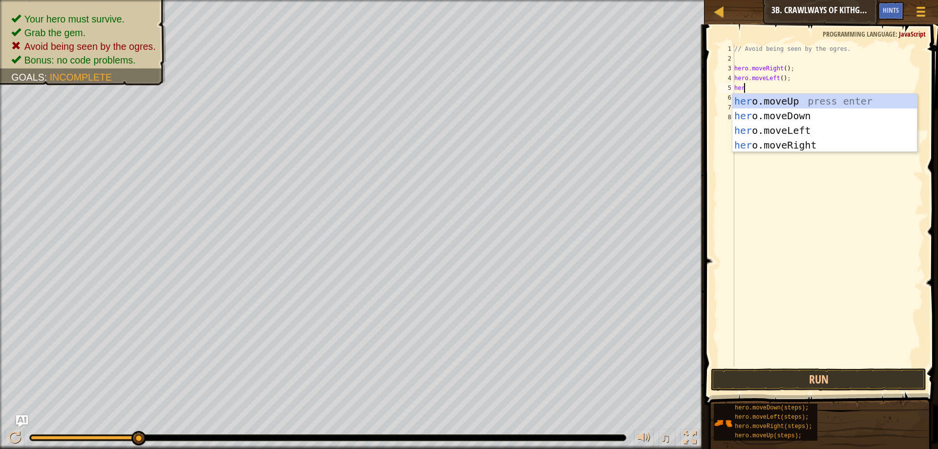
type textarea "hero"
click at [788, 146] on div "hero .moveUp press enter hero .moveDown press enter hero .moveLeft press enter …" at bounding box center [824, 138] width 185 height 88
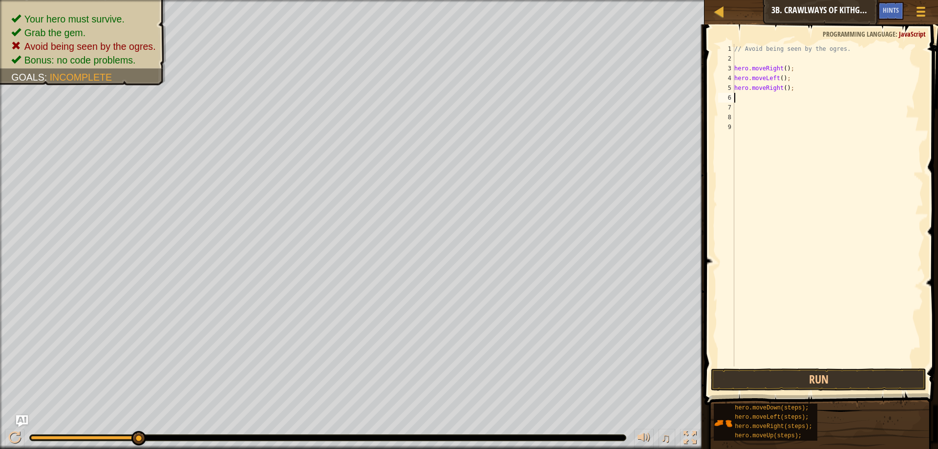
scroll to position [4, 0]
click at [782, 87] on div "// Avoid being seen by the ogres. hero . moveRight ( ) ; hero . moveLeft ( ) ; …" at bounding box center [827, 215] width 191 height 342
type textarea "hero.moveRight(2);"
click at [847, 373] on button "Run" at bounding box center [817, 379] width 215 height 22
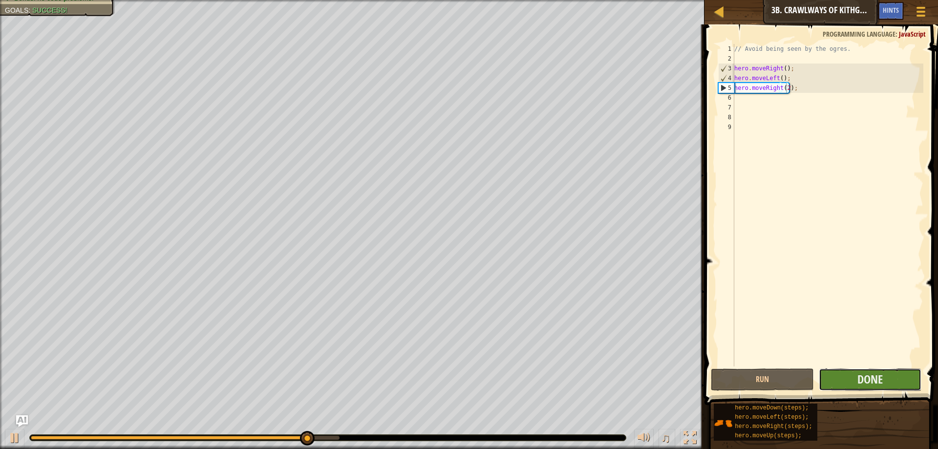
click at [842, 370] on button "Done" at bounding box center [869, 379] width 103 height 22
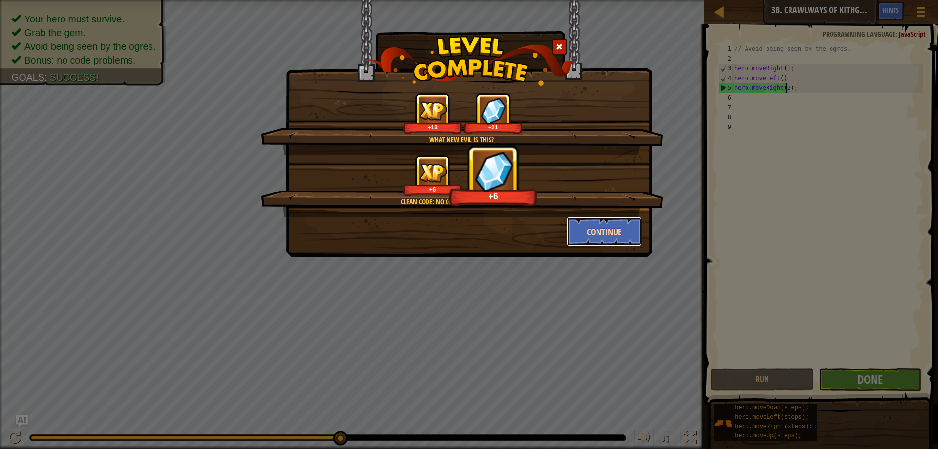
click at [619, 227] on button "Continue" at bounding box center [604, 231] width 76 height 29
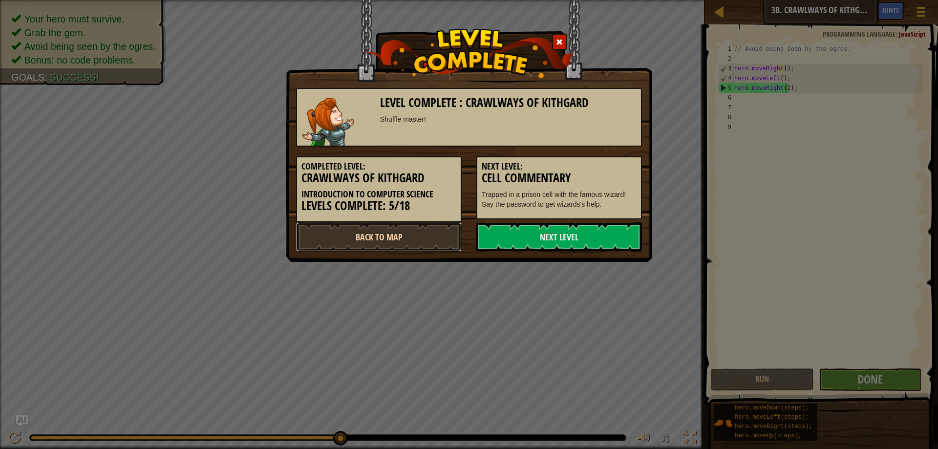
click at [384, 239] on link "Back to Map" at bounding box center [379, 236] width 166 height 29
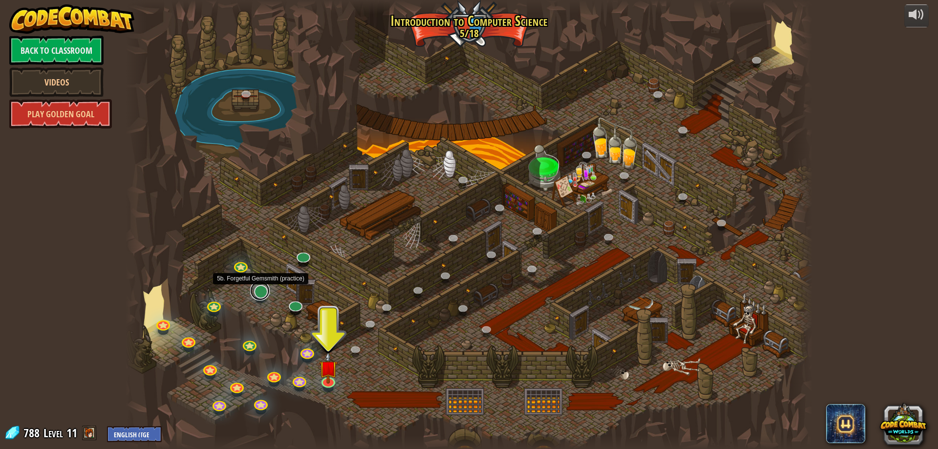
click at [260, 295] on link at bounding box center [260, 291] width 20 height 20
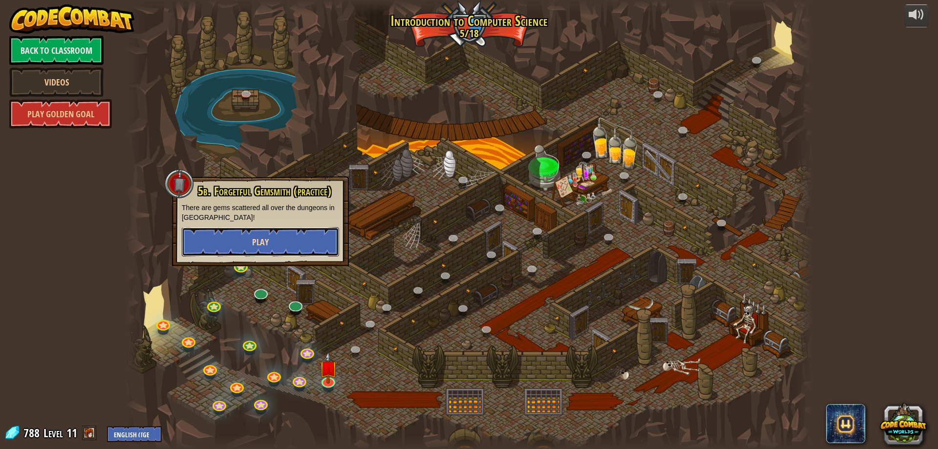
click at [282, 234] on button "Play" at bounding box center [260, 241] width 157 height 29
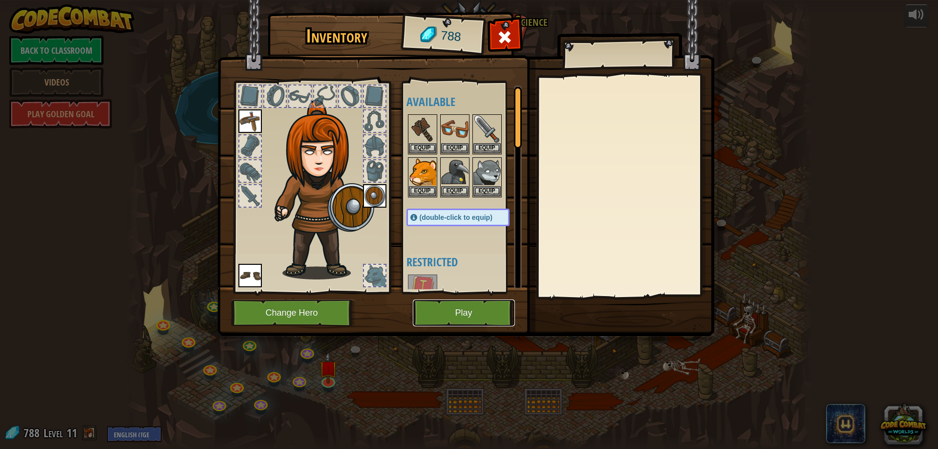
click at [471, 308] on button "Play" at bounding box center [464, 312] width 102 height 27
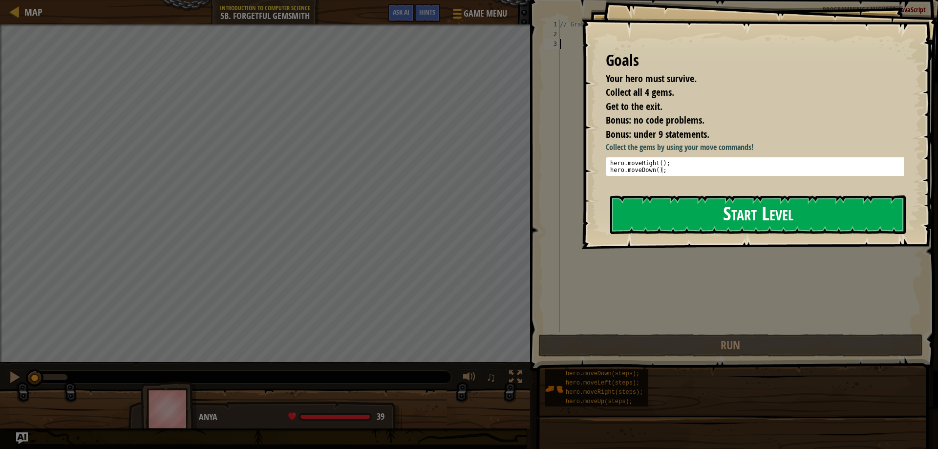
click at [636, 212] on button "Start Level" at bounding box center [757, 214] width 295 height 39
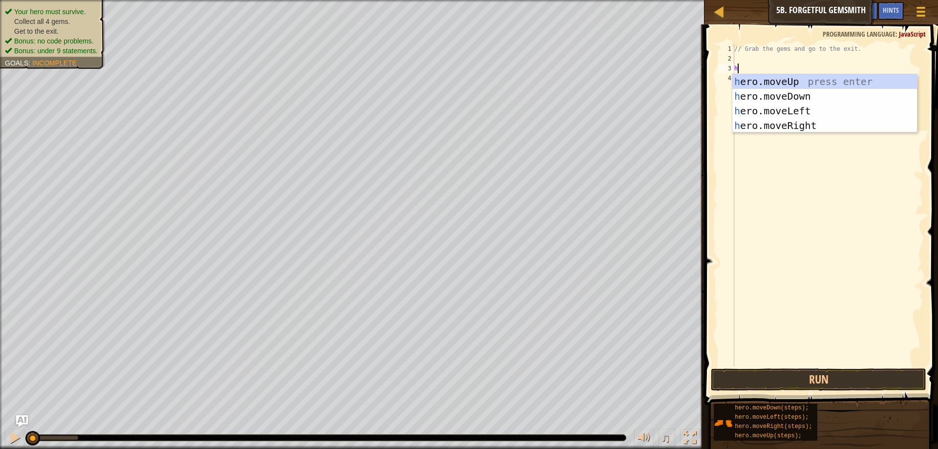
scroll to position [4, 0]
type textarea "hero"
click at [820, 123] on div "hero .moveUp press enter hero .moveDown press enter hero .moveLeft press enter …" at bounding box center [824, 118] width 185 height 88
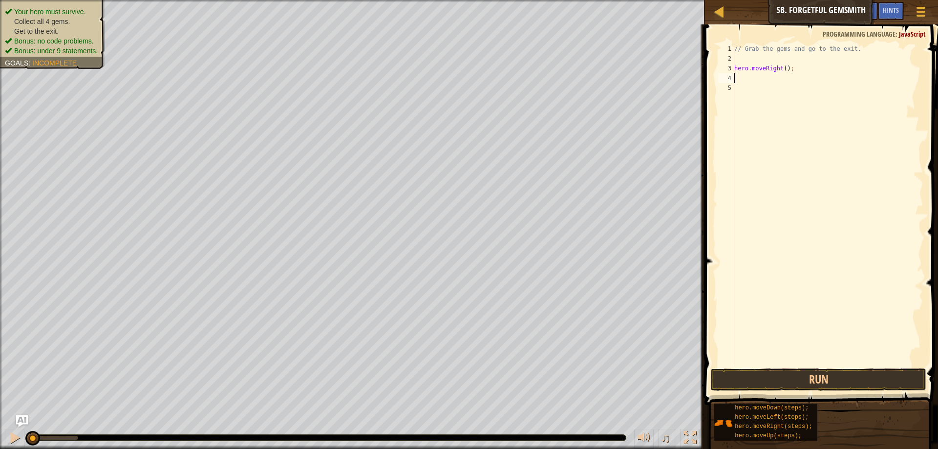
scroll to position [4, 0]
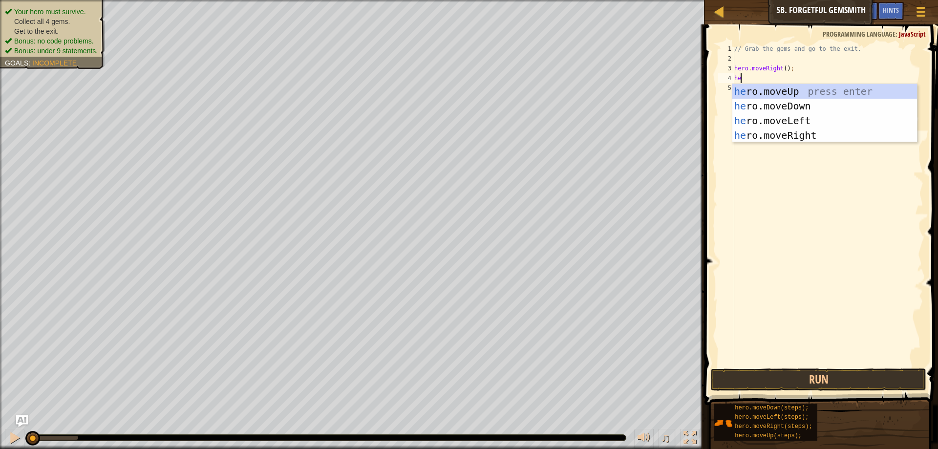
type textarea "hero"
click at [768, 107] on div "hero .moveUp press enter hero .moveDown press enter hero .moveLeft press enter …" at bounding box center [824, 128] width 185 height 88
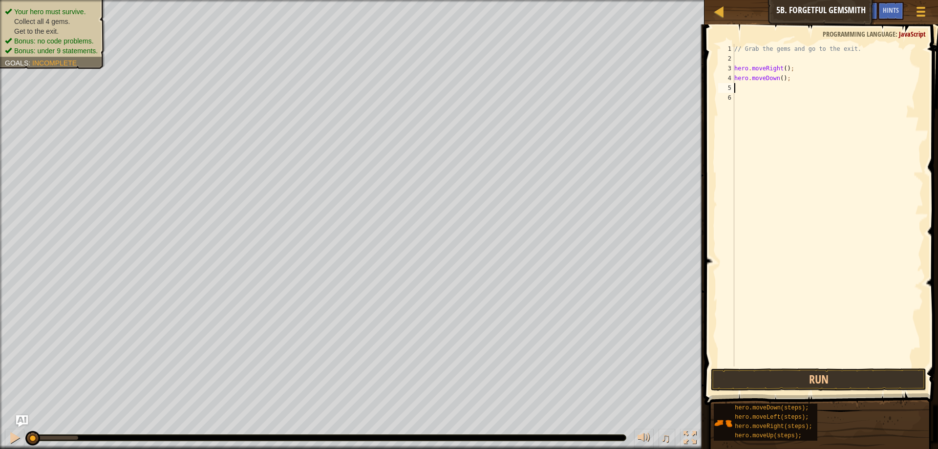
scroll to position [4, 0]
click at [780, 79] on div "// Grab the gems and go to the exit. hero . moveRight ( ) ; hero . moveDown ( )…" at bounding box center [827, 215] width 191 height 342
type textarea "hero.moveDown();"
click at [736, 86] on div "// Grab the gems and go to the exit. hero . moveRight ( ) ; hero . moveDown ( )…" at bounding box center [827, 215] width 191 height 342
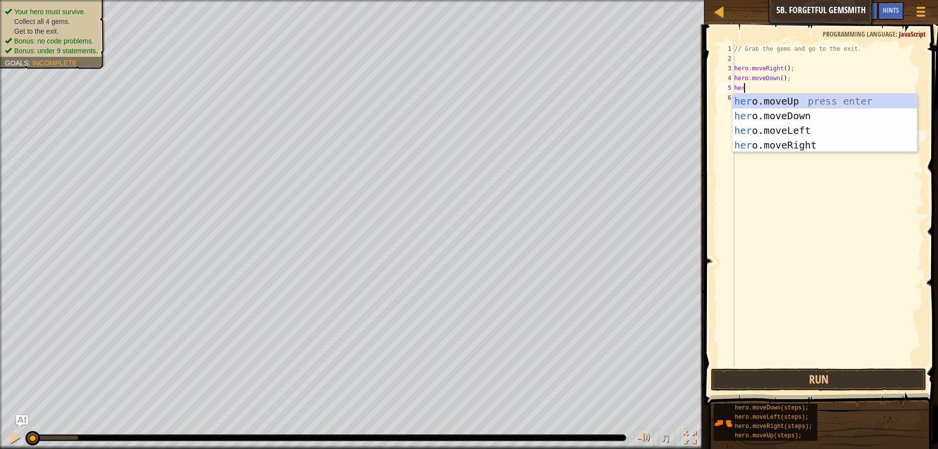
type textarea "hero"
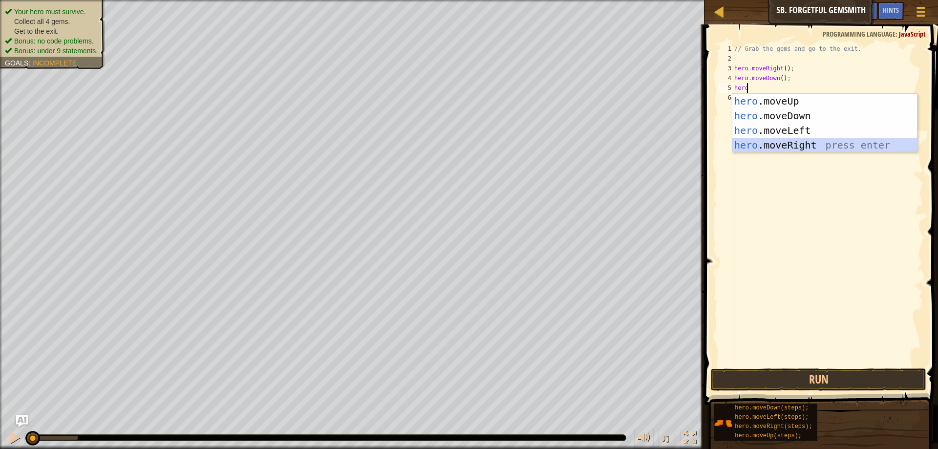
click at [774, 144] on div "hero .moveUp press enter hero .moveDown press enter hero .moveLeft press enter …" at bounding box center [824, 138] width 185 height 88
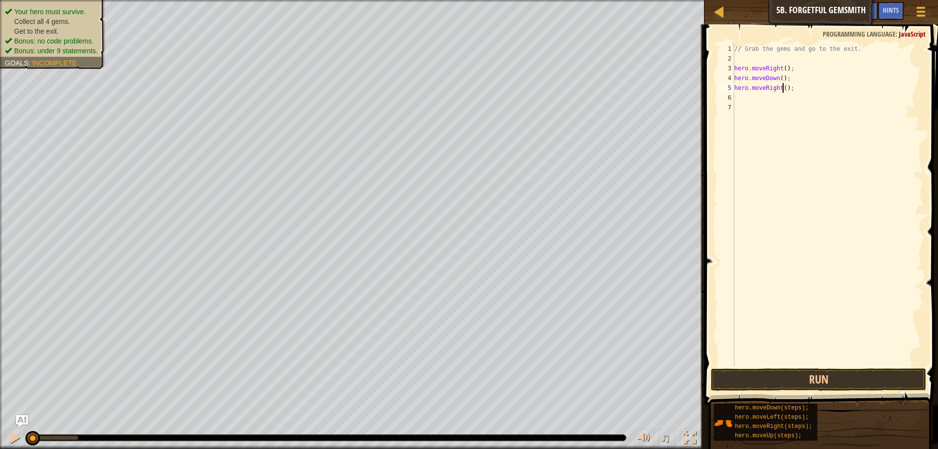
click at [783, 88] on div "// Grab the gems and go to the exit. hero . moveRight ( ) ; hero . moveDown ( )…" at bounding box center [827, 215] width 191 height 342
type textarea "hero.moveRight(2);"
click at [747, 98] on div "// Grab the gems and go to the exit. hero . moveRight ( ) ; hero . moveDown ( )…" at bounding box center [827, 215] width 191 height 342
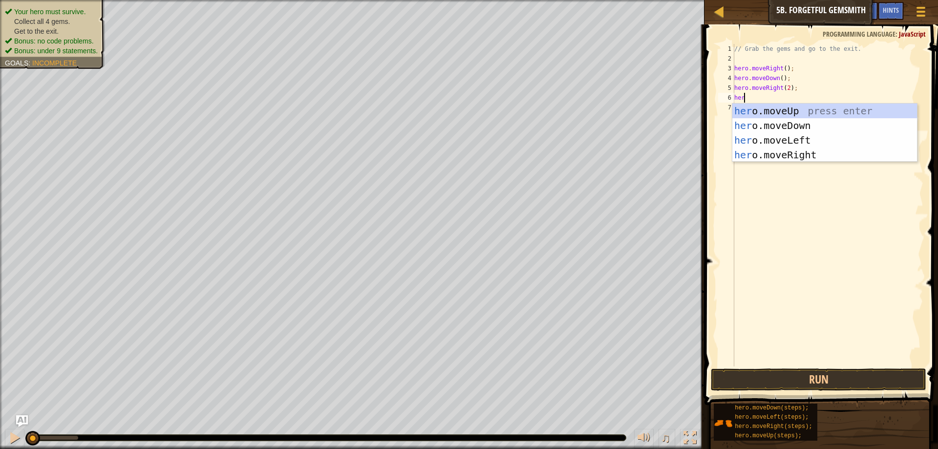
type textarea "hero"
click at [771, 109] on div "hero .moveUp press enter hero .moveDown press enter hero .moveLeft press enter …" at bounding box center [824, 148] width 185 height 88
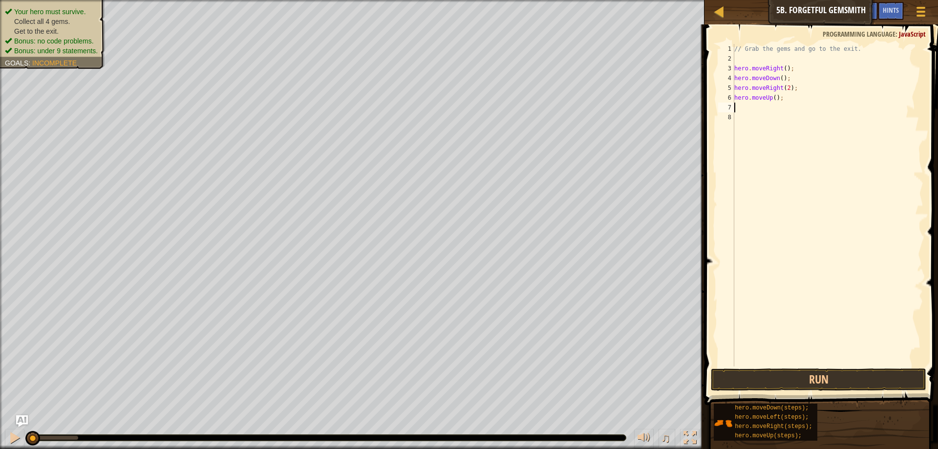
scroll to position [4, 0]
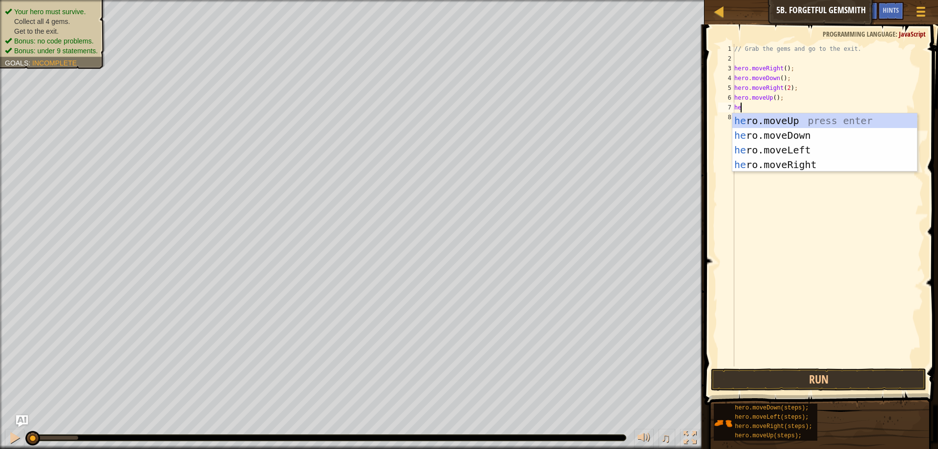
type textarea "hero"
click at [800, 162] on div "hero .moveUp press enter hero .moveDown press enter hero .moveLeft press enter …" at bounding box center [824, 157] width 185 height 88
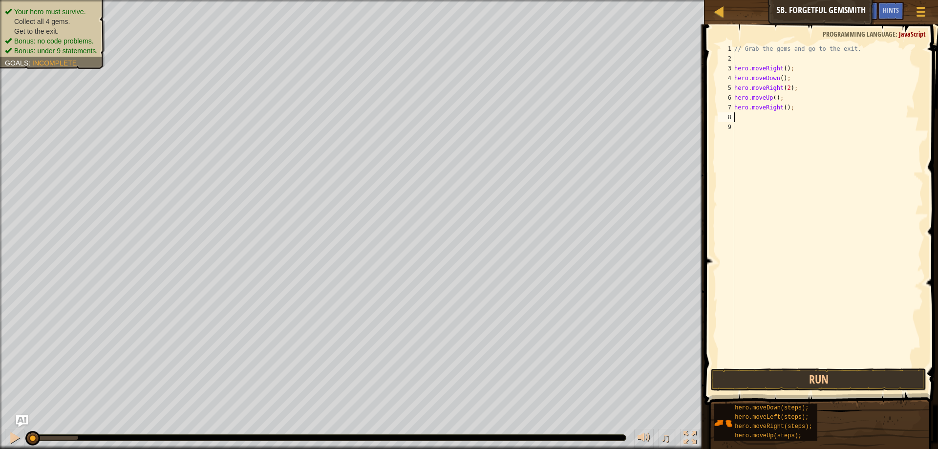
scroll to position [4, 0]
click at [858, 379] on button "Run" at bounding box center [817, 379] width 215 height 22
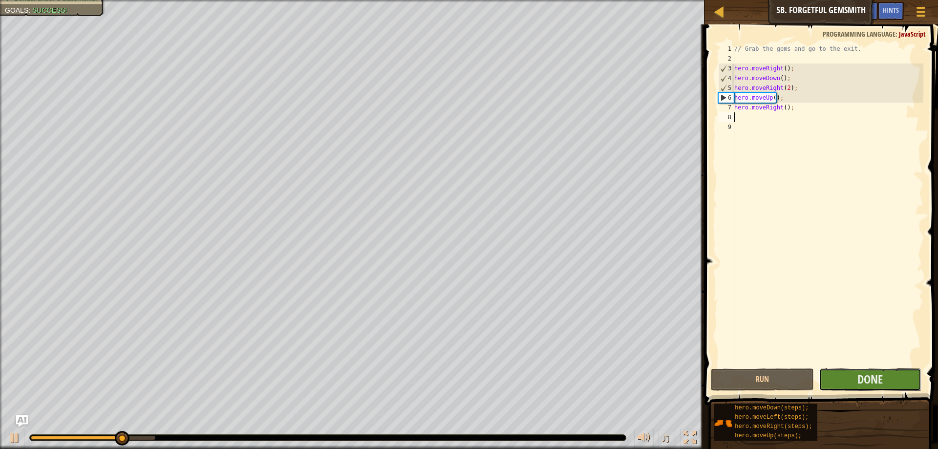
click at [850, 376] on button "Done" at bounding box center [869, 379] width 103 height 22
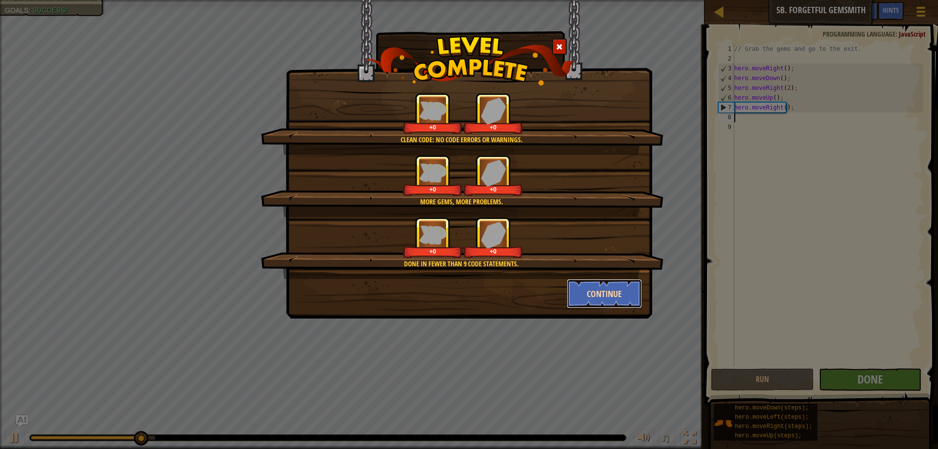
click at [629, 294] on button "Continue" at bounding box center [604, 293] width 76 height 29
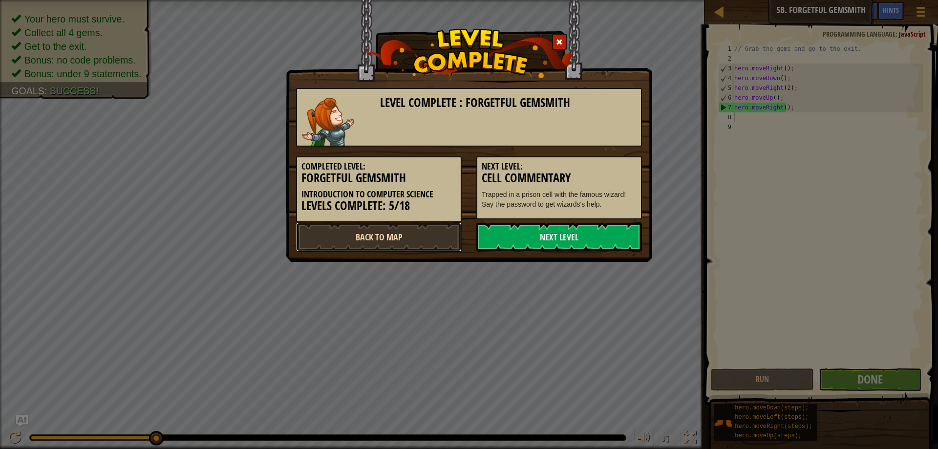
click at [395, 232] on link "Back to Map" at bounding box center [379, 236] width 166 height 29
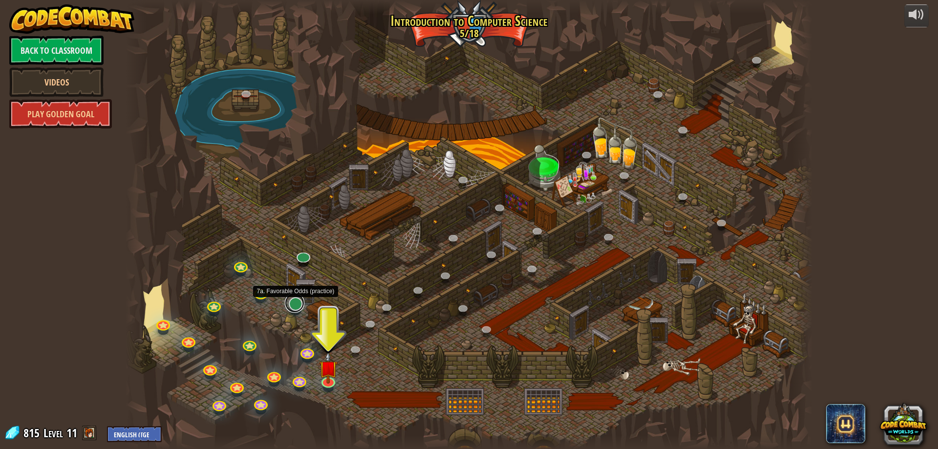
click at [298, 306] on link at bounding box center [295, 303] width 20 height 20
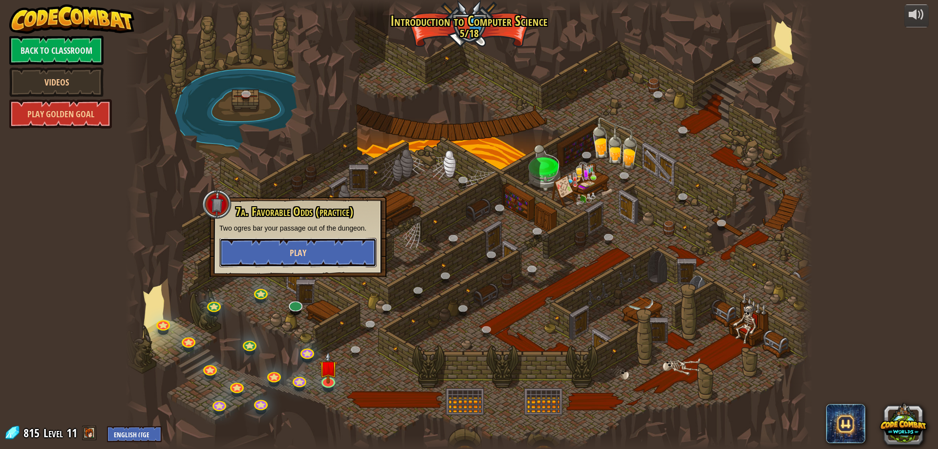
click at [312, 245] on button "Play" at bounding box center [297, 252] width 157 height 29
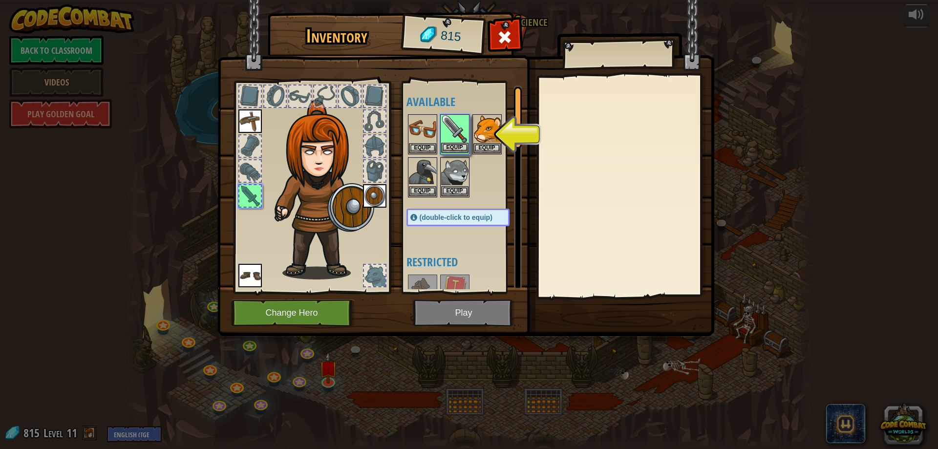
click at [454, 127] on img at bounding box center [454, 128] width 27 height 27
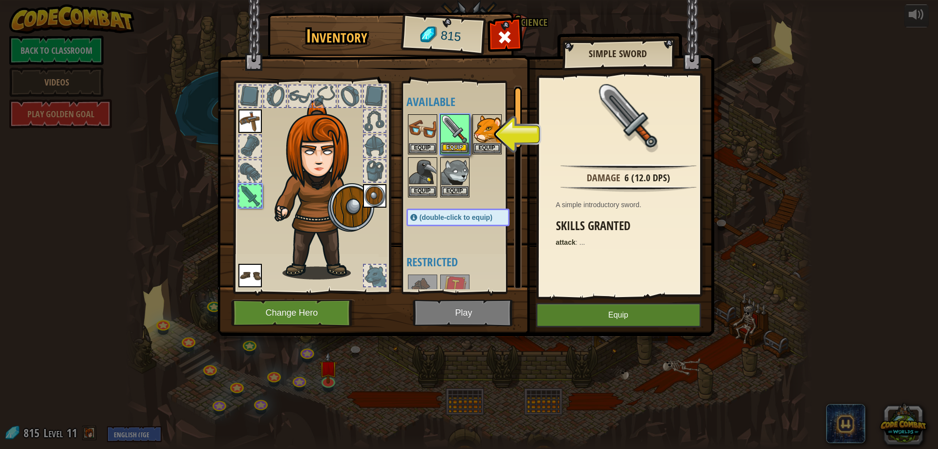
click at [454, 127] on img at bounding box center [454, 128] width 27 height 27
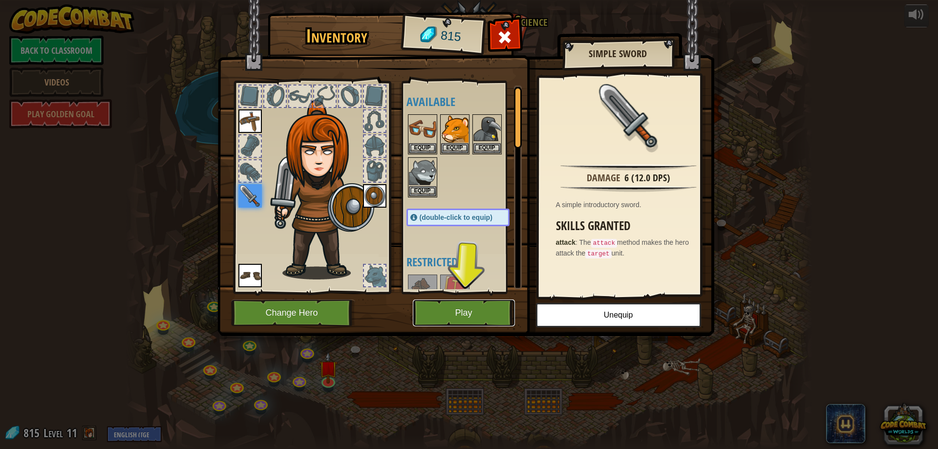
click at [456, 305] on button "Play" at bounding box center [464, 312] width 102 height 27
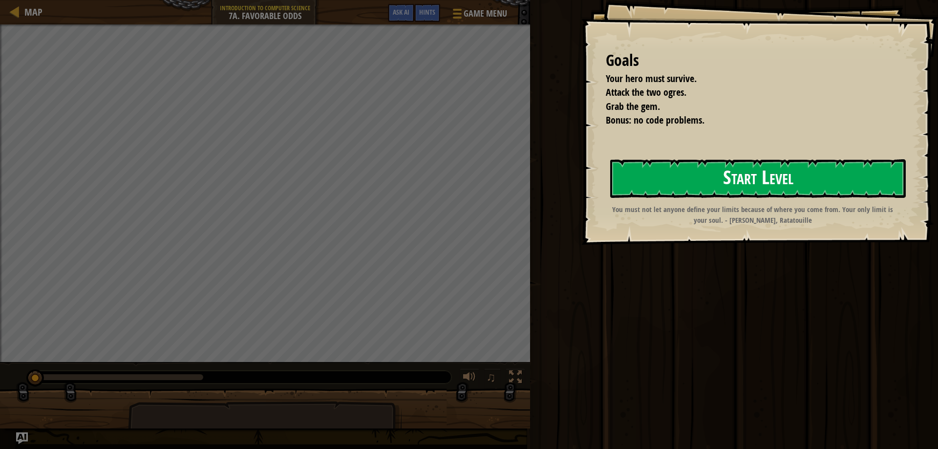
click at [680, 185] on button "Start Level" at bounding box center [757, 178] width 295 height 39
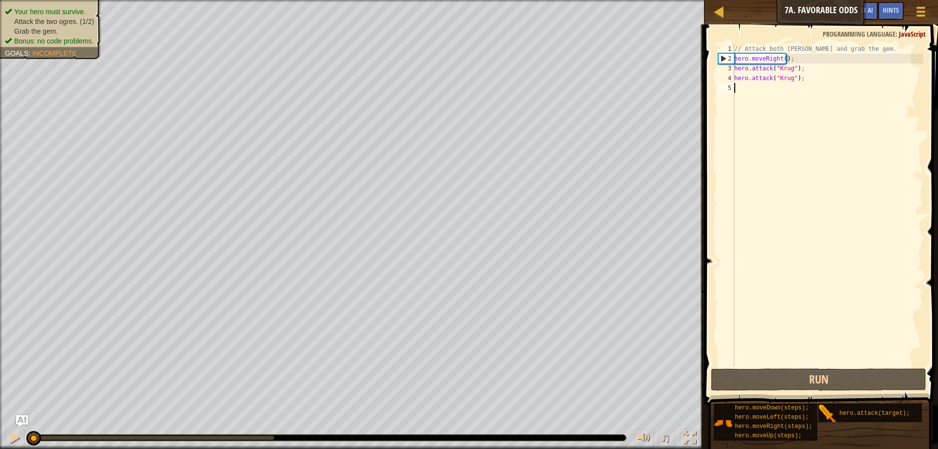
scroll to position [4, 0]
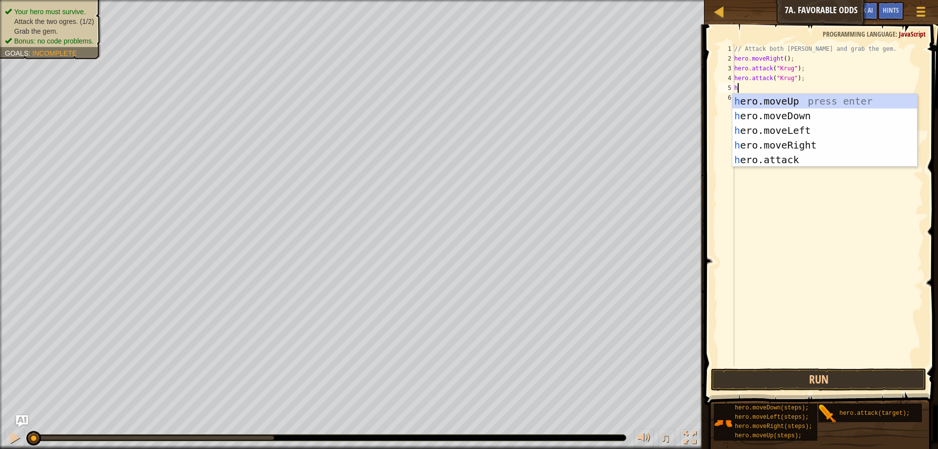
type textarea "her"
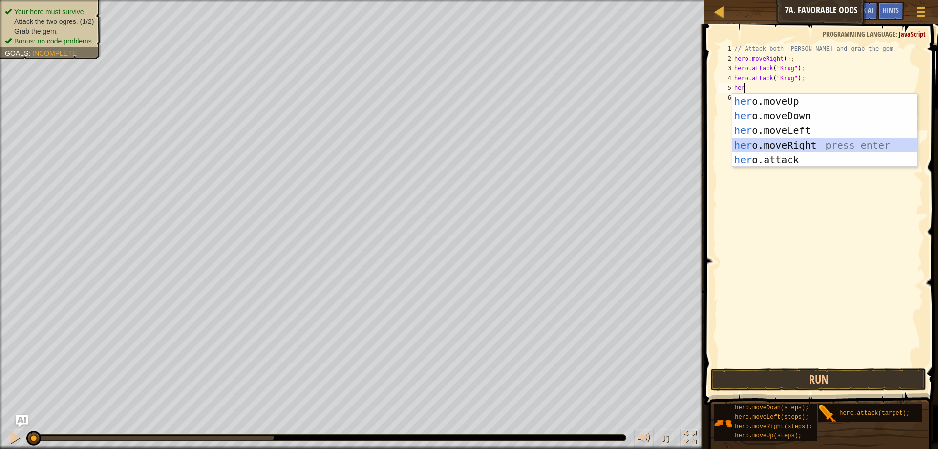
click at [801, 145] on div "her o.moveUp press enter her o.moveDown press enter her o.moveLeft press enter …" at bounding box center [824, 145] width 185 height 103
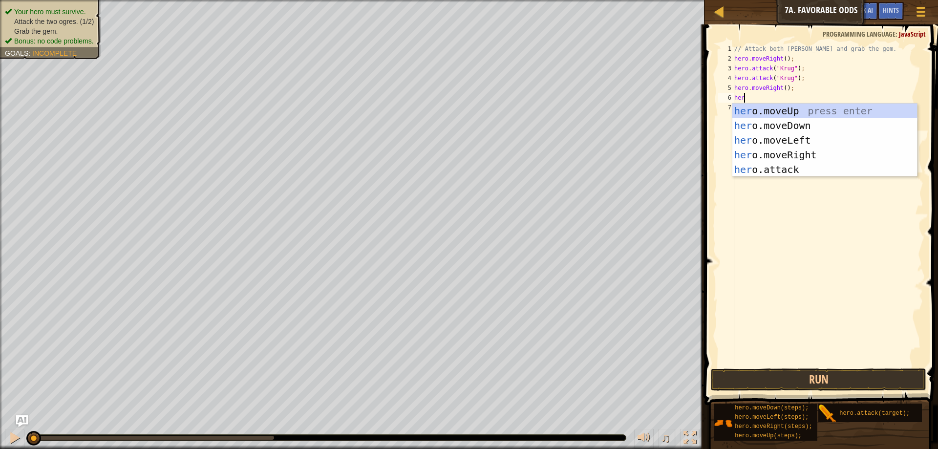
type textarea "hero"
click at [790, 106] on div "hero .moveUp press enter hero .moveDown press enter hero .moveLeft press enter …" at bounding box center [824, 155] width 185 height 103
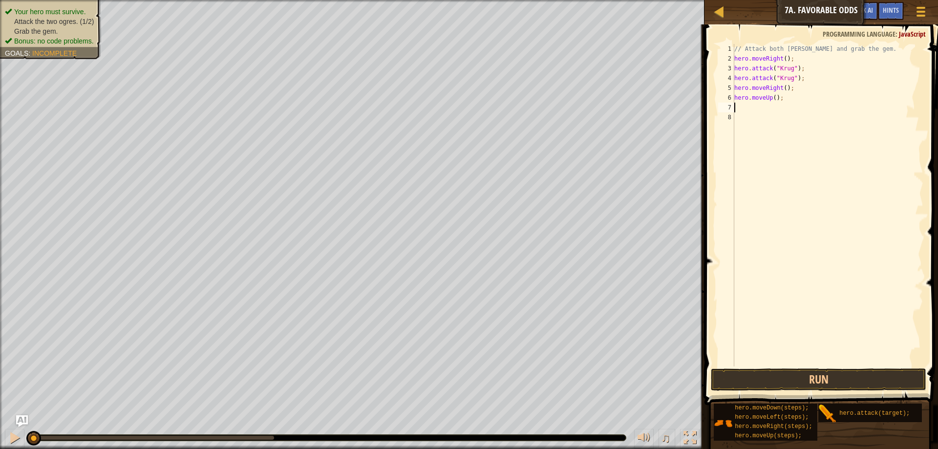
click at [773, 97] on div "// Attack both [PERSON_NAME] and grab the gem. hero . moveRight ( ) ; hero . at…" at bounding box center [827, 215] width 191 height 342
type textarea "hero.moveUp(1);"
click at [747, 107] on div "// Attack both [PERSON_NAME] and grab the gem. hero . moveRight ( ) ; hero . at…" at bounding box center [827, 215] width 191 height 342
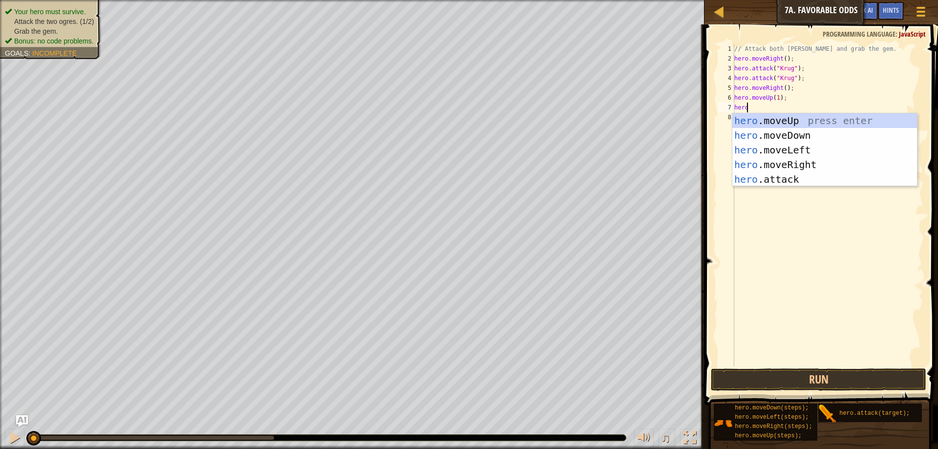
scroll to position [4, 0]
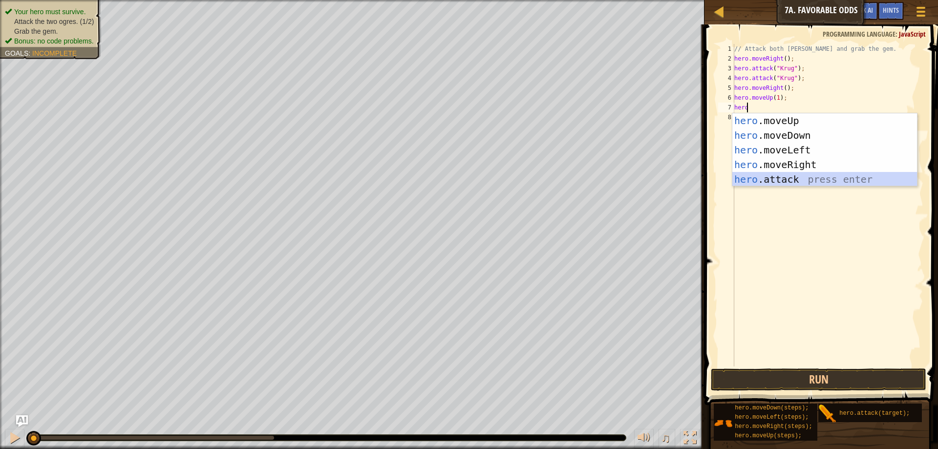
click at [769, 181] on div "hero .moveUp press enter hero .moveDown press enter hero .moveLeft press enter …" at bounding box center [824, 164] width 185 height 103
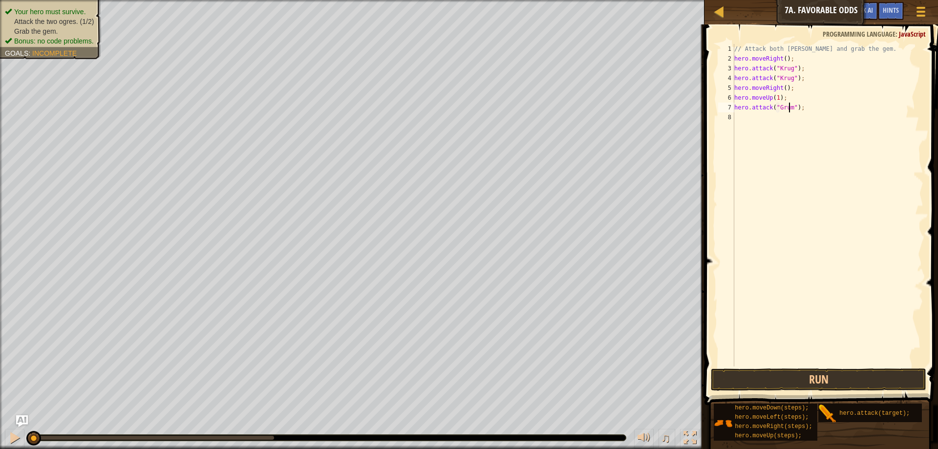
scroll to position [4, 4]
type textarea "hero.attack("Grump");"
click at [762, 124] on div "// Attack both [PERSON_NAME] and grab the gem. hero . moveRight ( ) ; hero . at…" at bounding box center [827, 215] width 191 height 342
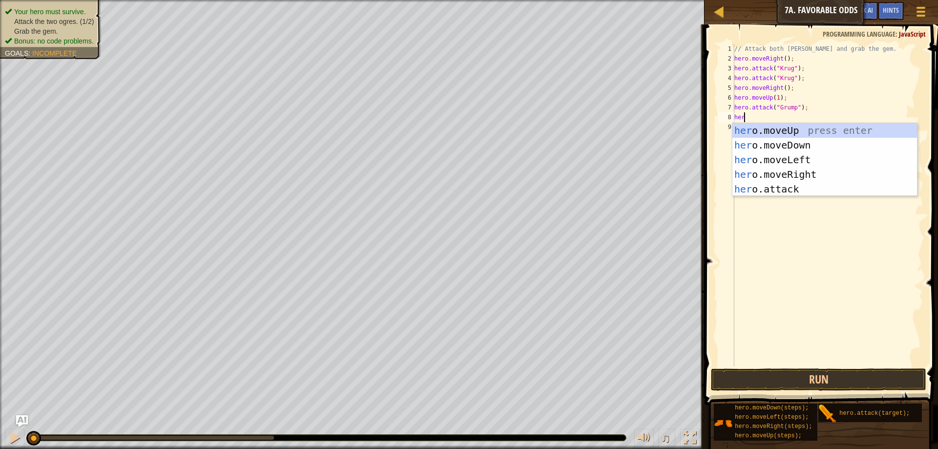
scroll to position [4, 0]
click at [778, 185] on div "hero .moveUp press enter hero .moveDown press enter hero .moveLeft press enter …" at bounding box center [824, 174] width 185 height 103
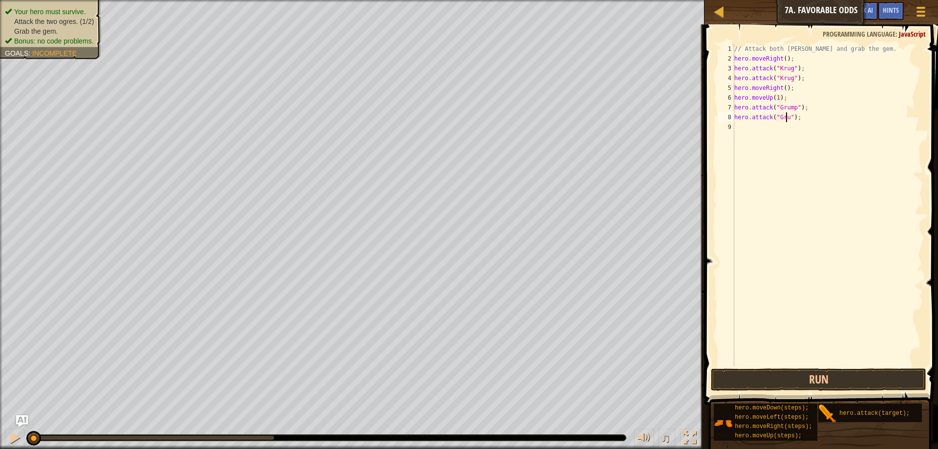
scroll to position [4, 4]
type textarea "hero.attack("Grump");"
click at [742, 125] on div "// Attack both [PERSON_NAME] and grab the gem. hero . moveRight ( ) ; hero . at…" at bounding box center [827, 215] width 191 height 342
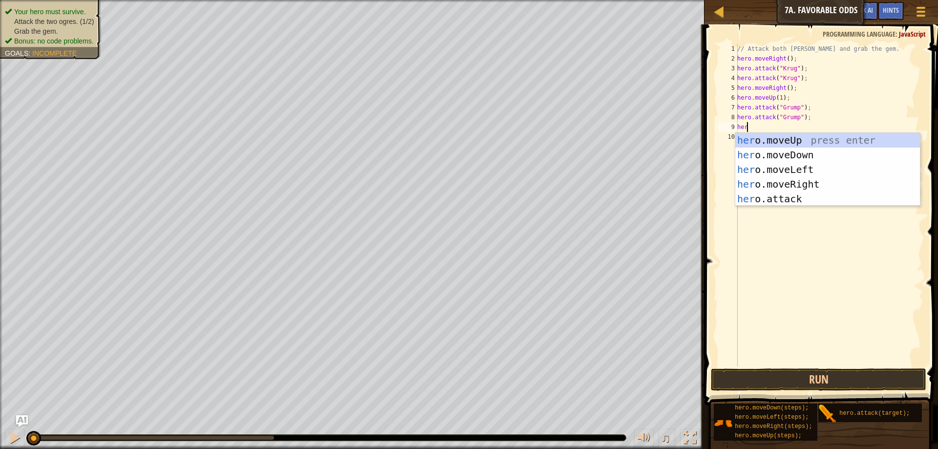
type textarea "hero"
click at [812, 168] on div "hero .moveUp press enter hero .moveDown press enter hero .moveLeft press enter …" at bounding box center [827, 184] width 185 height 103
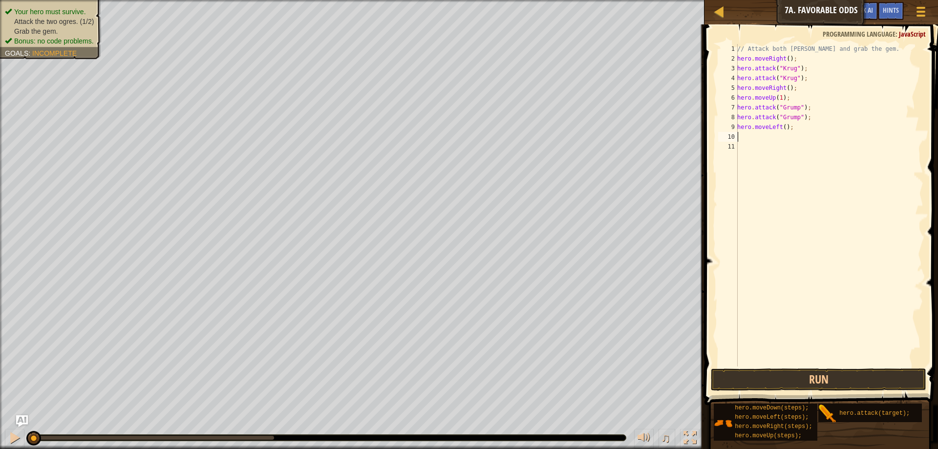
scroll to position [4, 0]
click at [781, 129] on div "// Attack both [PERSON_NAME] and grab the gem. hero . moveRight ( ) ; hero . at…" at bounding box center [829, 215] width 188 height 342
type textarea "hero.moveLeft(2);"
click at [797, 375] on button "Run" at bounding box center [817, 379] width 215 height 22
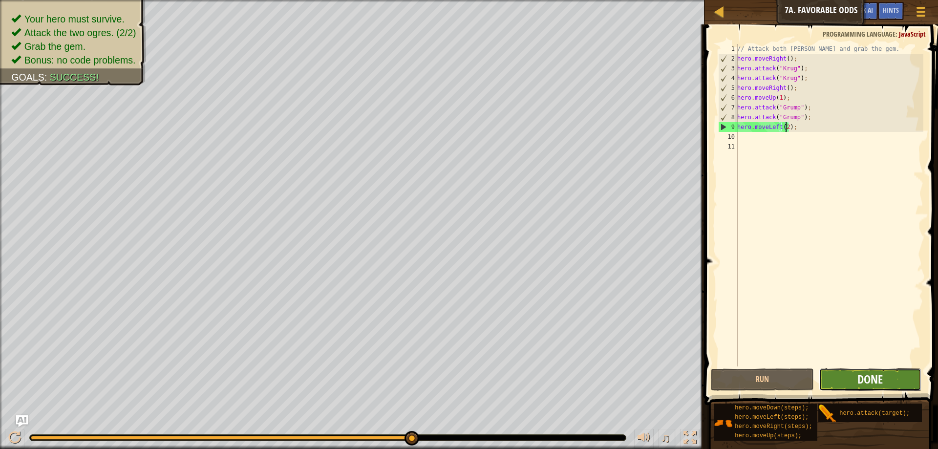
click at [873, 377] on span "Done" at bounding box center [869, 379] width 25 height 16
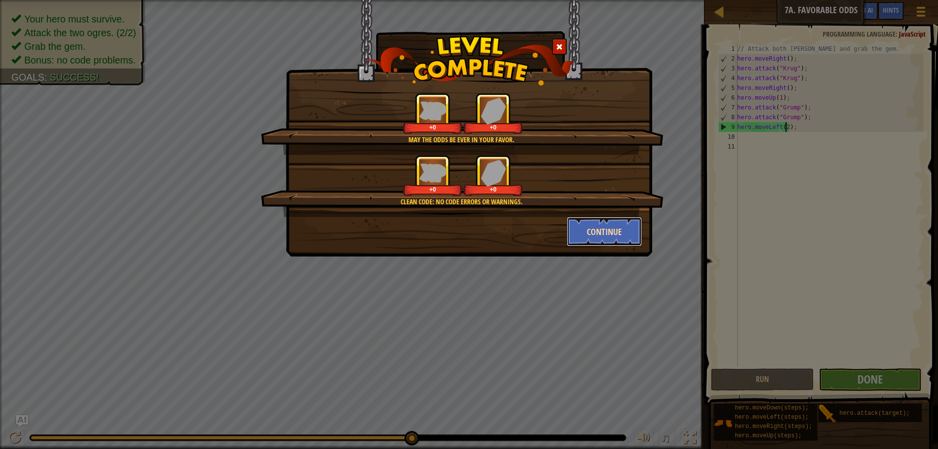
click at [611, 226] on button "Continue" at bounding box center [604, 231] width 76 height 29
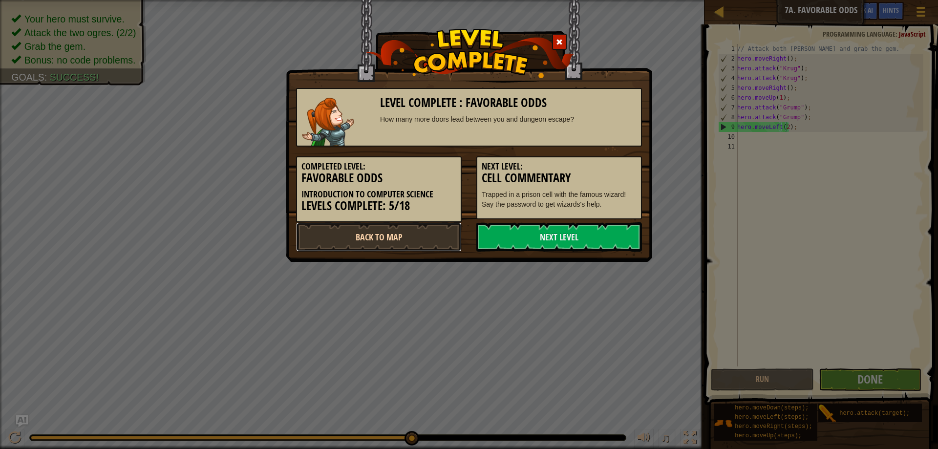
click at [416, 230] on link "Back to Map" at bounding box center [379, 236] width 166 height 29
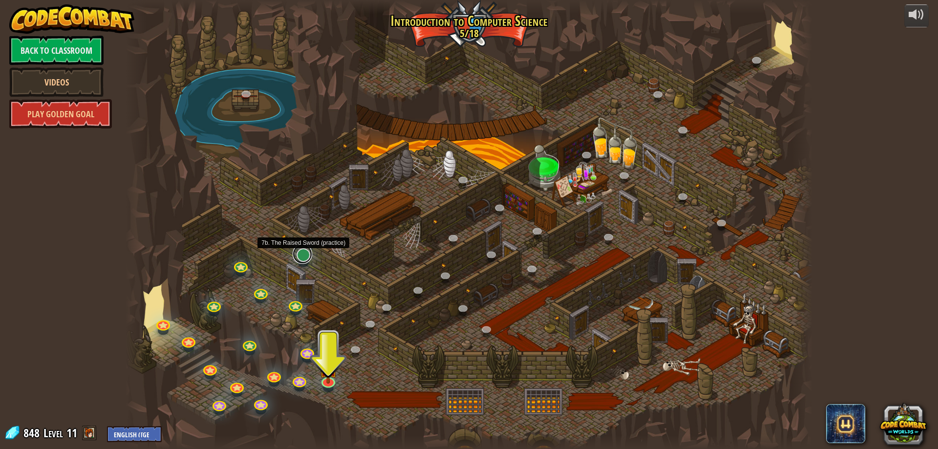
click at [303, 256] on link at bounding box center [302, 254] width 20 height 20
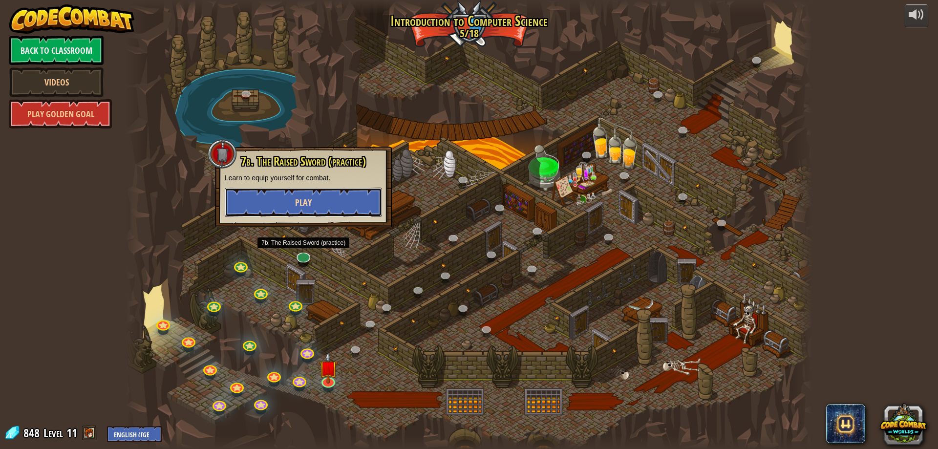
click at [321, 204] on button "Play" at bounding box center [303, 202] width 157 height 29
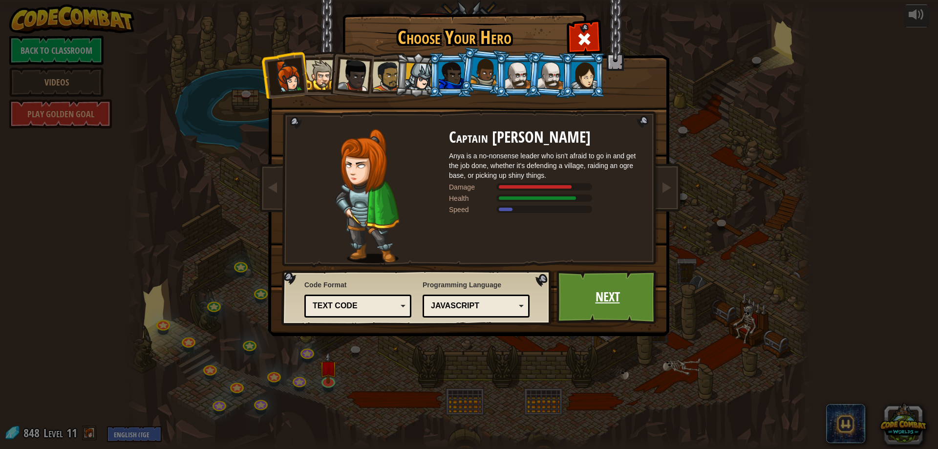
click at [598, 301] on link "Next" at bounding box center [607, 297] width 102 height 54
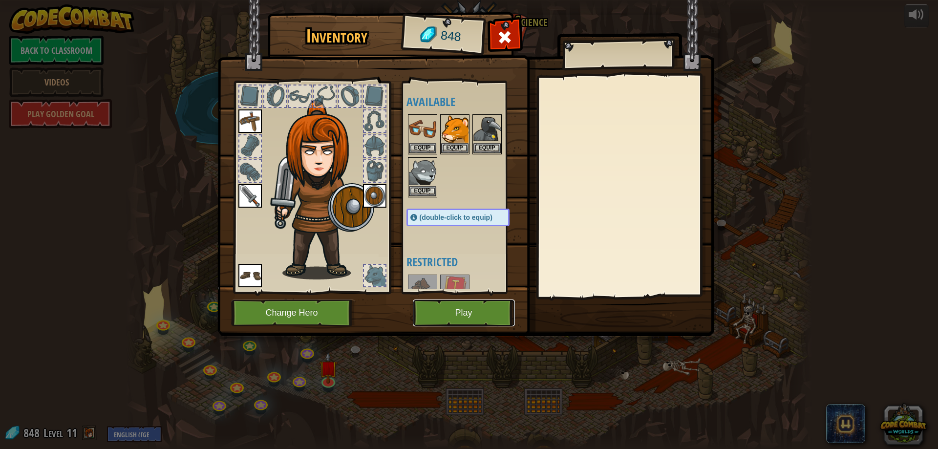
click at [487, 309] on button "Play" at bounding box center [464, 312] width 102 height 27
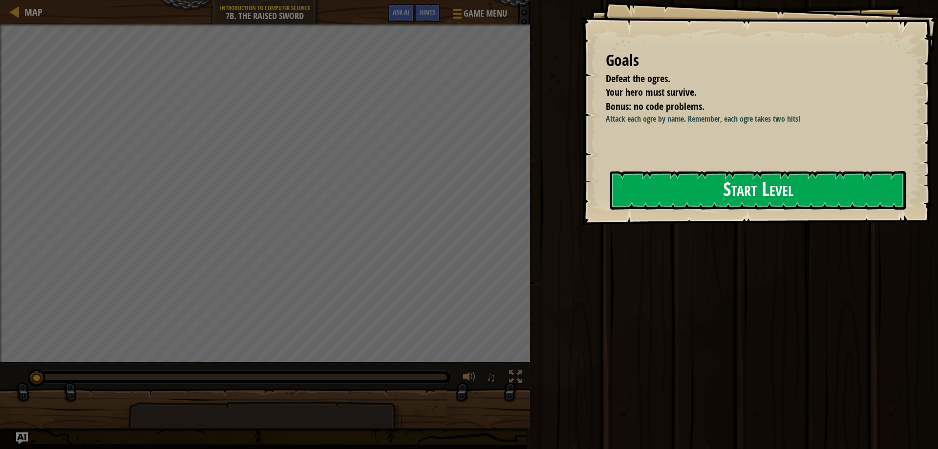
click at [679, 193] on button "Start Level" at bounding box center [757, 190] width 295 height 39
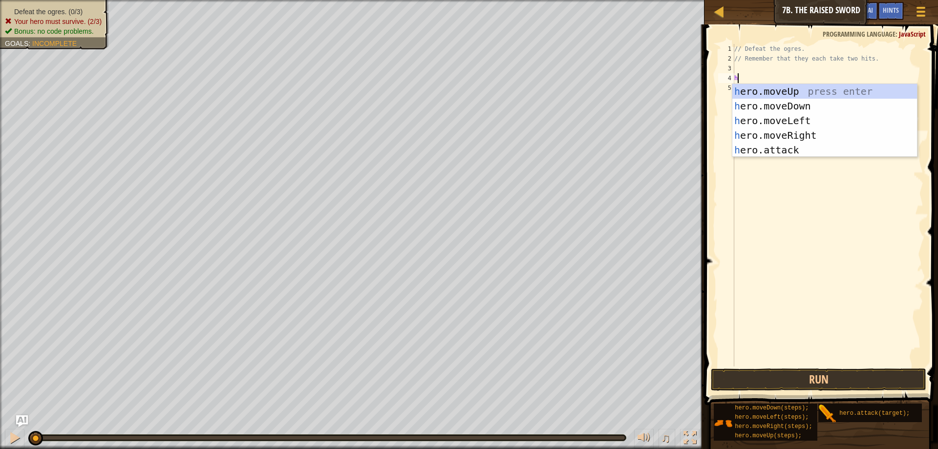
scroll to position [4, 0]
click at [773, 155] on div "h ero.moveUp press enter h ero.moveDown press enter h ero.moveLeft press enter …" at bounding box center [824, 135] width 185 height 103
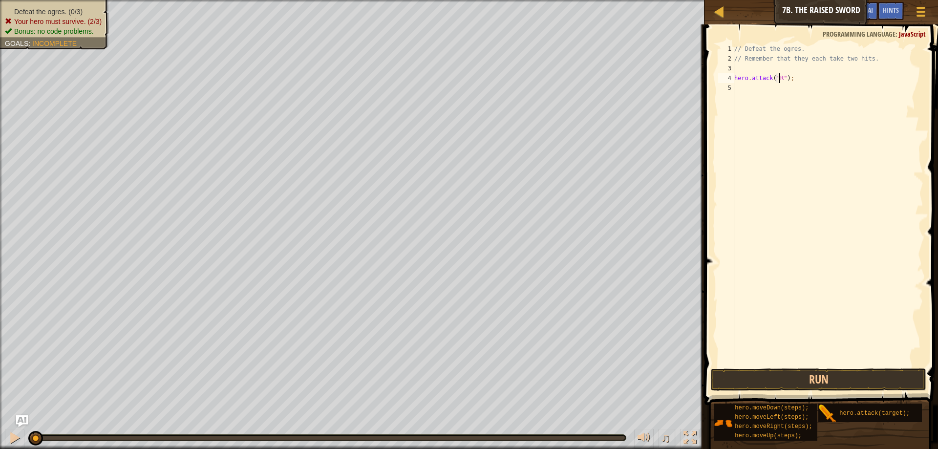
scroll to position [4, 4]
type textarea "hero.attack("Rig");"
click at [802, 88] on div "// Defeat the ogres. // Remember that they each take two hits. hero . attack ( …" at bounding box center [827, 215] width 191 height 342
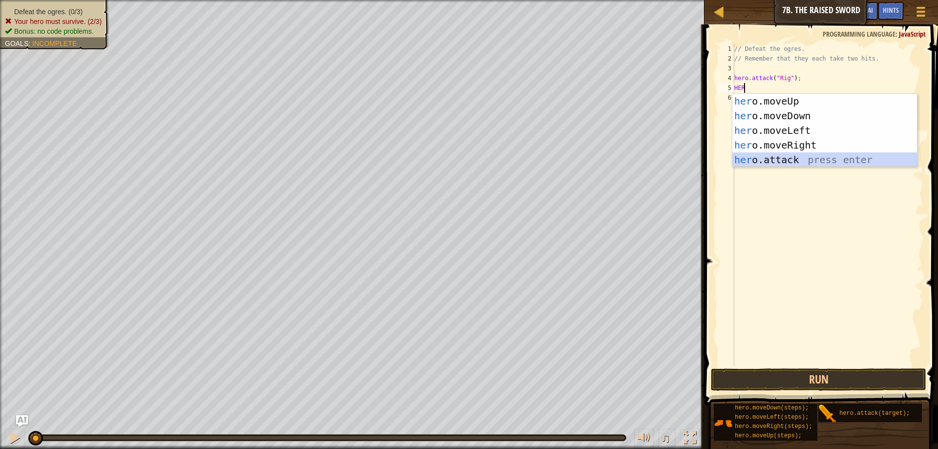
click at [793, 161] on div "her o.moveUp press enter her o.moveDown press enter her o.moveLeft press enter …" at bounding box center [824, 145] width 185 height 103
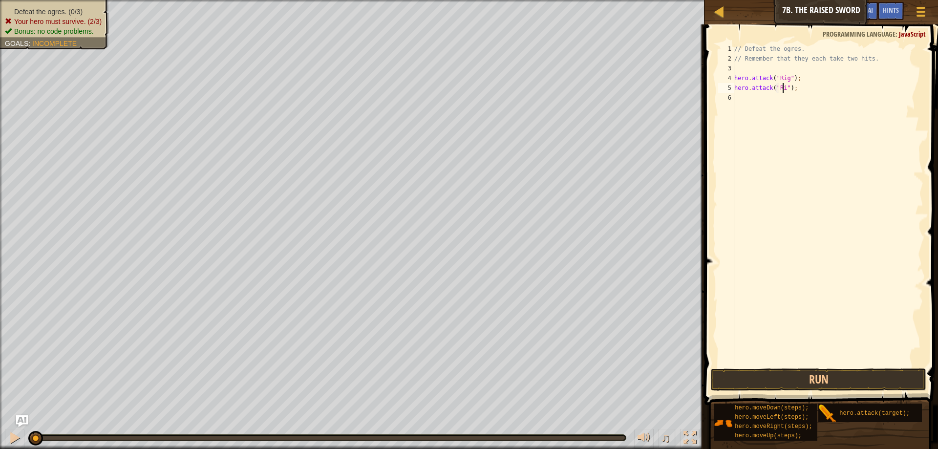
scroll to position [4, 4]
type textarea "hero.attack("Rig");"
click at [757, 97] on div "// Defeat the ogres. // Remember that they each take two hits. hero . attack ( …" at bounding box center [827, 215] width 191 height 342
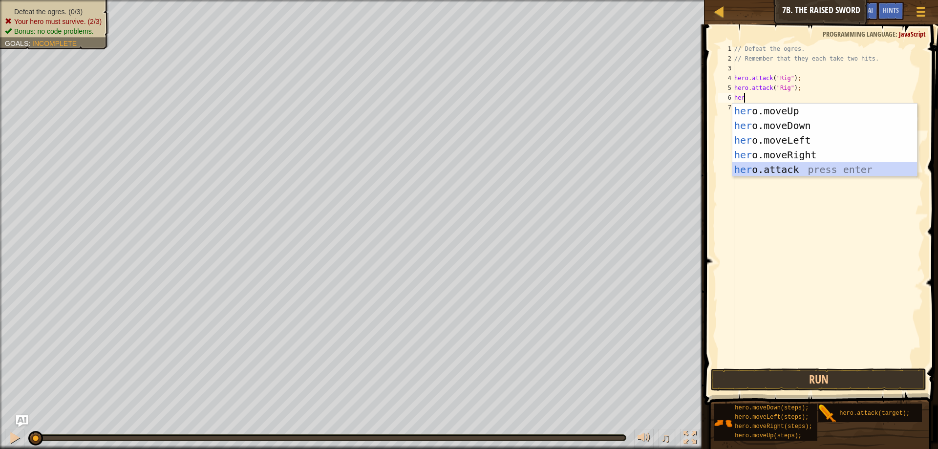
click at [780, 168] on div "her o.moveUp press enter her o.moveDown press enter her o.moveLeft press enter …" at bounding box center [824, 155] width 185 height 103
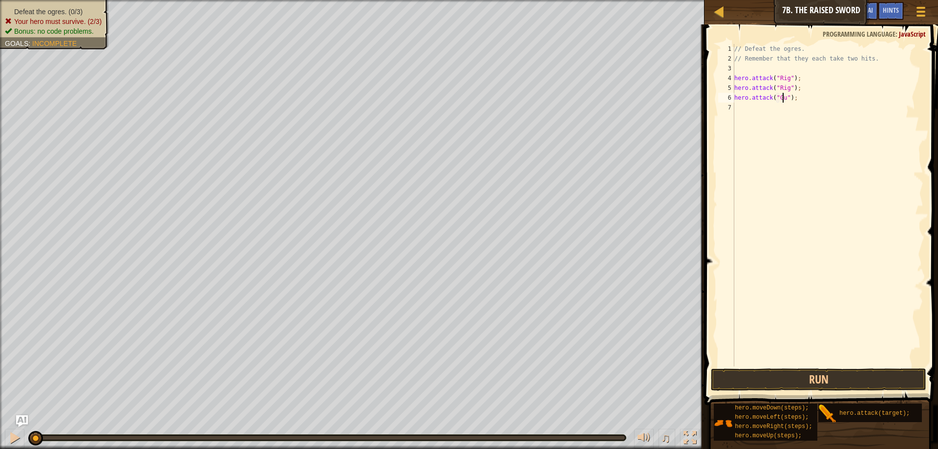
type textarea "hero.attack("Gurt");"
click at [735, 102] on div "// Defeat the ogres. // Remember that they each take two hits. hero . attack ( …" at bounding box center [827, 215] width 191 height 342
click at [747, 110] on div "// Defeat the ogres. // Remember that they each take two hits. hero . attack ( …" at bounding box center [827, 215] width 191 height 342
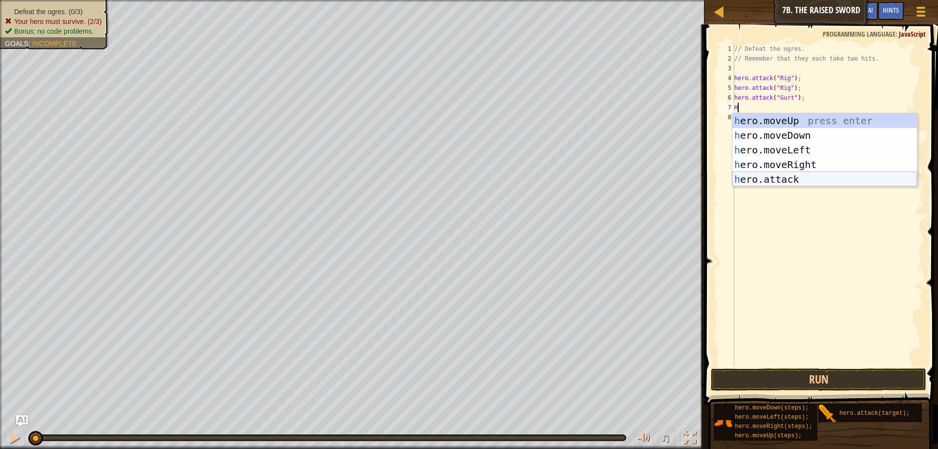
click at [802, 181] on div "h ero.moveUp press enter h ero.moveDown press enter h ero.moveLeft press enter …" at bounding box center [824, 164] width 185 height 103
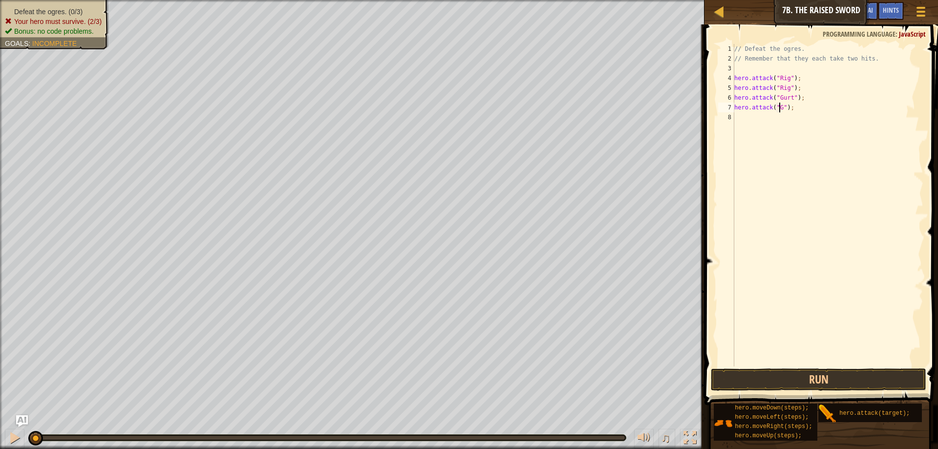
scroll to position [4, 3]
type textarea "hero.attack("Gurt");"
click at [744, 119] on div "// Defeat the ogres. // Remember that they each take two hits. hero . attack ( …" at bounding box center [827, 215] width 191 height 342
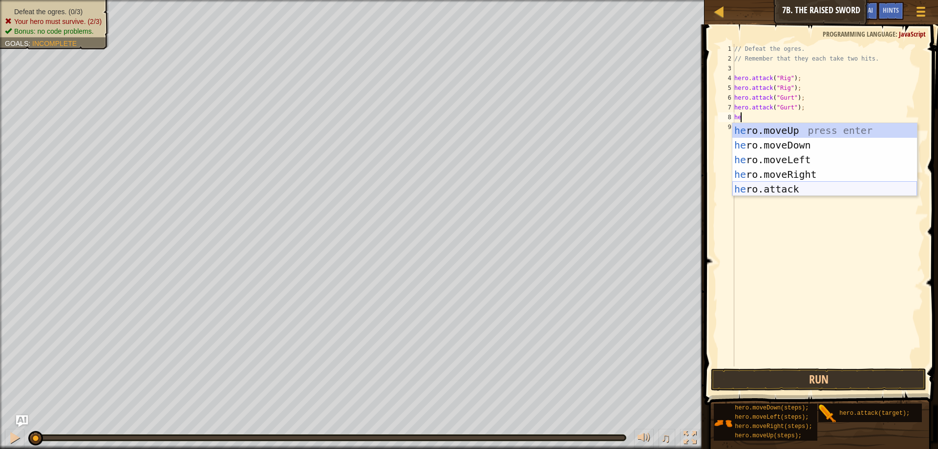
click at [769, 191] on div "he ro.moveUp press enter he ro.moveDown press enter he ro.moveLeft press enter …" at bounding box center [824, 174] width 185 height 103
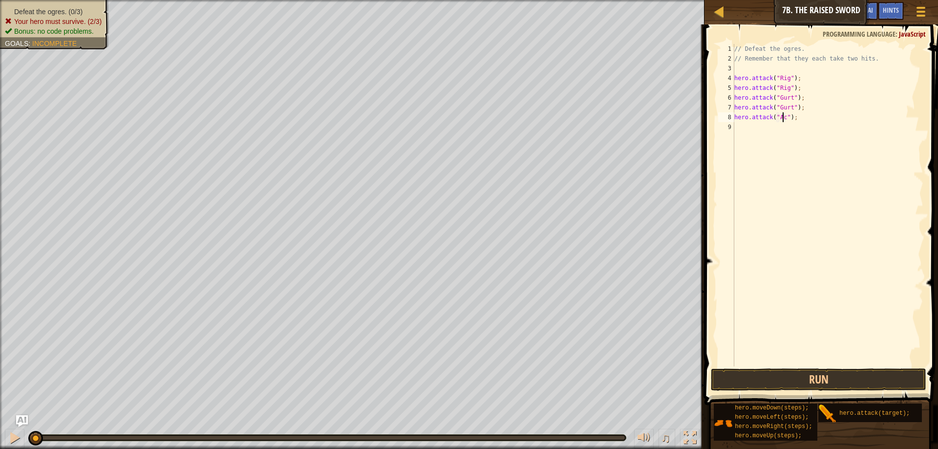
scroll to position [4, 4]
type textarea "hero.attack("Ack");"
click at [758, 131] on div "// Defeat the ogres. // Remember that they each take two hits. hero . attack ( …" at bounding box center [827, 215] width 191 height 342
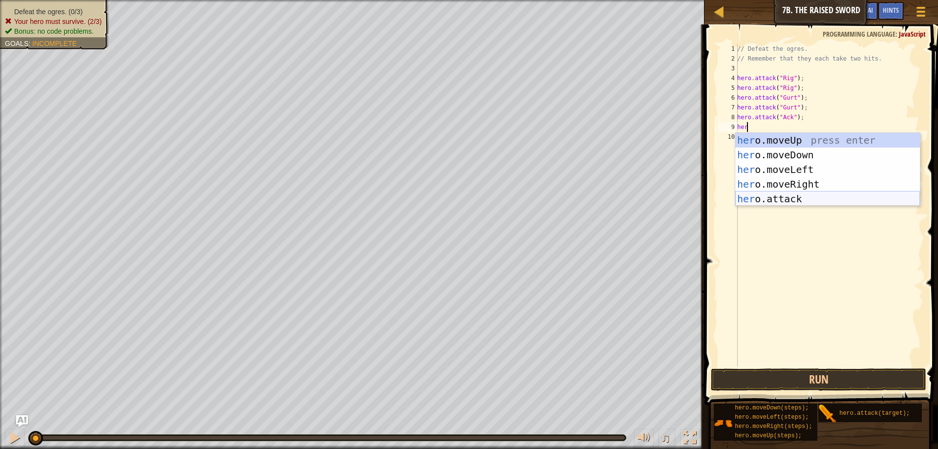
click at [798, 201] on div "her o.moveUp press enter her o.moveDown press enter her o.moveLeft press enter …" at bounding box center [827, 184] width 185 height 103
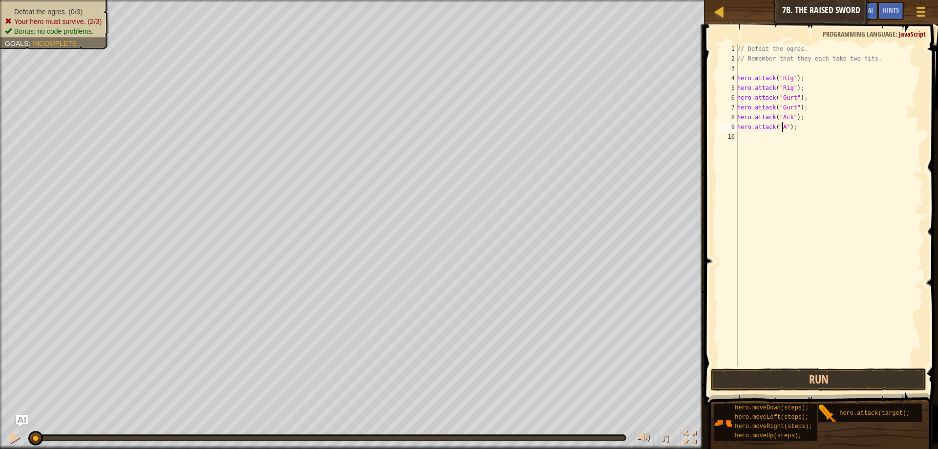
scroll to position [4, 4]
type textarea "hero.attack("Ack");"
click at [818, 378] on button "Run" at bounding box center [817, 379] width 215 height 22
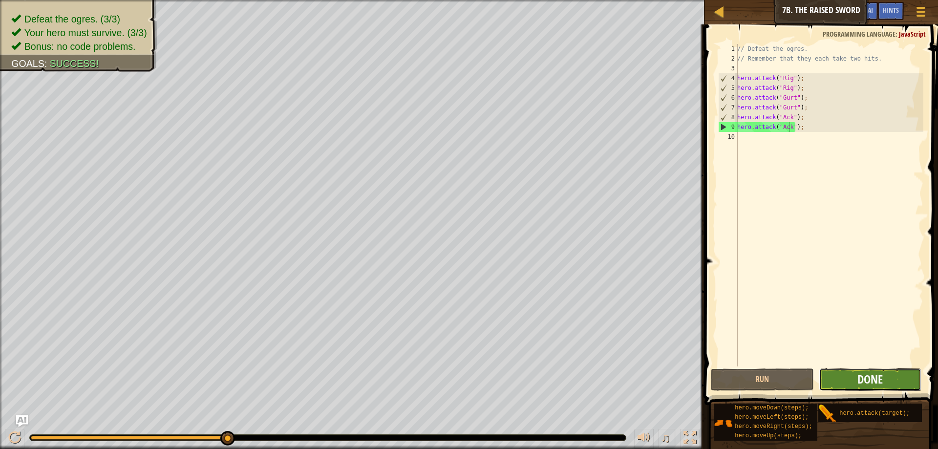
click at [874, 374] on span "Done" at bounding box center [869, 379] width 25 height 16
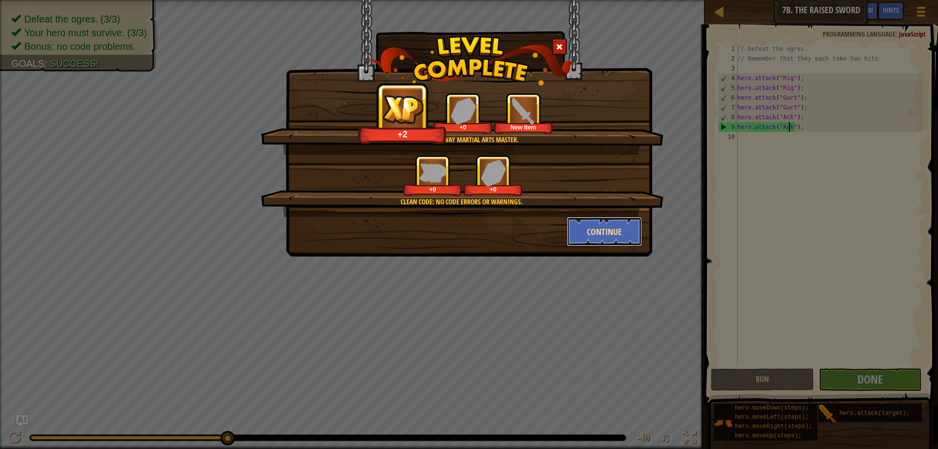
click at [616, 235] on button "Continue" at bounding box center [604, 231] width 76 height 29
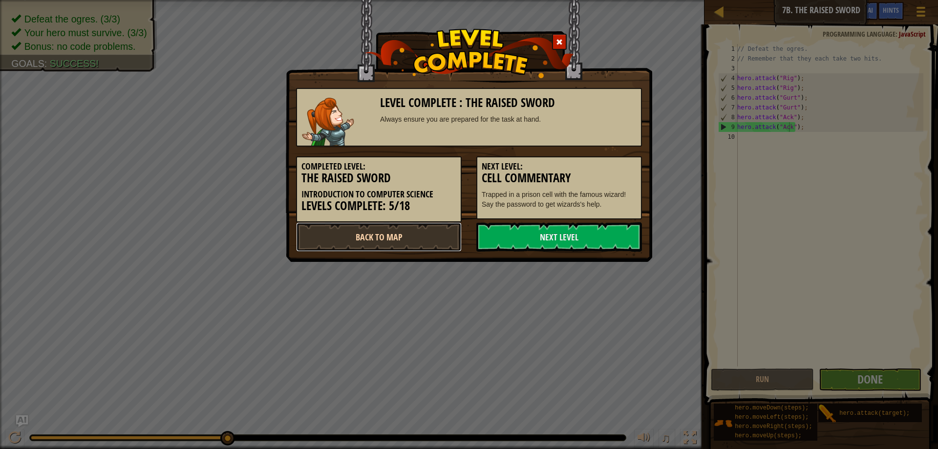
click at [408, 229] on link "Back to Map" at bounding box center [379, 236] width 166 height 29
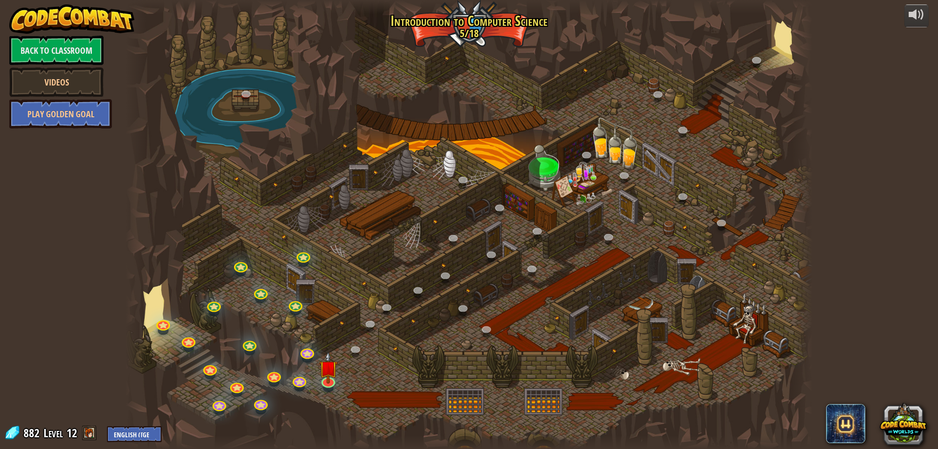
click at [90, 202] on div "powered by Back to Classroom Videos Play Golden Goal 25. Kithgard Gates (Locked…" at bounding box center [469, 224] width 938 height 449
drag, startPoint x: 128, startPoint y: 1, endPoint x: 254, endPoint y: 20, distance: 127.4
click at [254, 20] on div "25. Kithgard Gates (Locked) Escape the Kithgard dungeons, and don't let the gua…" at bounding box center [468, 224] width 687 height 449
drag, startPoint x: 900, startPoint y: 88, endPoint x: 901, endPoint y: 80, distance: 7.9
click at [900, 88] on div "powered by Back to Classroom Videos Play Golden Goal 25. Kithgard Gates (Locked…" at bounding box center [469, 224] width 938 height 449
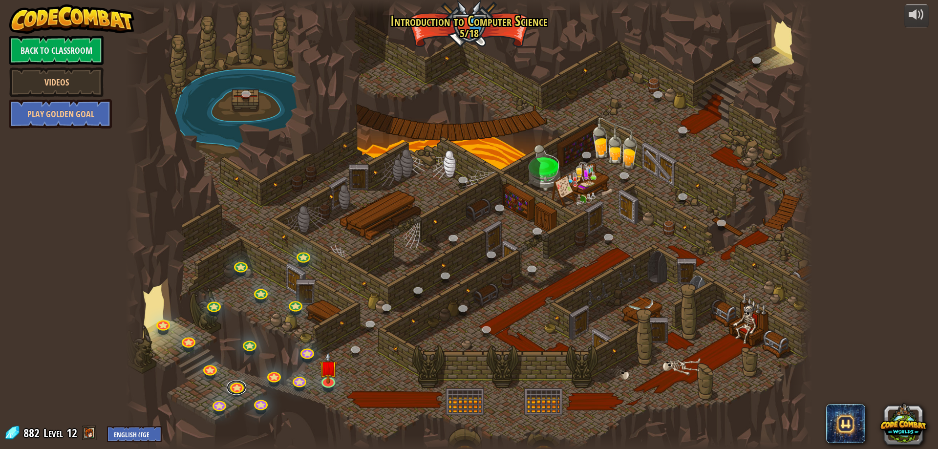
click at [242, 392] on div "25. Kithgard Gates (Locked) Escape the Kithgard dungeons, and don't let the gua…" at bounding box center [468, 224] width 687 height 449
click at [235, 387] on link at bounding box center [237, 385] width 20 height 20
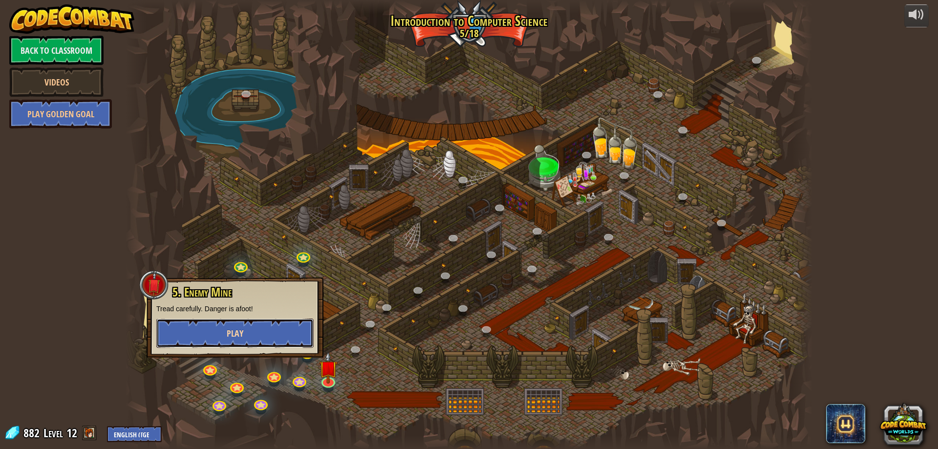
click at [213, 335] on button "Play" at bounding box center [234, 332] width 157 height 29
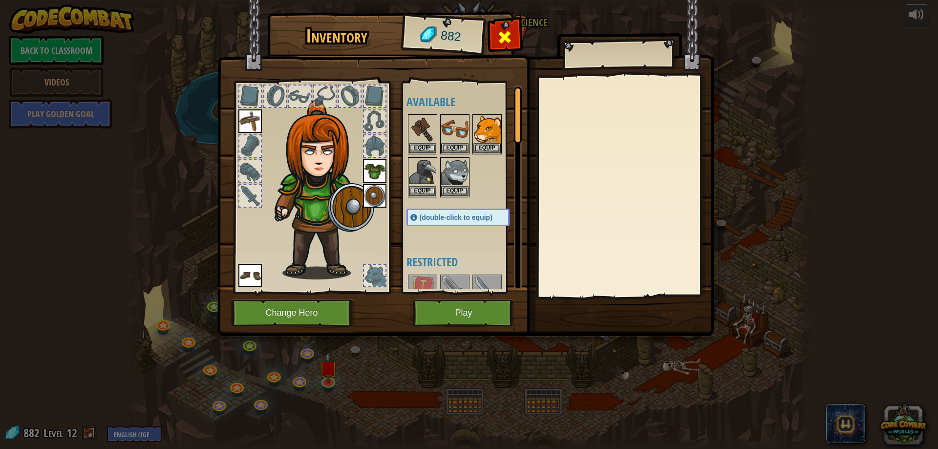
click at [497, 37] on div at bounding box center [504, 39] width 31 height 31
